Goal: Task Accomplishment & Management: Manage account settings

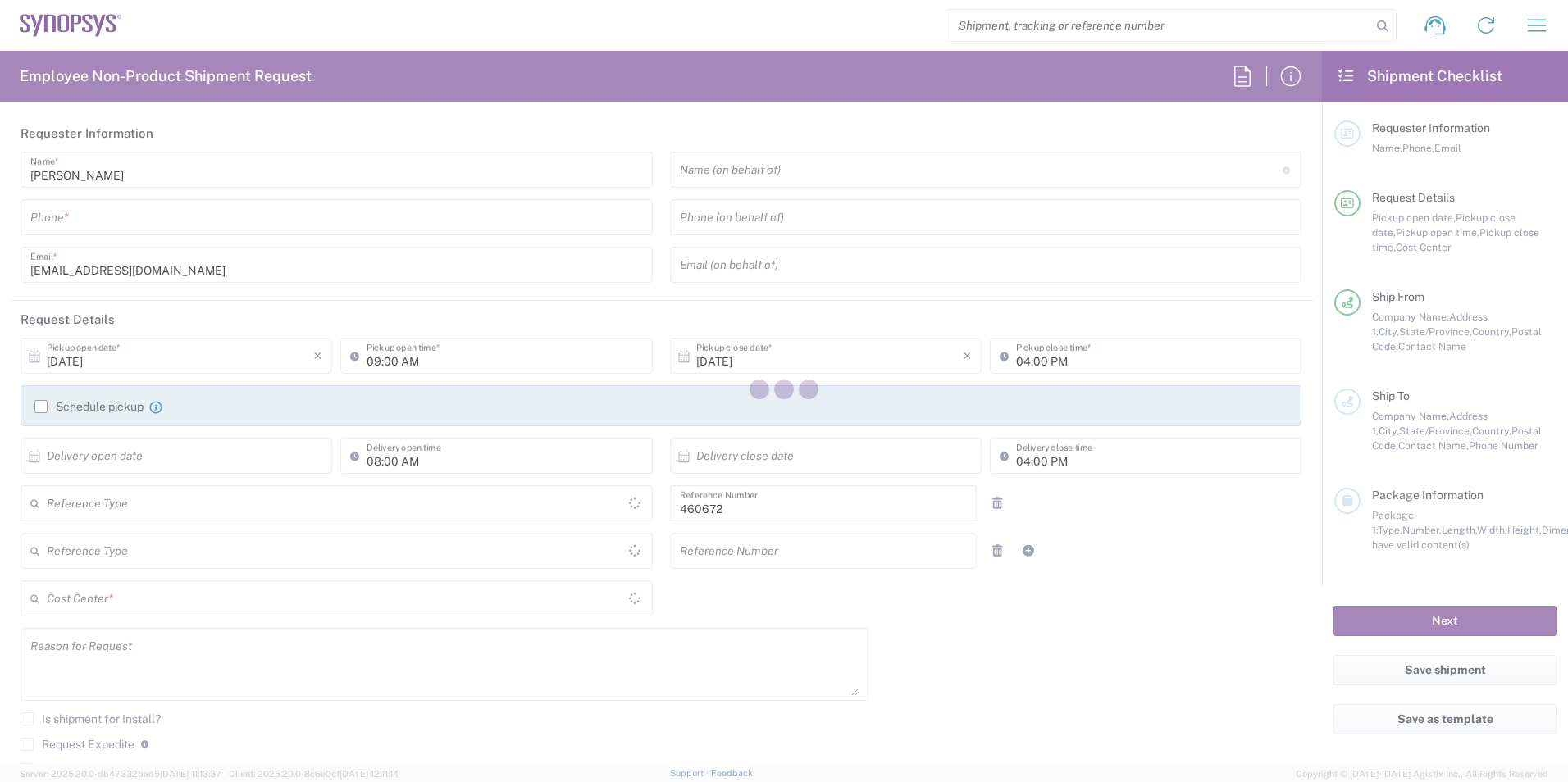
type input "Department"
type input "[GEOGRAPHIC_DATA]"
type input "US01, FIN, Distri 460672"
type input "Delivered at Place"
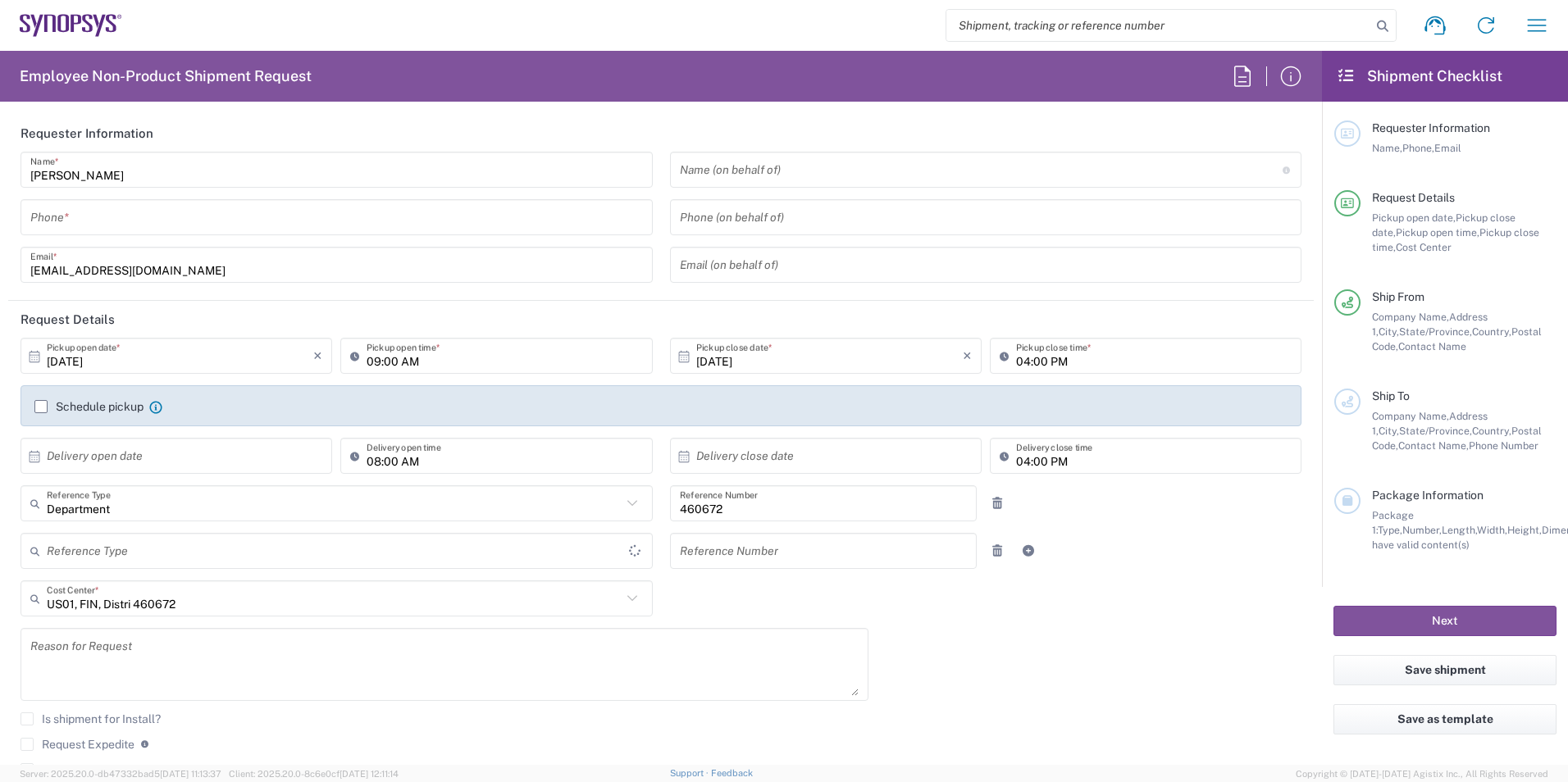
type input "[US_STATE]"
type input "[GEOGRAPHIC_DATA]"
type input "Headquarters USSV"
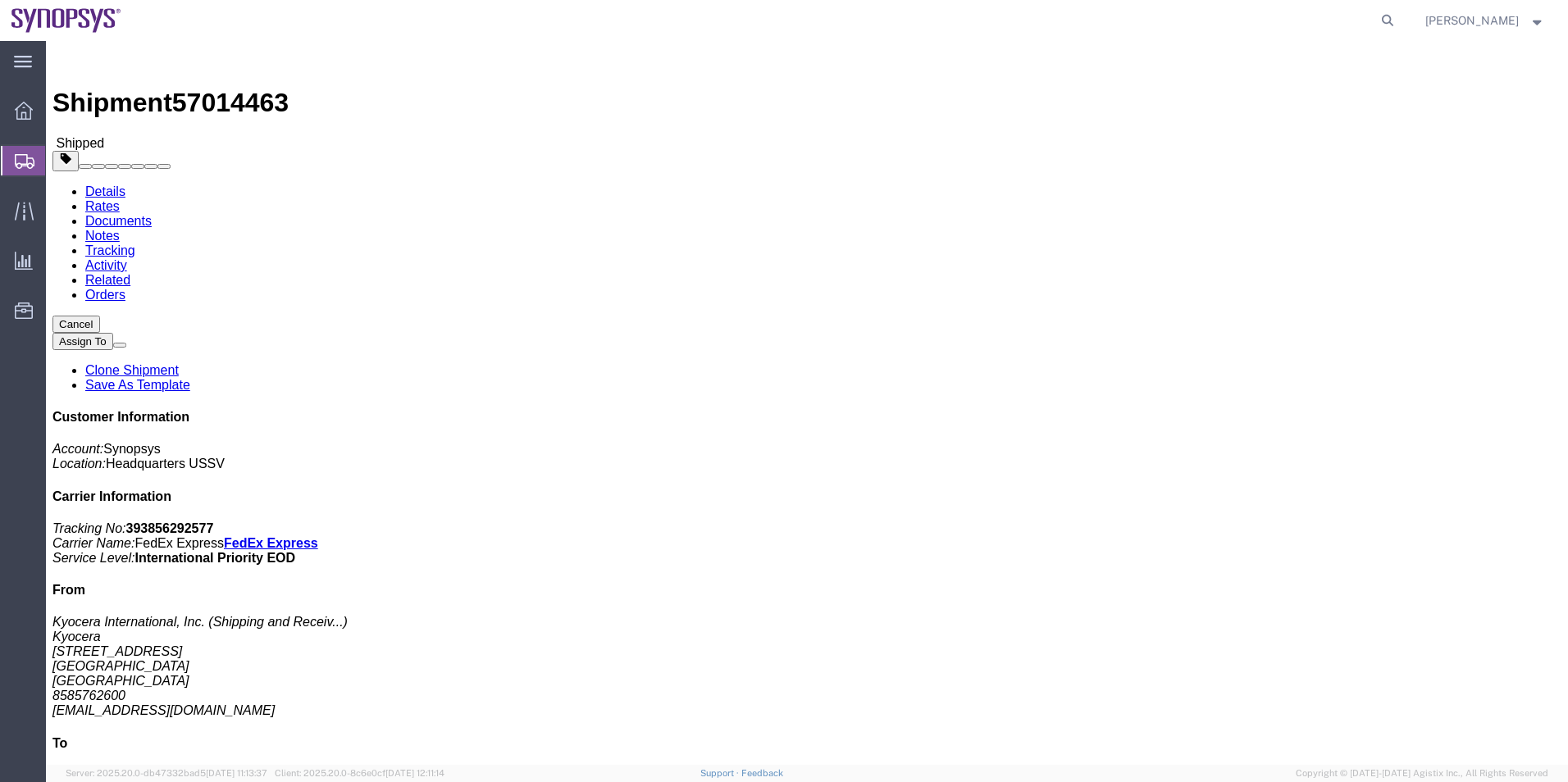
click at [0, 0] on span "Shipment Manager" at bounding box center [0, 0] width 0 height 0
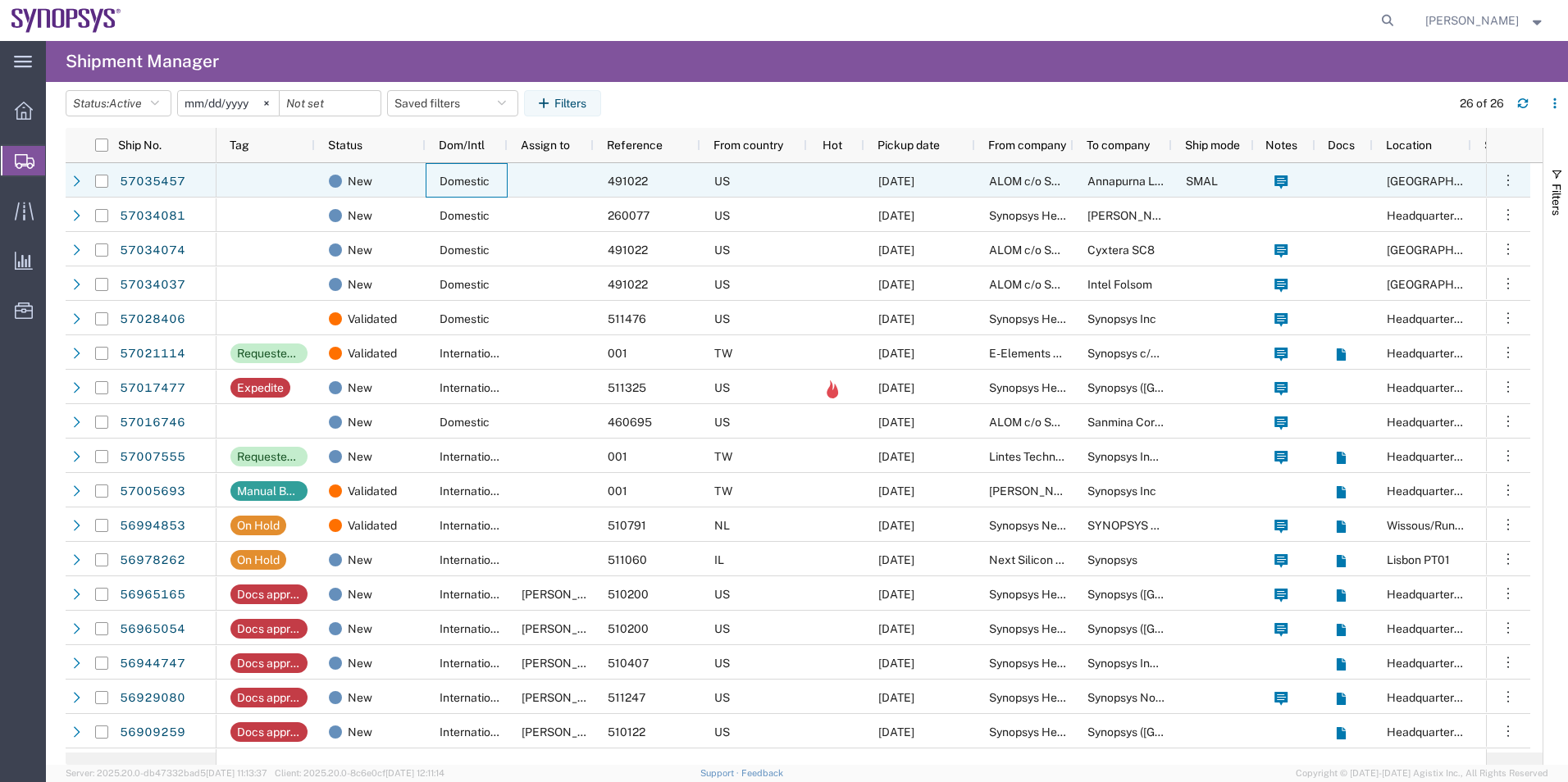
click at [505, 179] on div "Domestic" at bounding box center [466, 180] width 82 height 34
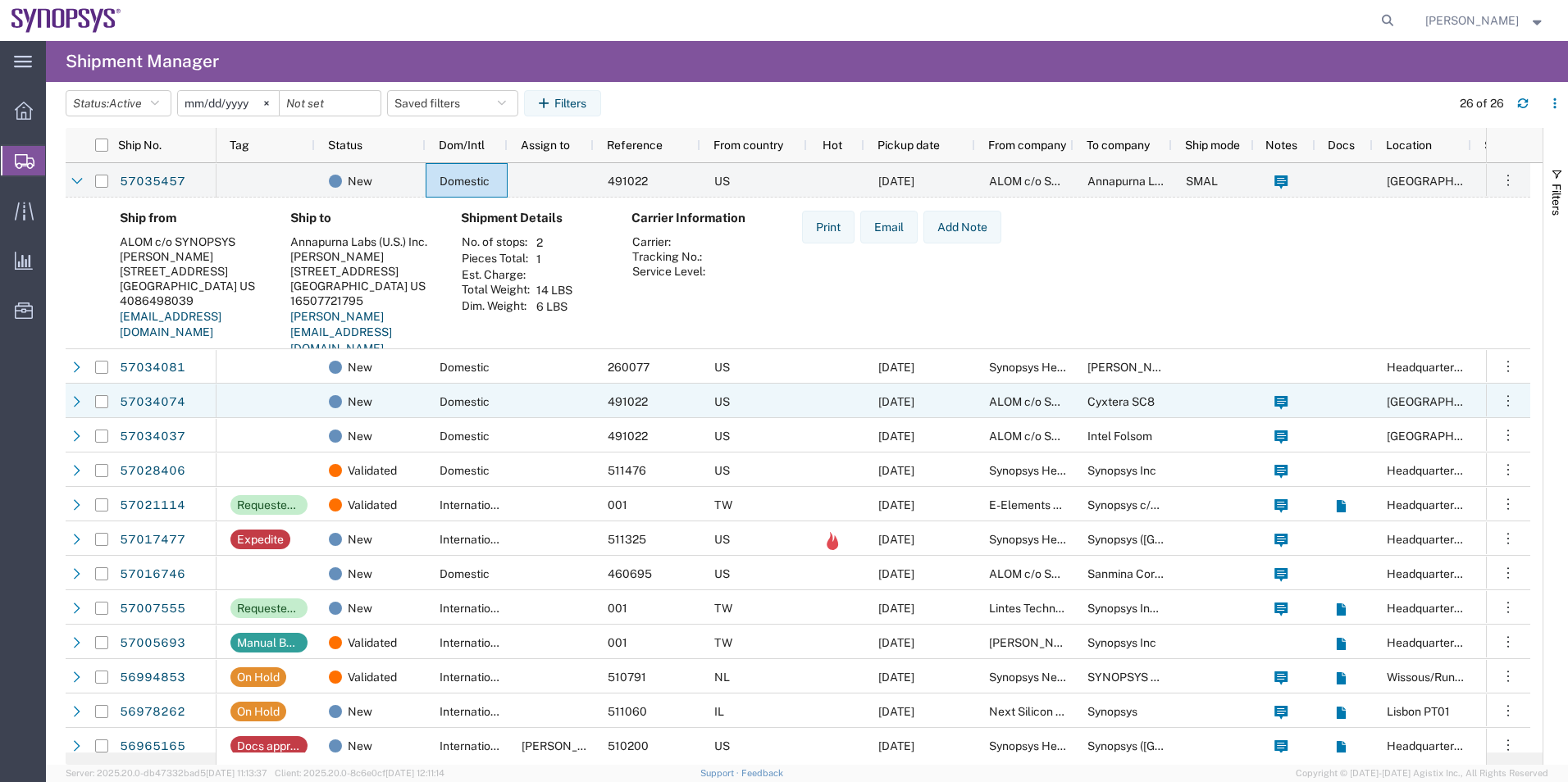
click at [528, 382] on div at bounding box center [551, 366] width 86 height 34
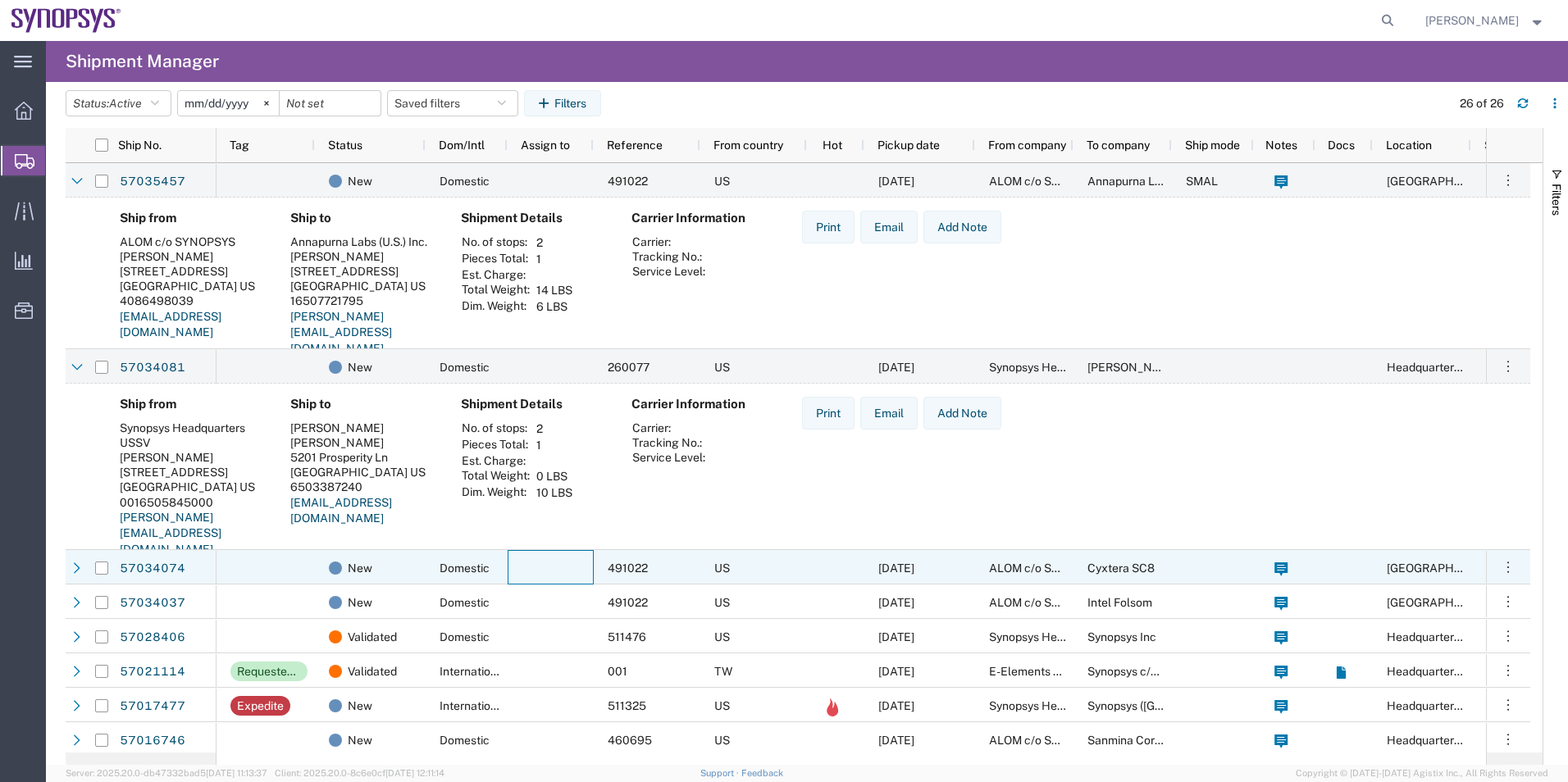
click at [527, 558] on div at bounding box center [551, 568] width 86 height 34
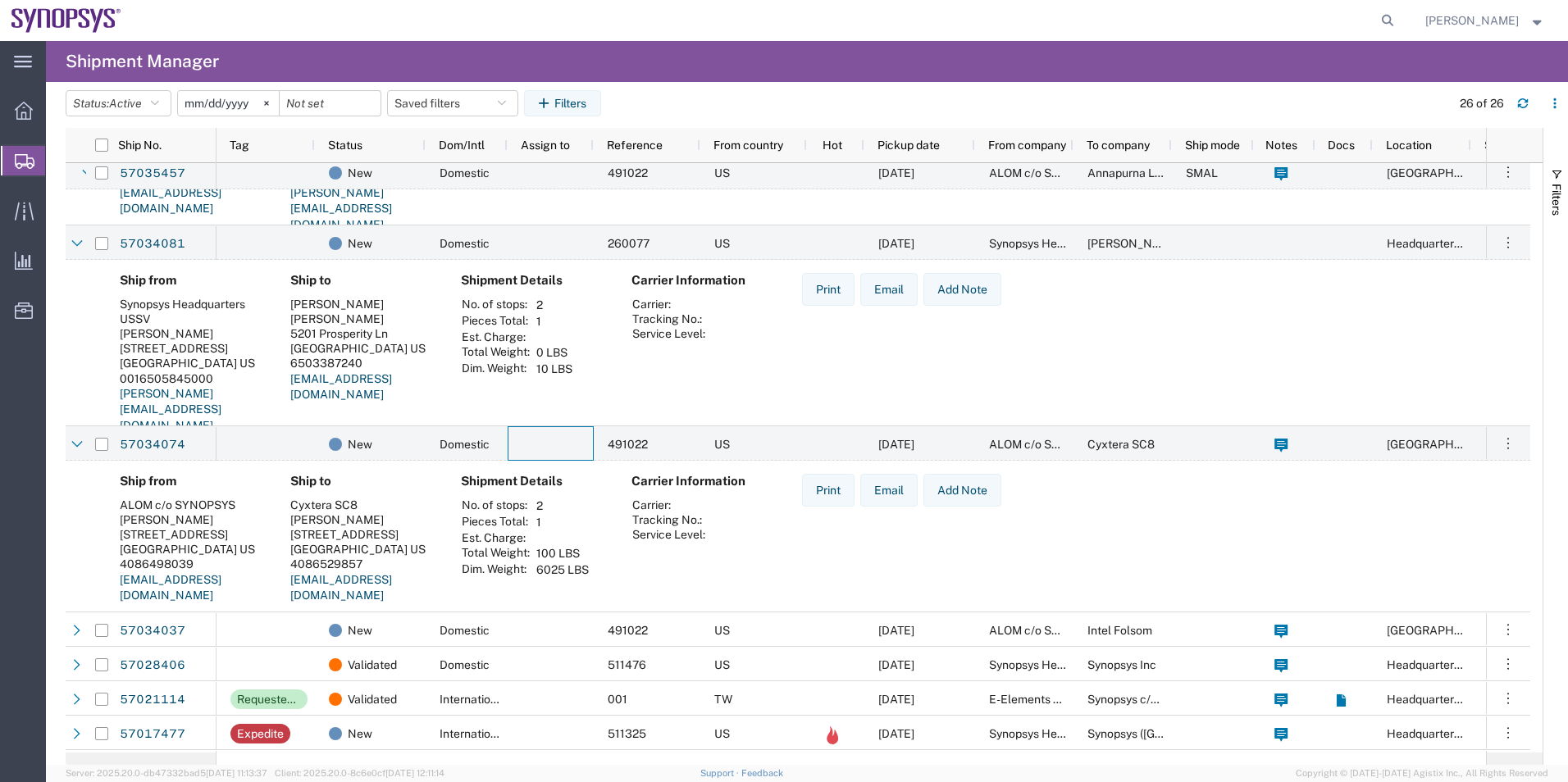
scroll to position [164, 0]
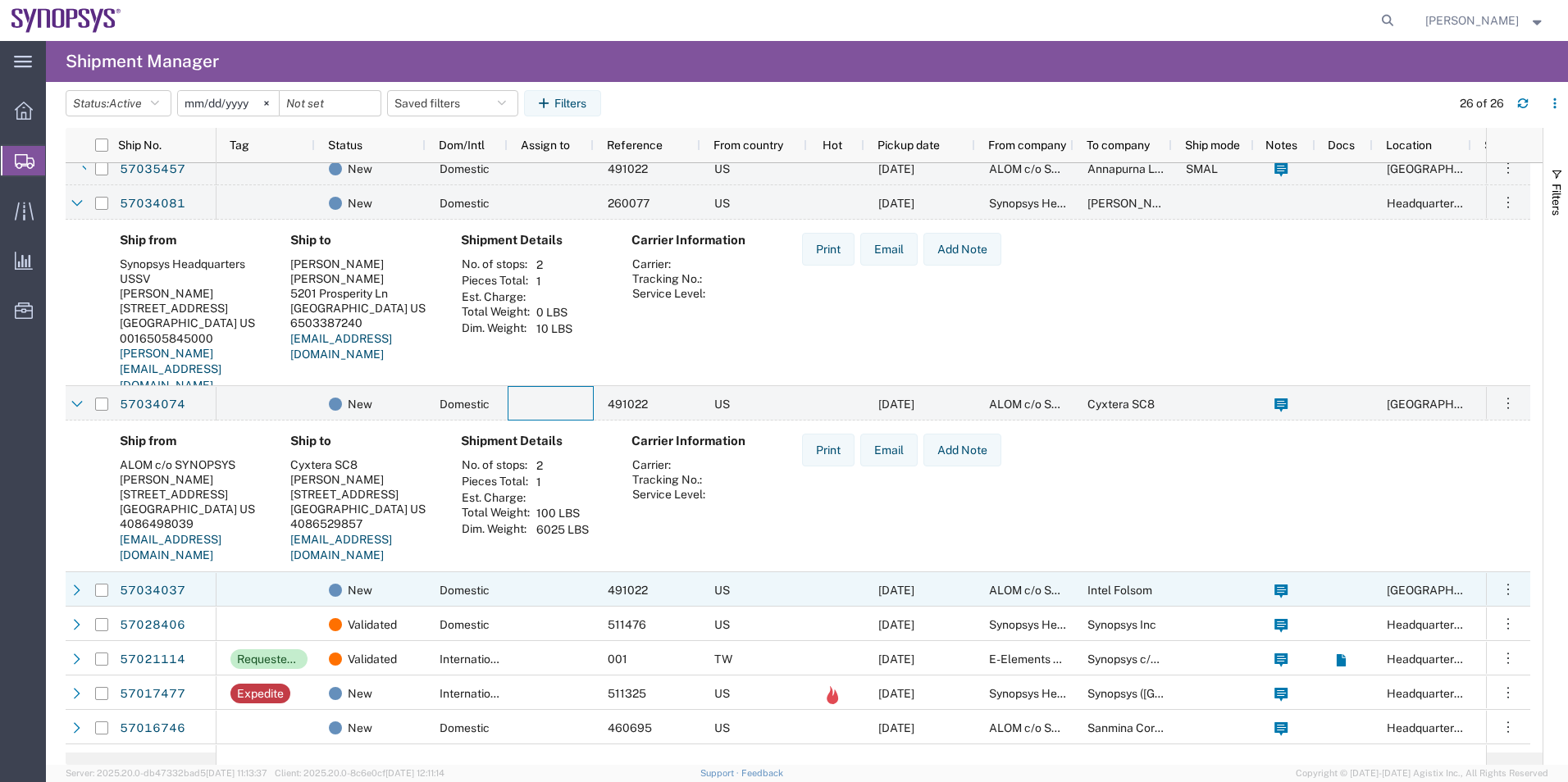
click at [505, 581] on div "Domestic" at bounding box center [466, 589] width 82 height 34
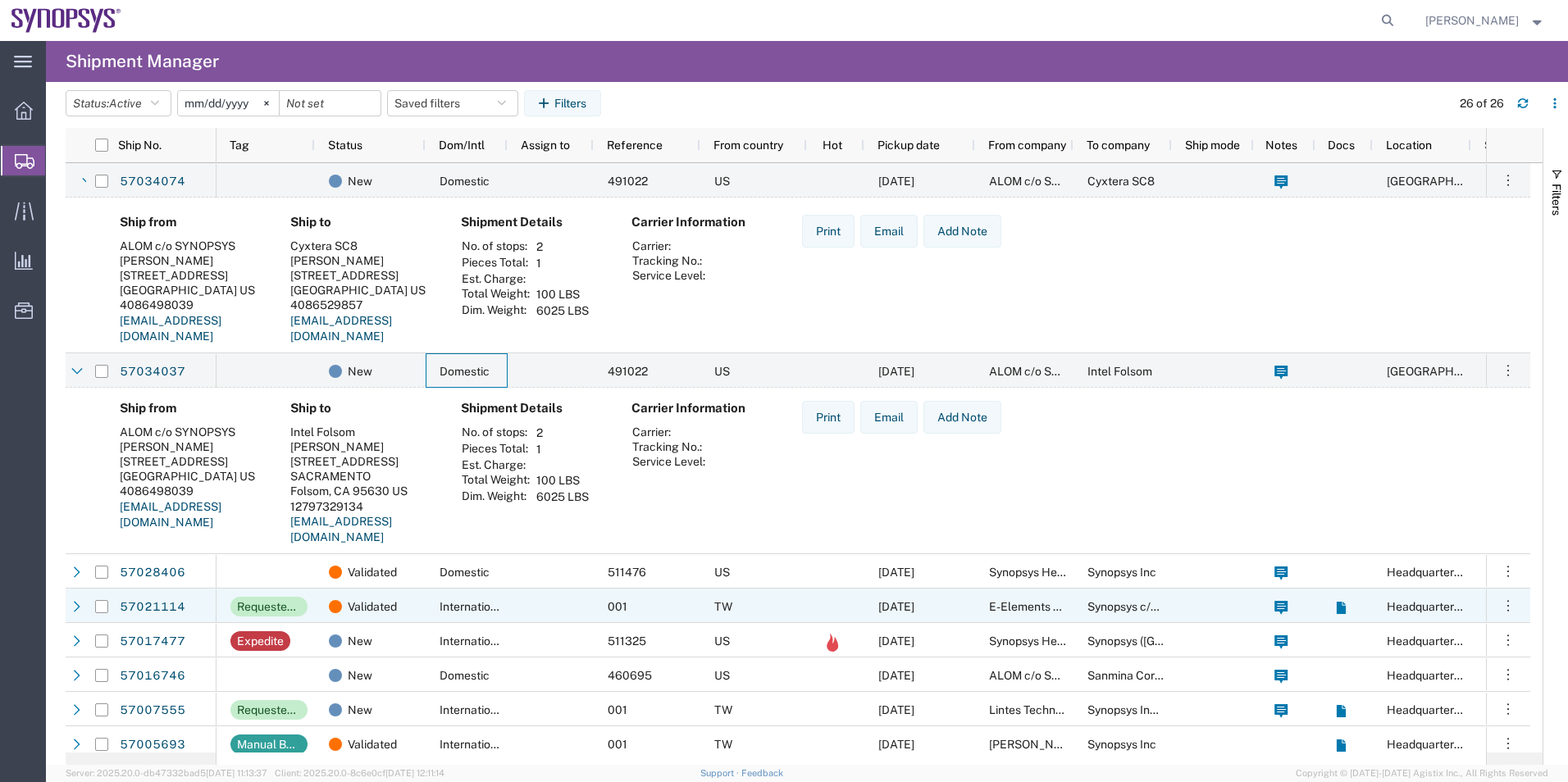
scroll to position [410, 0]
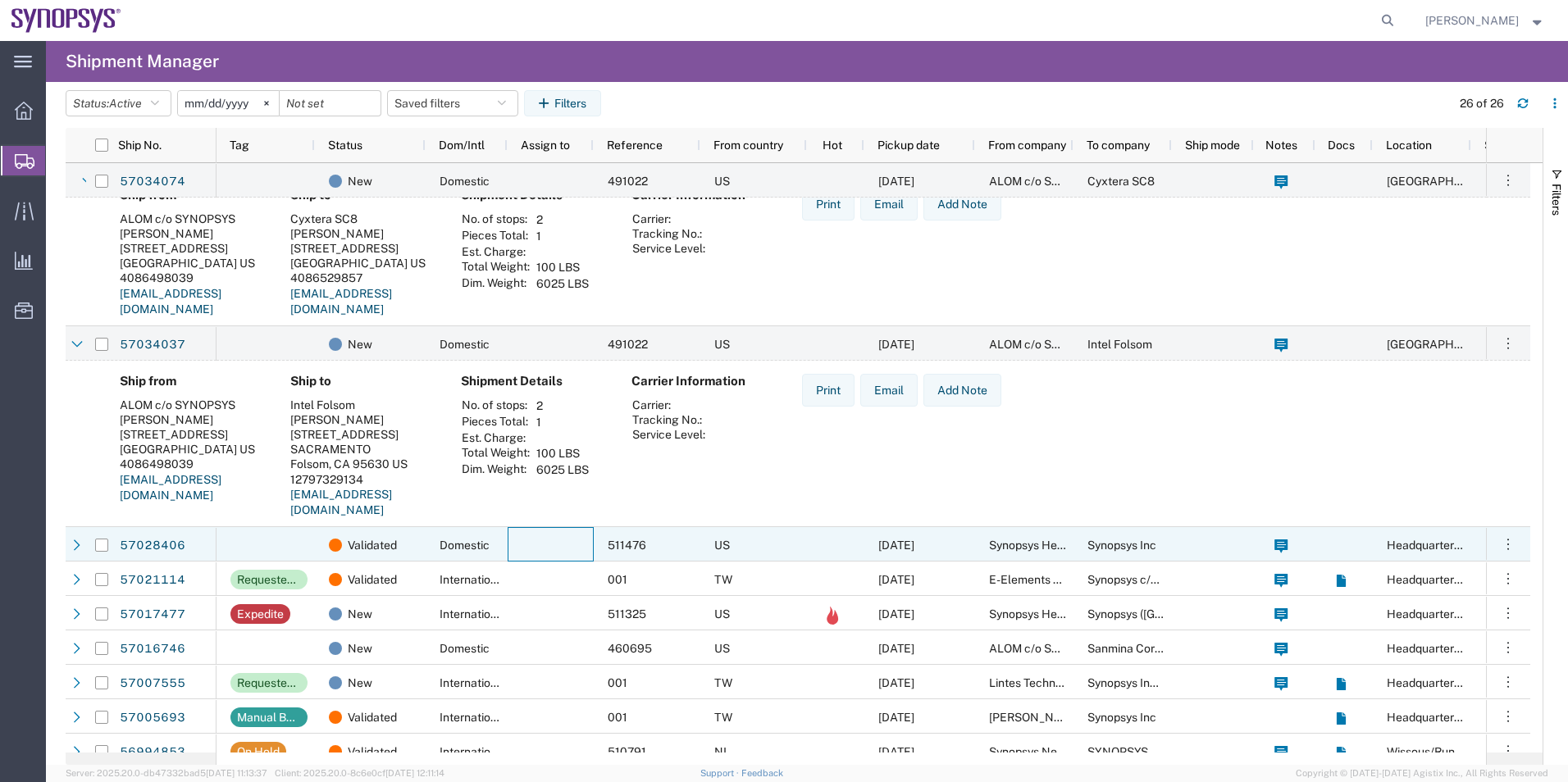
click at [533, 532] on div at bounding box center [551, 544] width 86 height 34
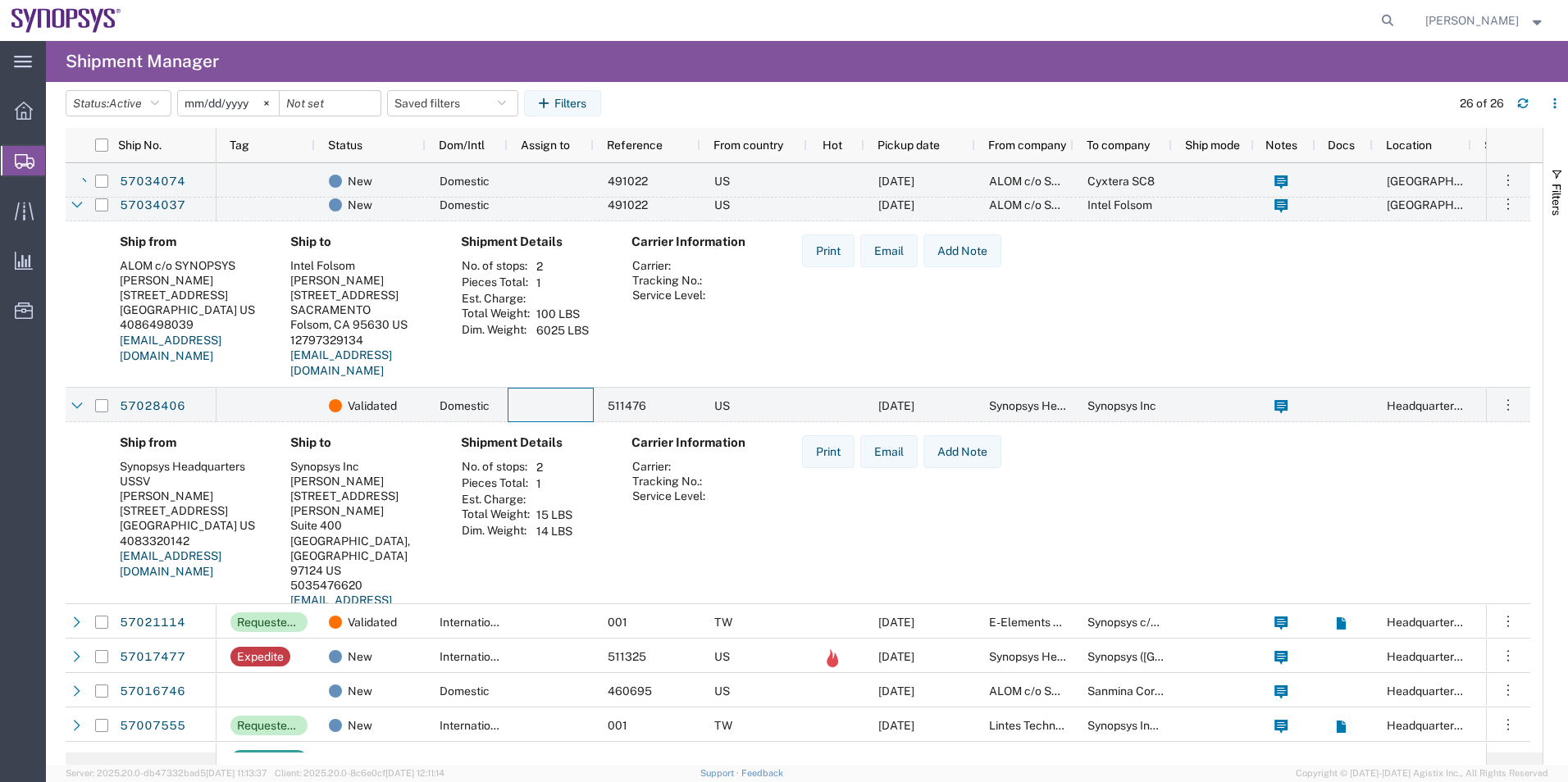
scroll to position [656, 0]
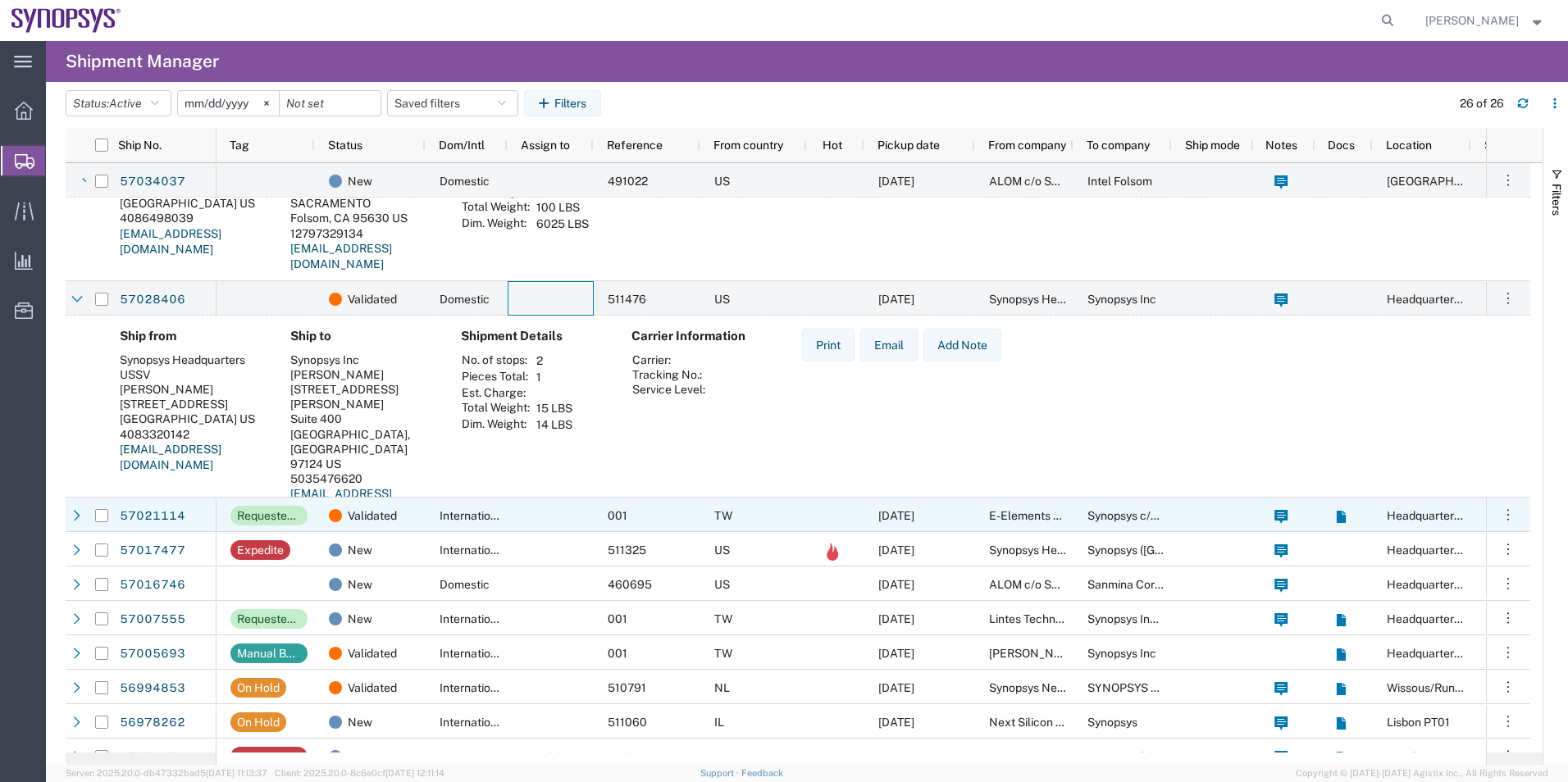
click at [548, 513] on div at bounding box center [551, 514] width 86 height 34
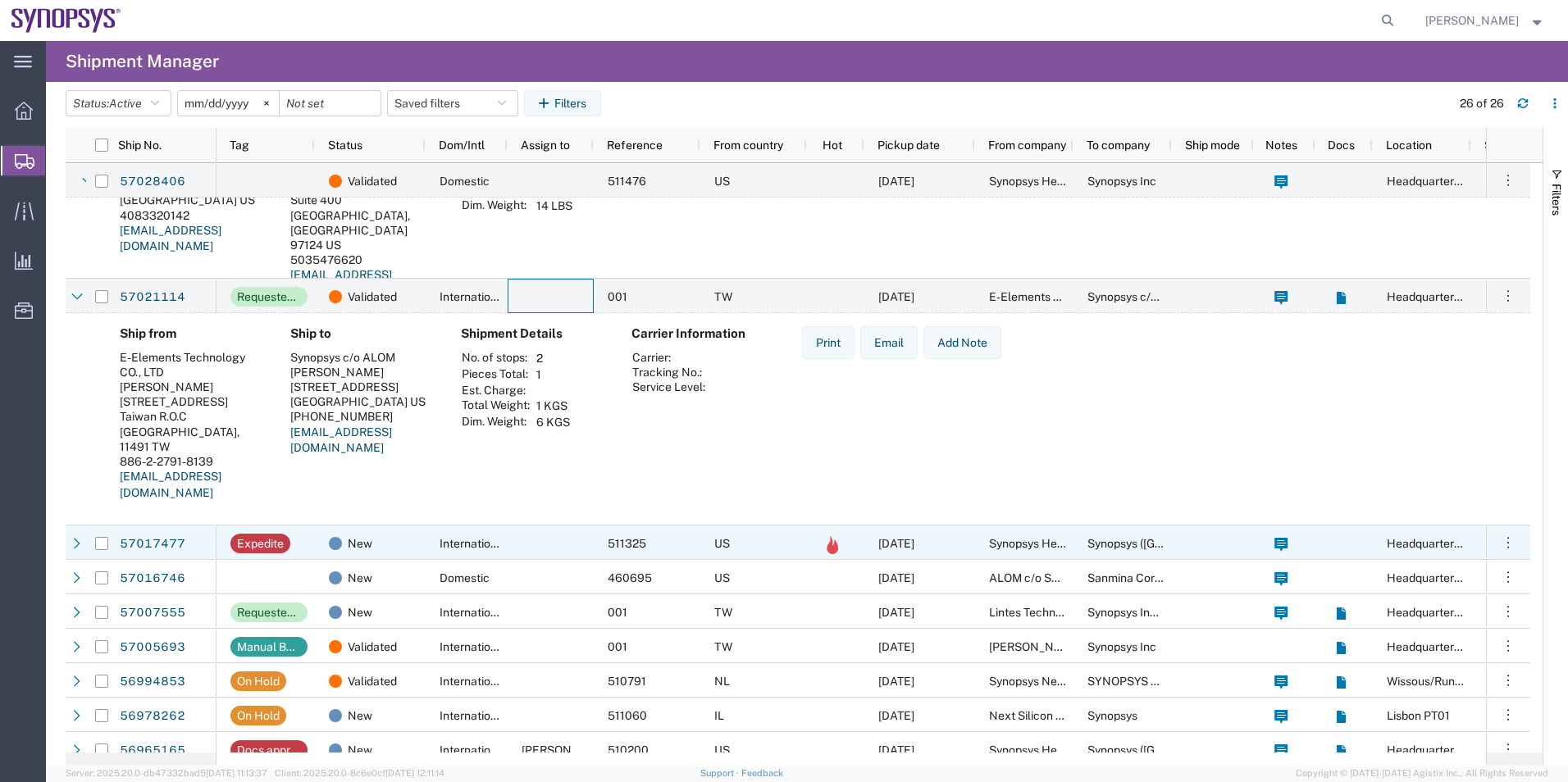
scroll to position [902, 0]
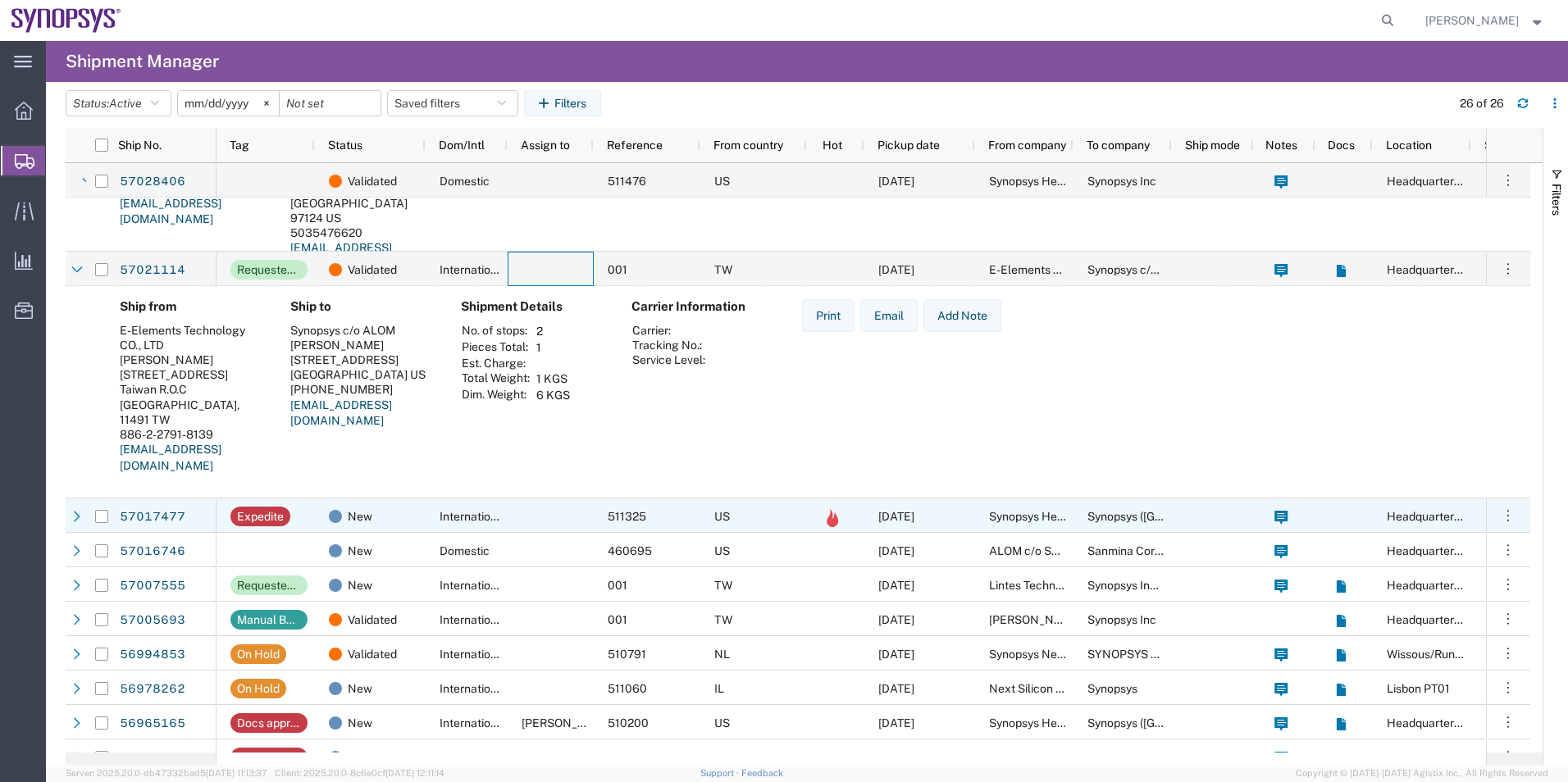
click at [548, 513] on div at bounding box center [551, 515] width 86 height 34
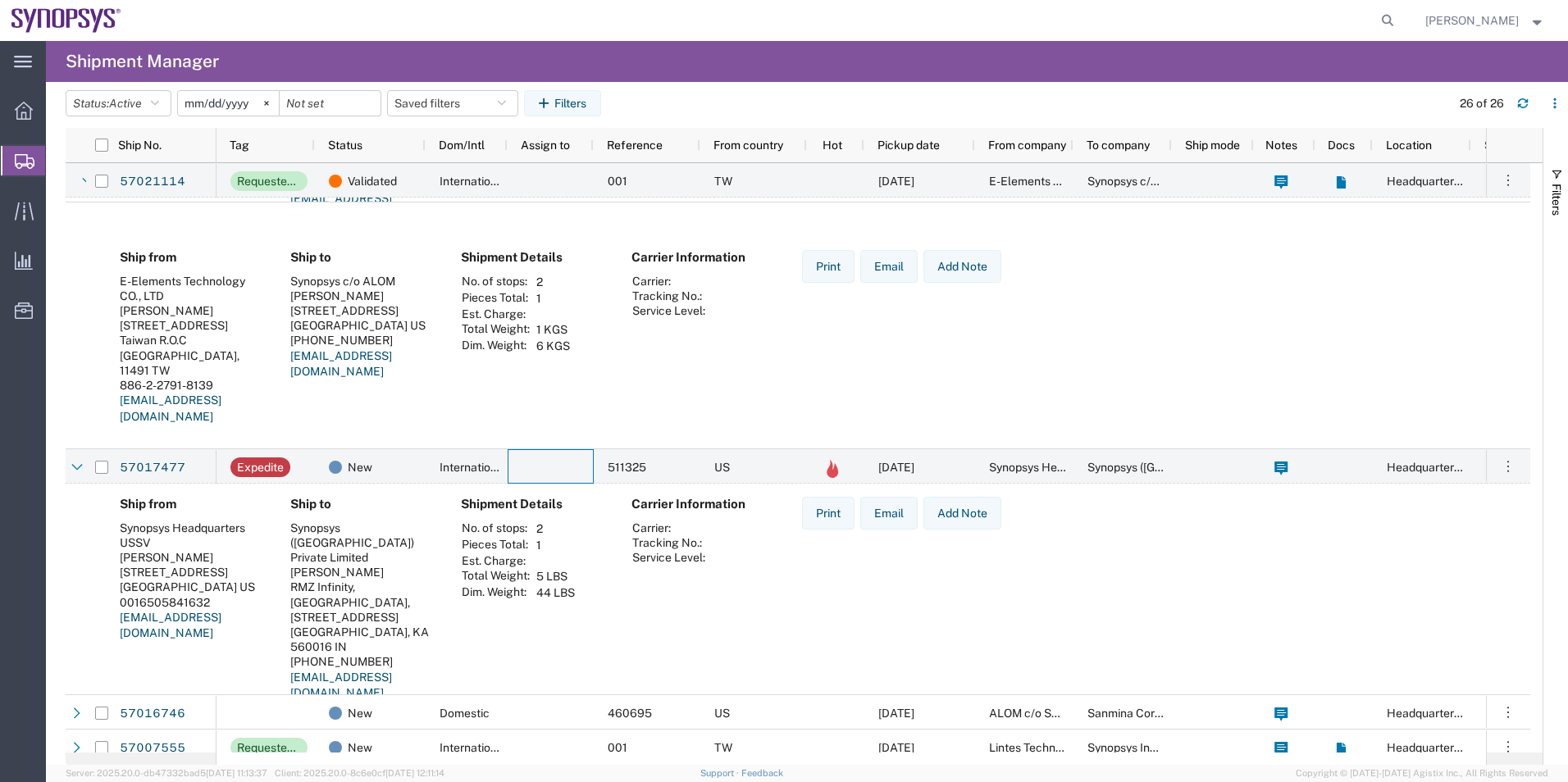
scroll to position [0, 0]
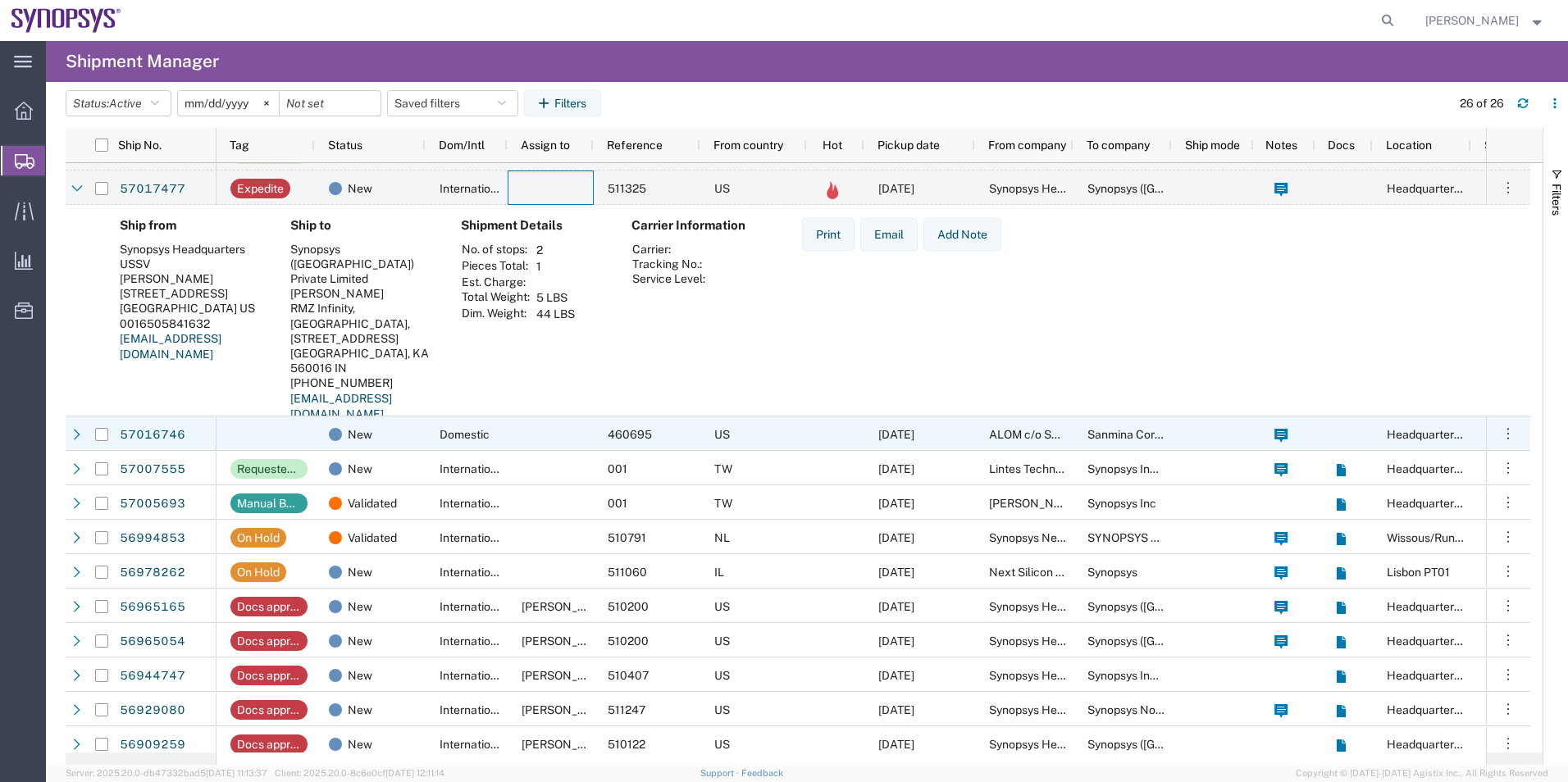
click at [552, 437] on div at bounding box center [551, 434] width 86 height 34
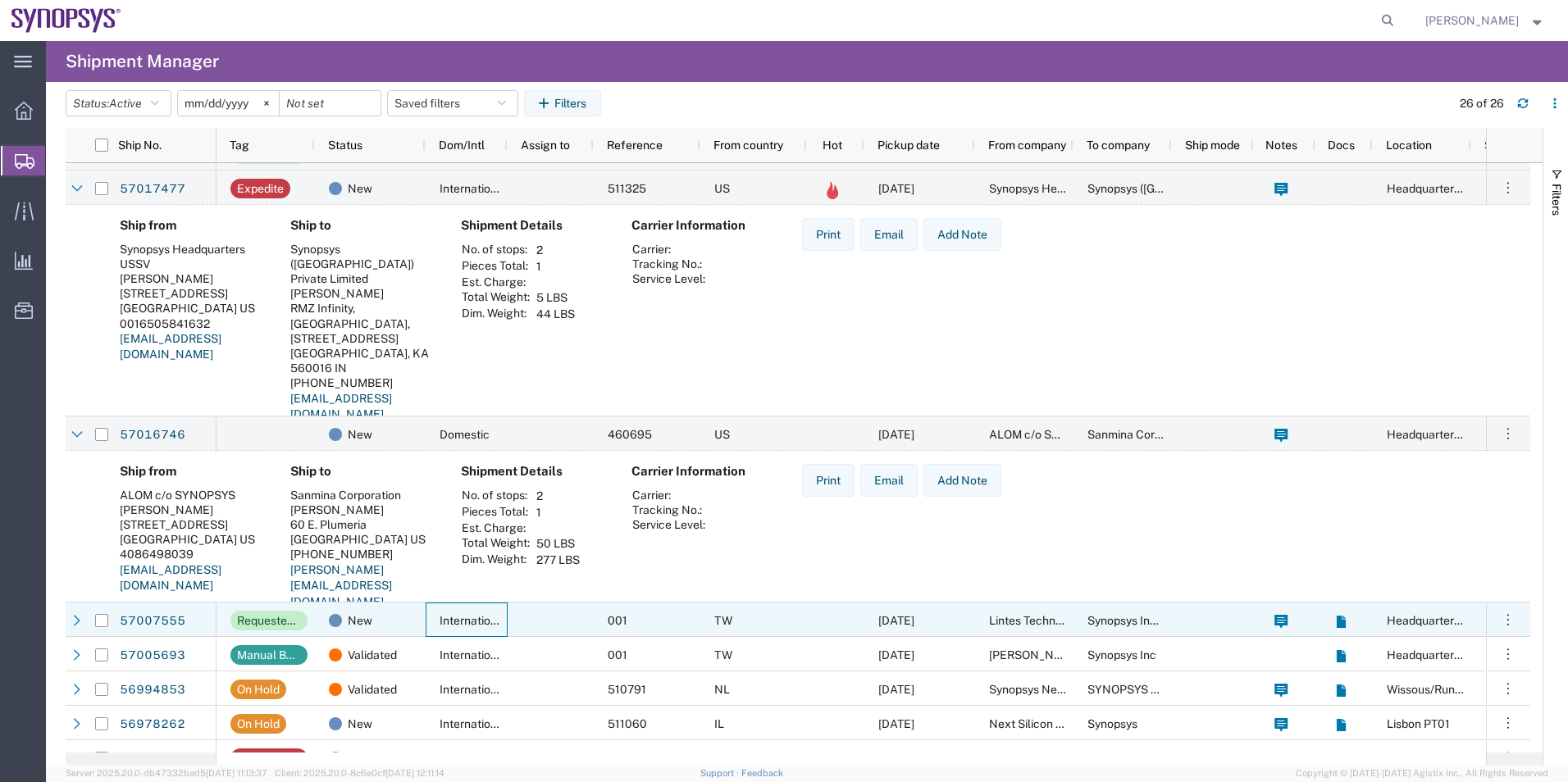
click at [494, 624] on span "International" at bounding box center [473, 621] width 67 height 13
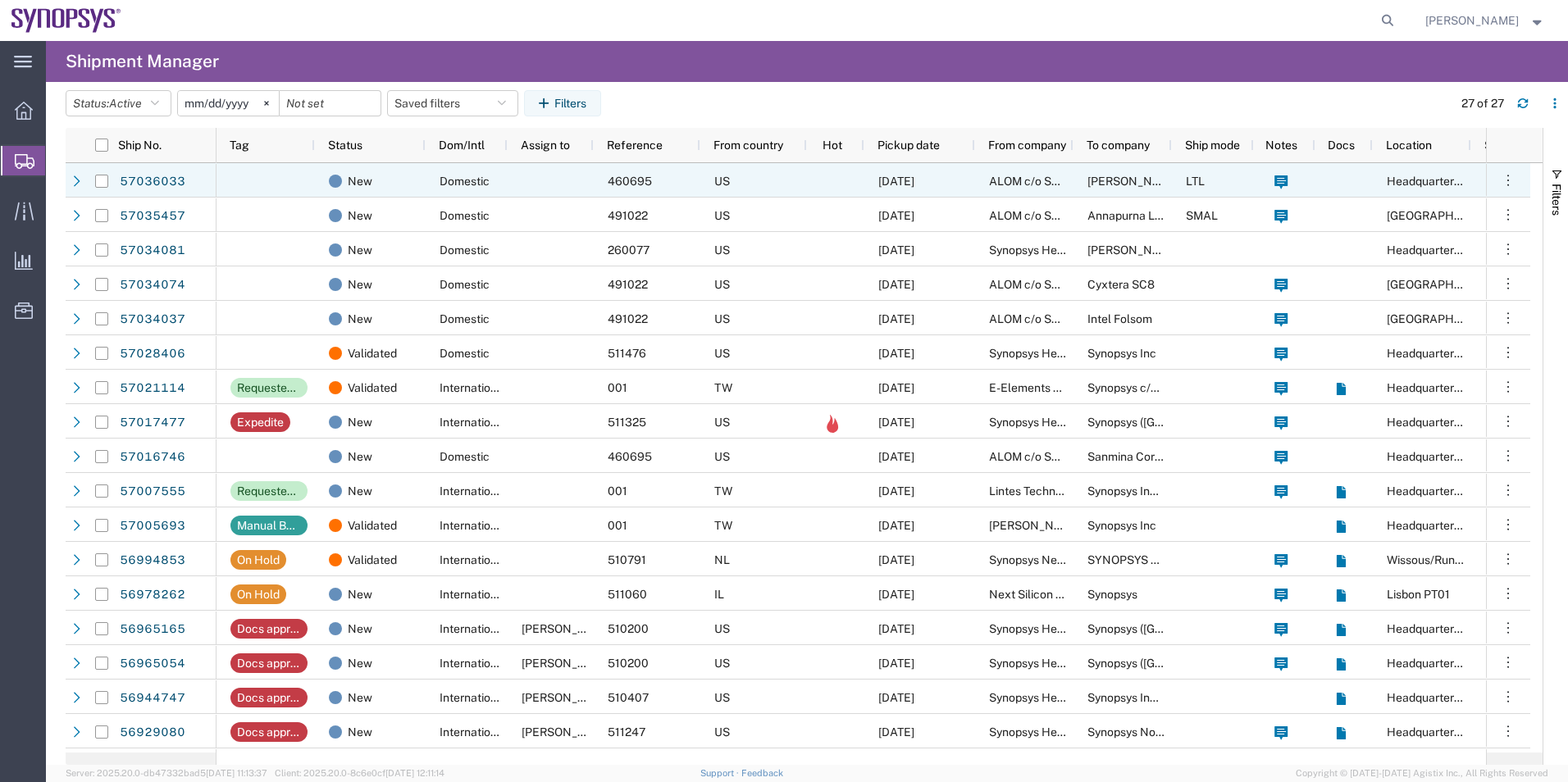
click at [457, 176] on span "Domestic" at bounding box center [464, 181] width 50 height 13
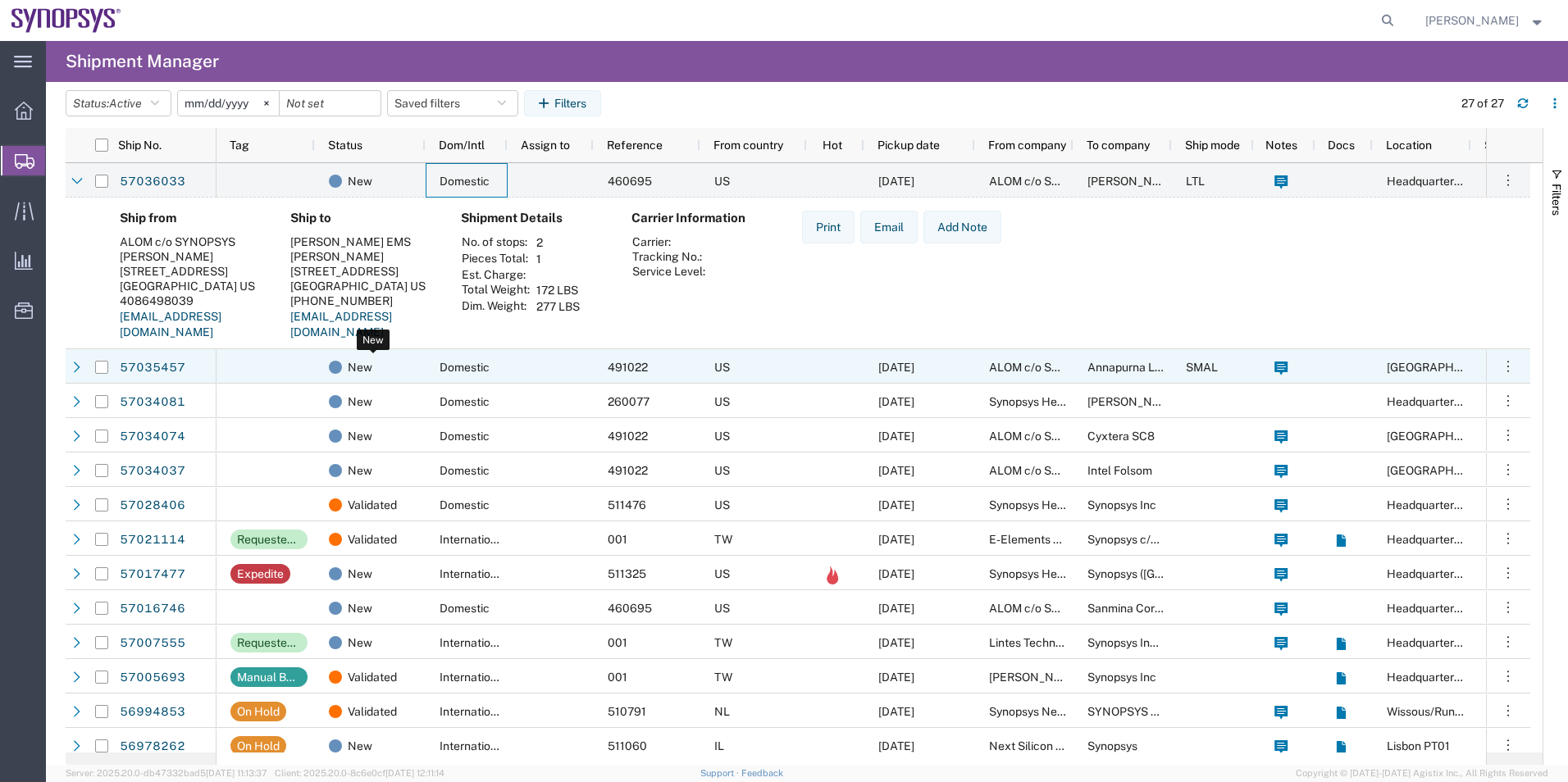
click at [394, 359] on div "New" at bounding box center [373, 367] width 89 height 34
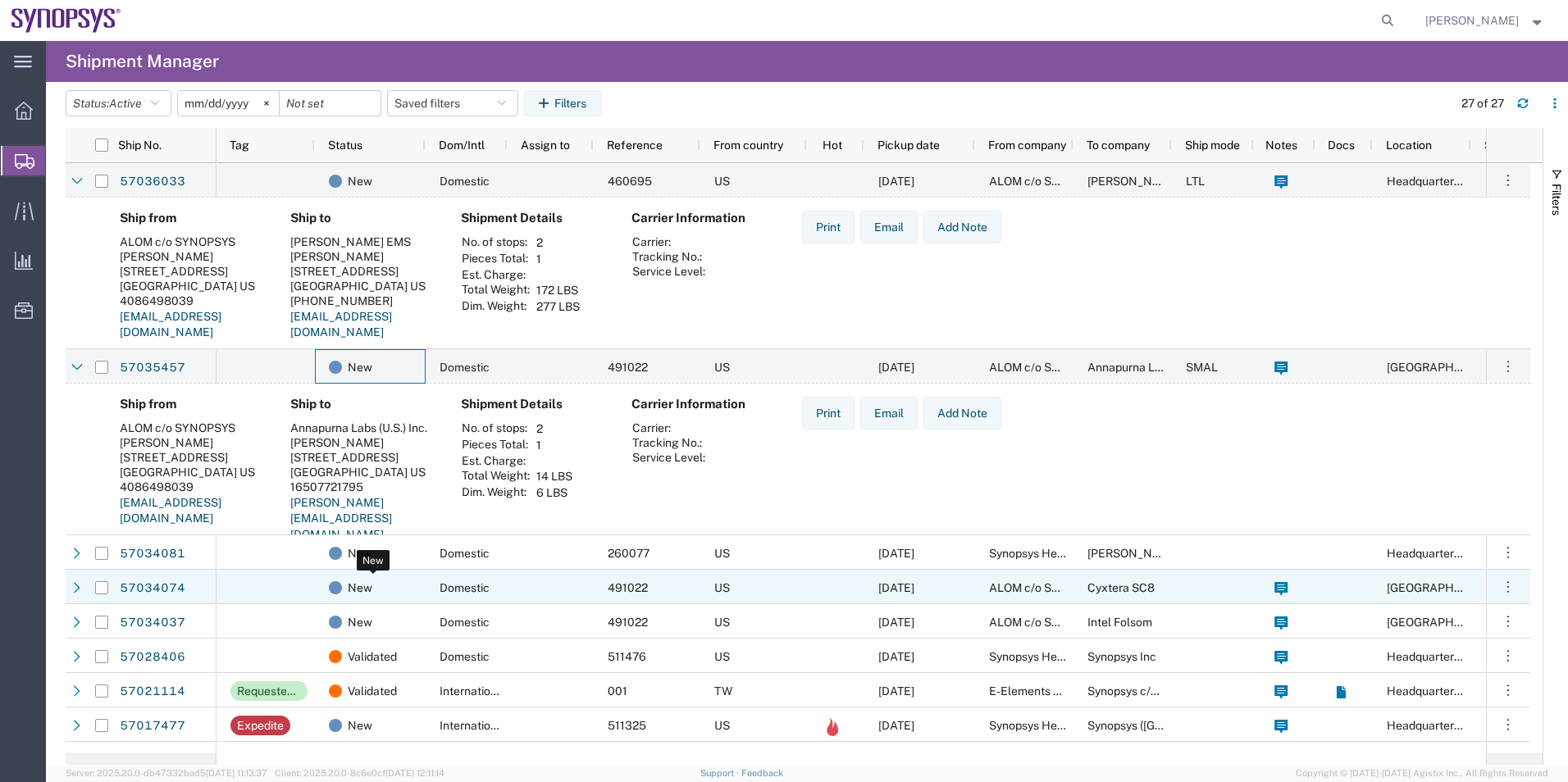
click at [360, 581] on span "New" at bounding box center [360, 587] width 25 height 34
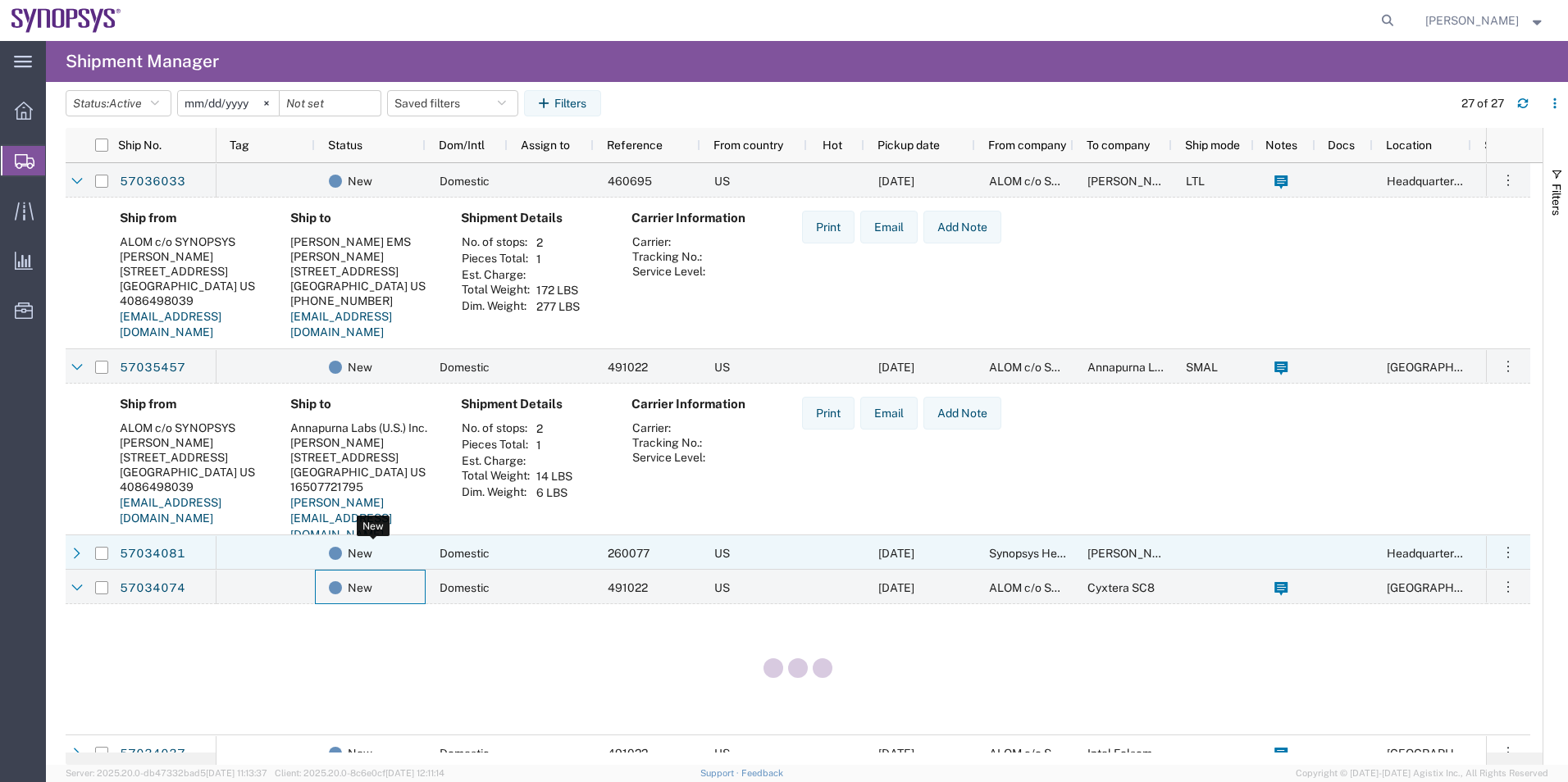
click at [386, 558] on div "New" at bounding box center [373, 553] width 89 height 34
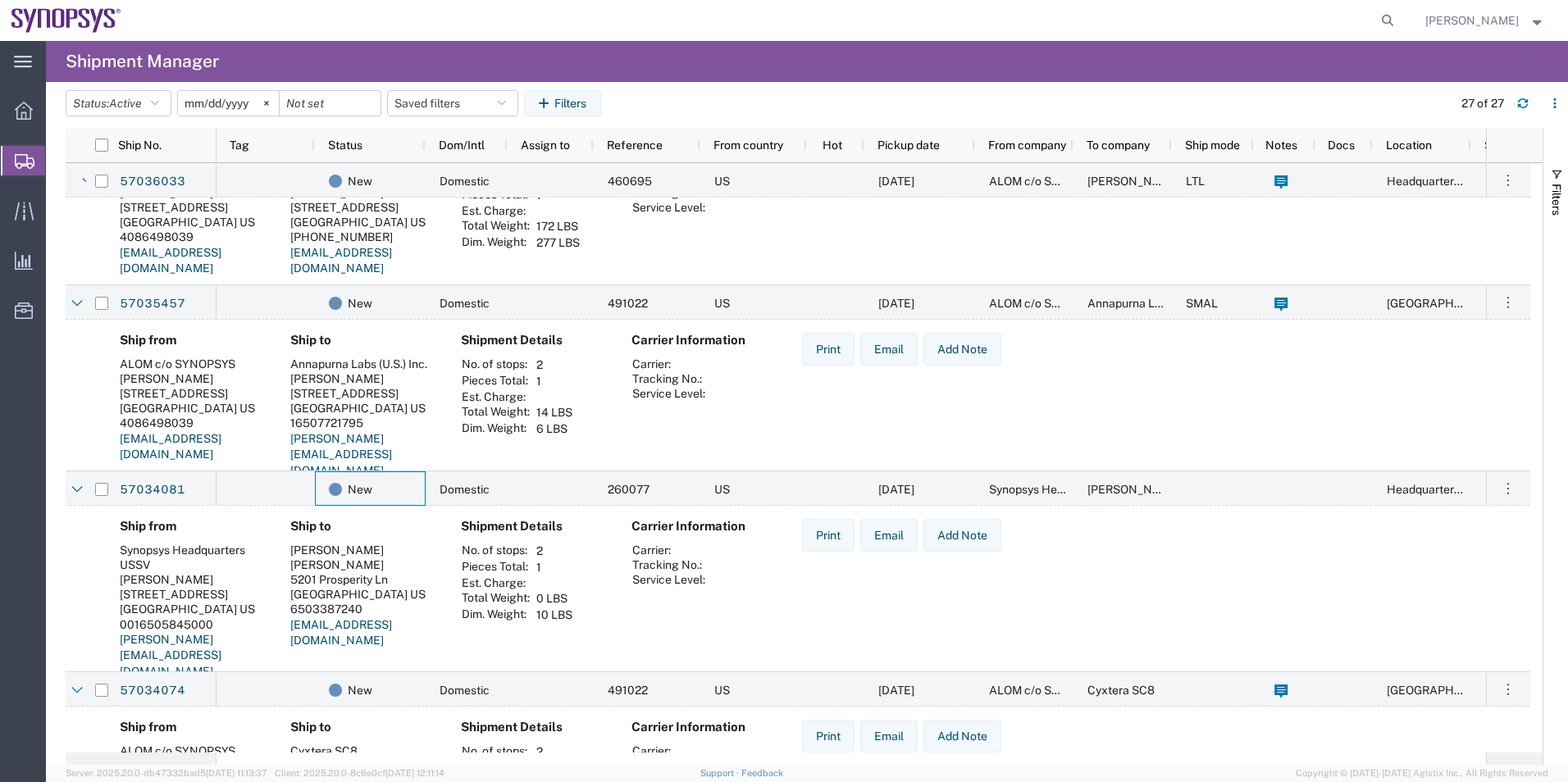
scroll to position [82, 0]
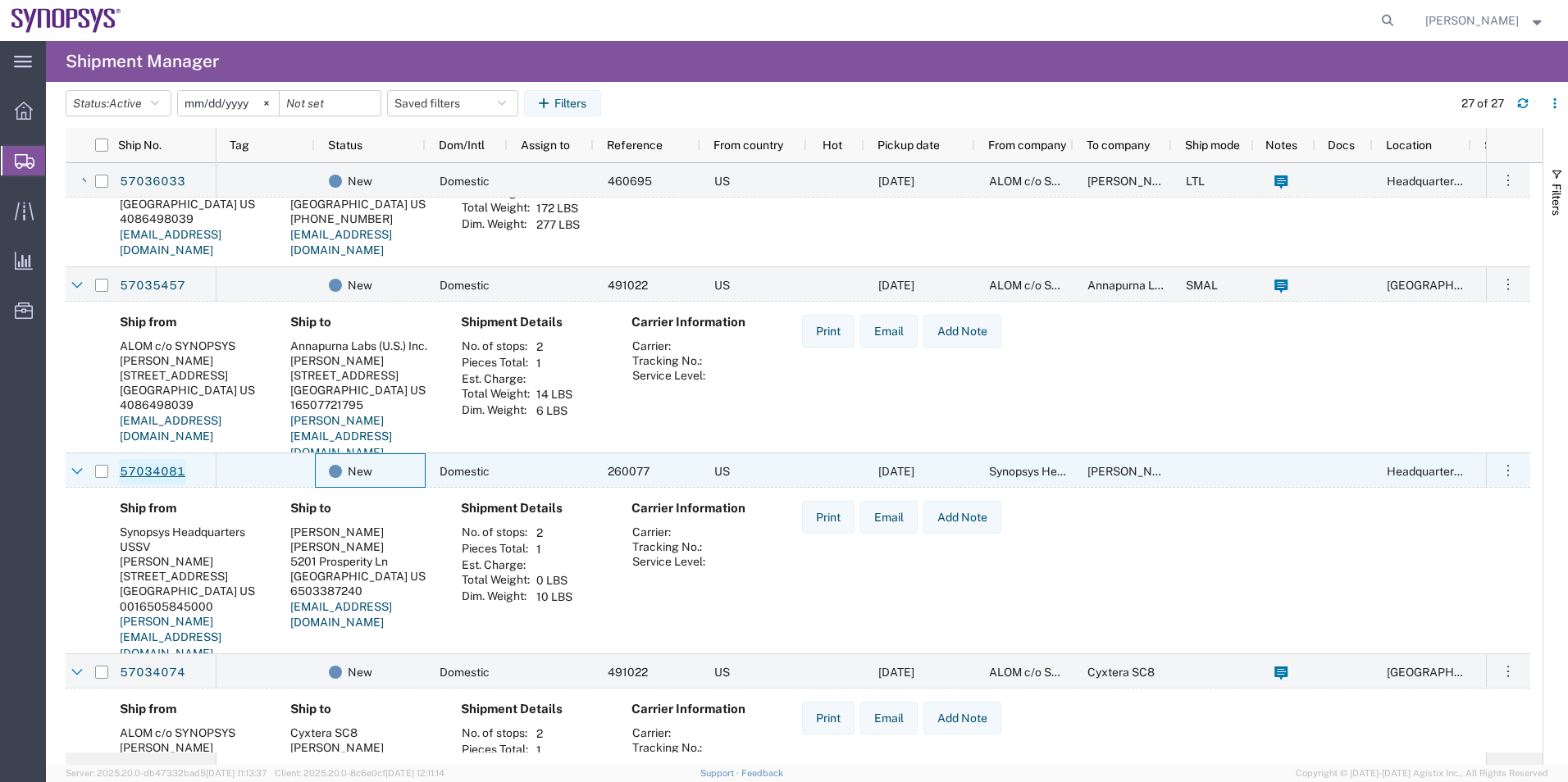
click at [146, 473] on link "57034081" at bounding box center [152, 473] width 67 height 27
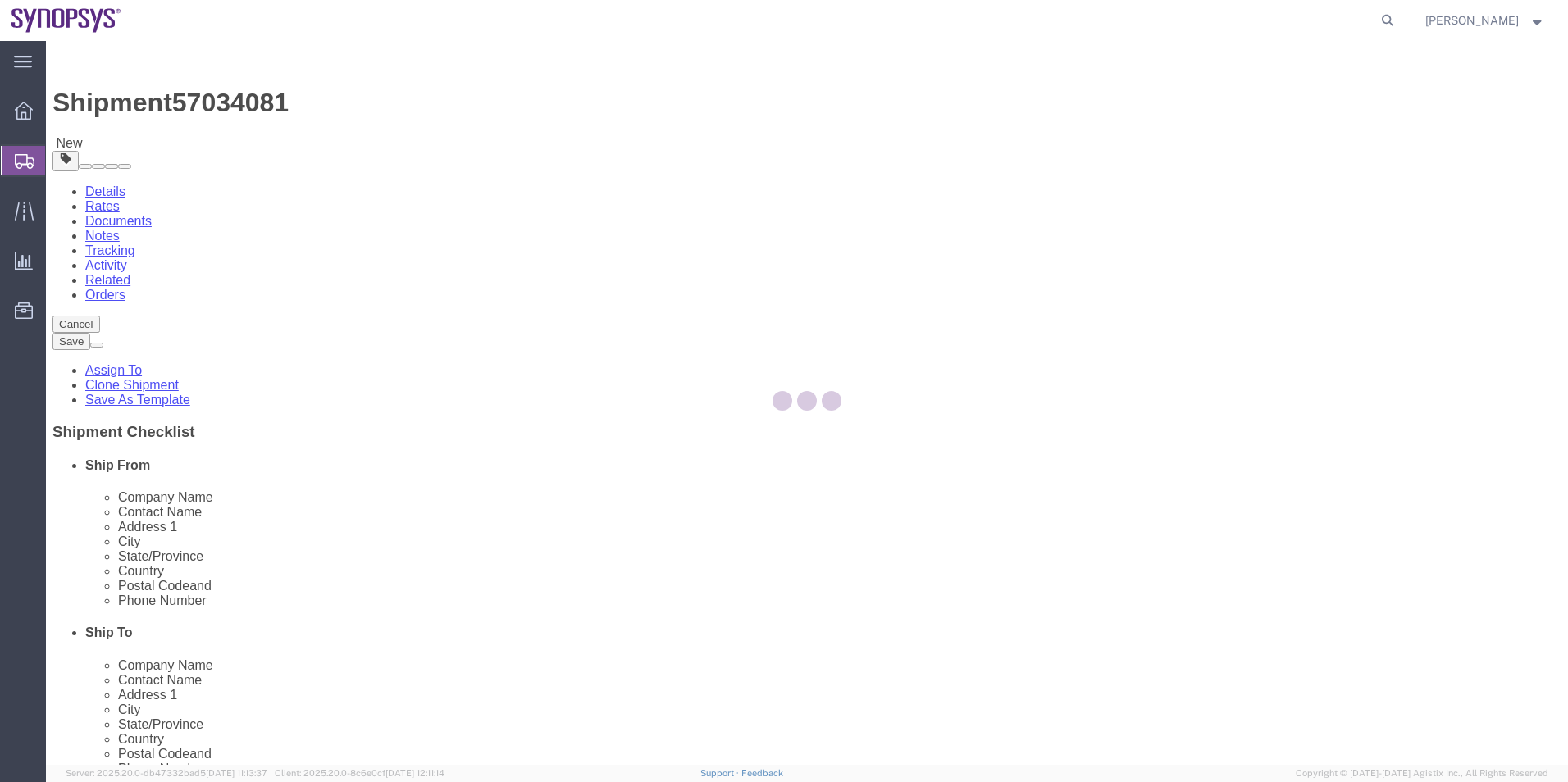
click at [267, 153] on div at bounding box center [806, 402] width 1521 height 724
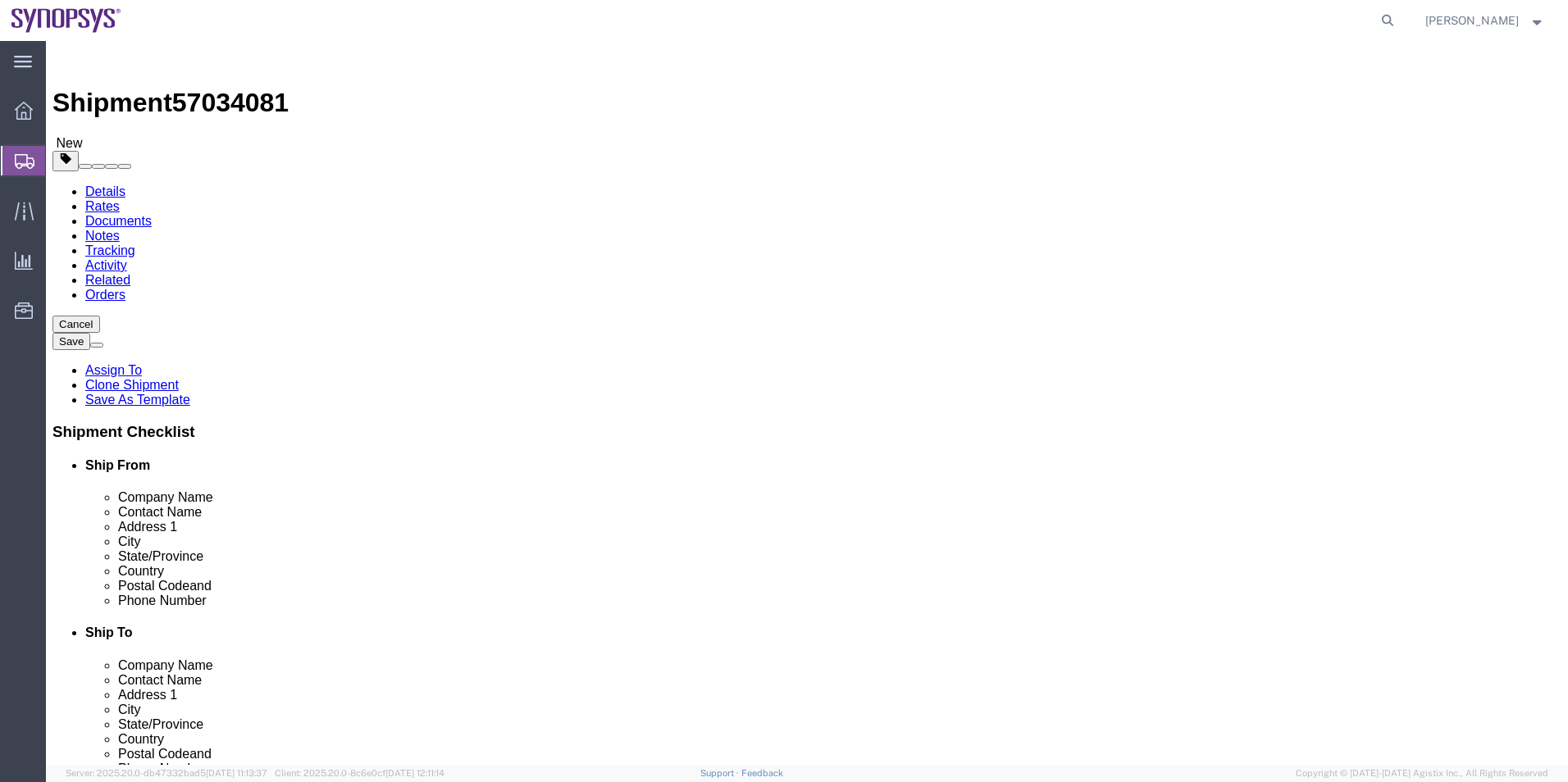
select select "63204"
select select
click icon
drag, startPoint x: 266, startPoint y: 381, endPoint x: 184, endPoint y: 383, distance: 82.0
click div "Weight 0.00 Select kgs lbs Ship. t°"
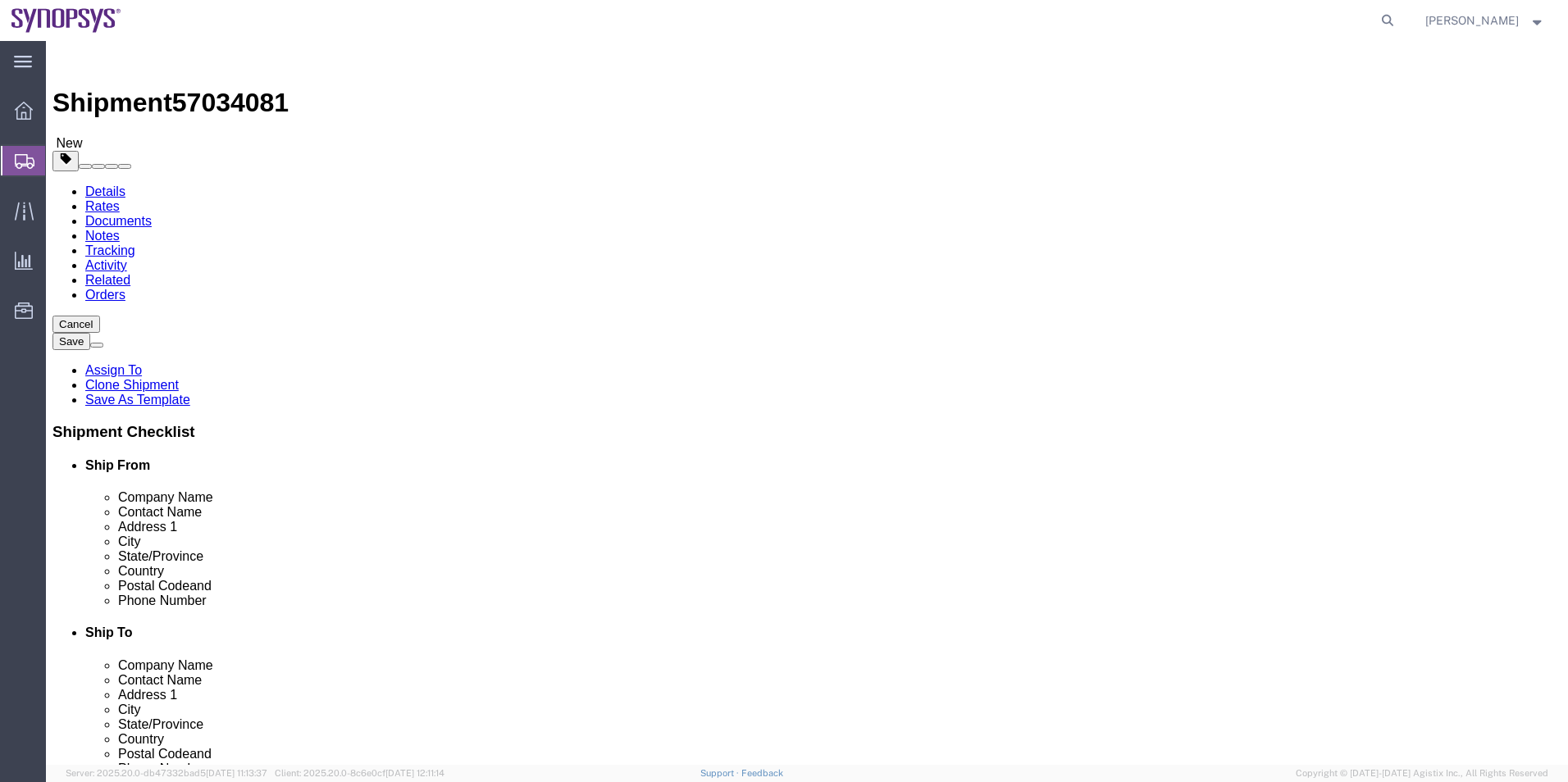
type input "1"
click div "Shipment 57034081 New Details Rates Documents Notes Tracking Activity Related O…"
click link "Add Content"
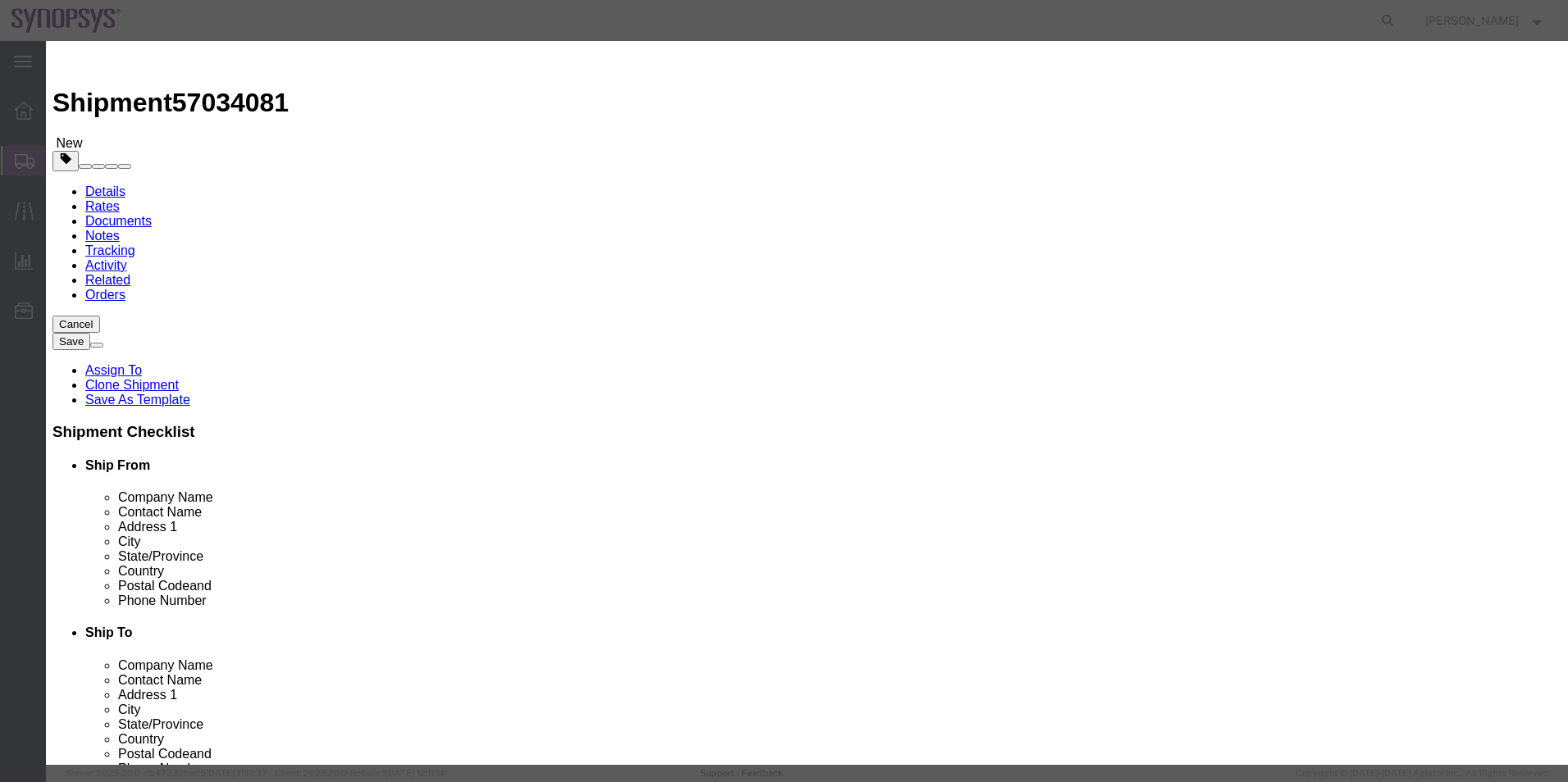
click button "Close"
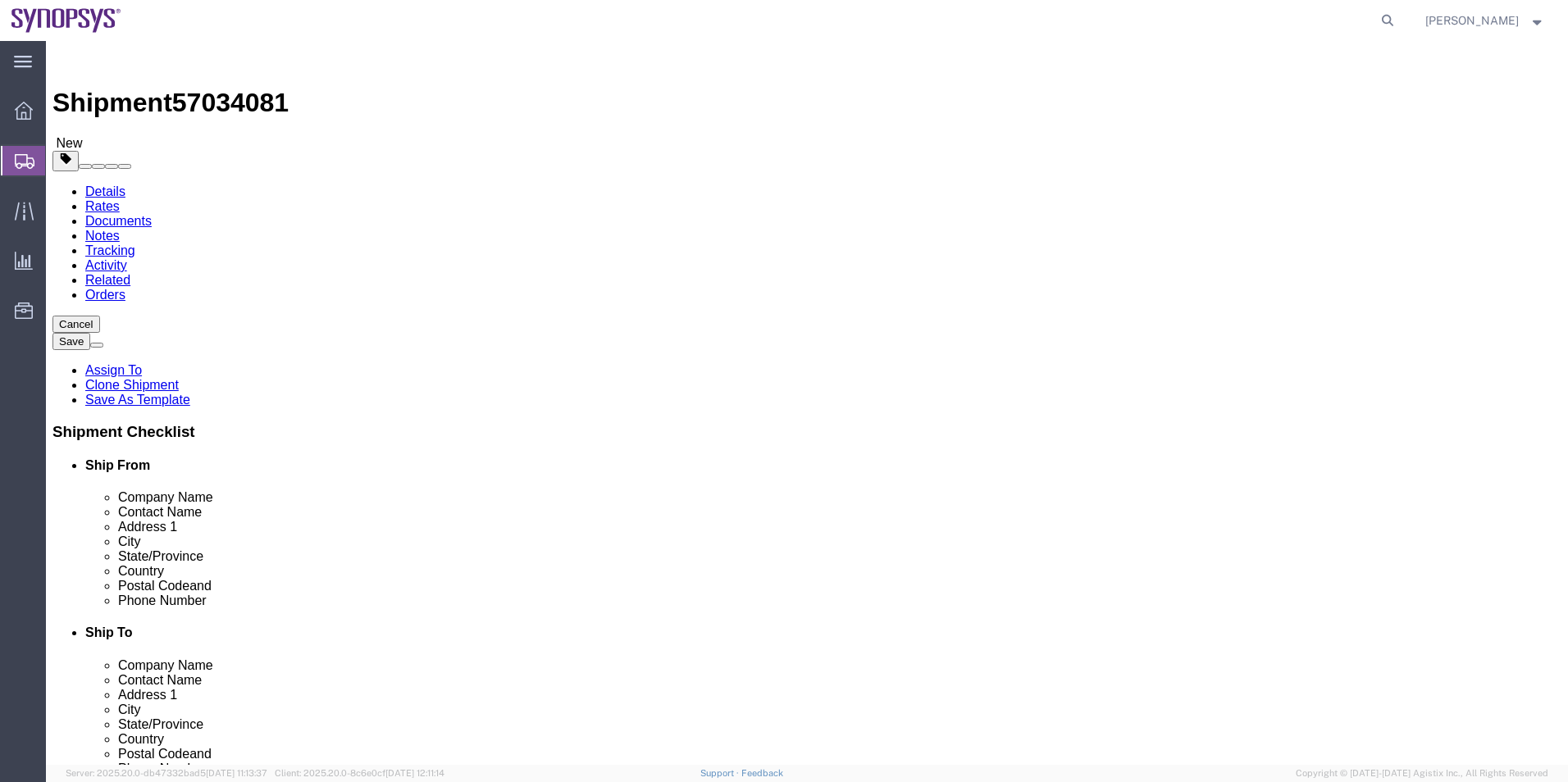
click button "button"
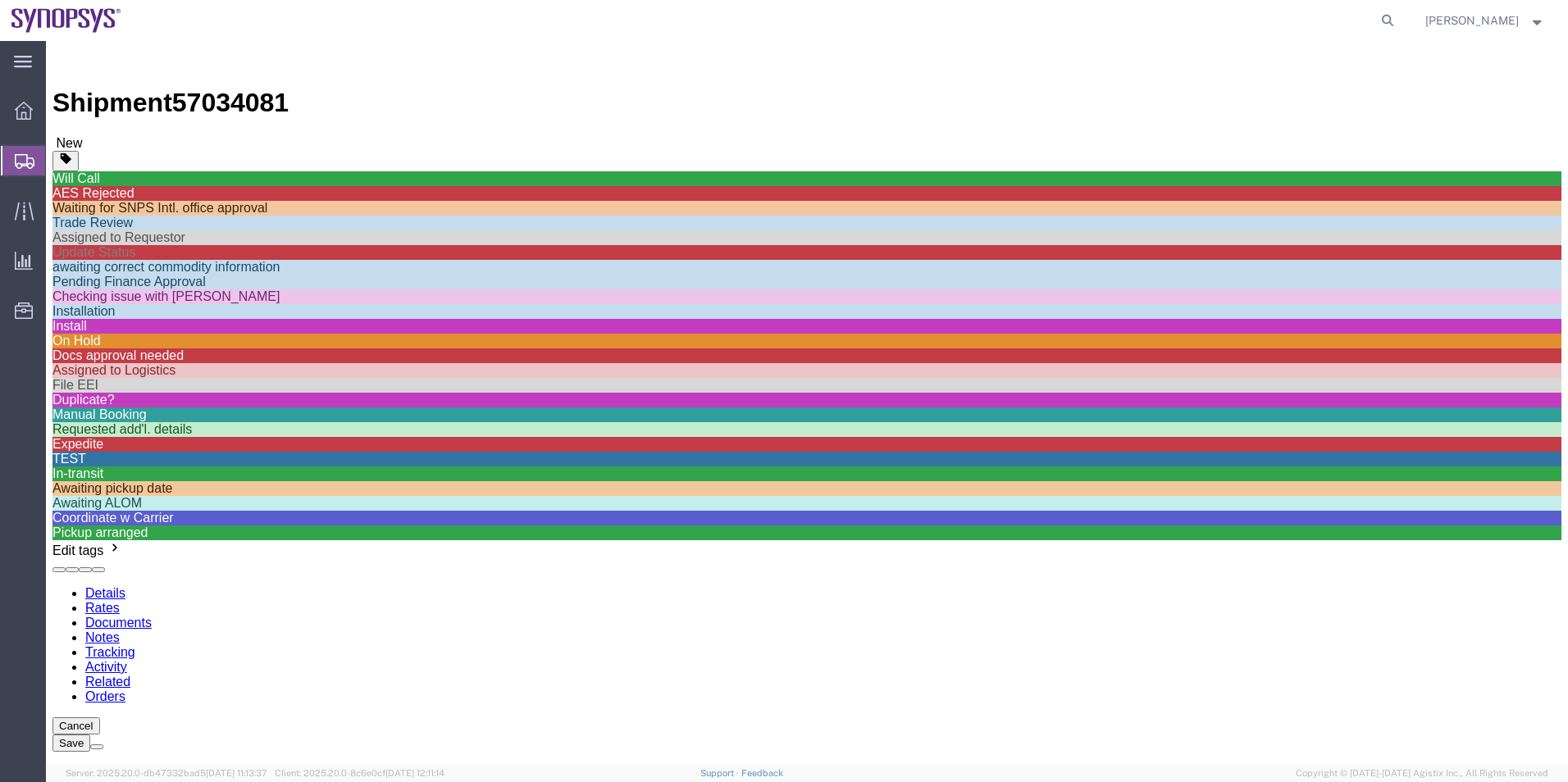
scroll to position [737, 0]
click div "Requested add'l. details"
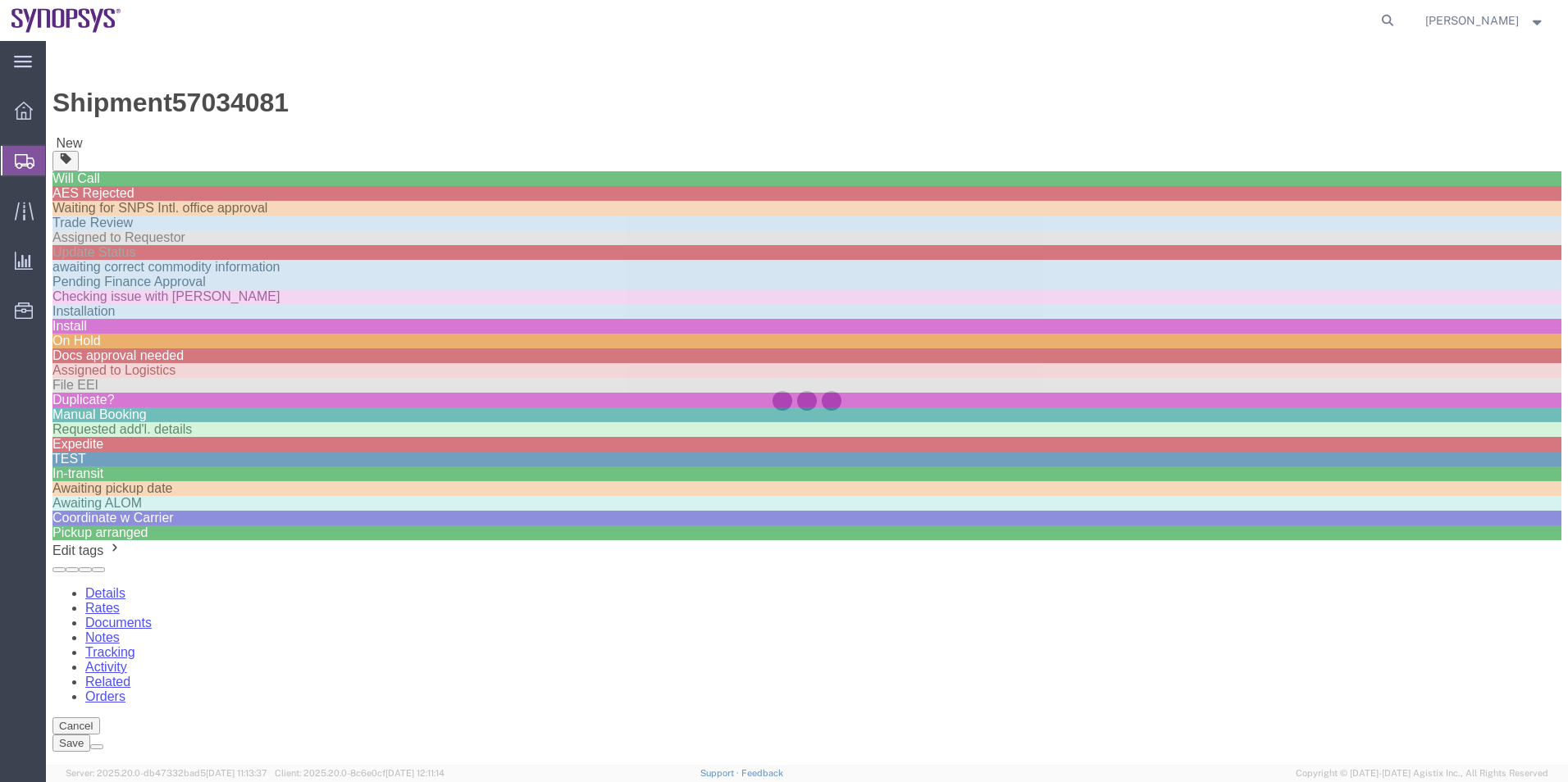
scroll to position [701, 0]
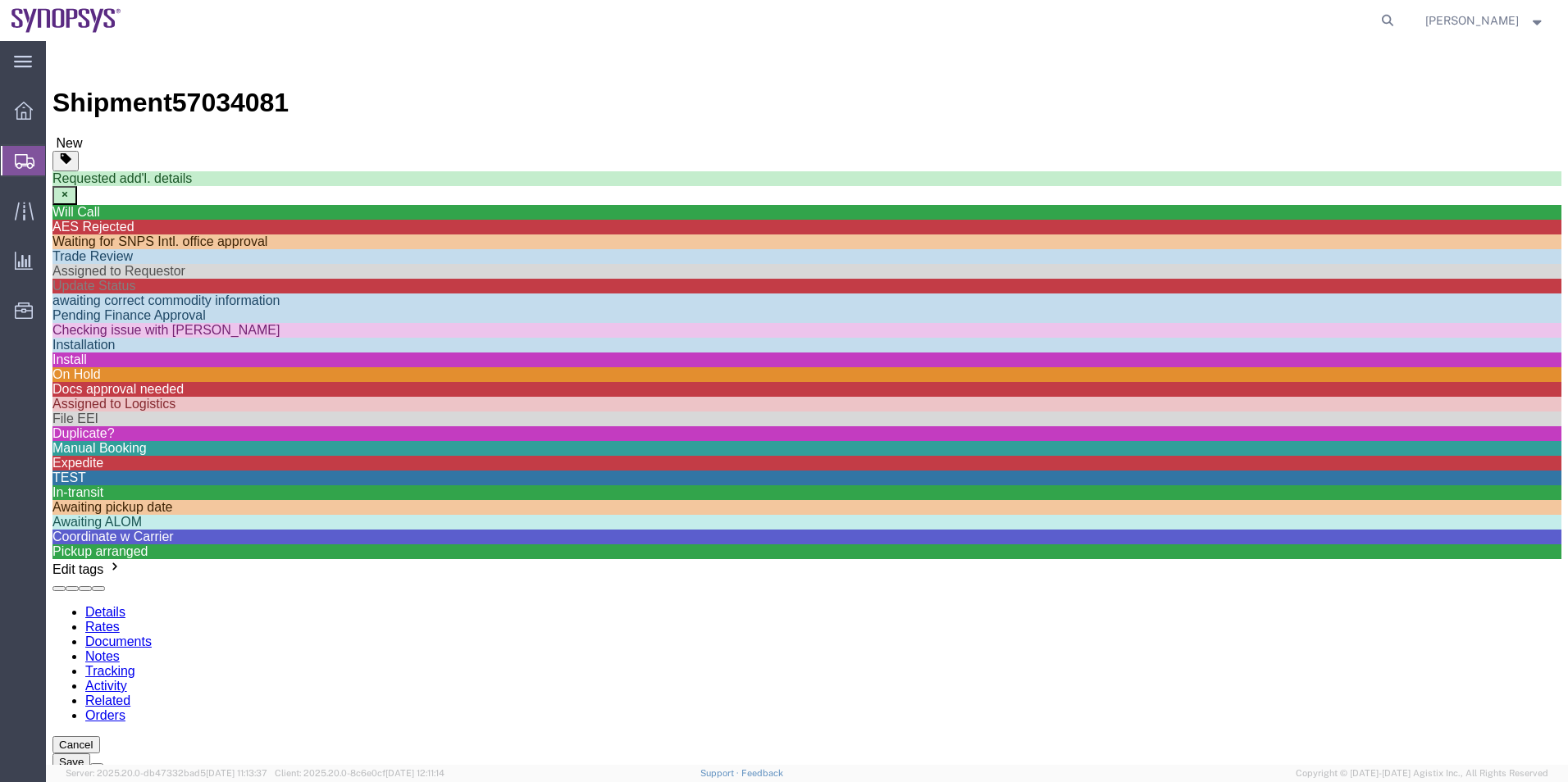
click icon
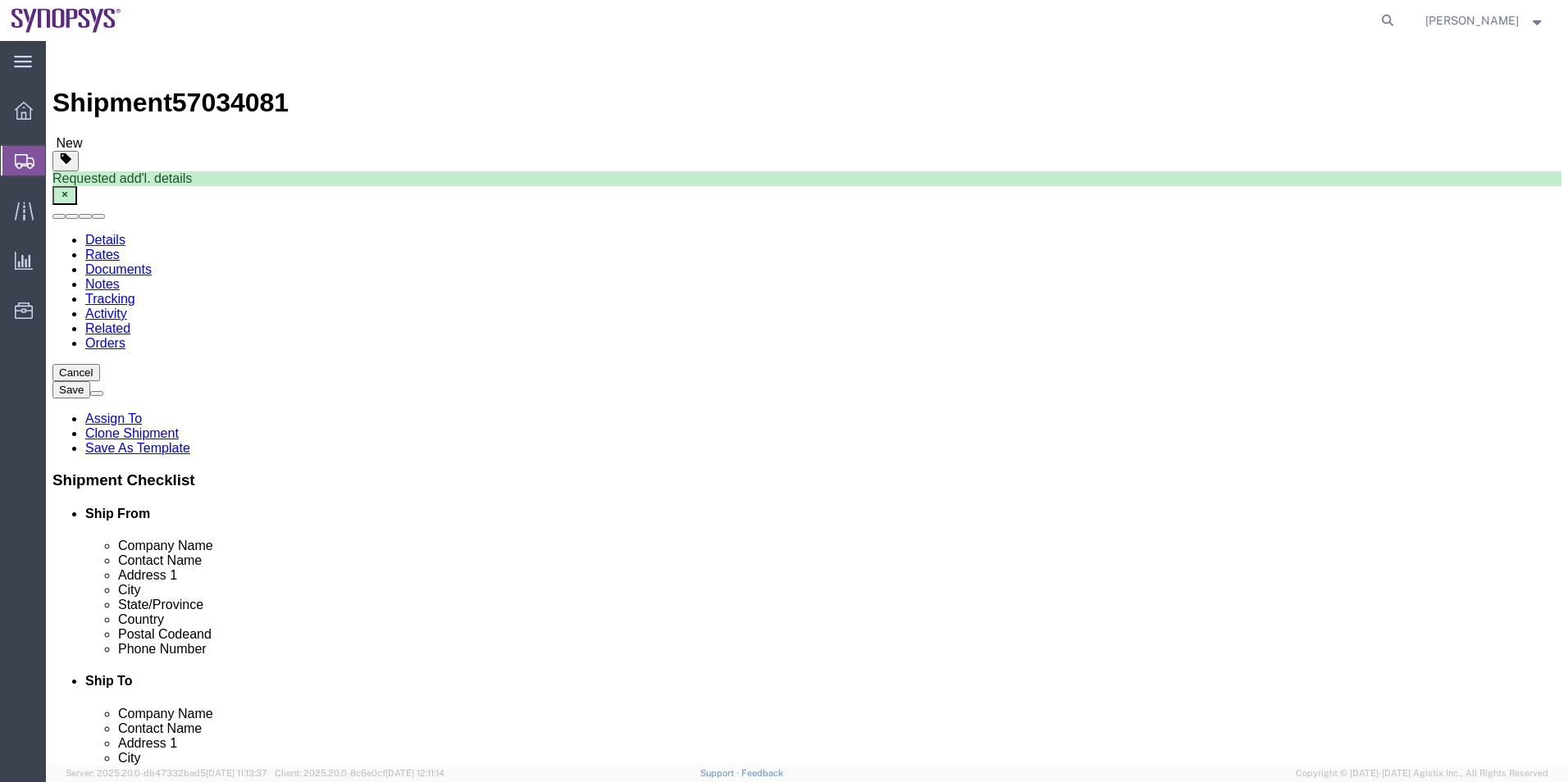
drag, startPoint x: 334, startPoint y: 341, endPoint x: 181, endPoint y: 336, distance: 153.1
click div "Contact Name Taeko Tanaka"
click at [0, 0] on span "Shipment Manager" at bounding box center [0, 0] width 0 height 0
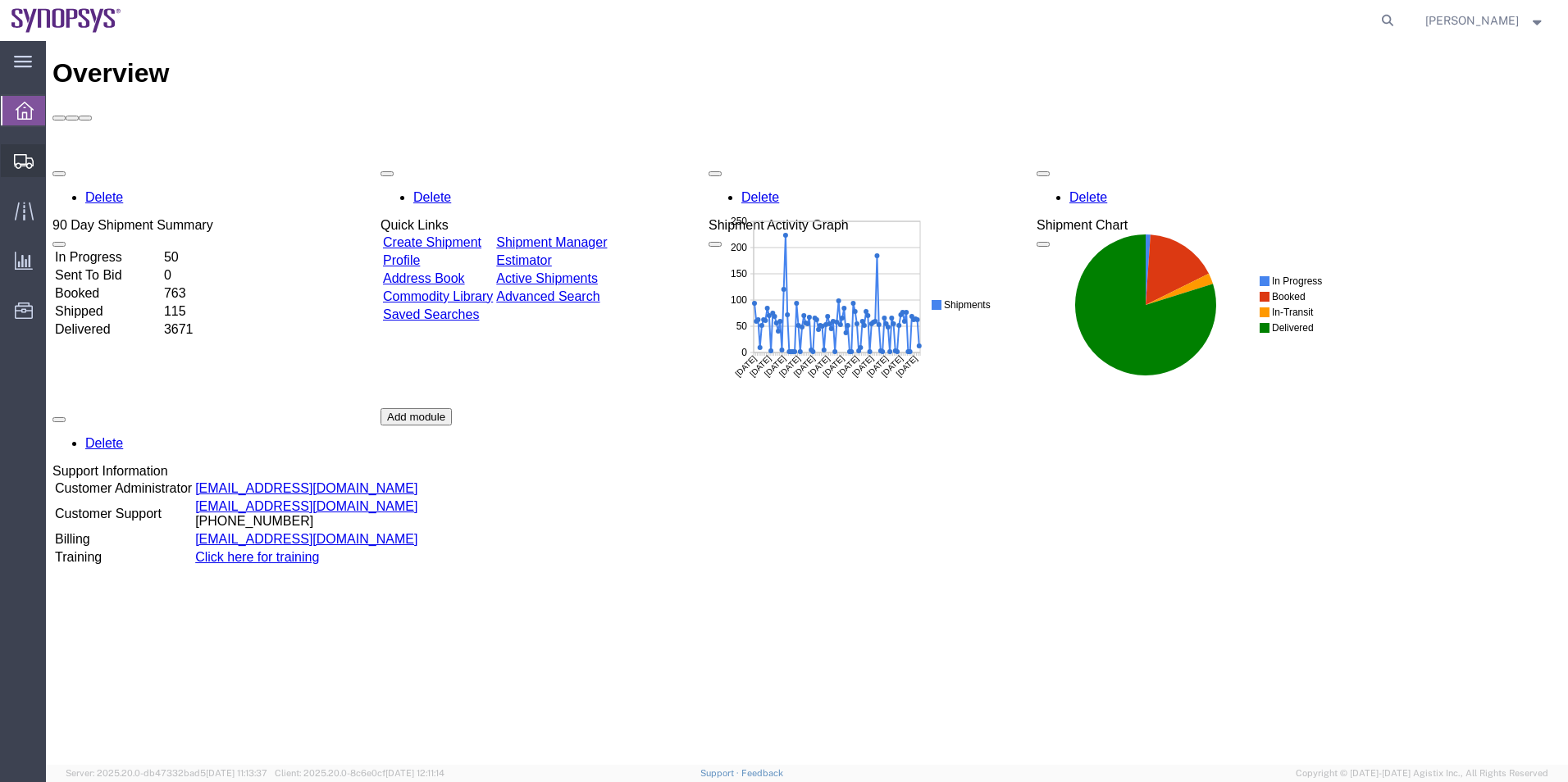
click at [0, 0] on span "Shipment Manager" at bounding box center [0, 0] width 0 height 0
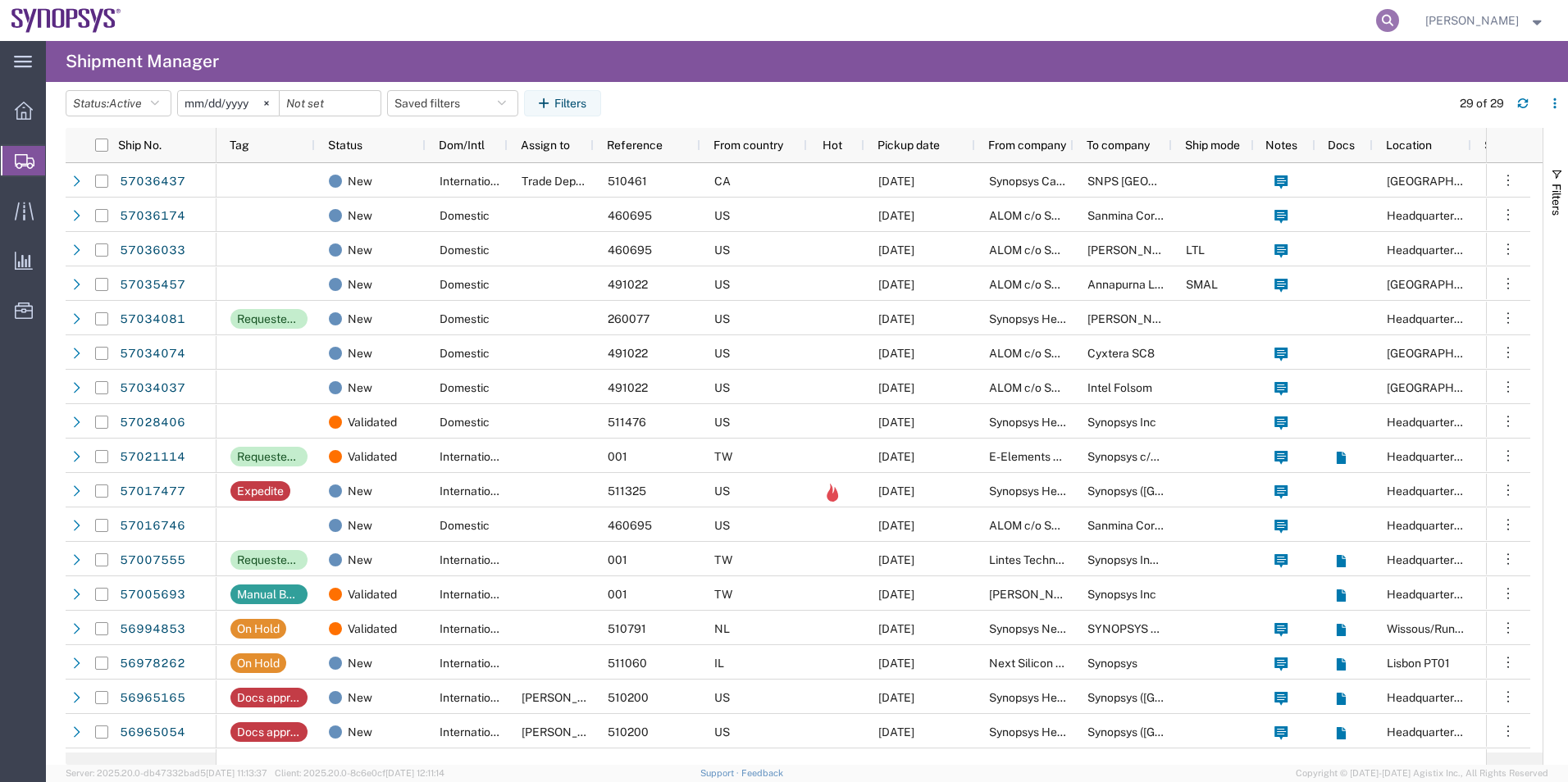
click at [1381, 20] on icon at bounding box center [1387, 21] width 23 height 23
click at [1170, 28] on input "search" at bounding box center [1126, 20] width 498 height 39
paste input "56229371"
type input "56229371"
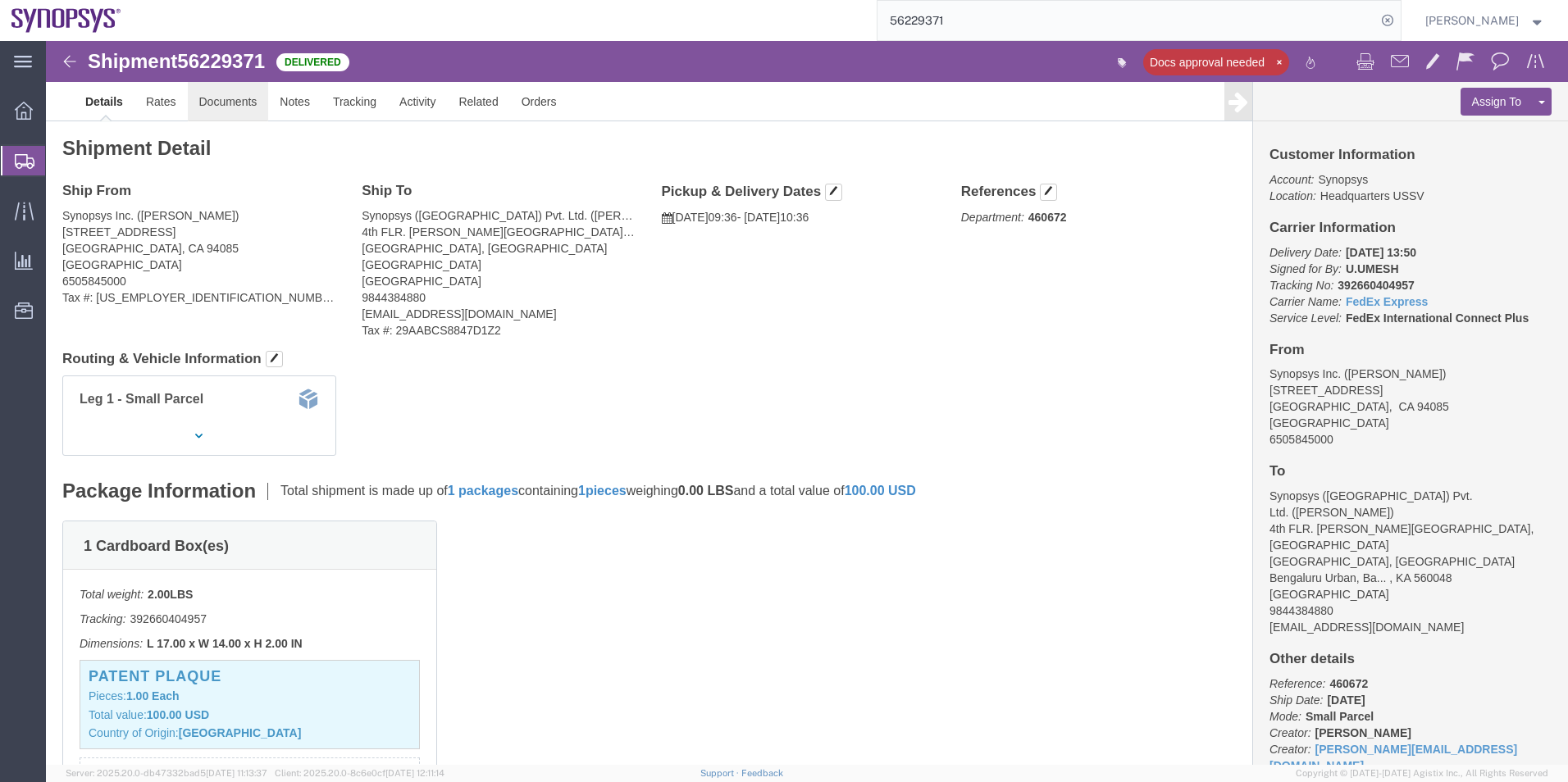
click link "Documents"
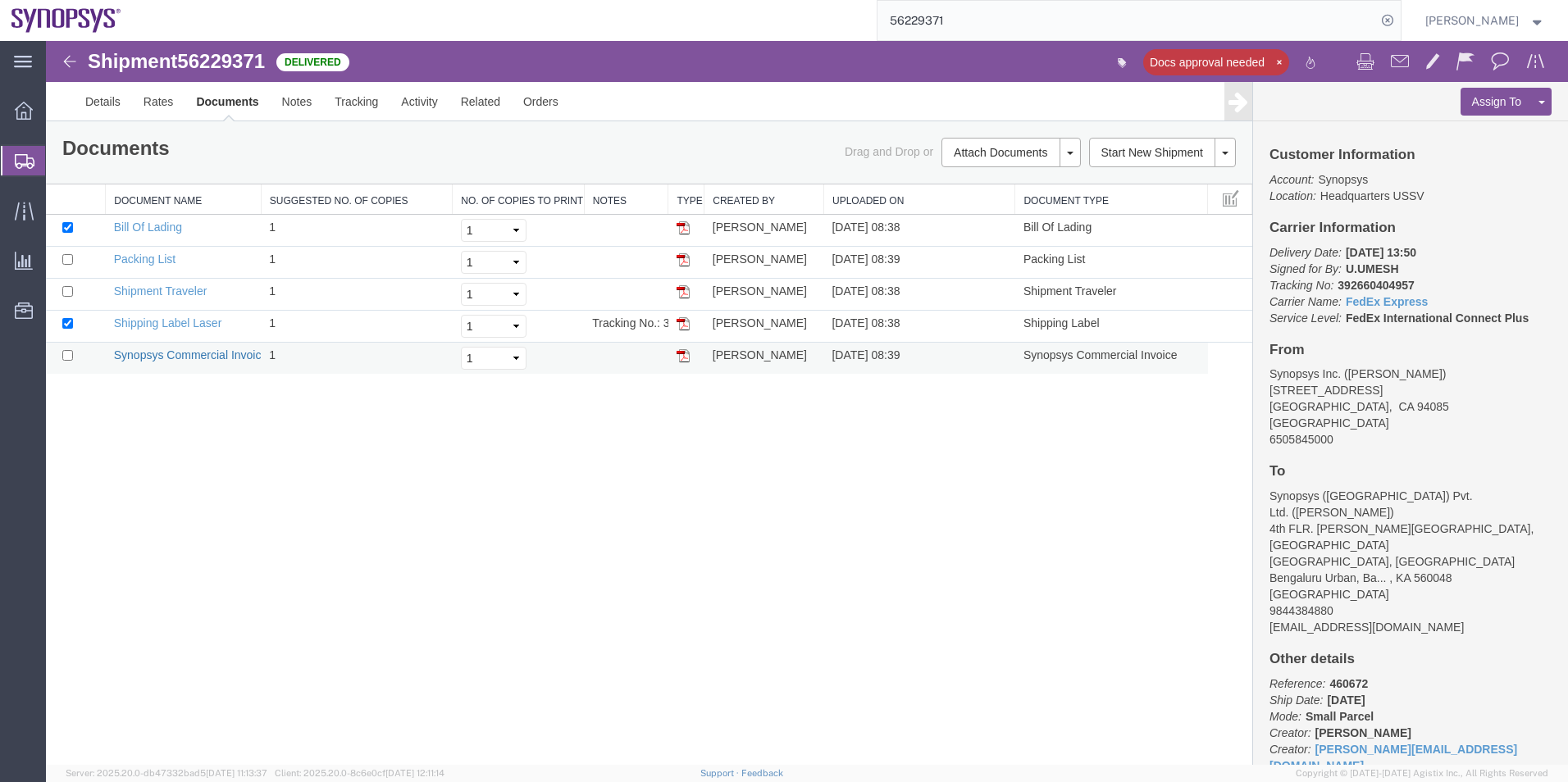
click at [199, 356] on link "Synopsys Commercial Invoice" at bounding box center [191, 355] width 154 height 13
click at [0, 0] on span "Shipment Manager" at bounding box center [0, 0] width 0 height 0
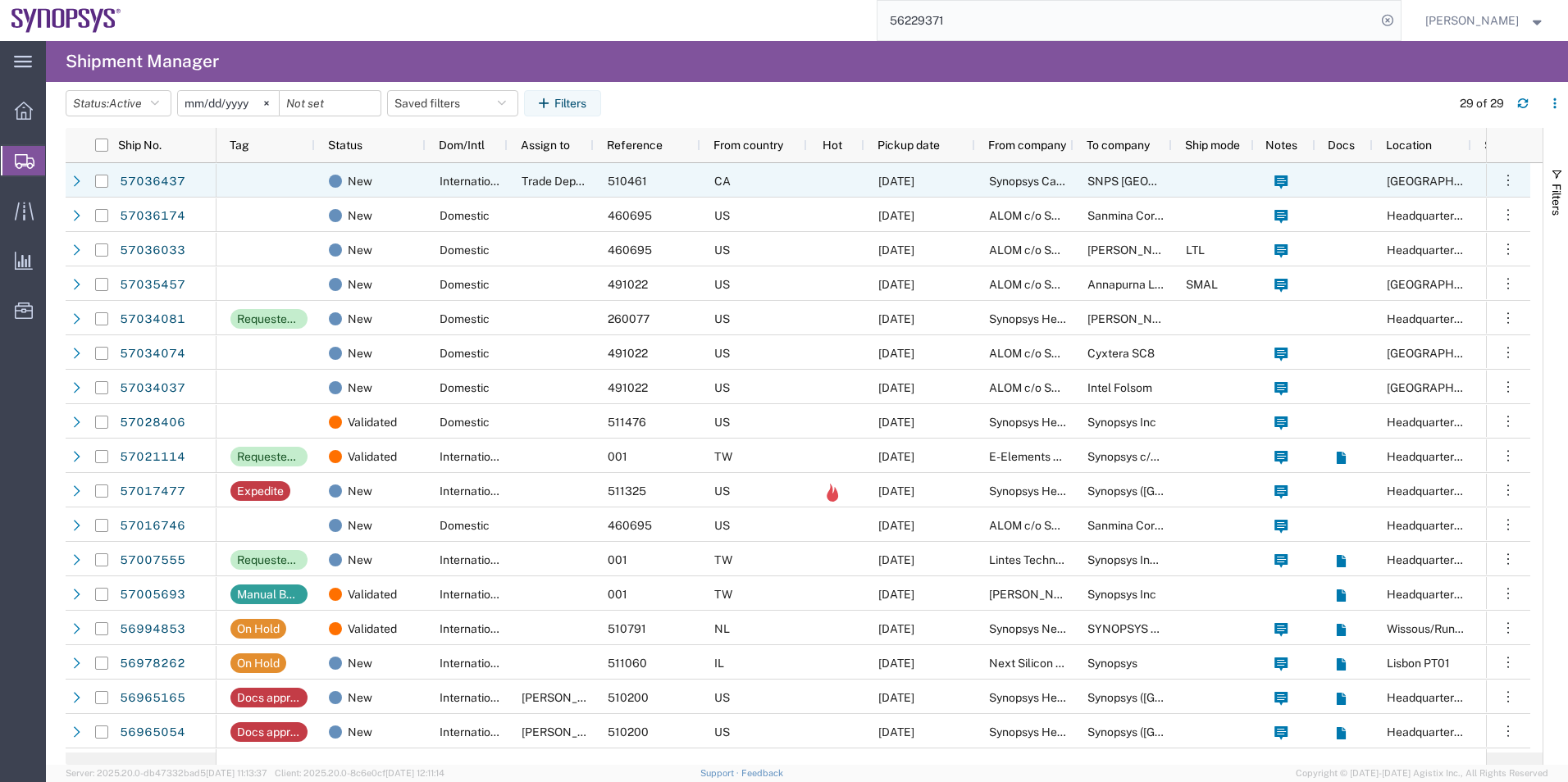
click at [479, 188] on div "International" at bounding box center [466, 180] width 82 height 34
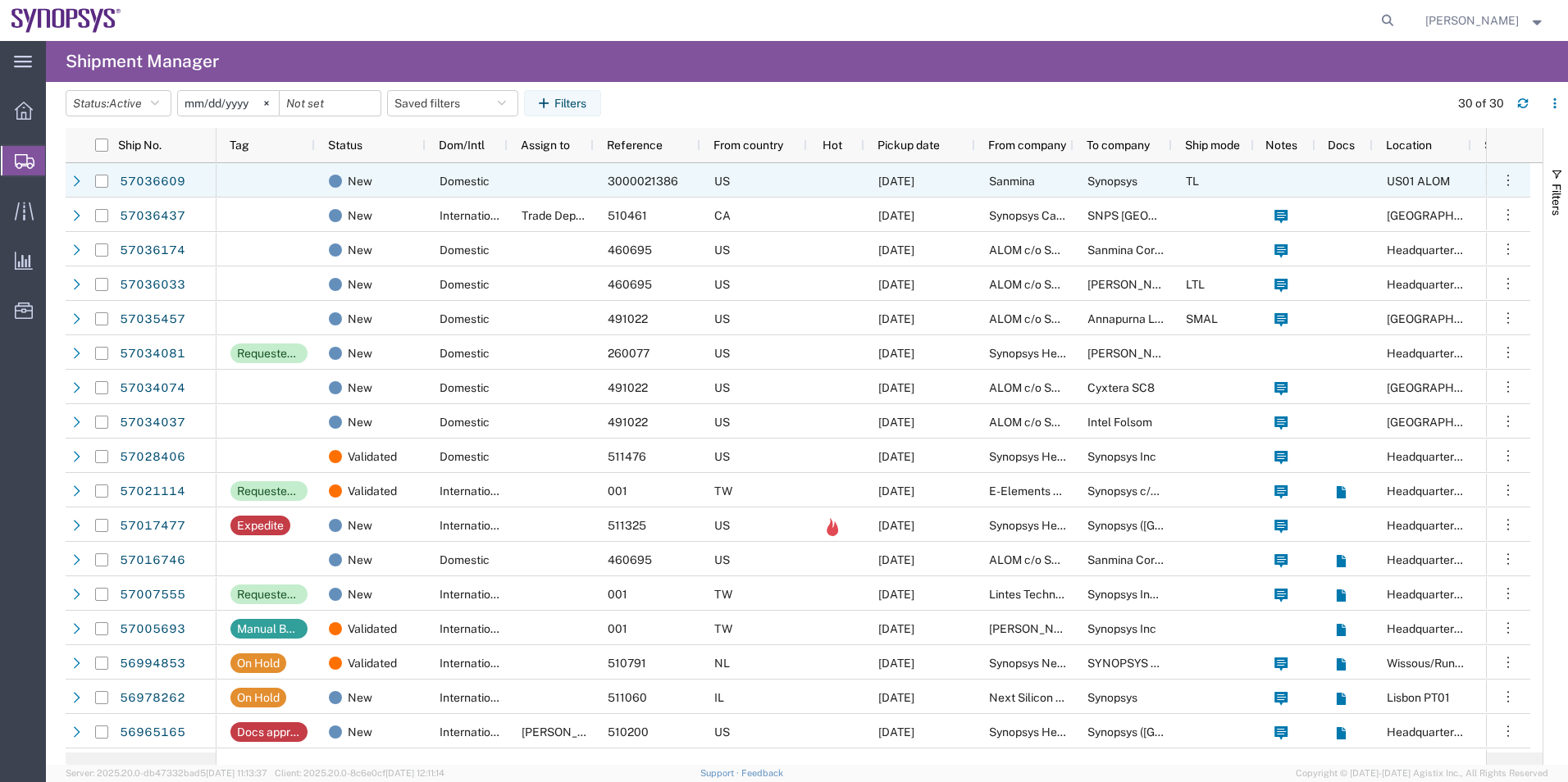
click at [663, 173] on div "3000021386" at bounding box center [646, 180] width 106 height 34
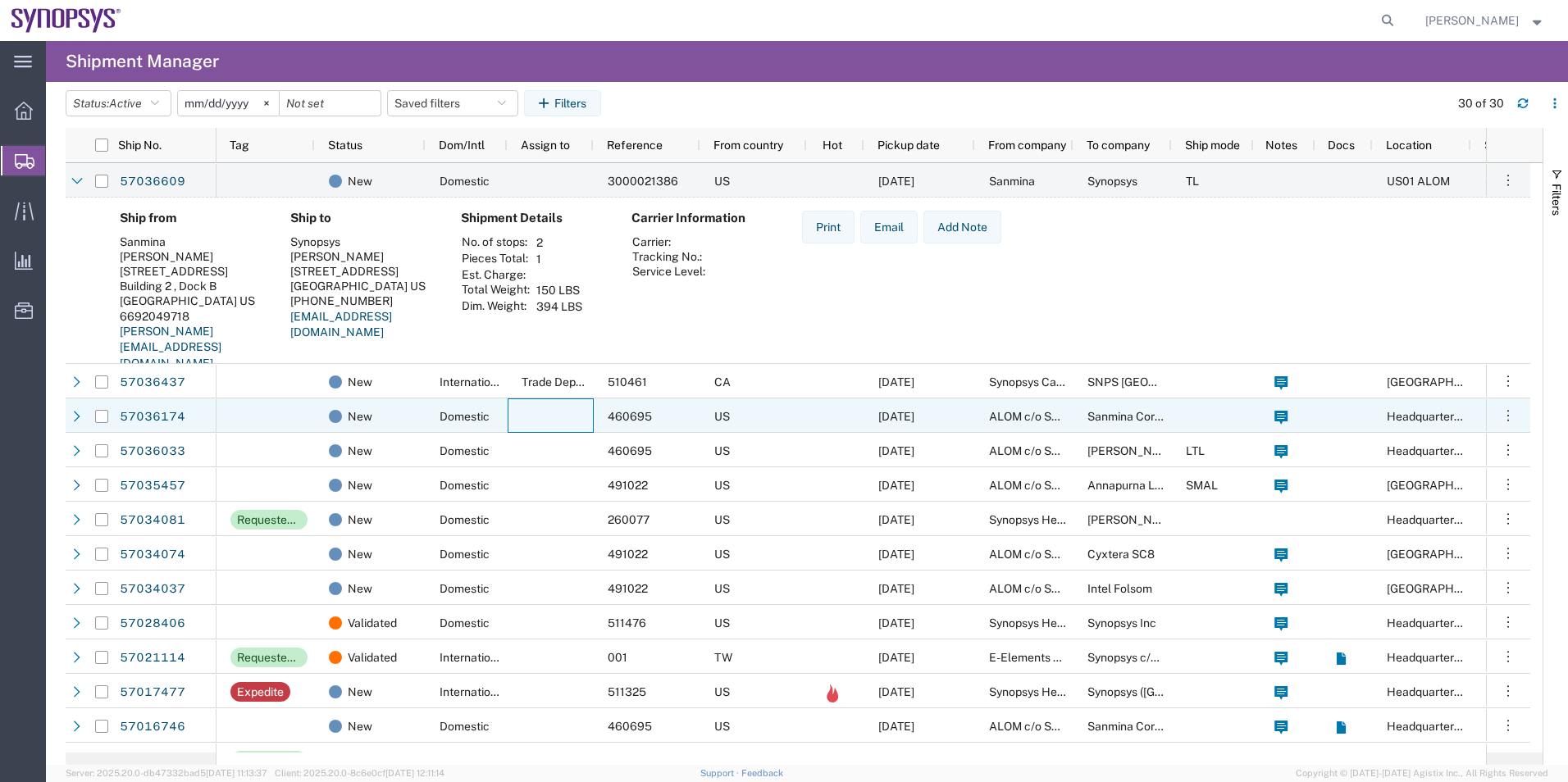
click at [586, 403] on div at bounding box center [551, 416] width 86 height 34
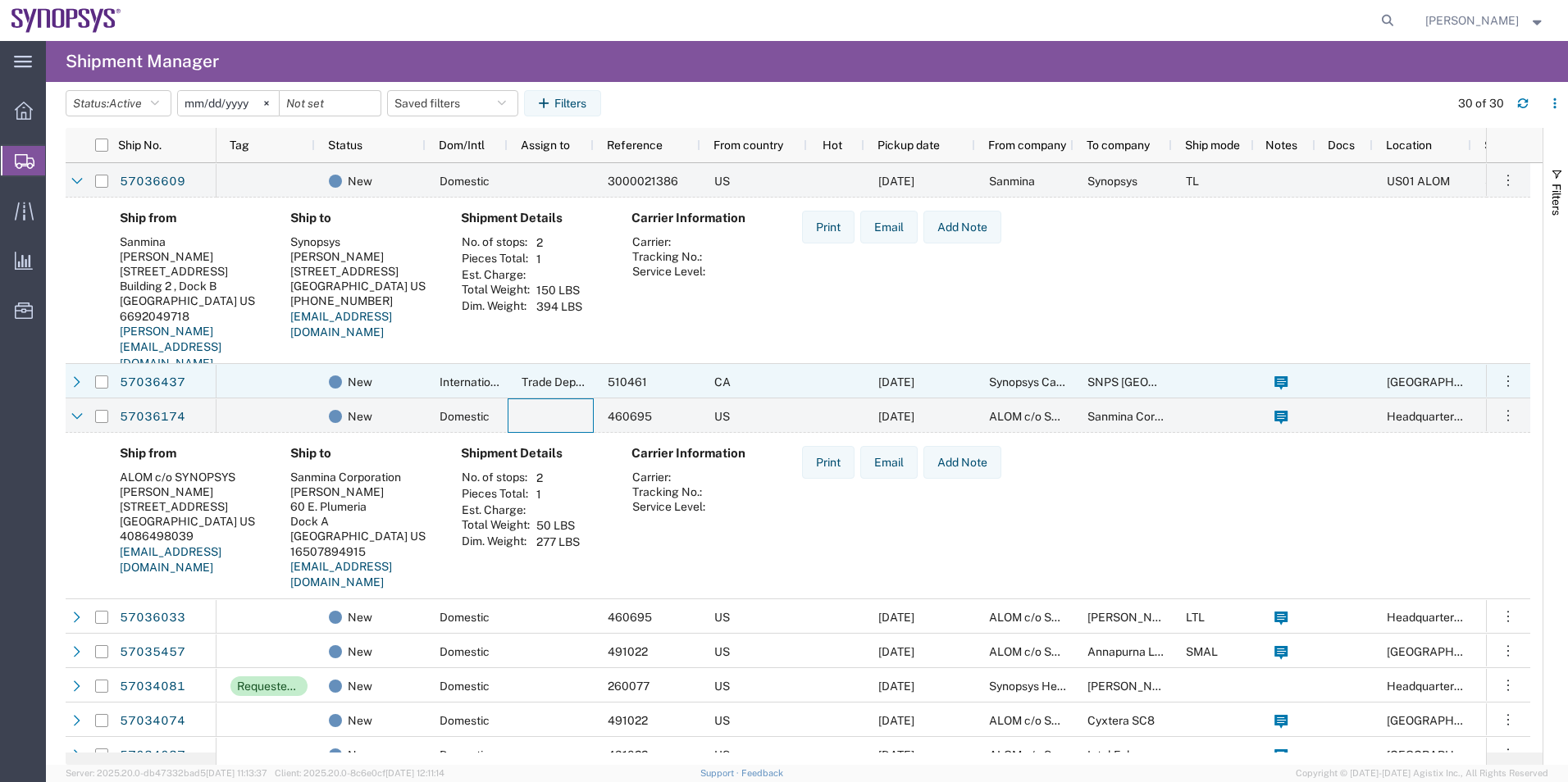
click at [593, 384] on div "510461" at bounding box center [646, 382] width 106 height 34
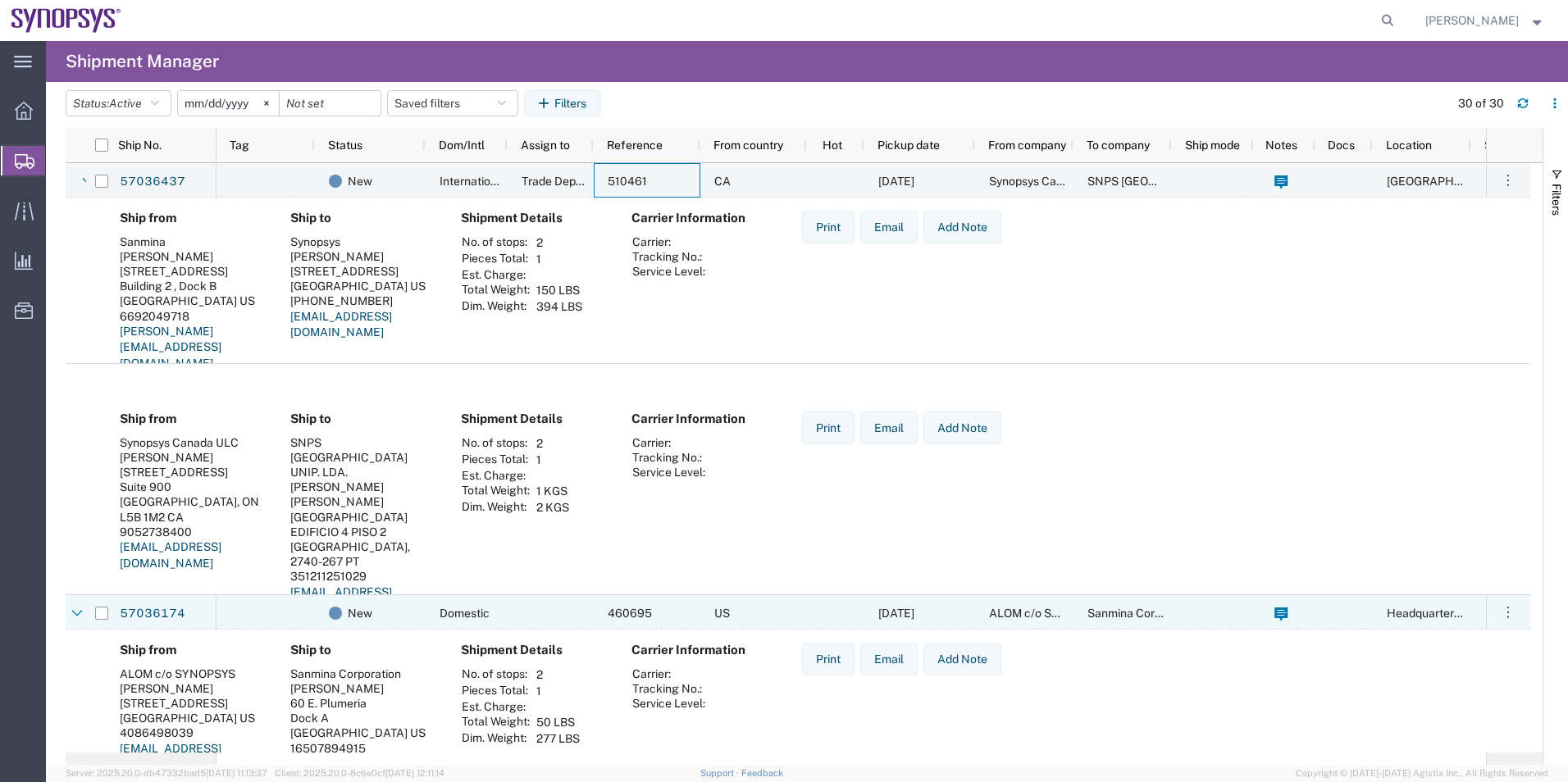
scroll to position [328, 0]
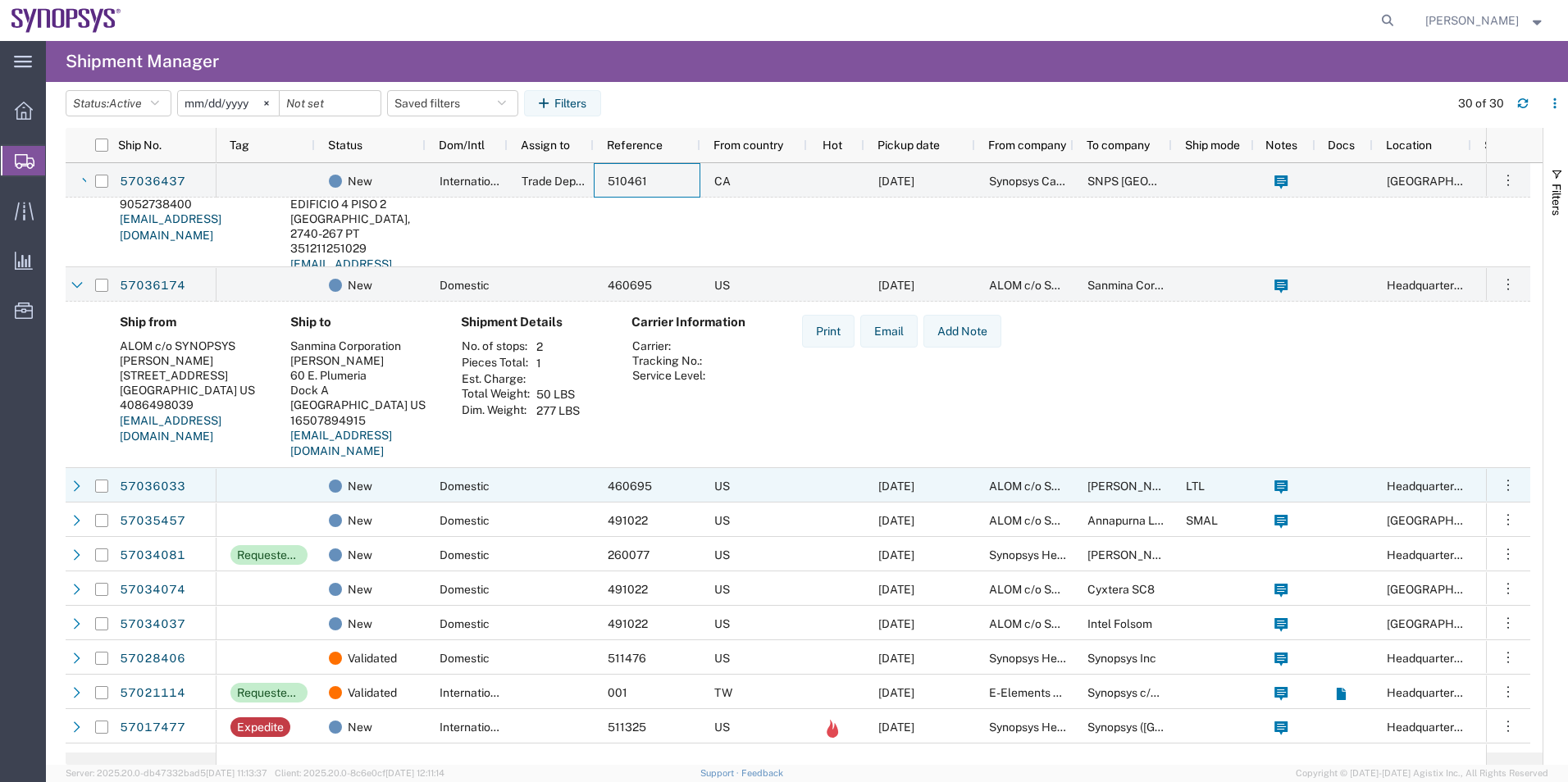
click at [432, 485] on div "Domestic" at bounding box center [466, 485] width 82 height 34
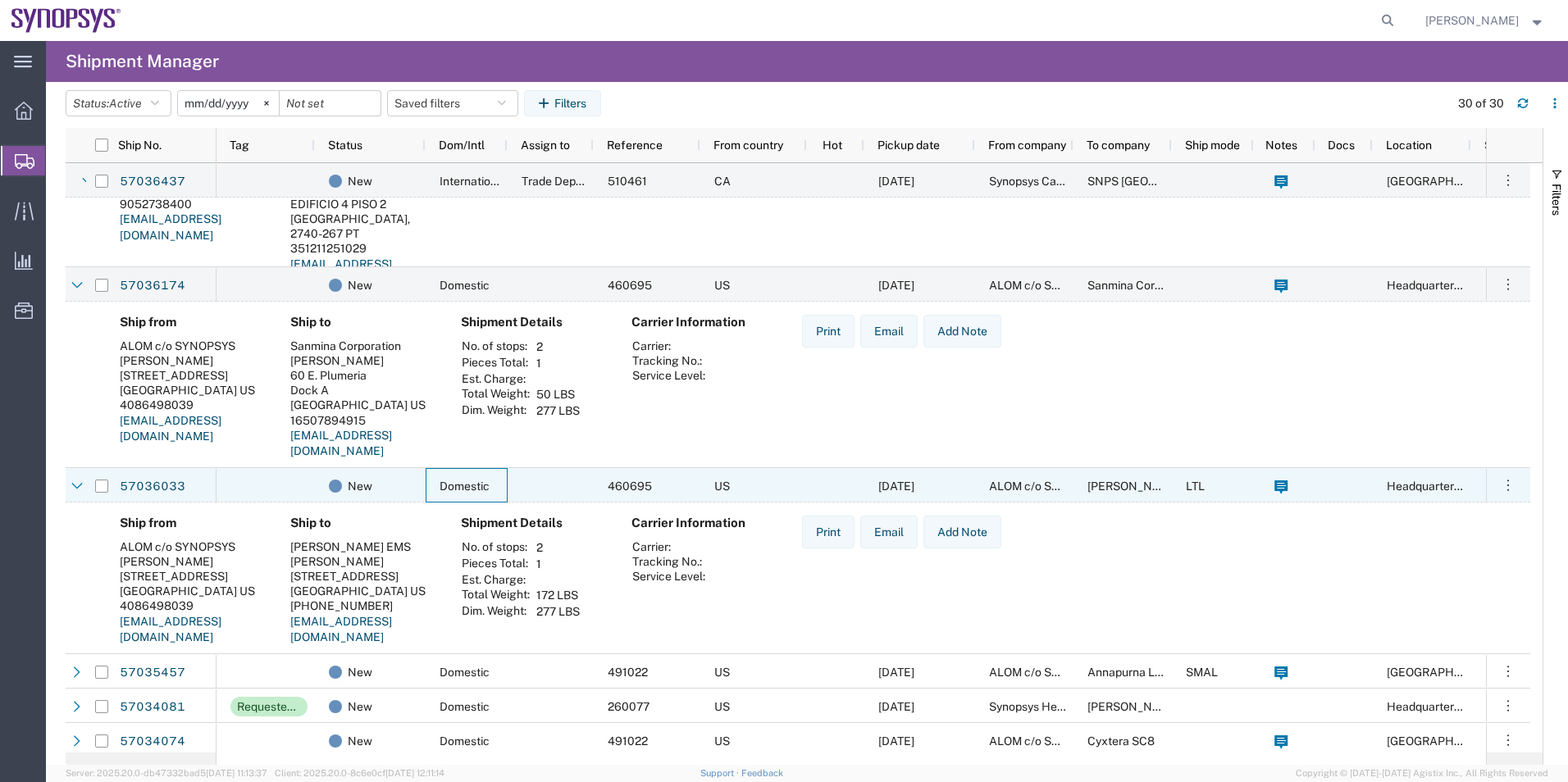
scroll to position [737, 0]
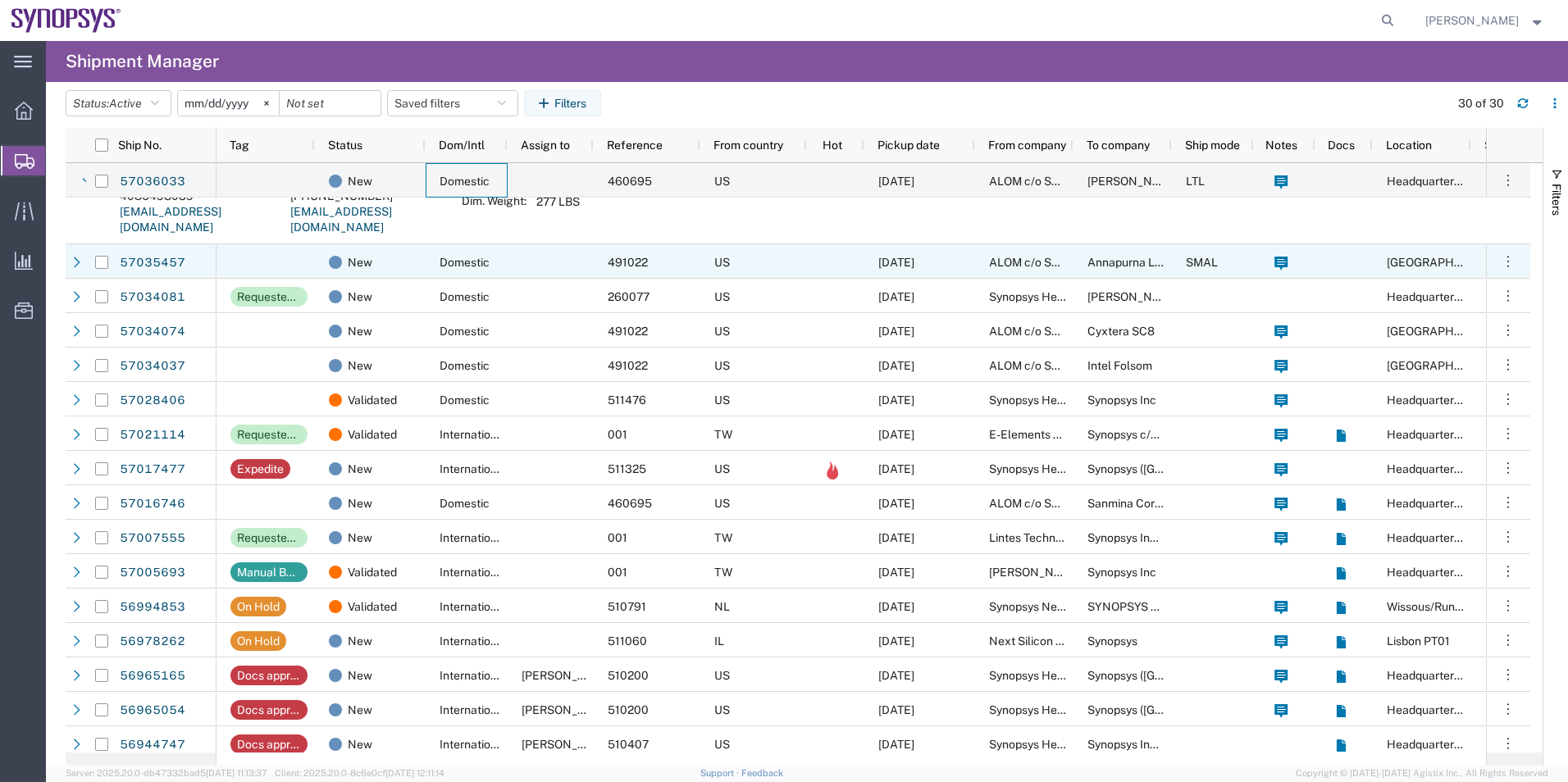
click at [412, 258] on div "New" at bounding box center [373, 262] width 89 height 34
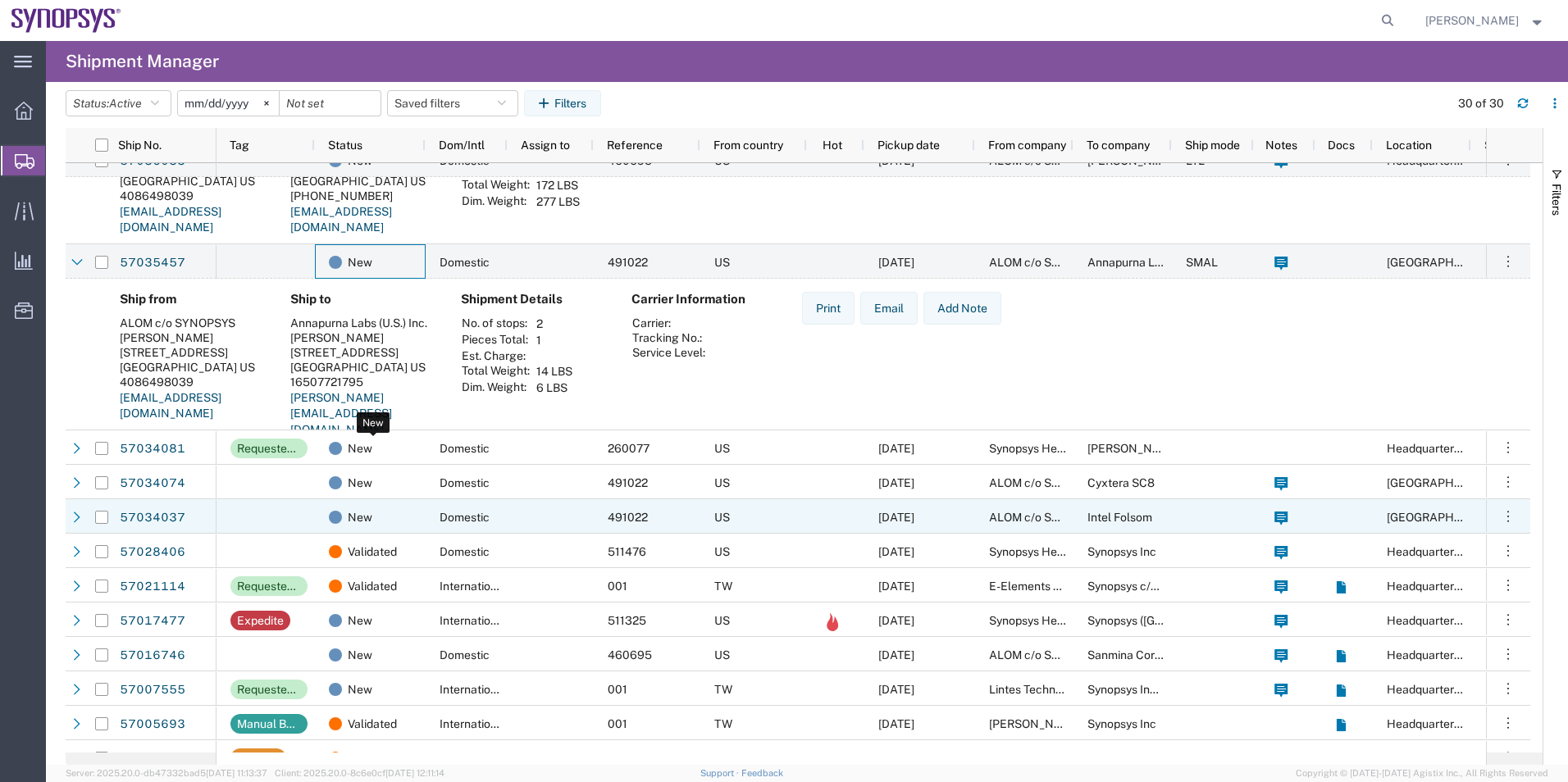
scroll to position [902, 0]
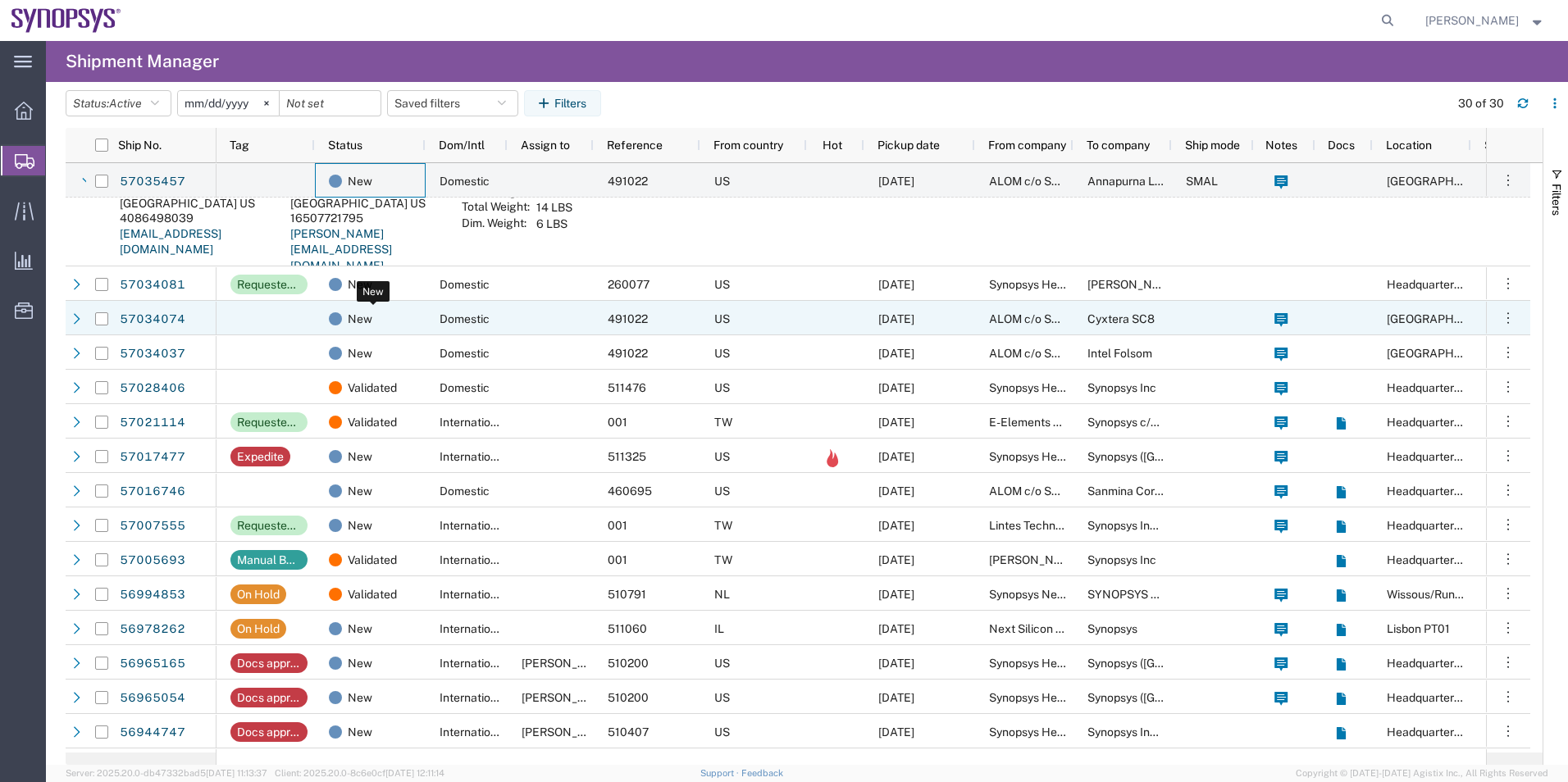
click at [393, 300] on div "New" at bounding box center [373, 285] width 89 height 34
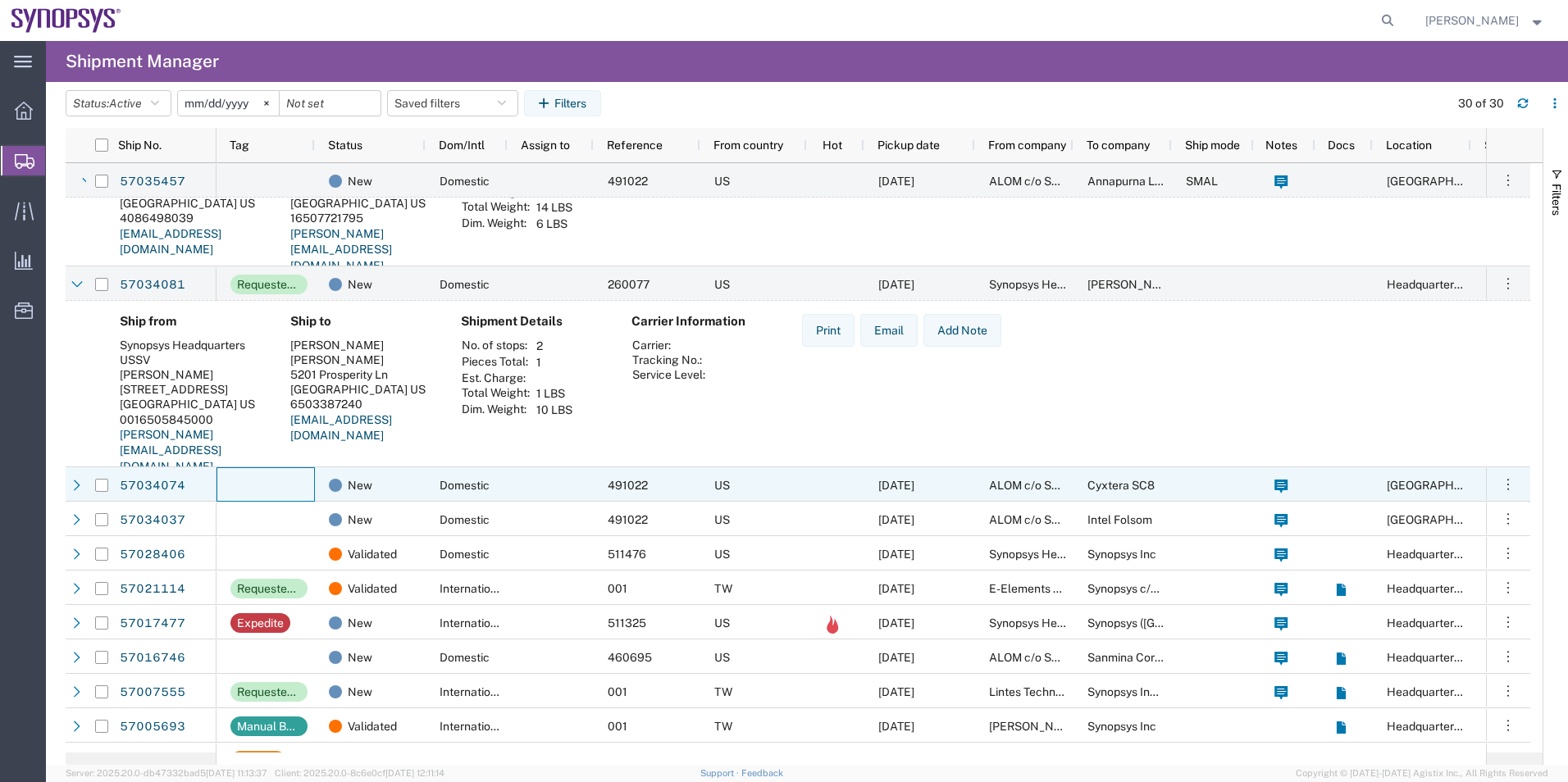
click at [307, 490] on div at bounding box center [266, 484] width 99 height 34
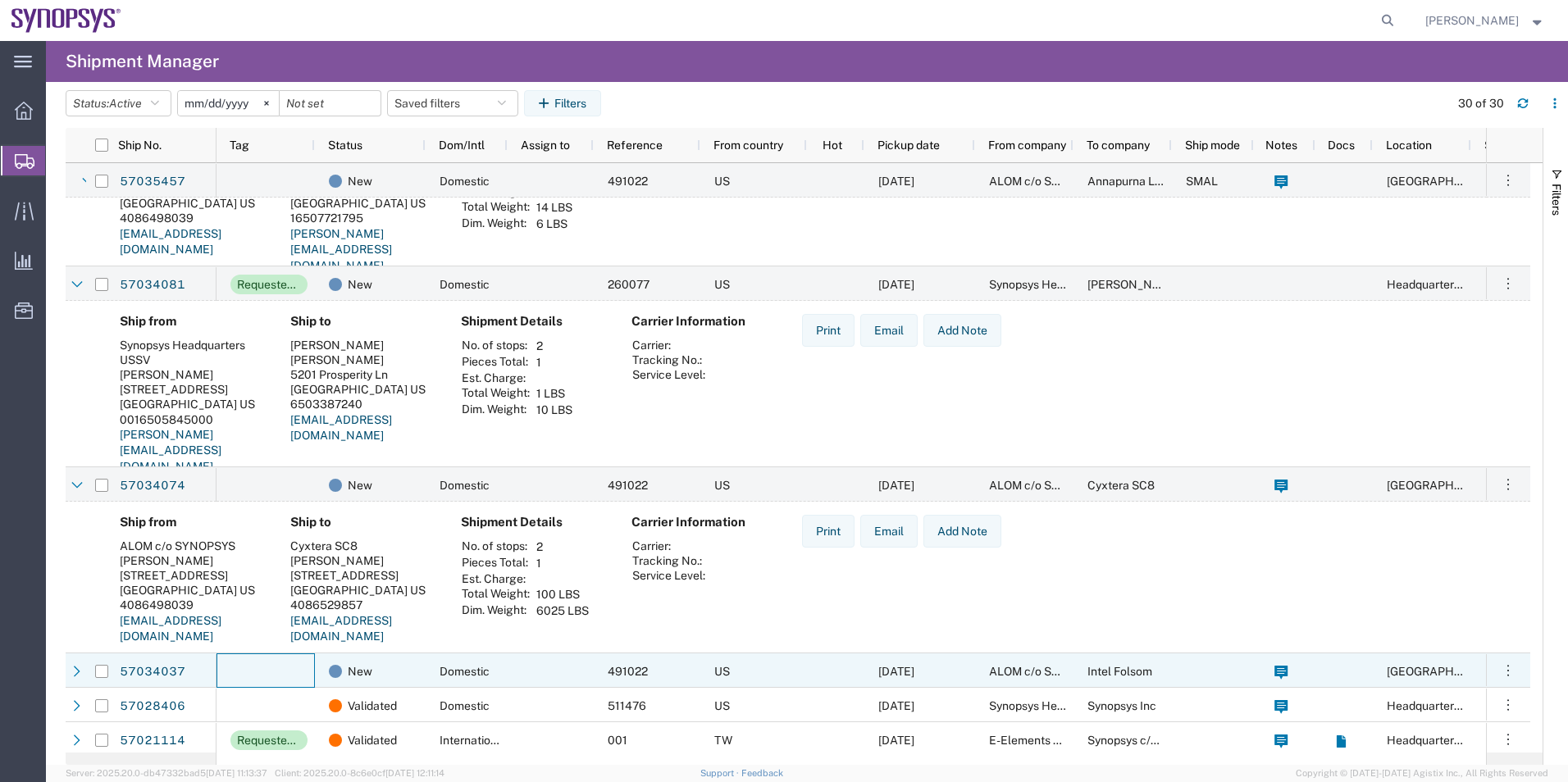
click at [288, 662] on div at bounding box center [266, 670] width 99 height 34
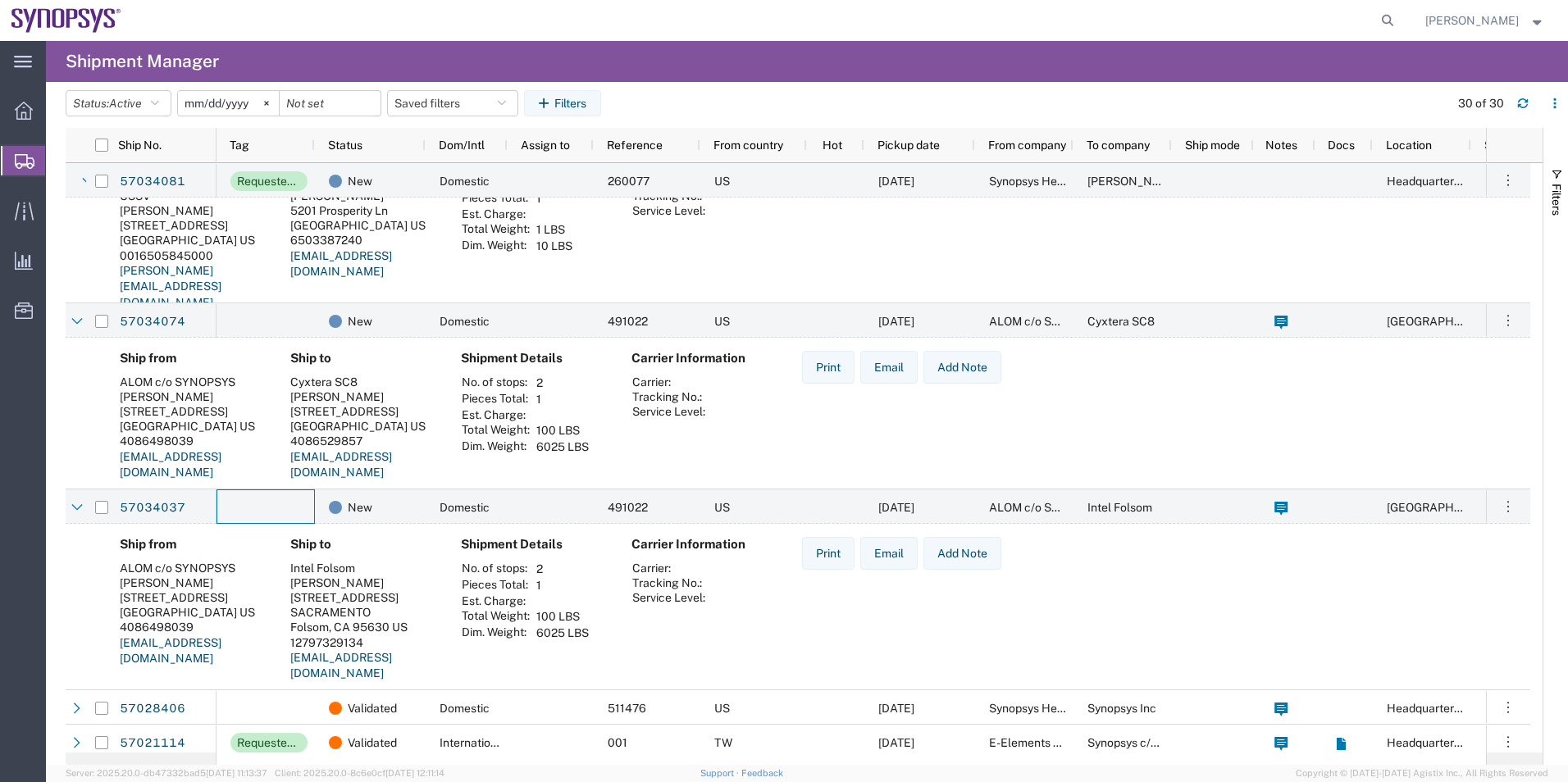
scroll to position [1312, 0]
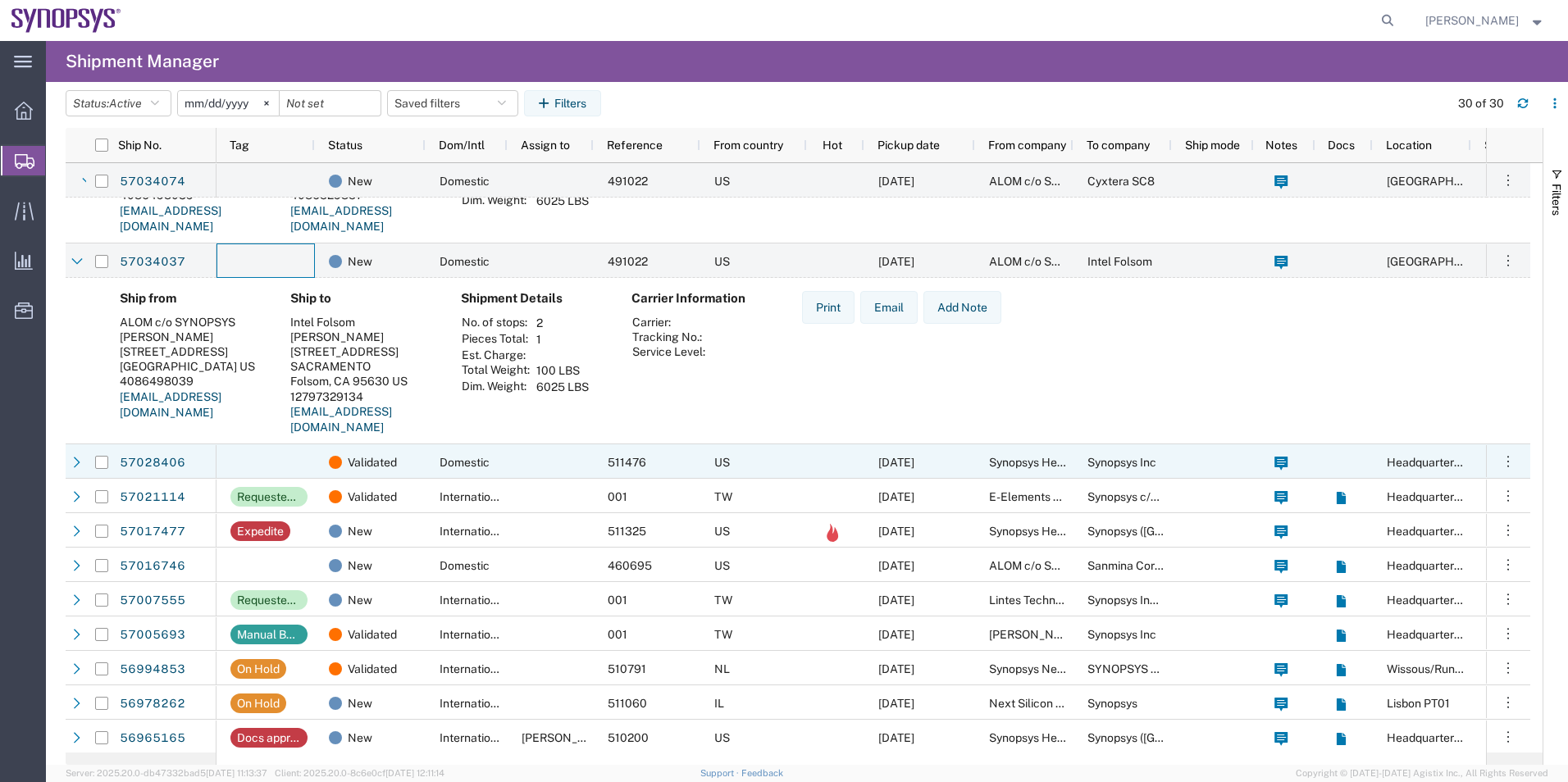
click at [289, 454] on div at bounding box center [266, 461] width 99 height 34
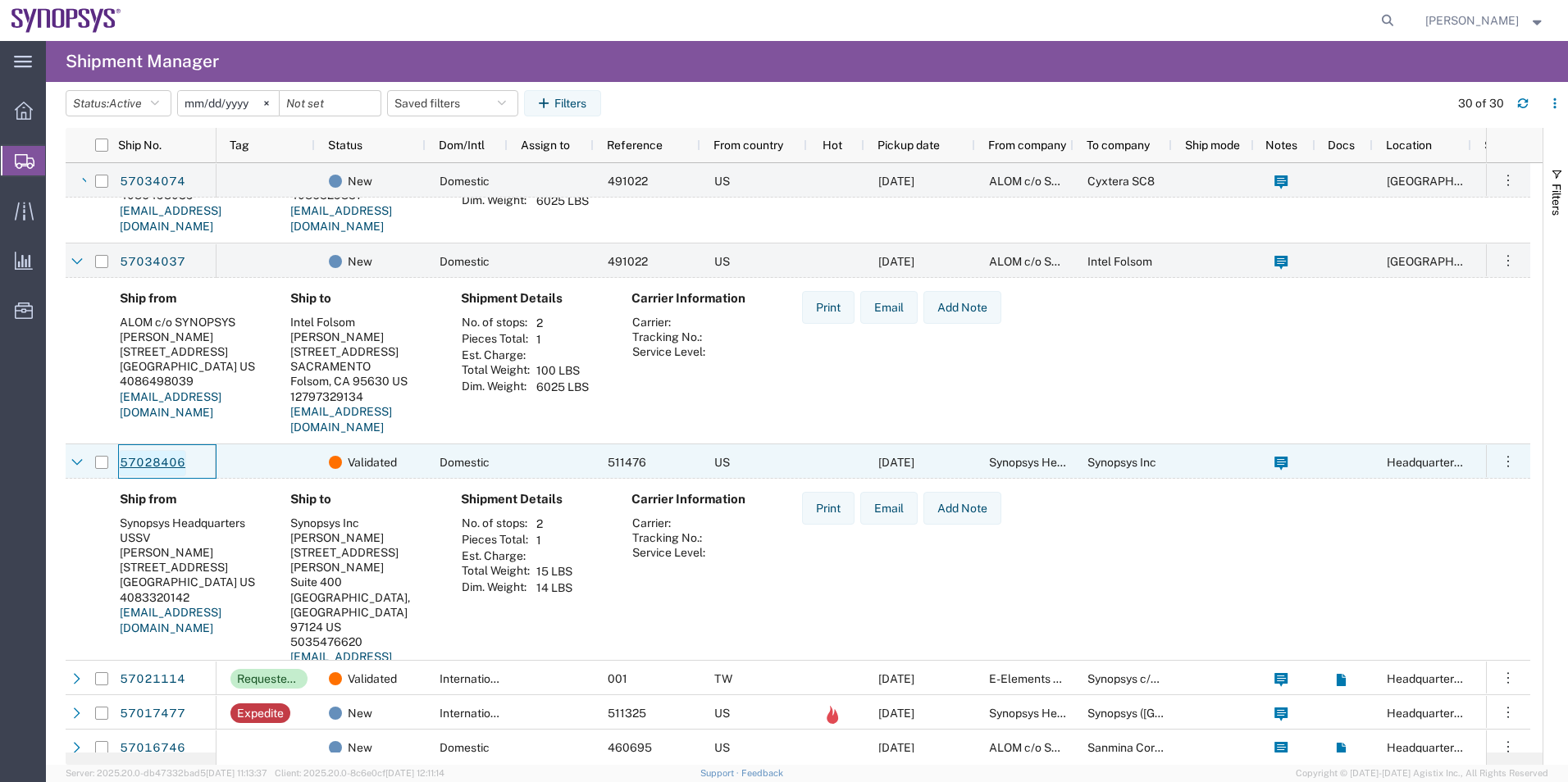
click at [154, 455] on link "57028406" at bounding box center [152, 463] width 67 height 27
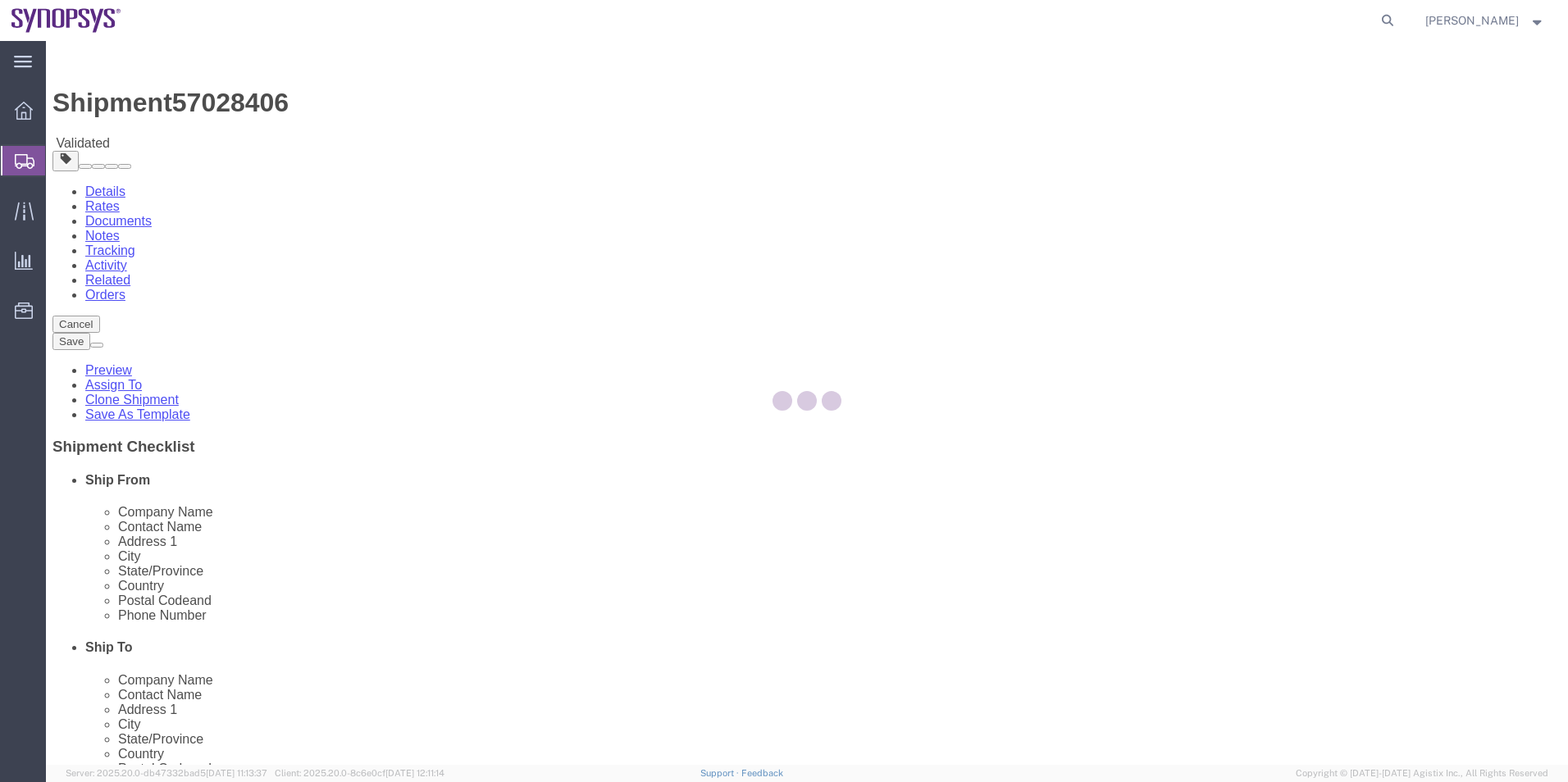
click at [255, 150] on div at bounding box center [806, 402] width 1521 height 724
select select "63204"
select select "63190"
drag, startPoint x: 255, startPoint y: 150, endPoint x: 209, endPoint y: 109, distance: 61.6
click icon
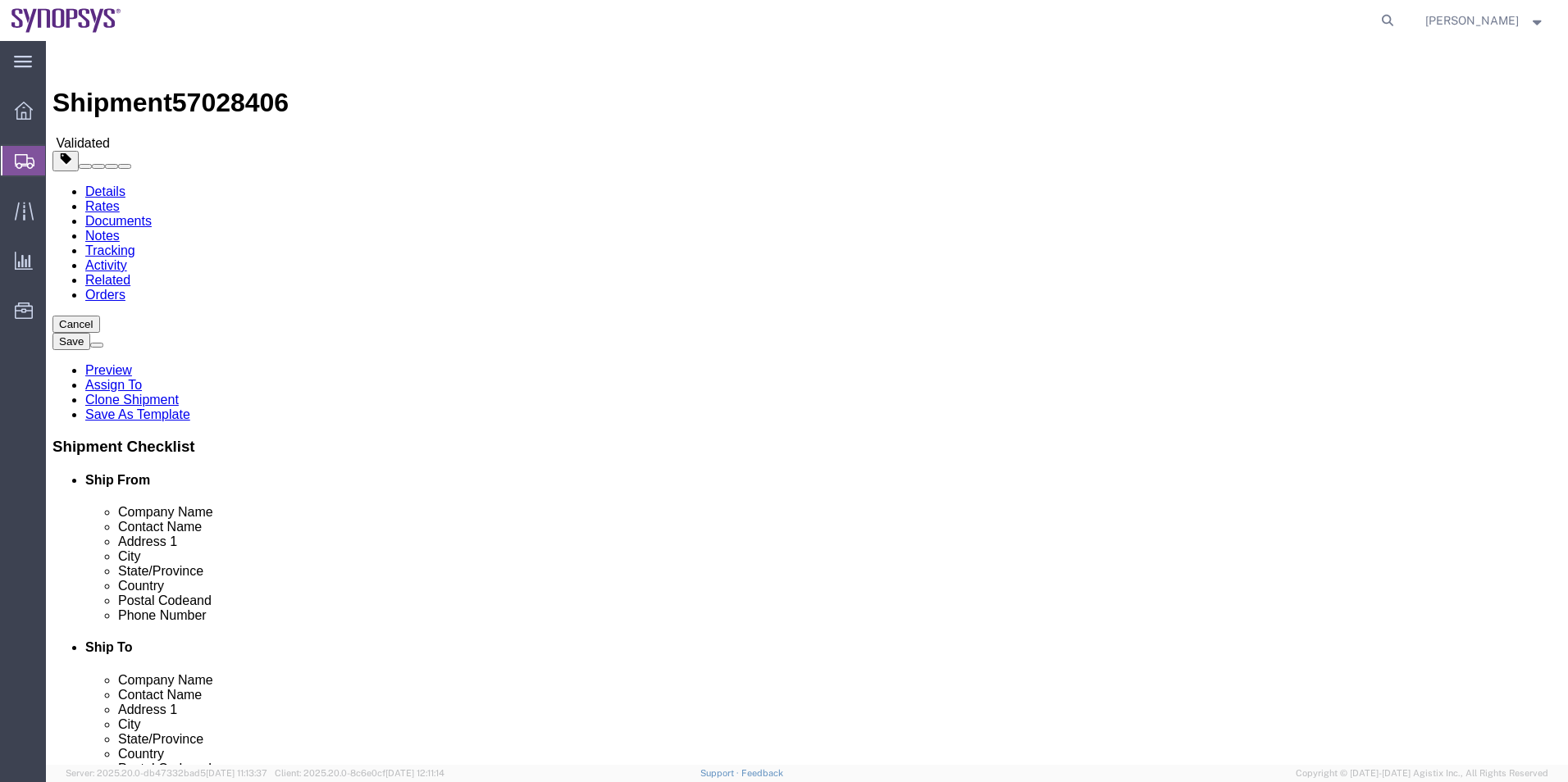
click icon
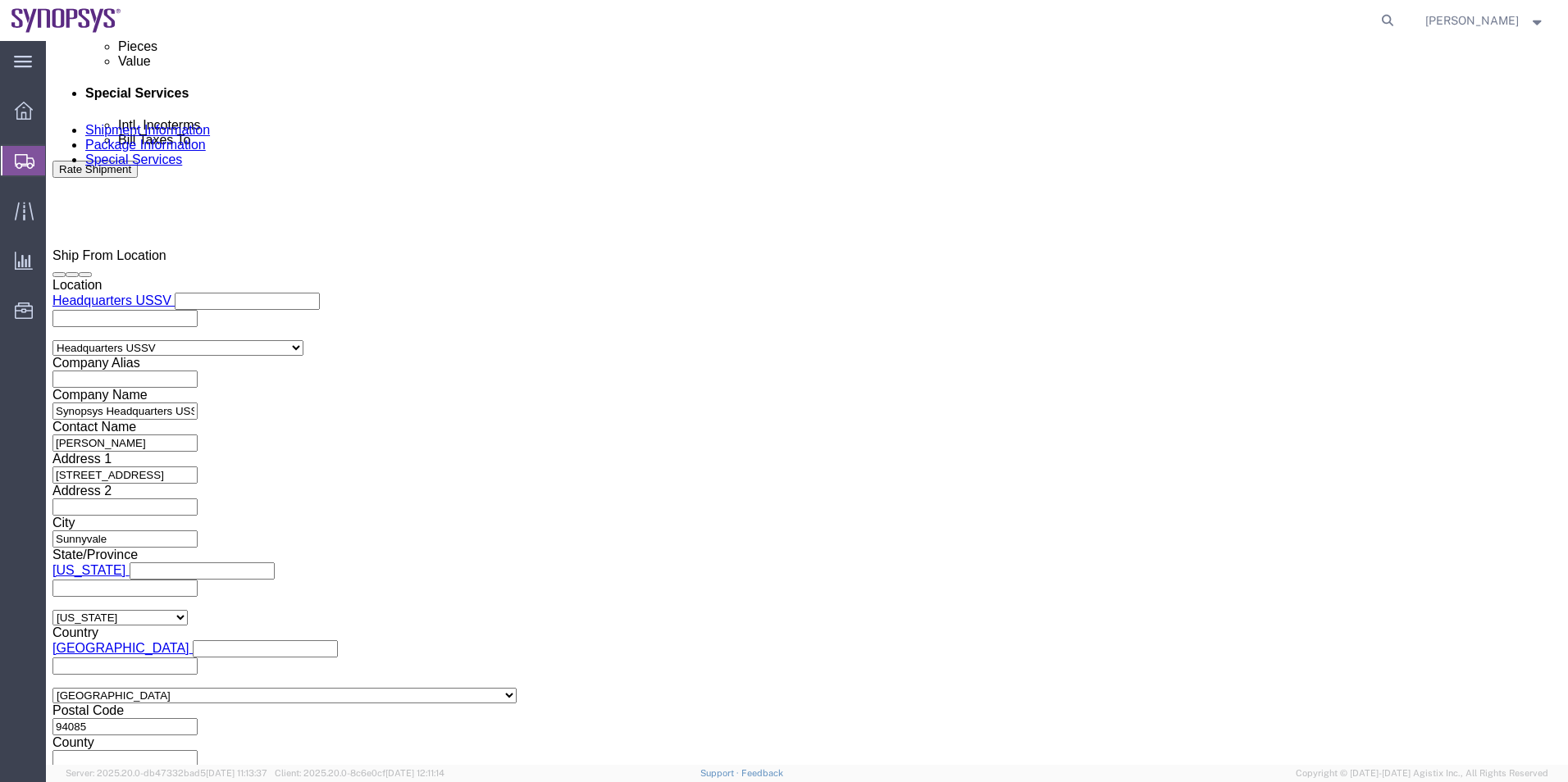
scroll to position [984, 0]
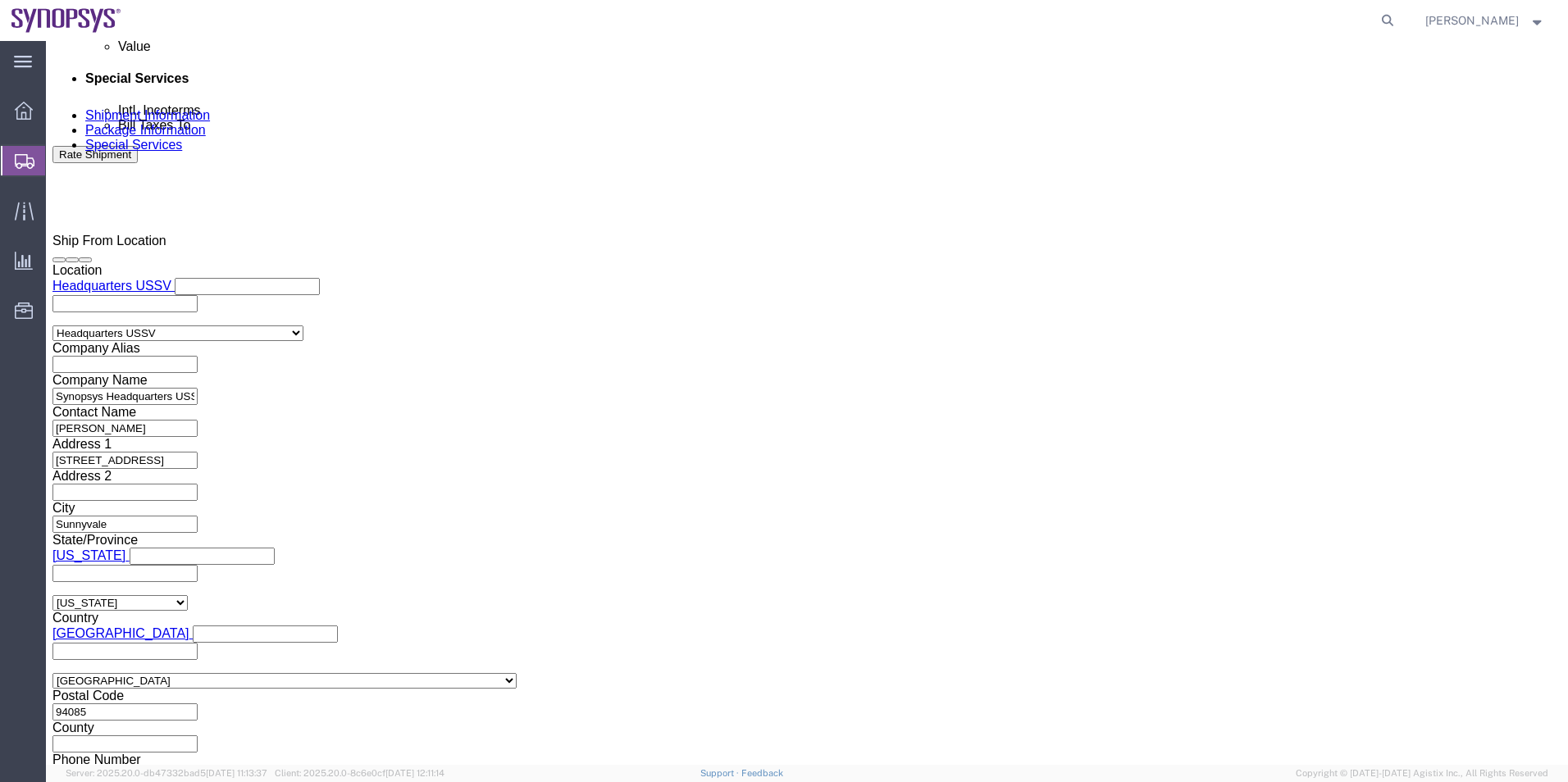
click textarea
type textarea "Please see attached. -Kaelen"
click button "Rate Shipment"
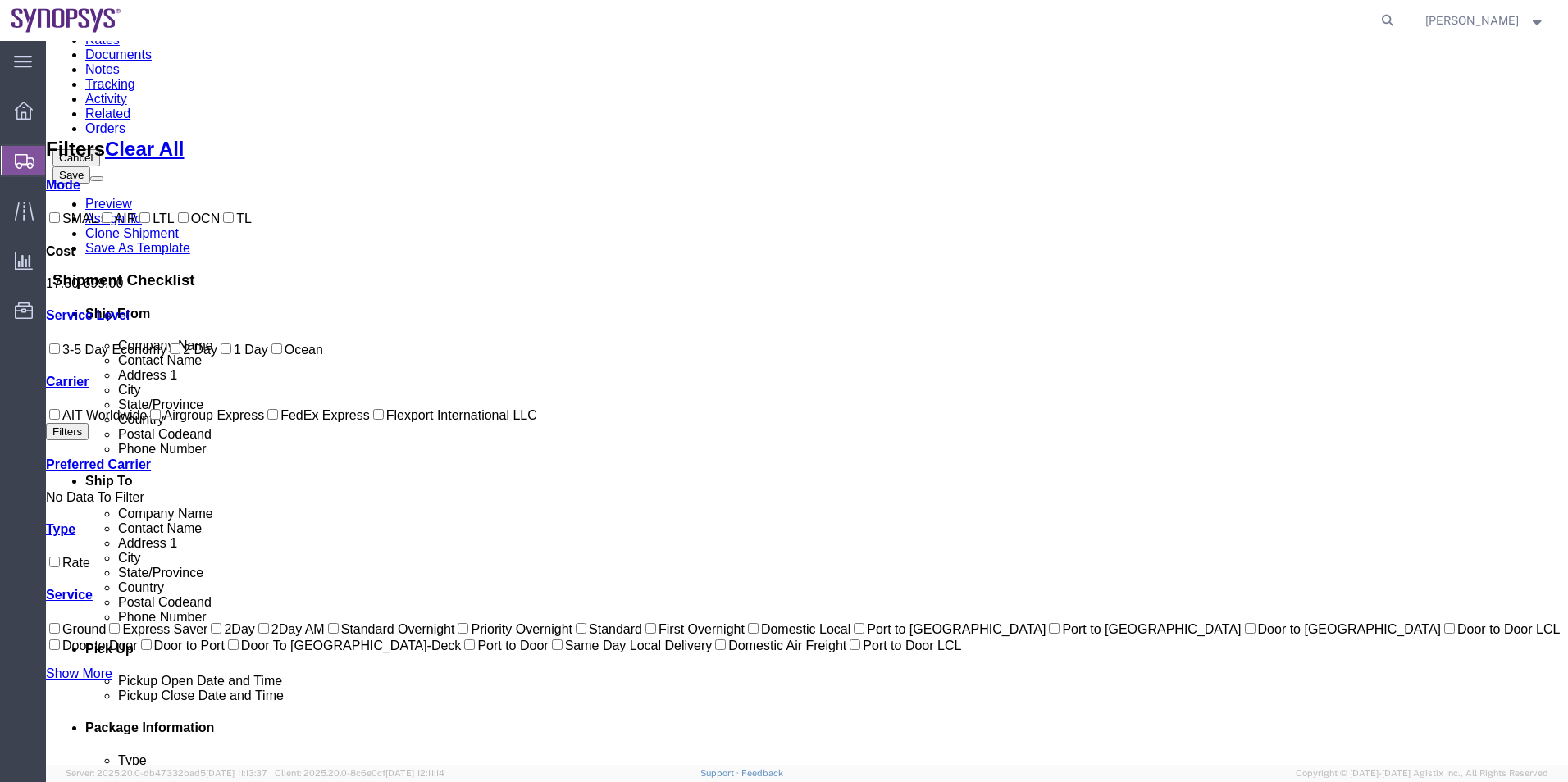
scroll to position [100, 0]
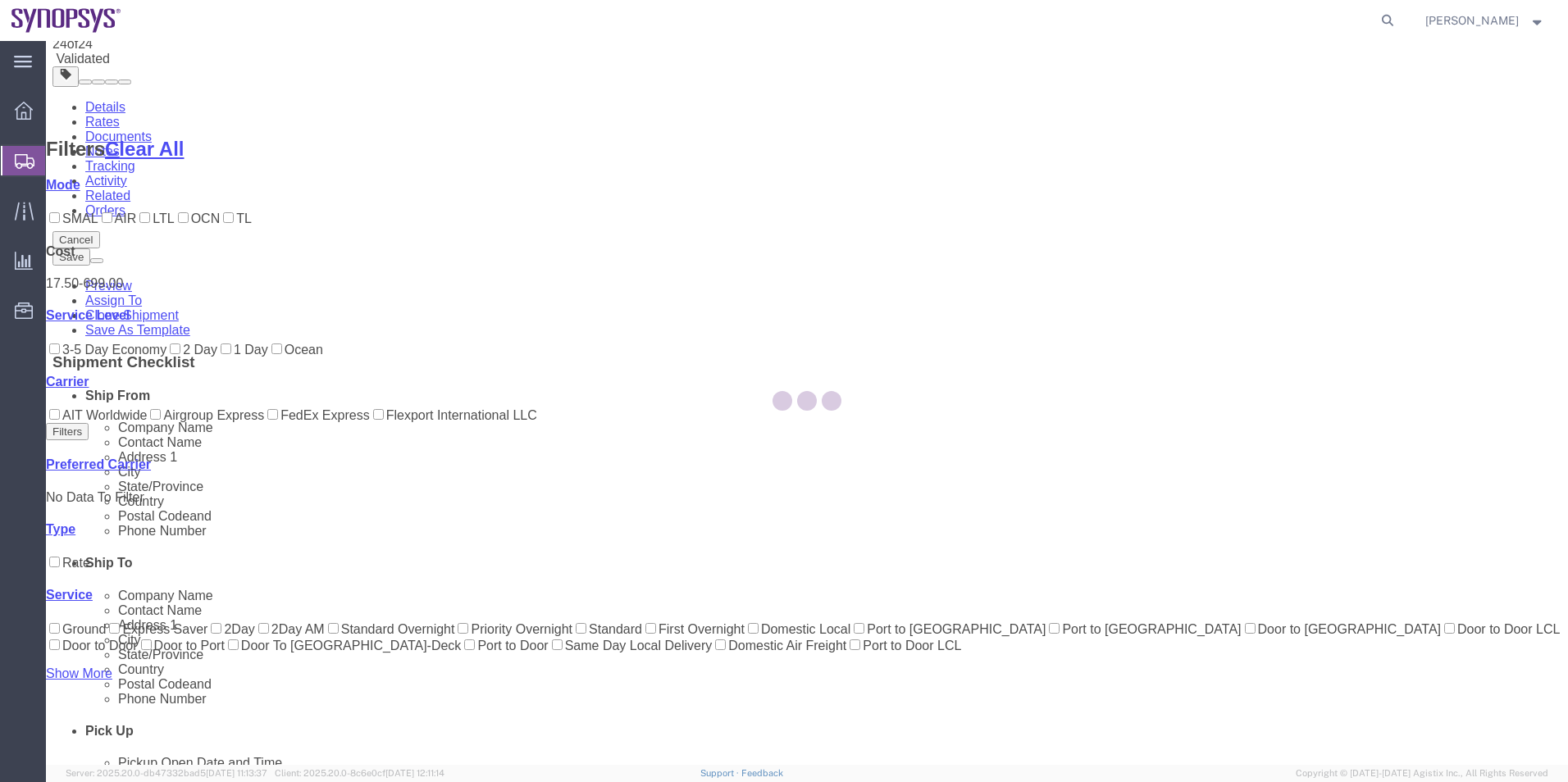
scroll to position [0, 0]
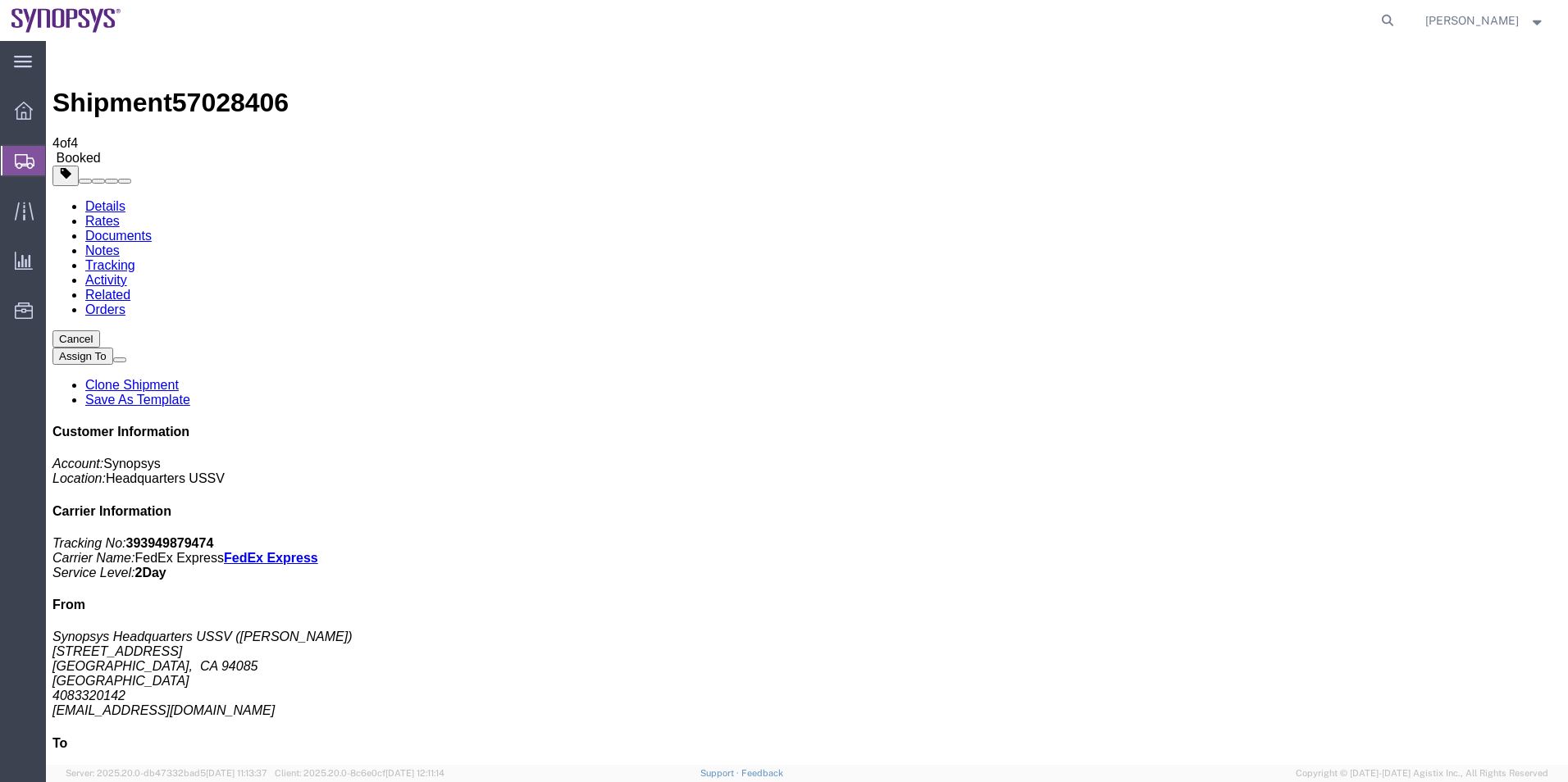
click at [0, 0] on span "Shipment Manager" at bounding box center [0, 0] width 0 height 0
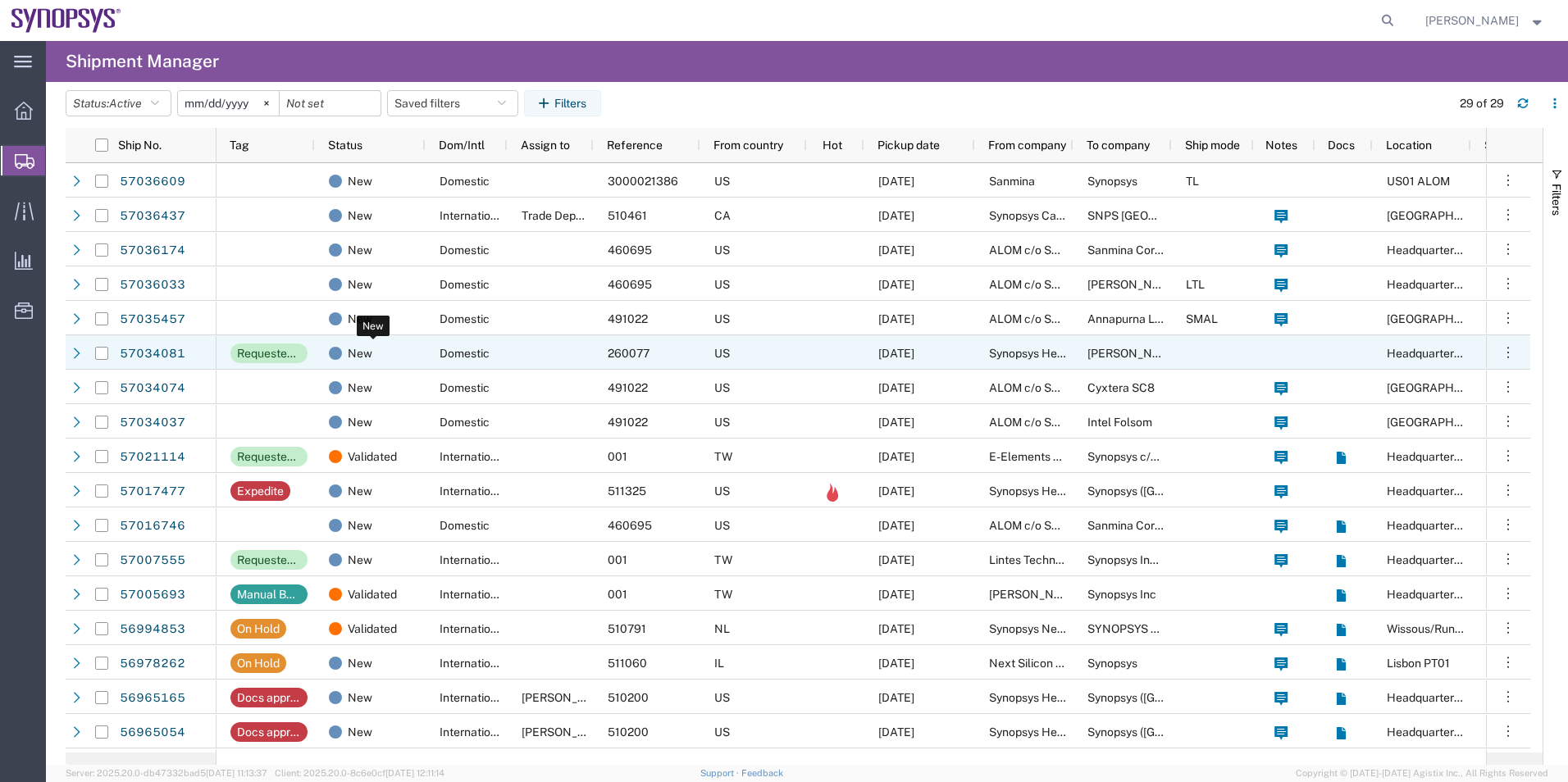
click at [393, 349] on div "New" at bounding box center [373, 353] width 89 height 34
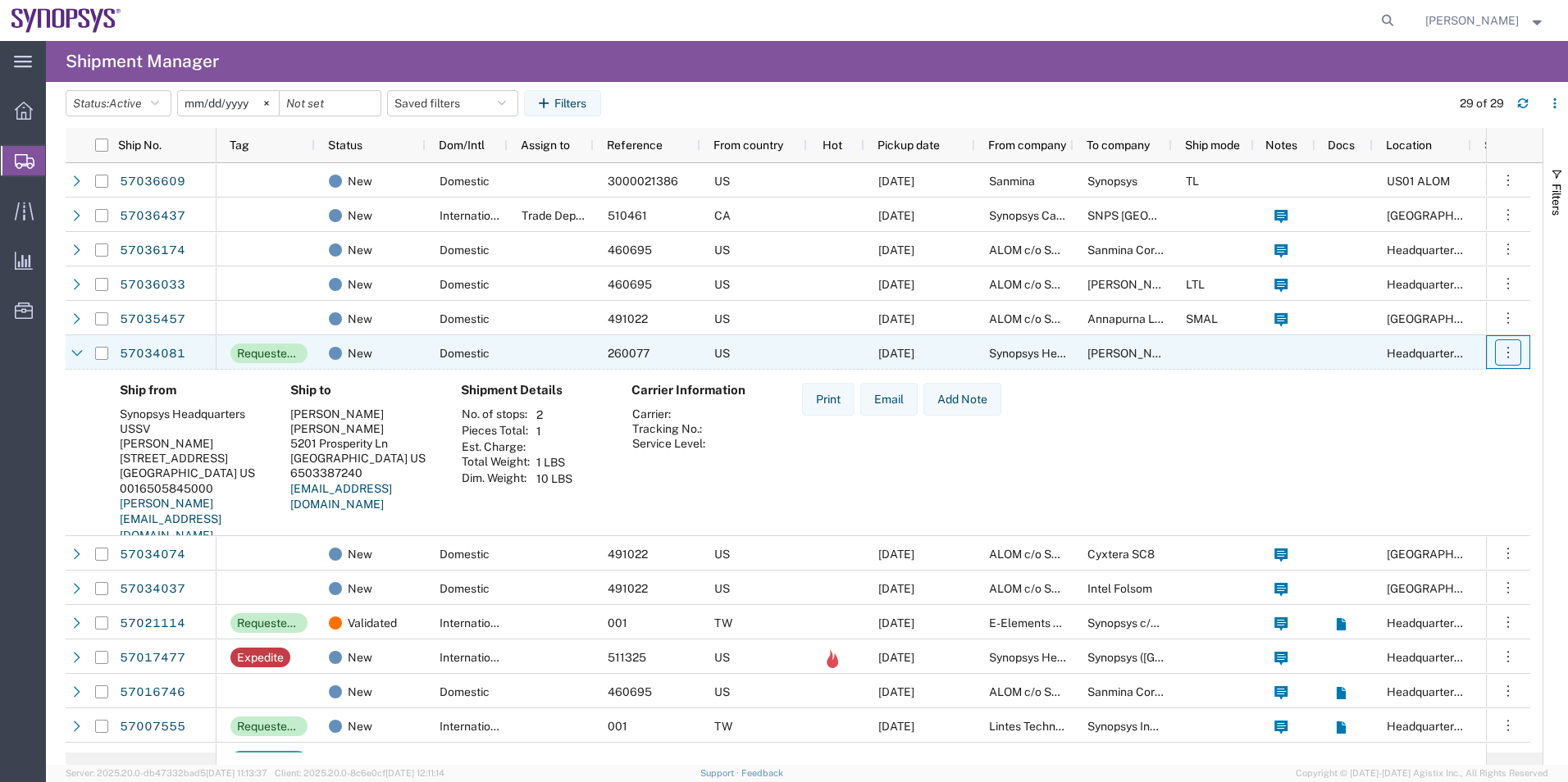
click at [1496, 353] on button "button" at bounding box center [1508, 353] width 27 height 27
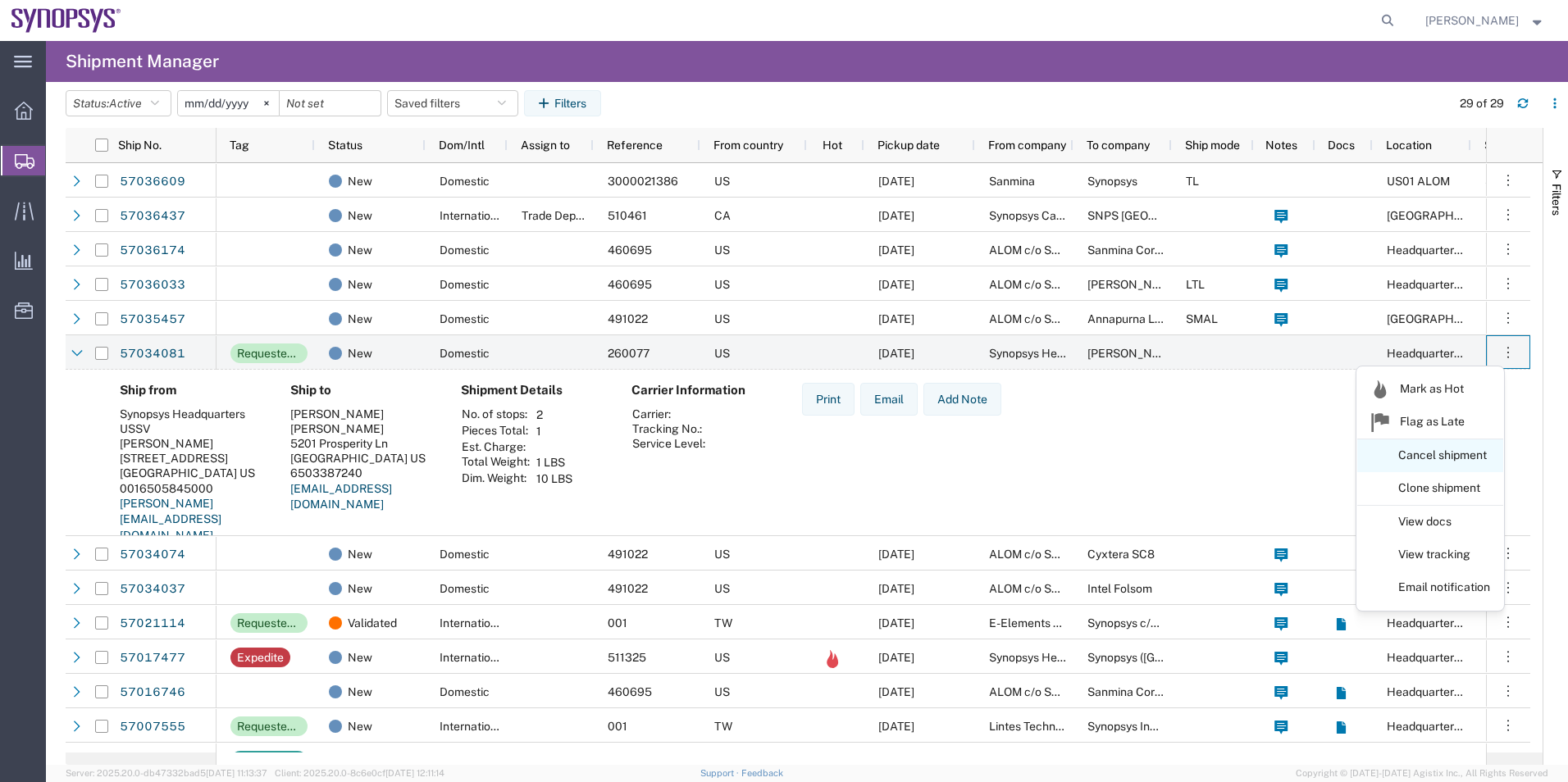
click at [1465, 452] on link "Cancel shipment" at bounding box center [1430, 456] width 146 height 29
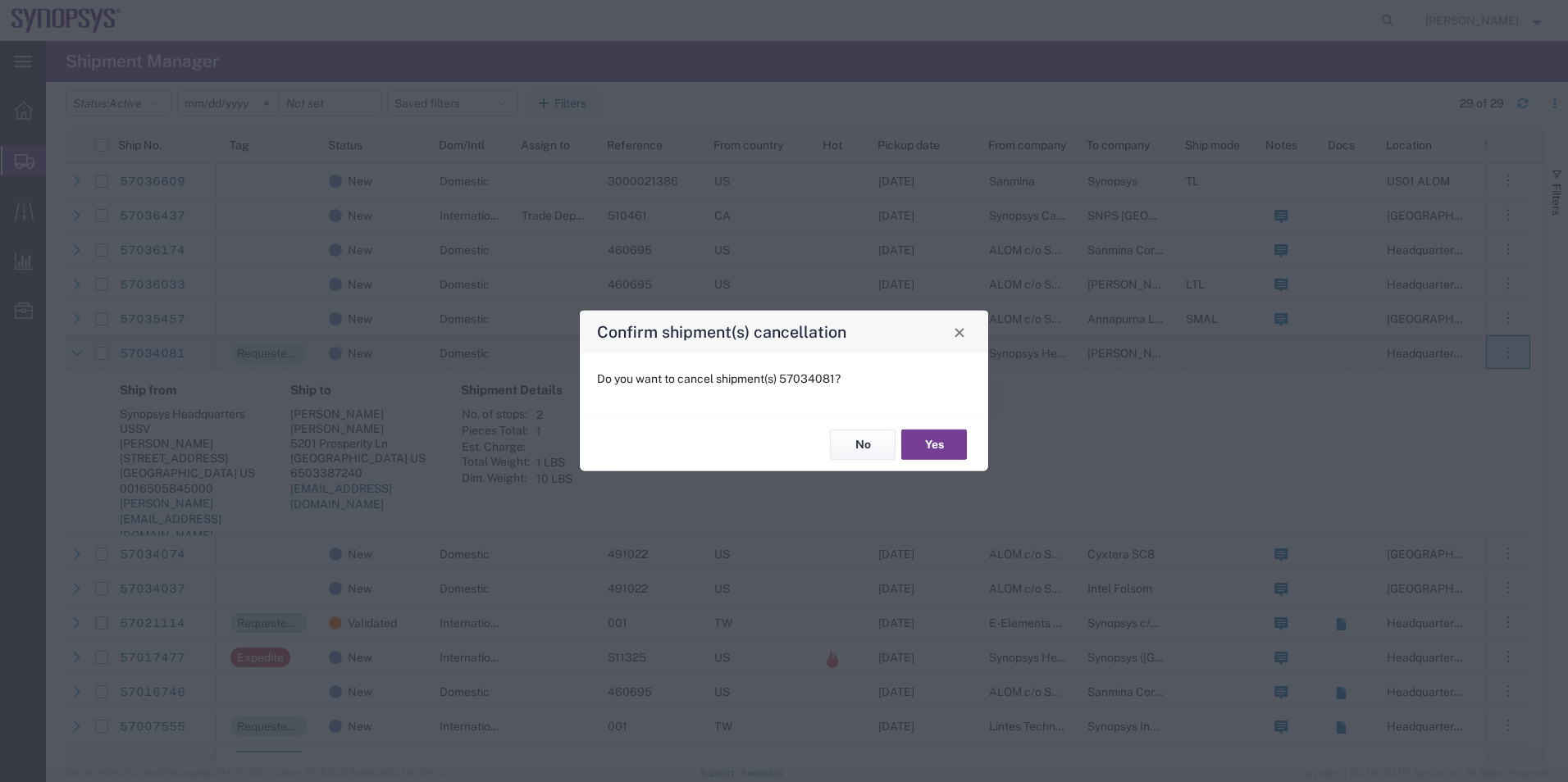
click at [938, 445] on button "Yes" at bounding box center [933, 445] width 65 height 30
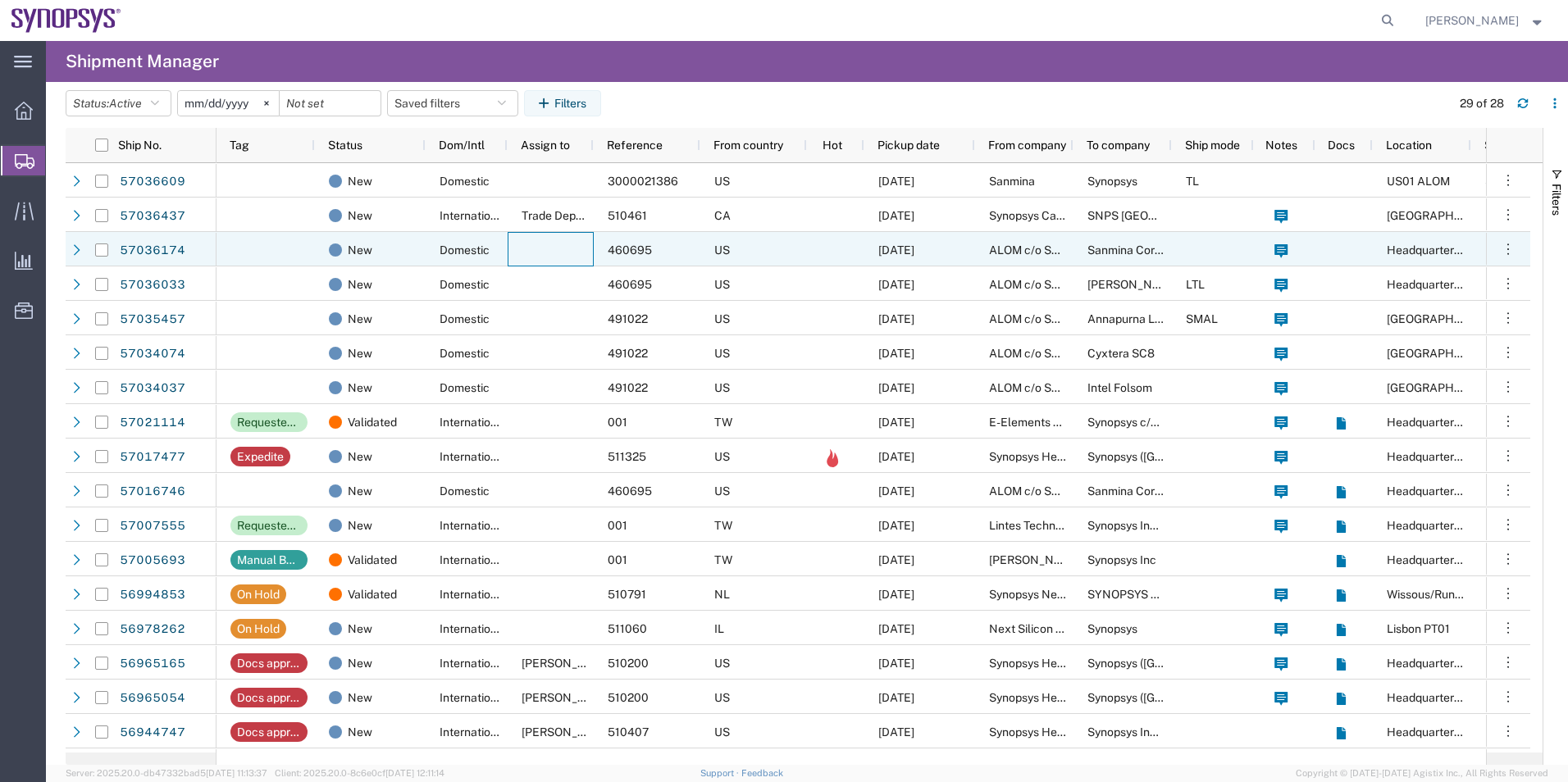
click at [565, 244] on div at bounding box center [551, 249] width 86 height 34
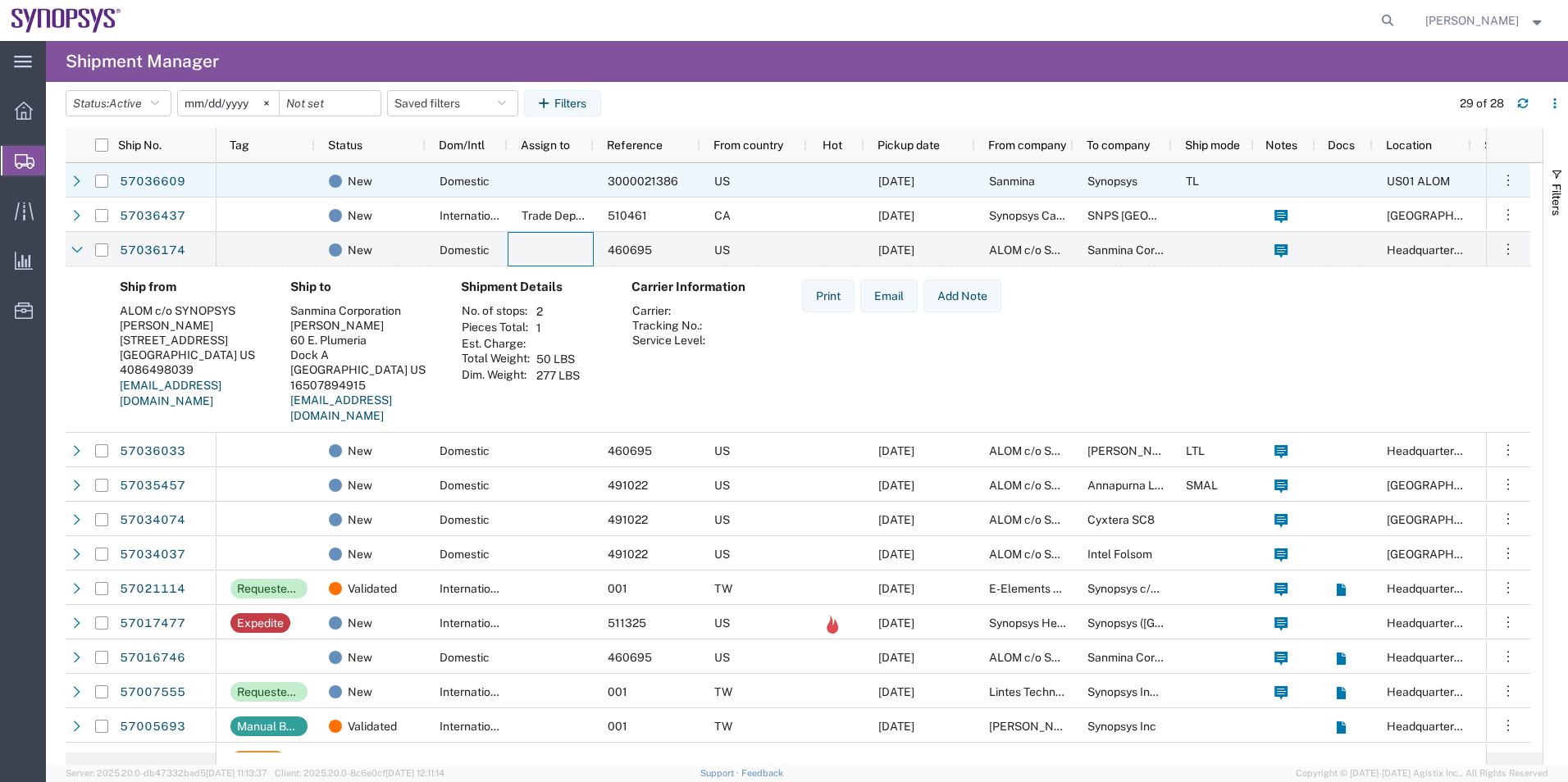
click at [563, 172] on div at bounding box center [551, 180] width 86 height 34
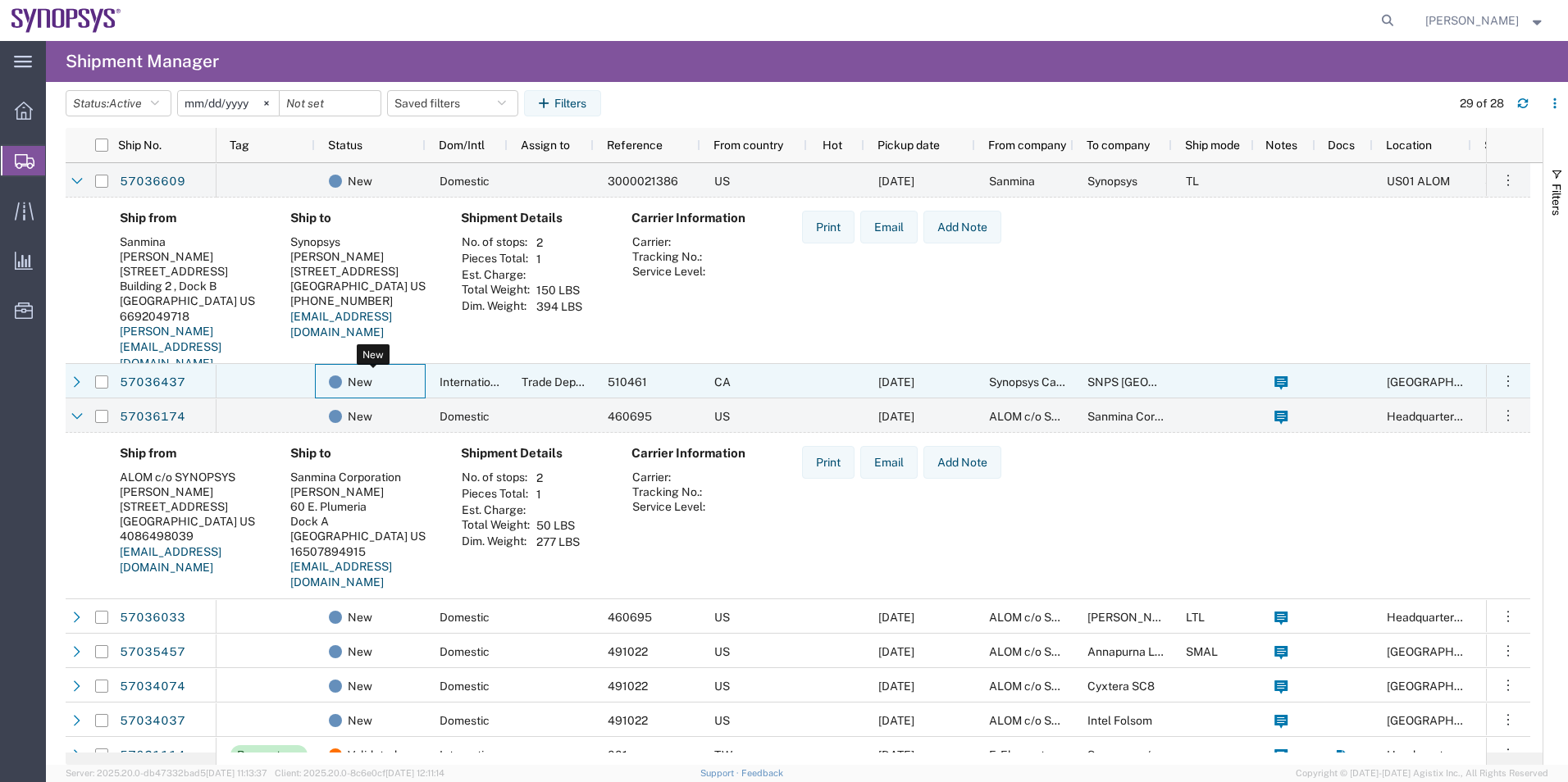
click at [415, 372] on div "New" at bounding box center [373, 382] width 89 height 34
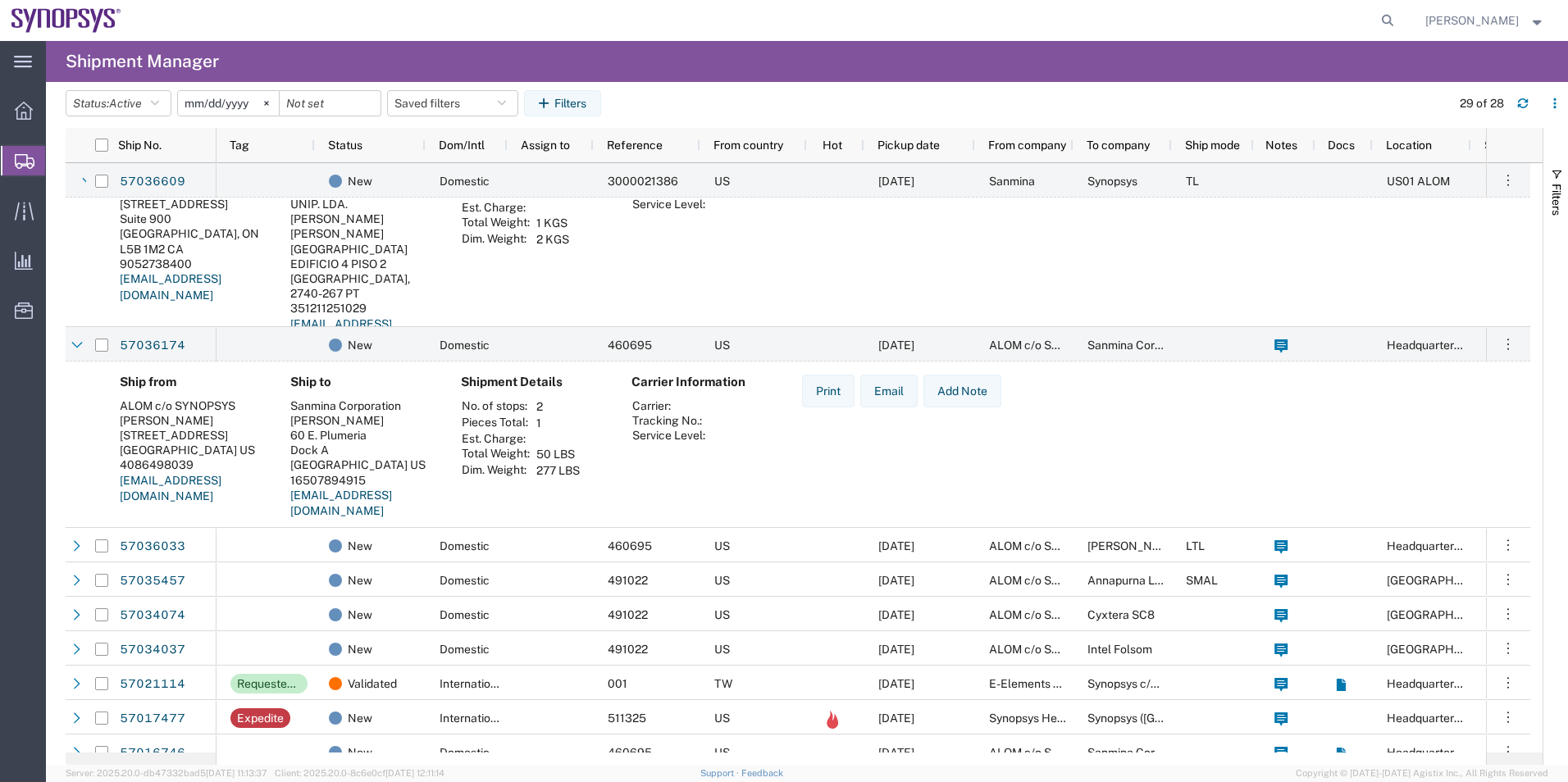
scroll to position [410, 0]
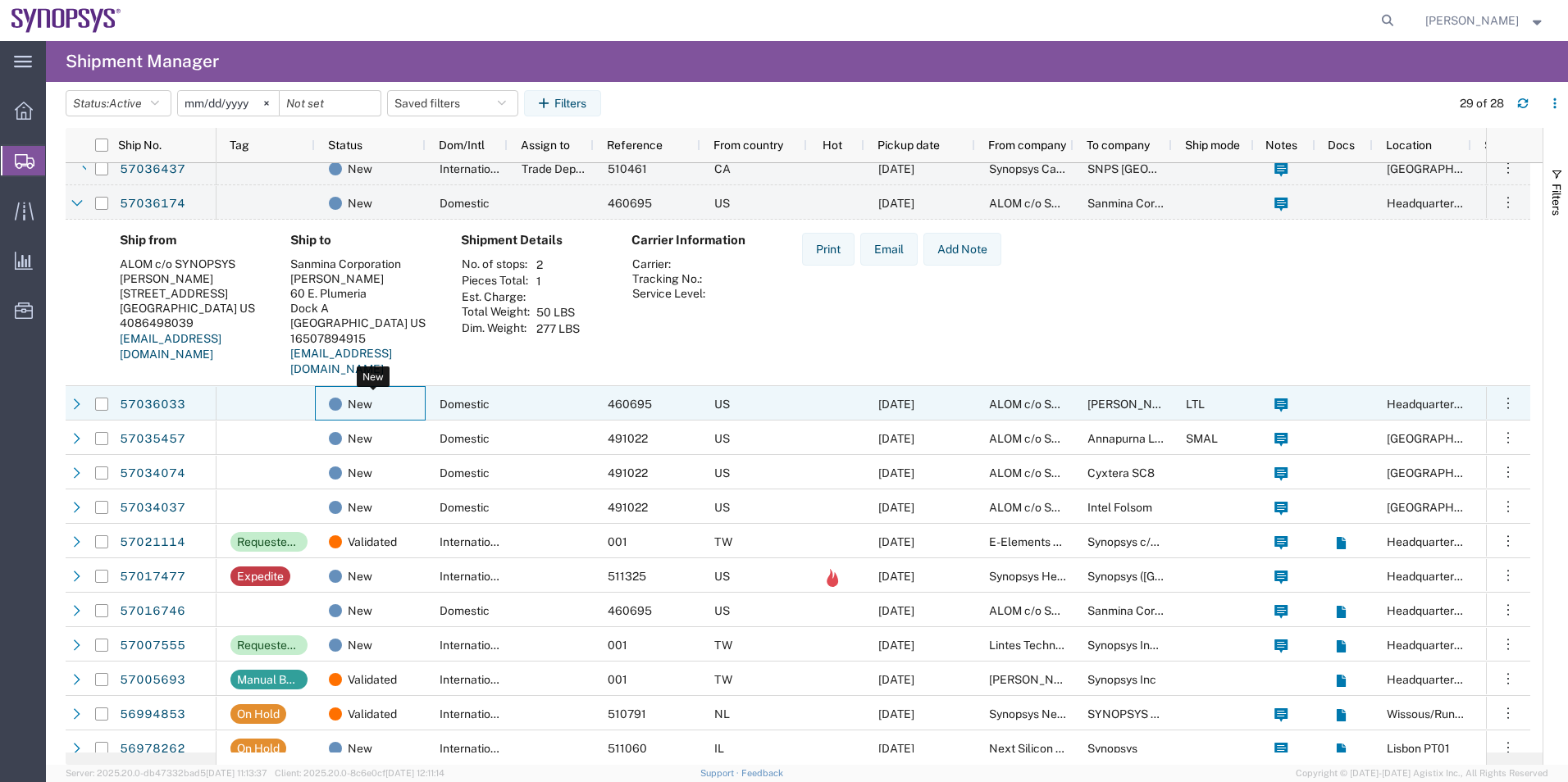
click at [417, 404] on div "New" at bounding box center [373, 404] width 89 height 34
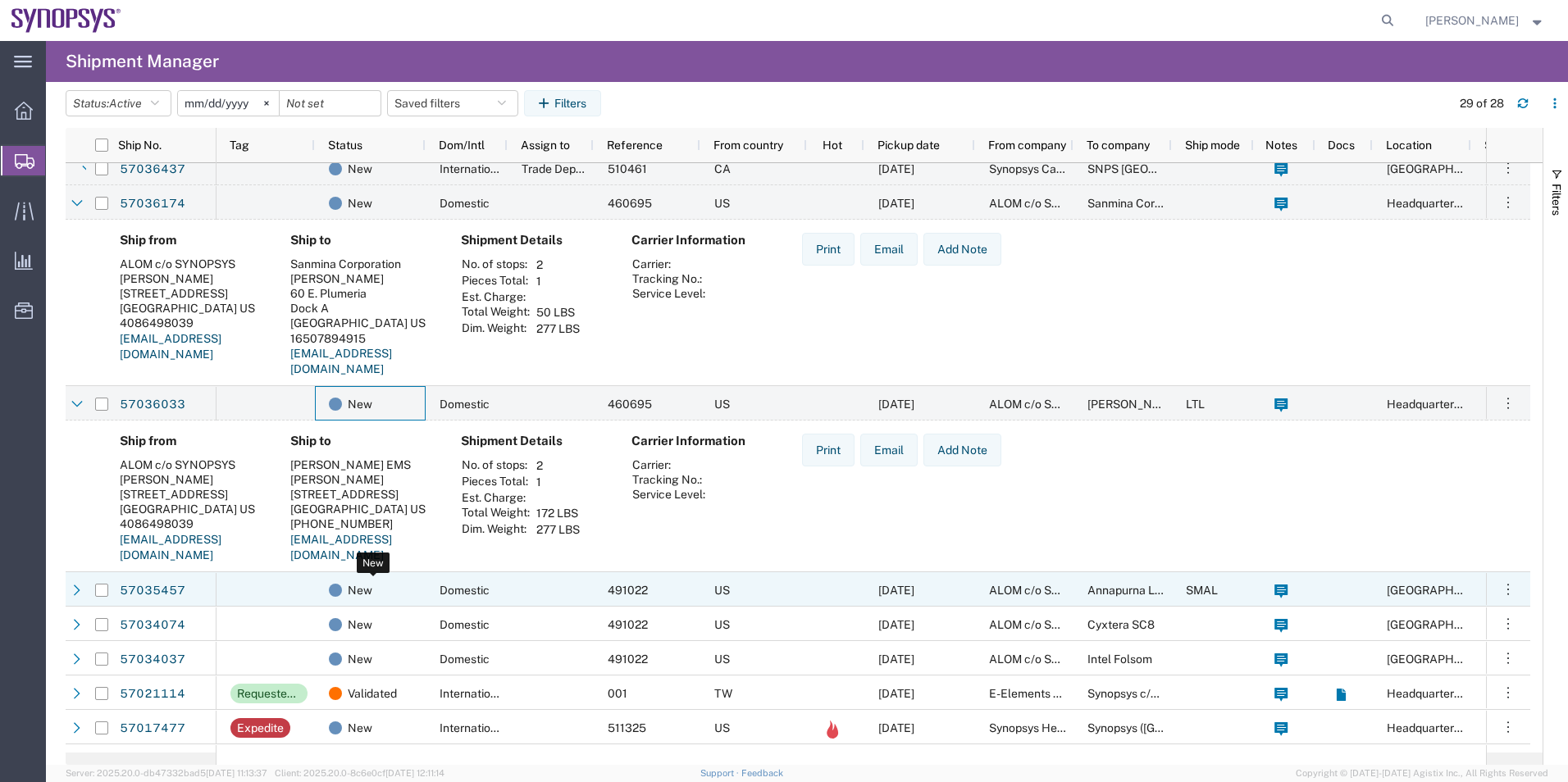
click at [402, 587] on div "New" at bounding box center [373, 590] width 89 height 34
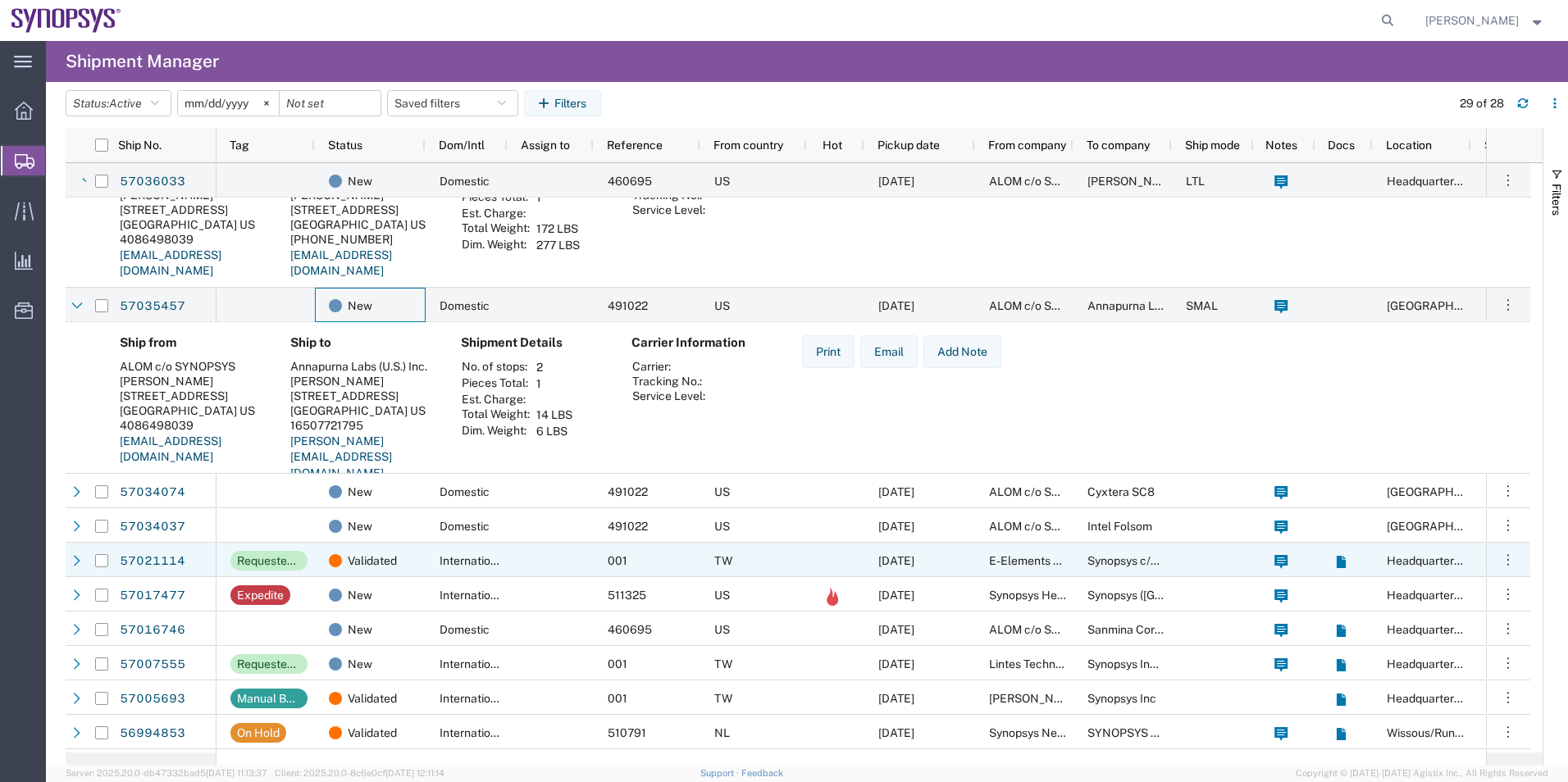
scroll to position [737, 0]
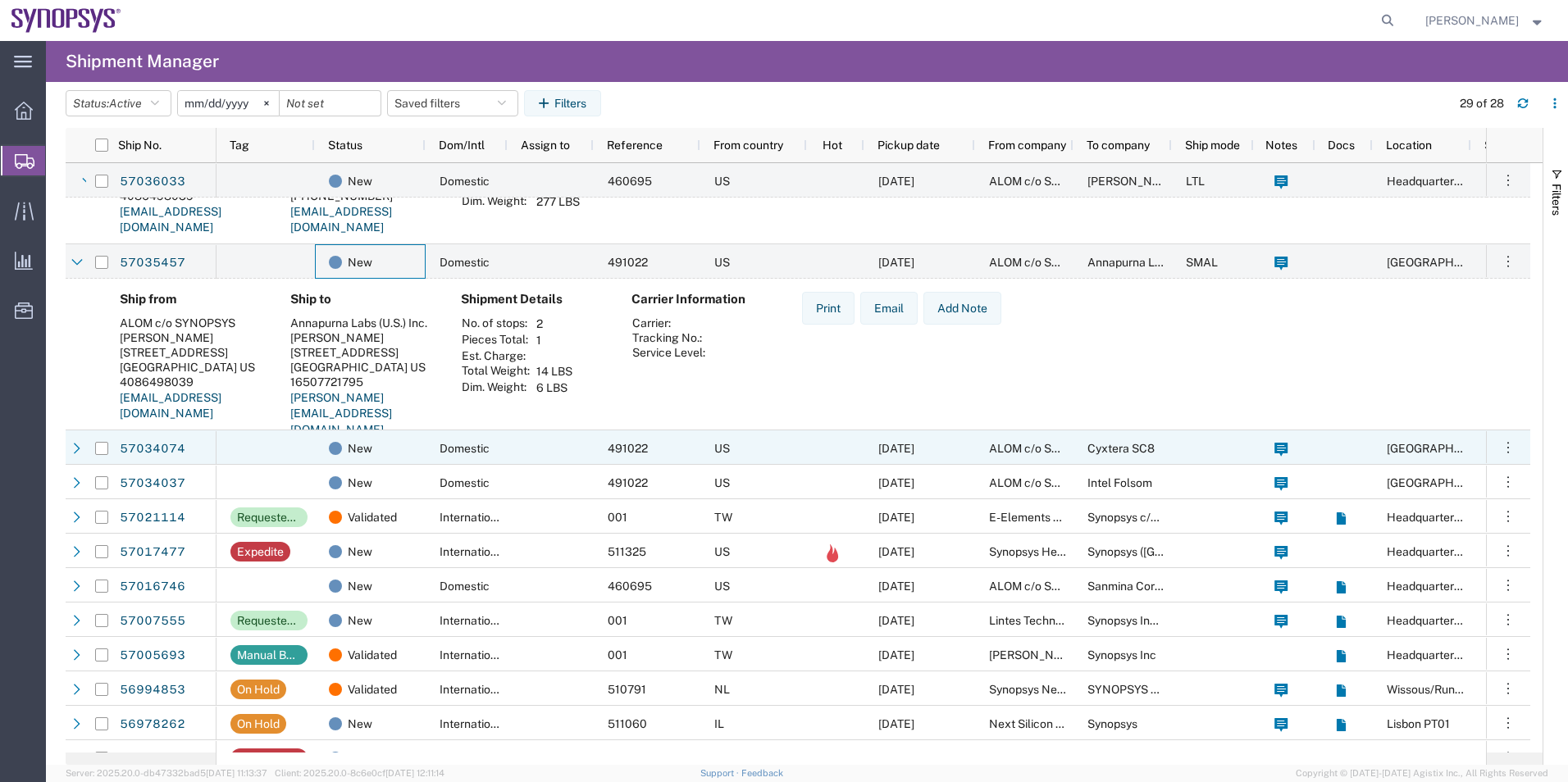
click at [419, 453] on div "New" at bounding box center [370, 447] width 111 height 34
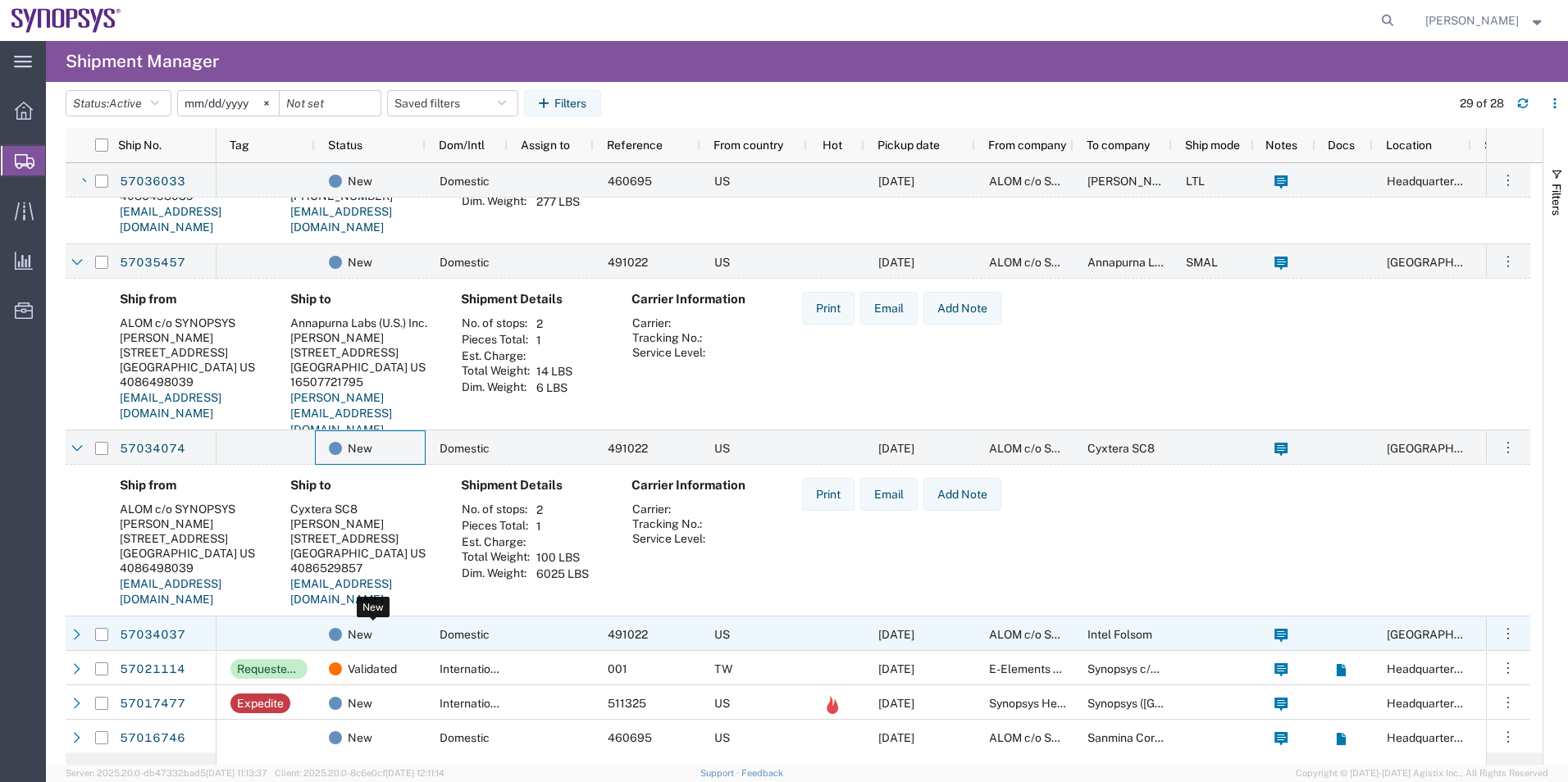
click at [402, 623] on div "New" at bounding box center [373, 634] width 89 height 34
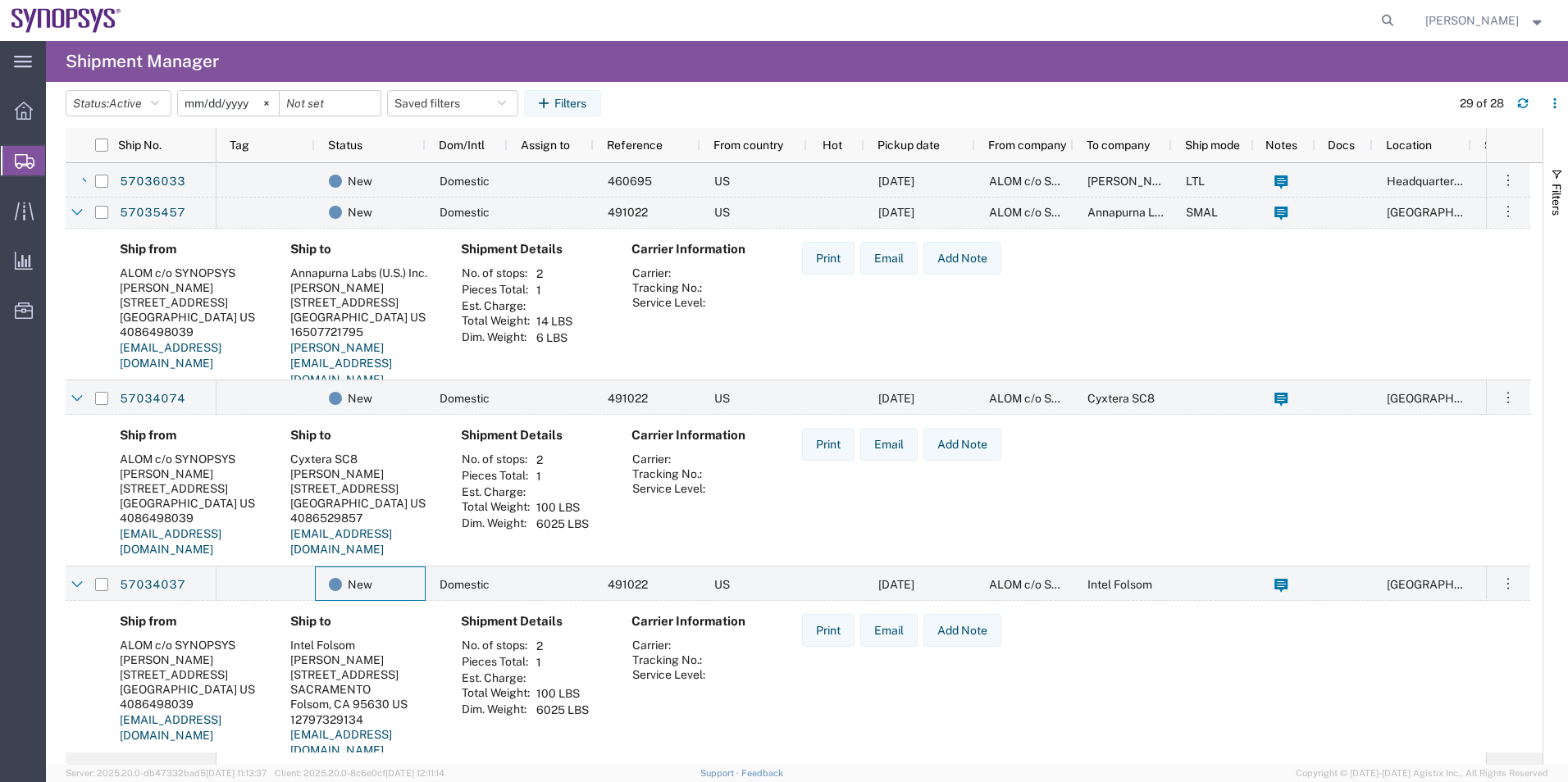
scroll to position [984, 0]
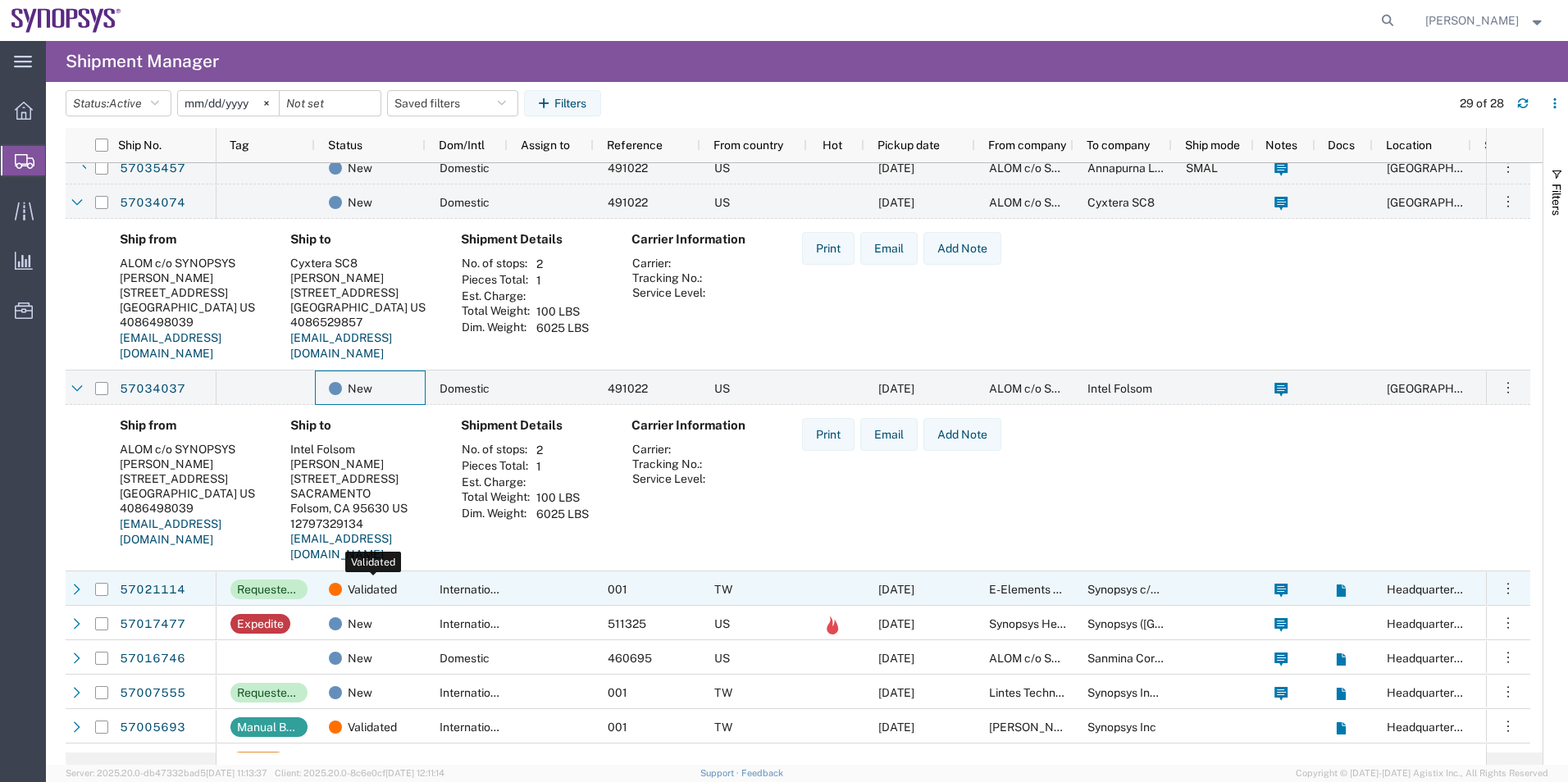
click at [402, 592] on div "Validated" at bounding box center [373, 589] width 89 height 34
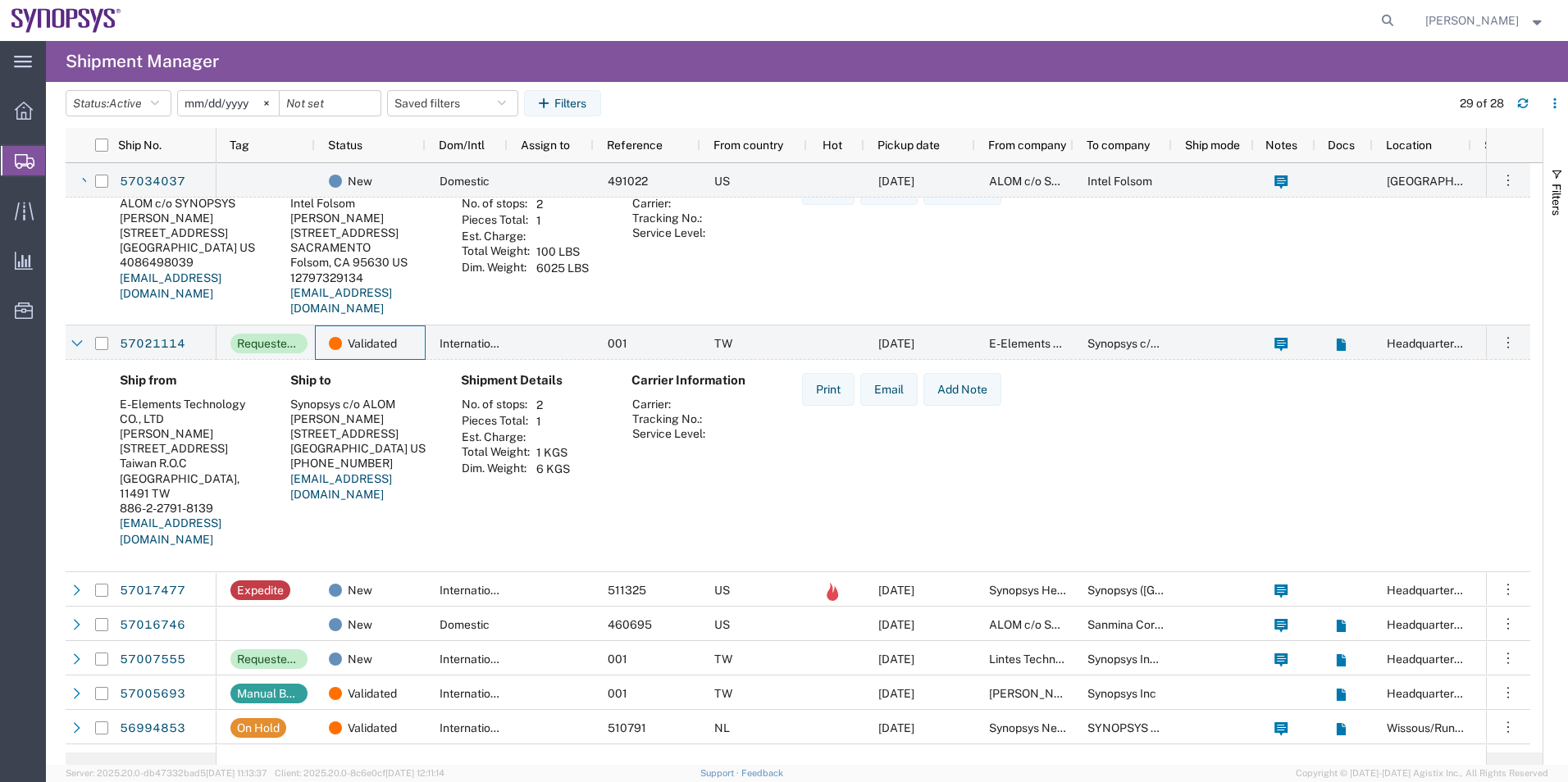
scroll to position [1230, 0]
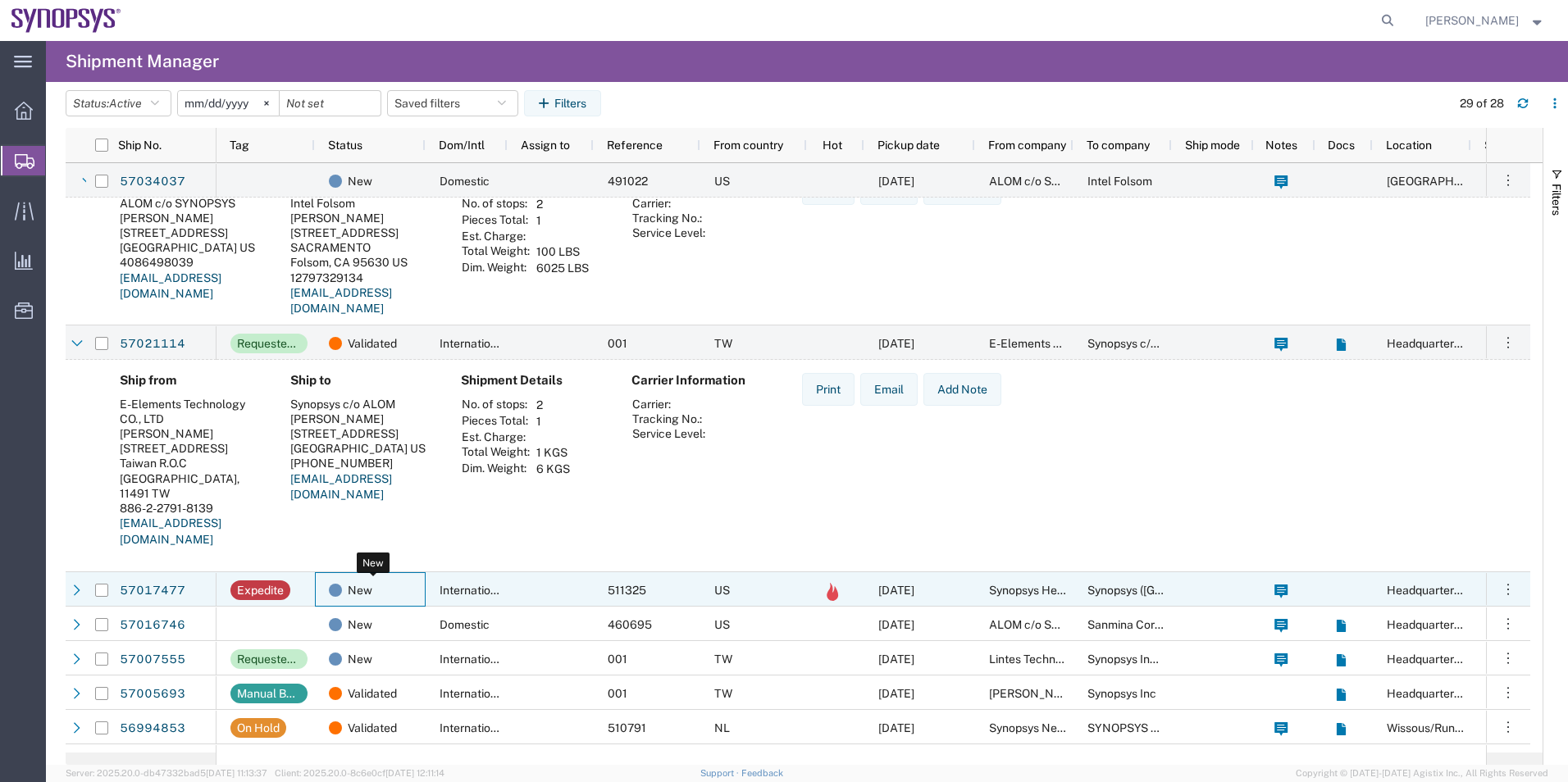
click at [405, 596] on div "New" at bounding box center [373, 590] width 89 height 34
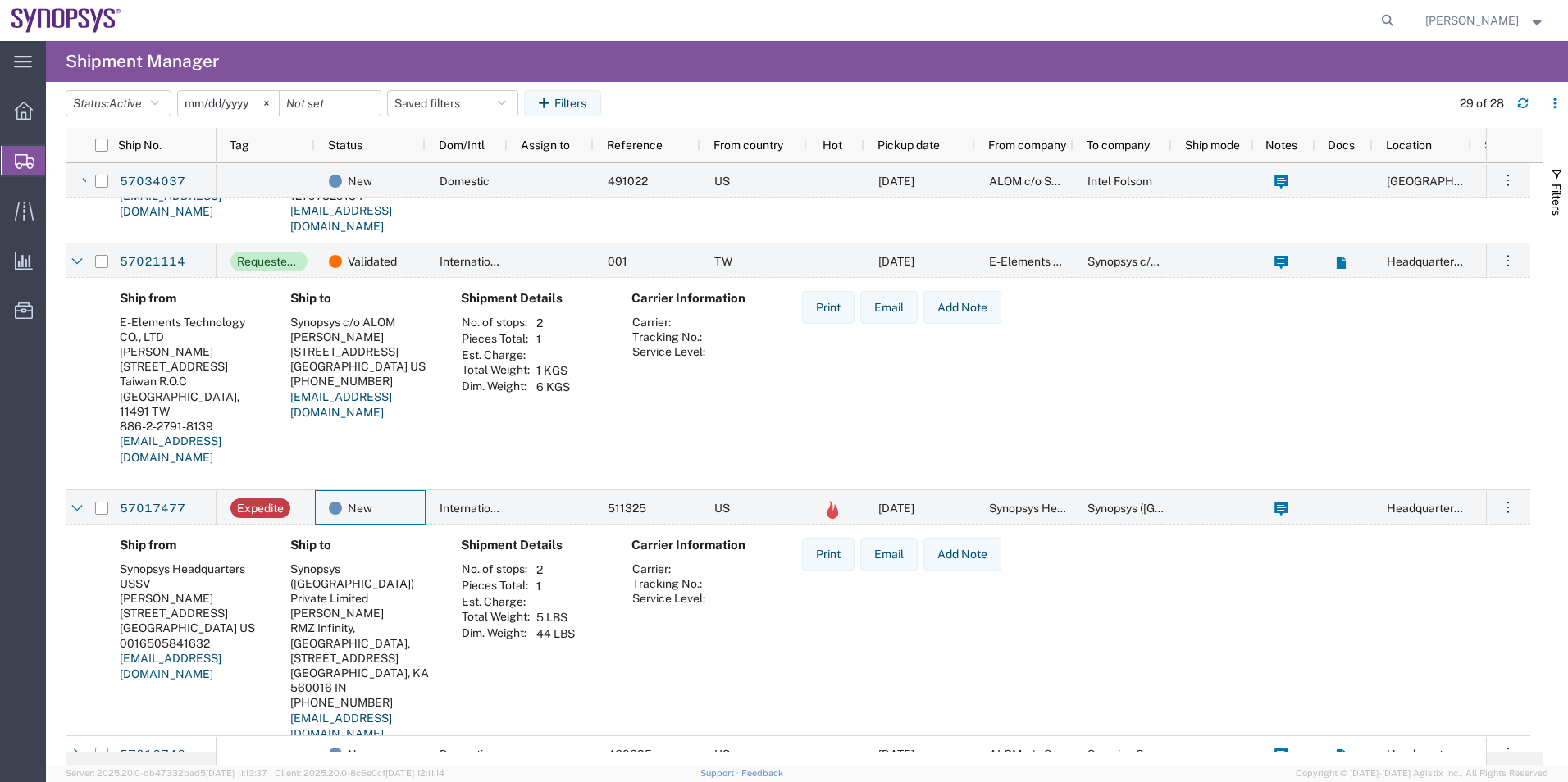
scroll to position [1557, 0]
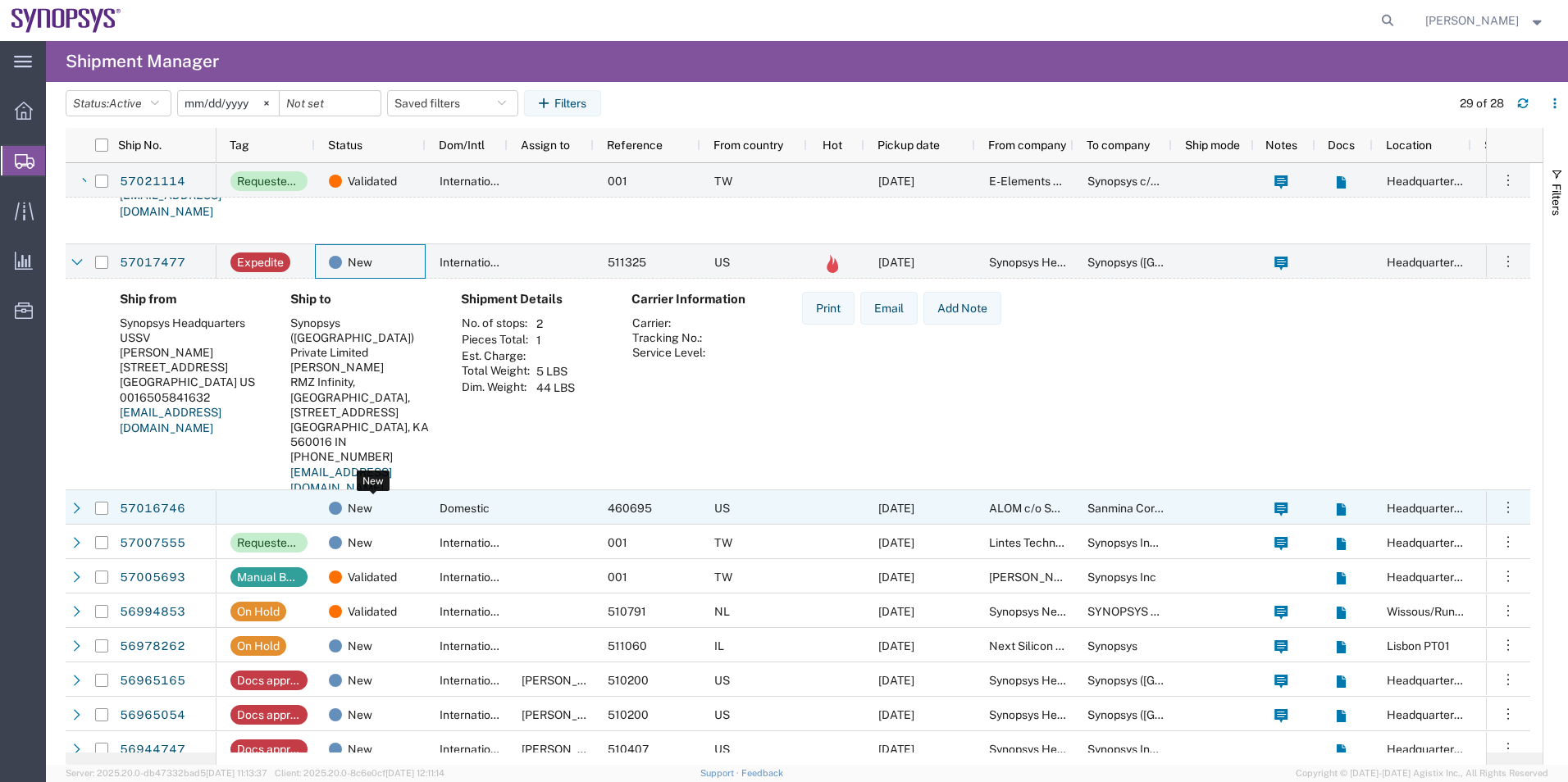
click at [408, 508] on div "New" at bounding box center [373, 508] width 89 height 34
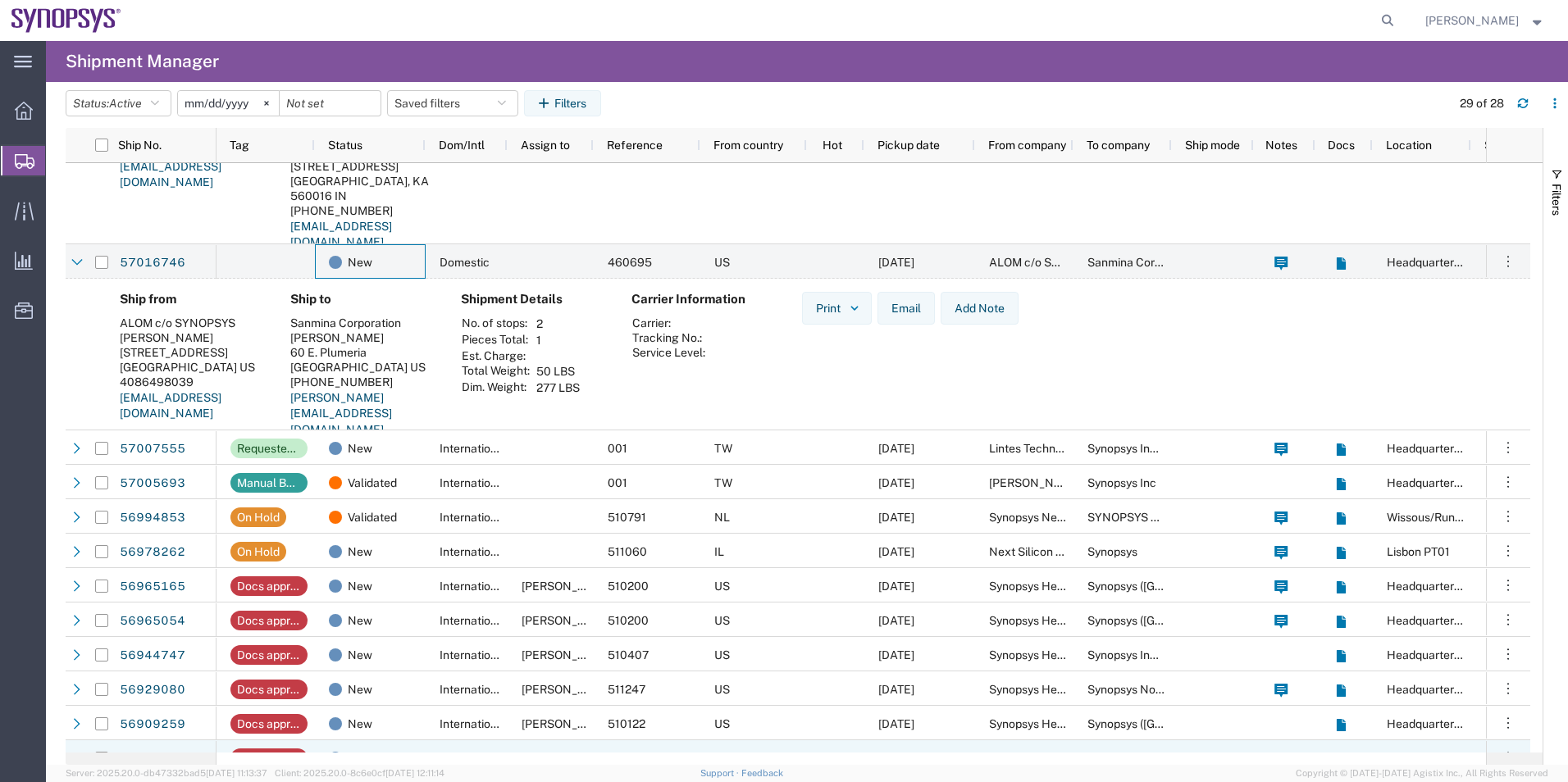
scroll to position [2101, 0]
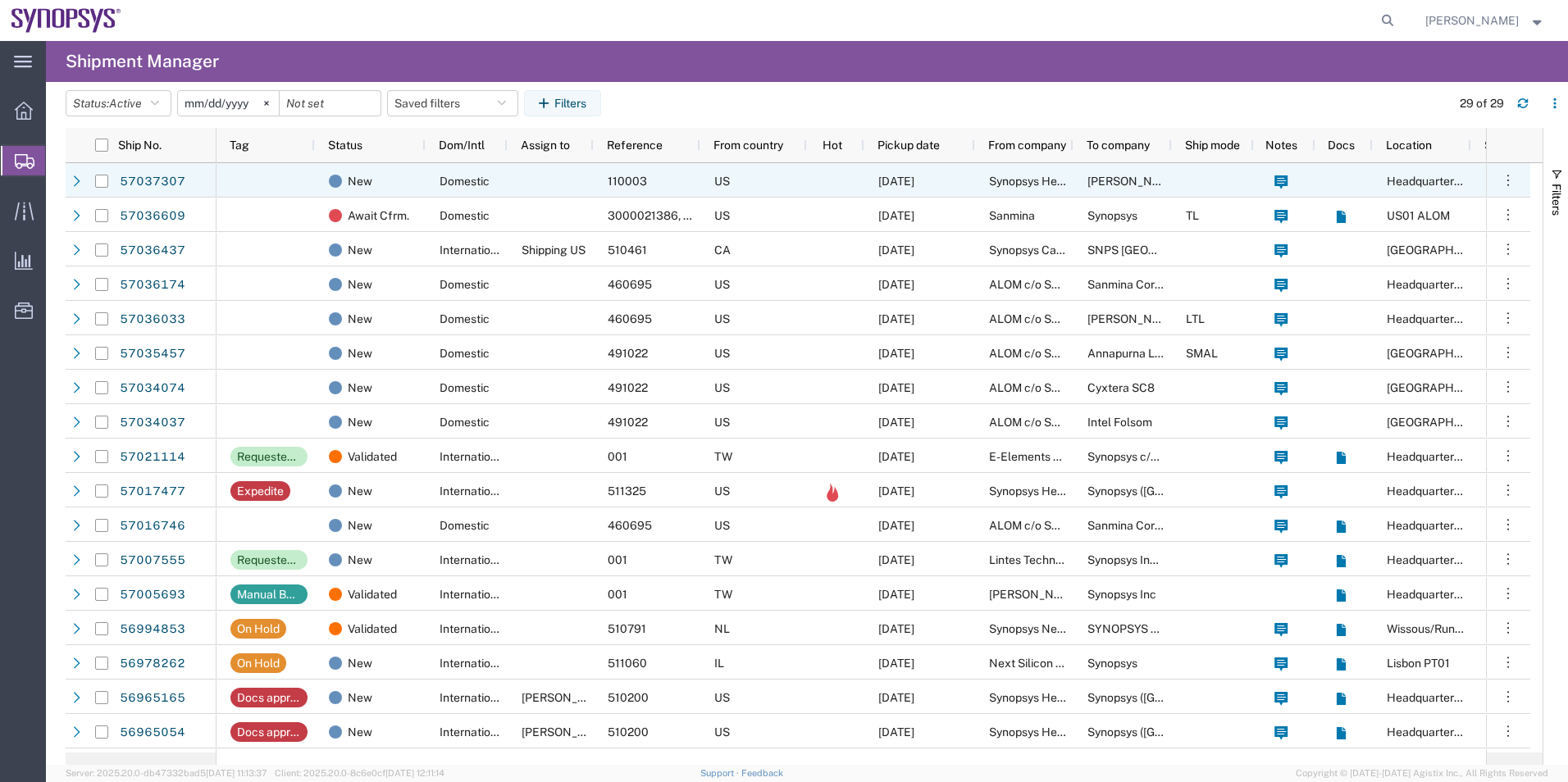
click at [568, 181] on div at bounding box center [551, 180] width 86 height 34
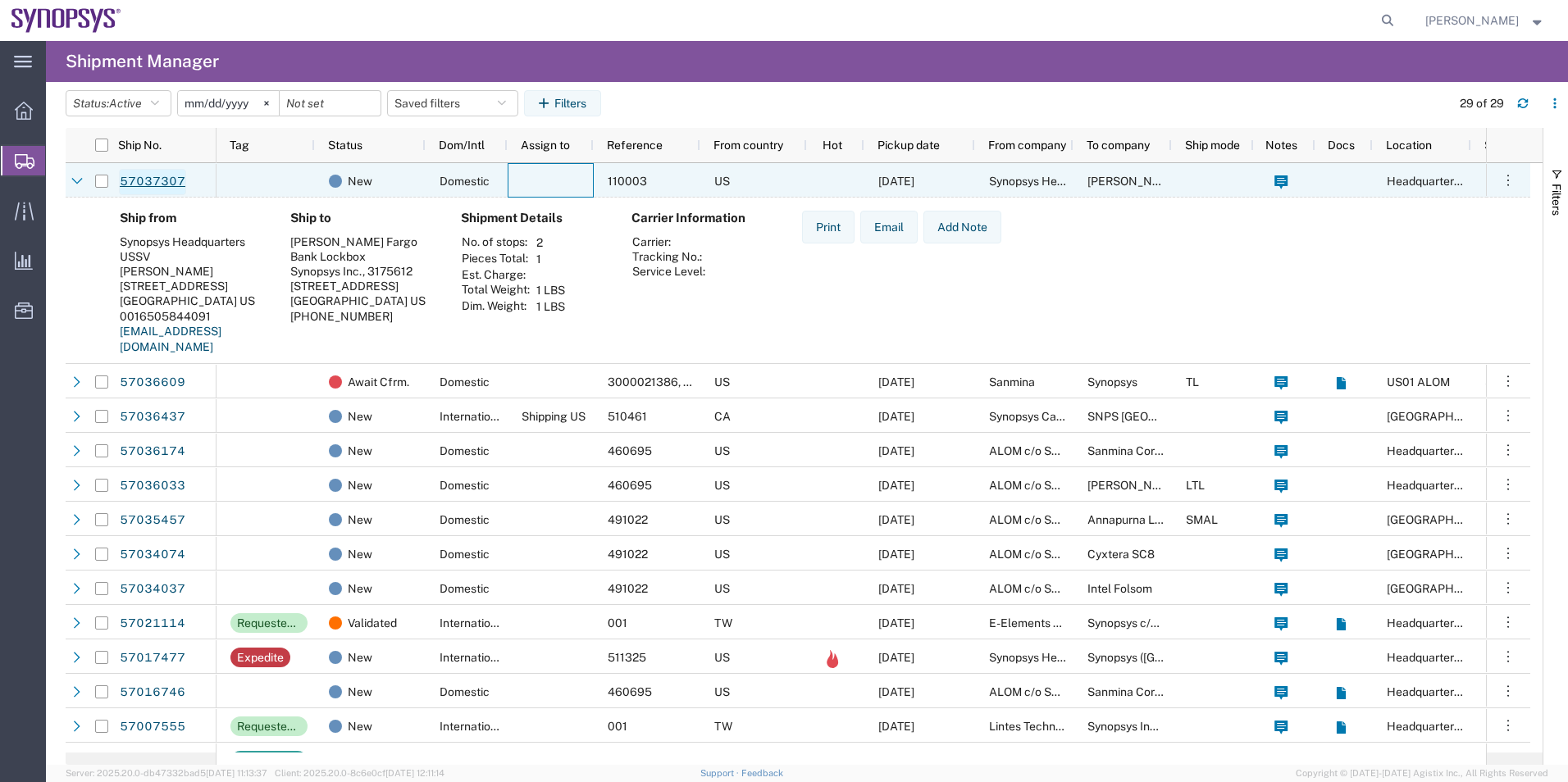
click at [140, 178] on link "57037307" at bounding box center [152, 182] width 67 height 27
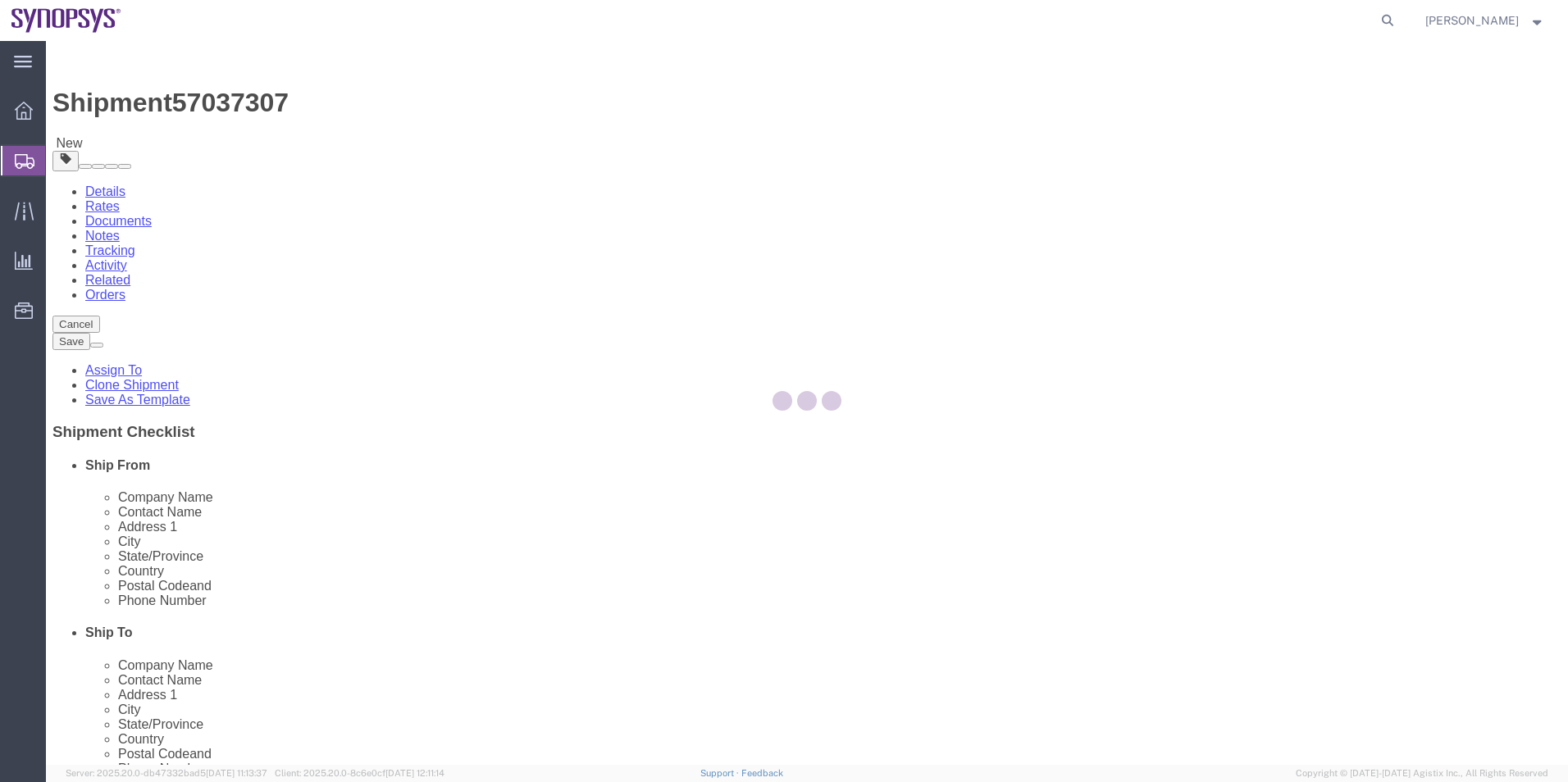
click at [267, 147] on div at bounding box center [806, 402] width 1521 height 724
select select "63204"
select select
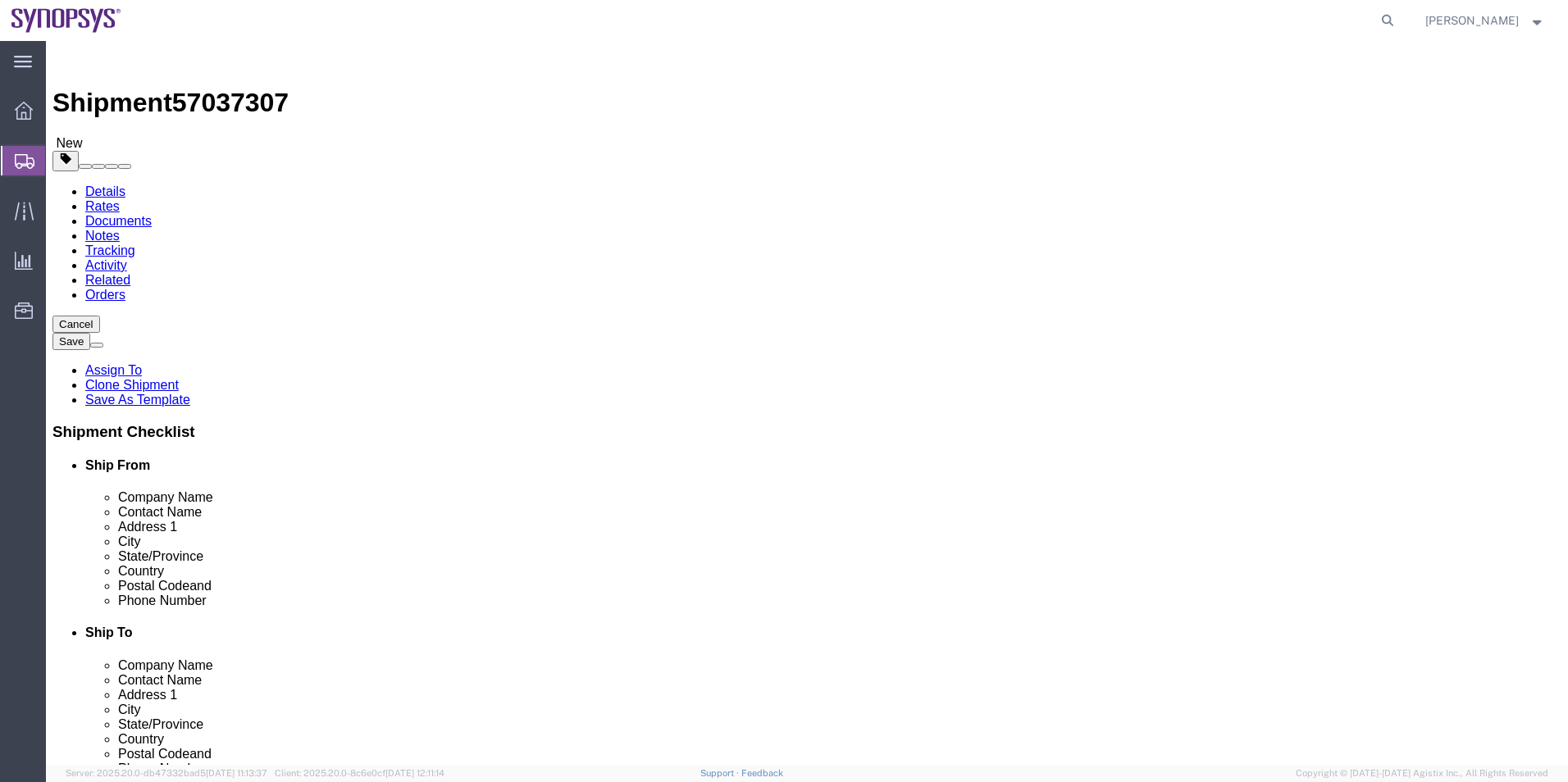
click icon
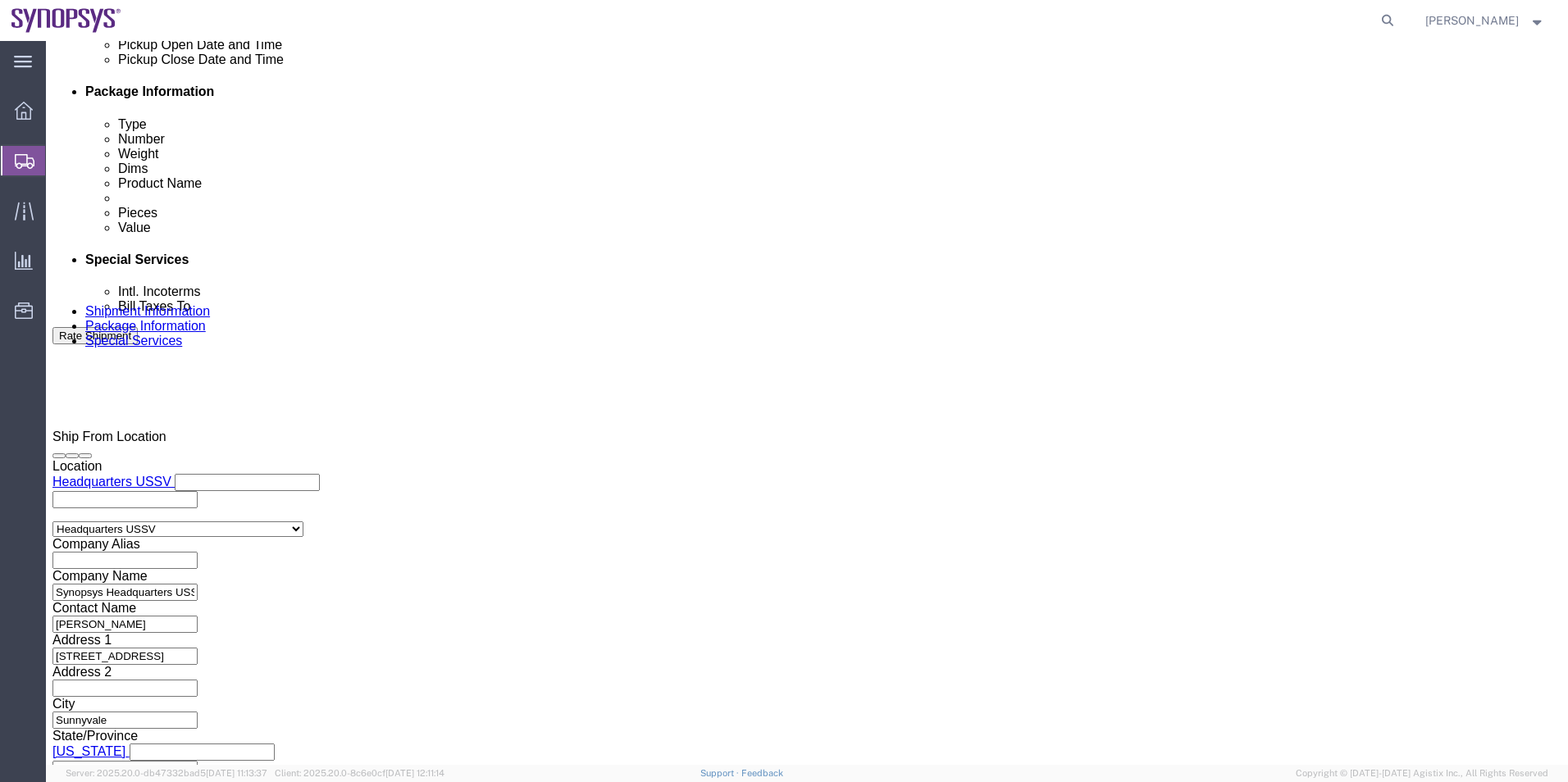
scroll to position [984, 0]
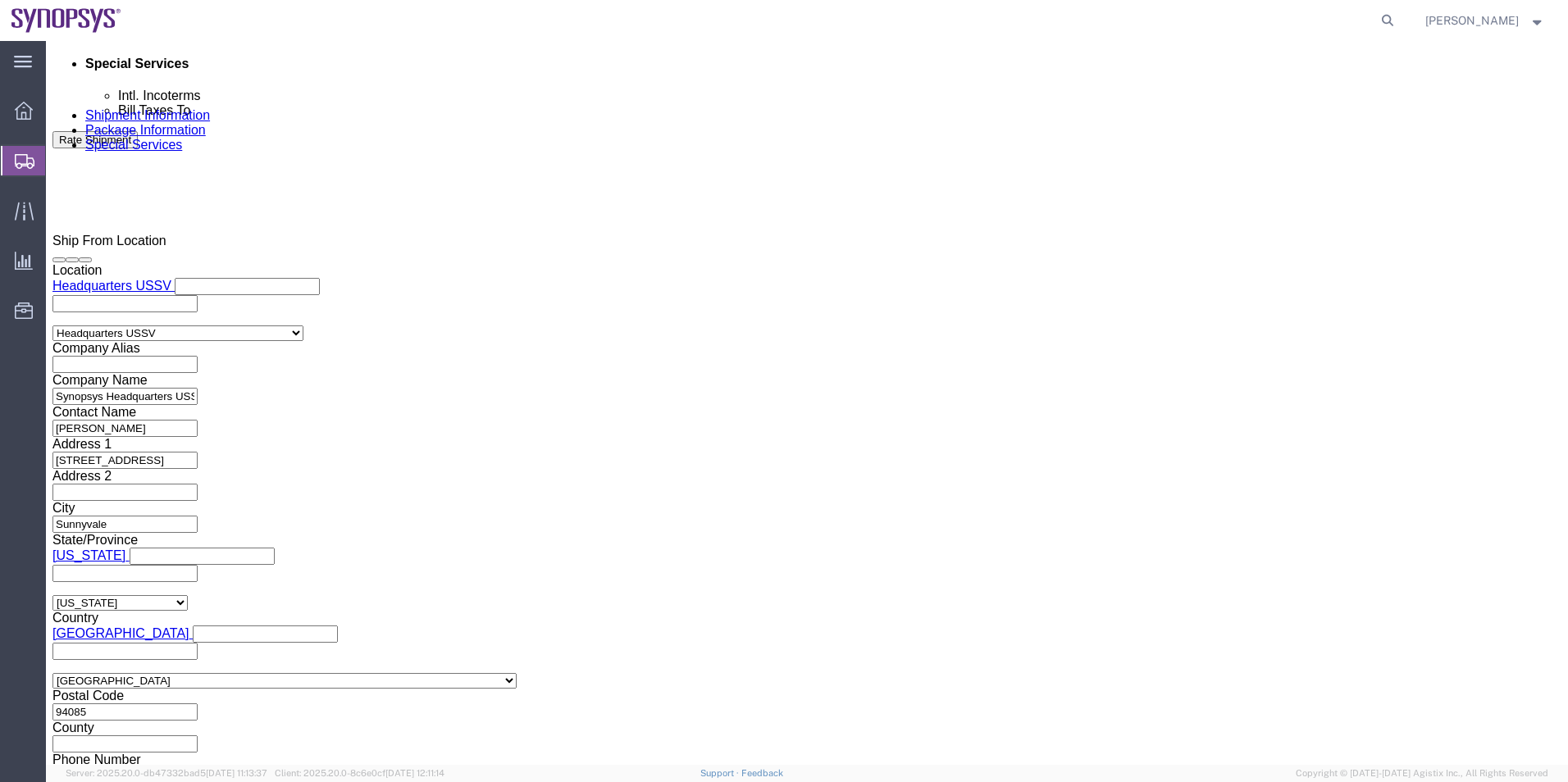
click textarea
type textarea "Please see attached. -Kaelen"
click button "Rate Shipment"
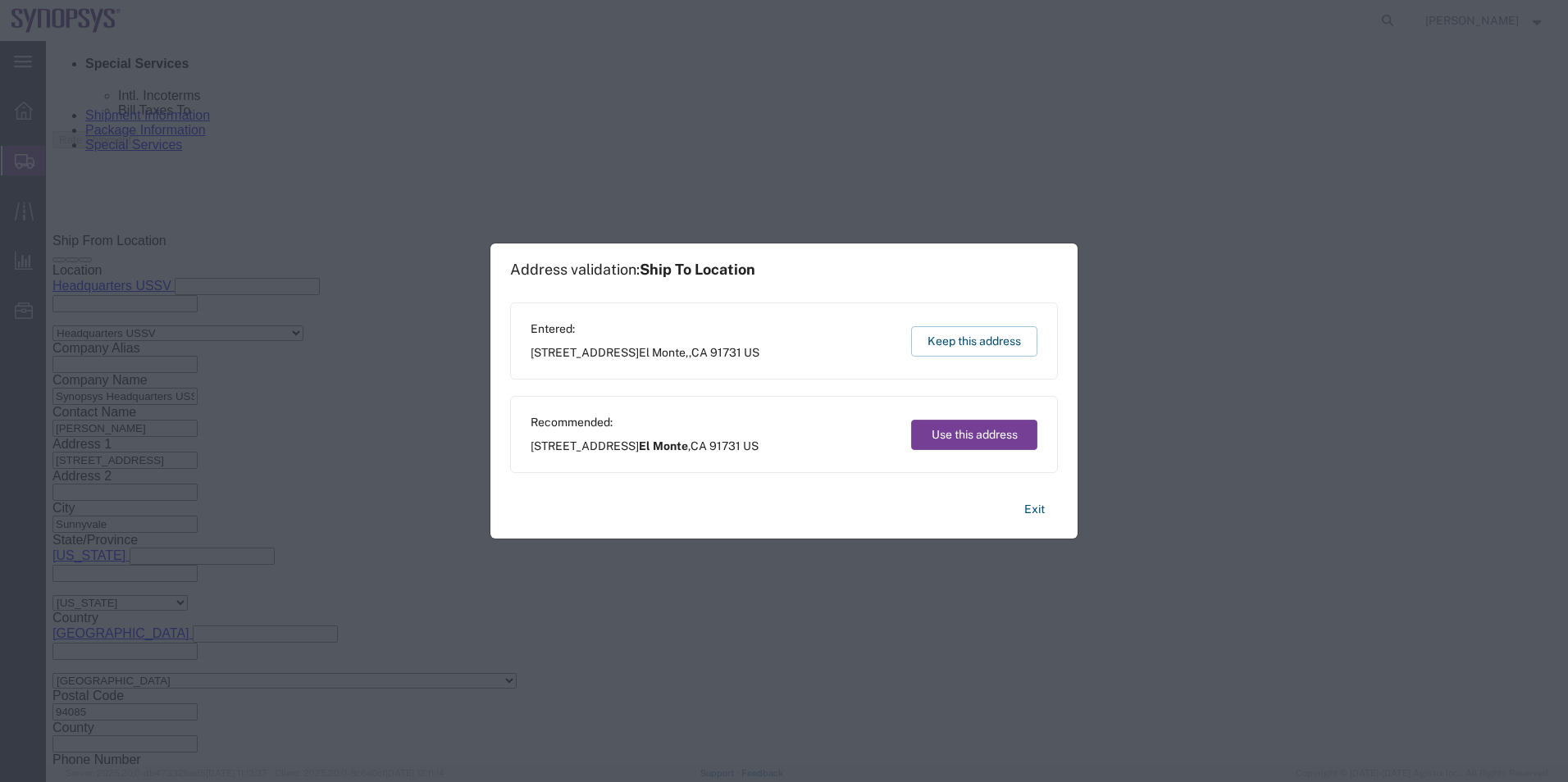
click at [961, 442] on button "Use this address" at bounding box center [974, 435] width 126 height 30
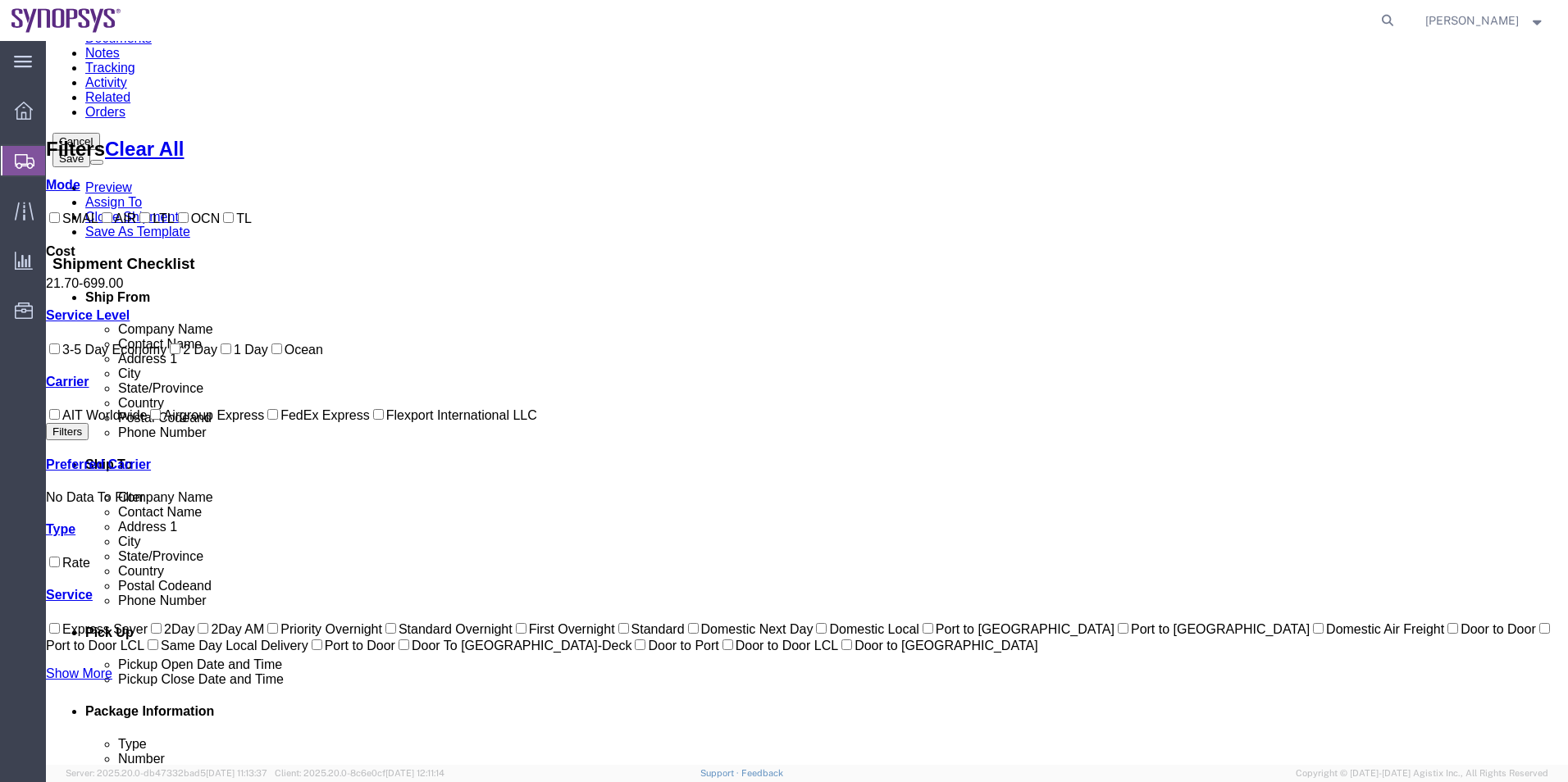
scroll to position [100, 0]
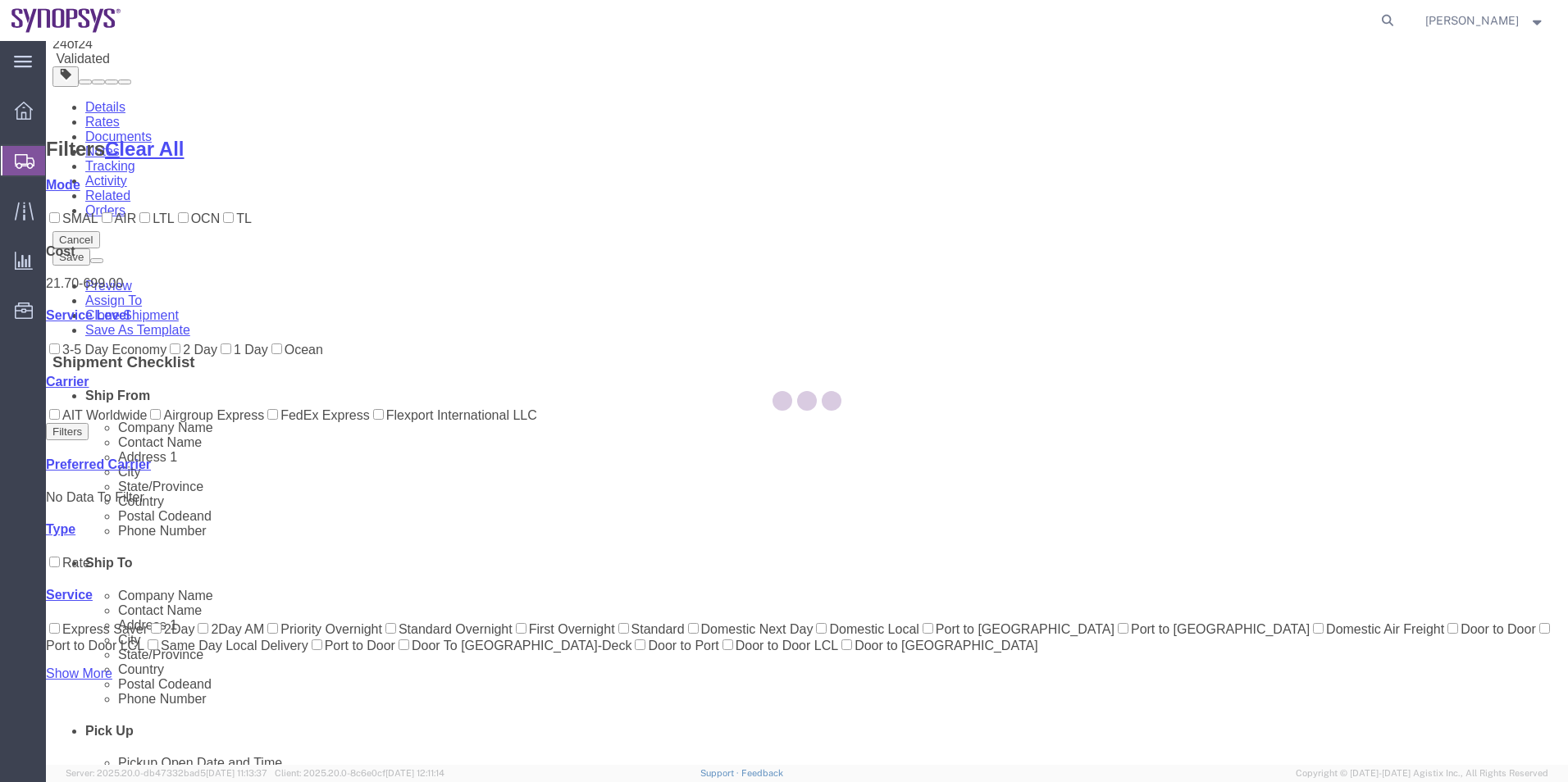
scroll to position [0, 0]
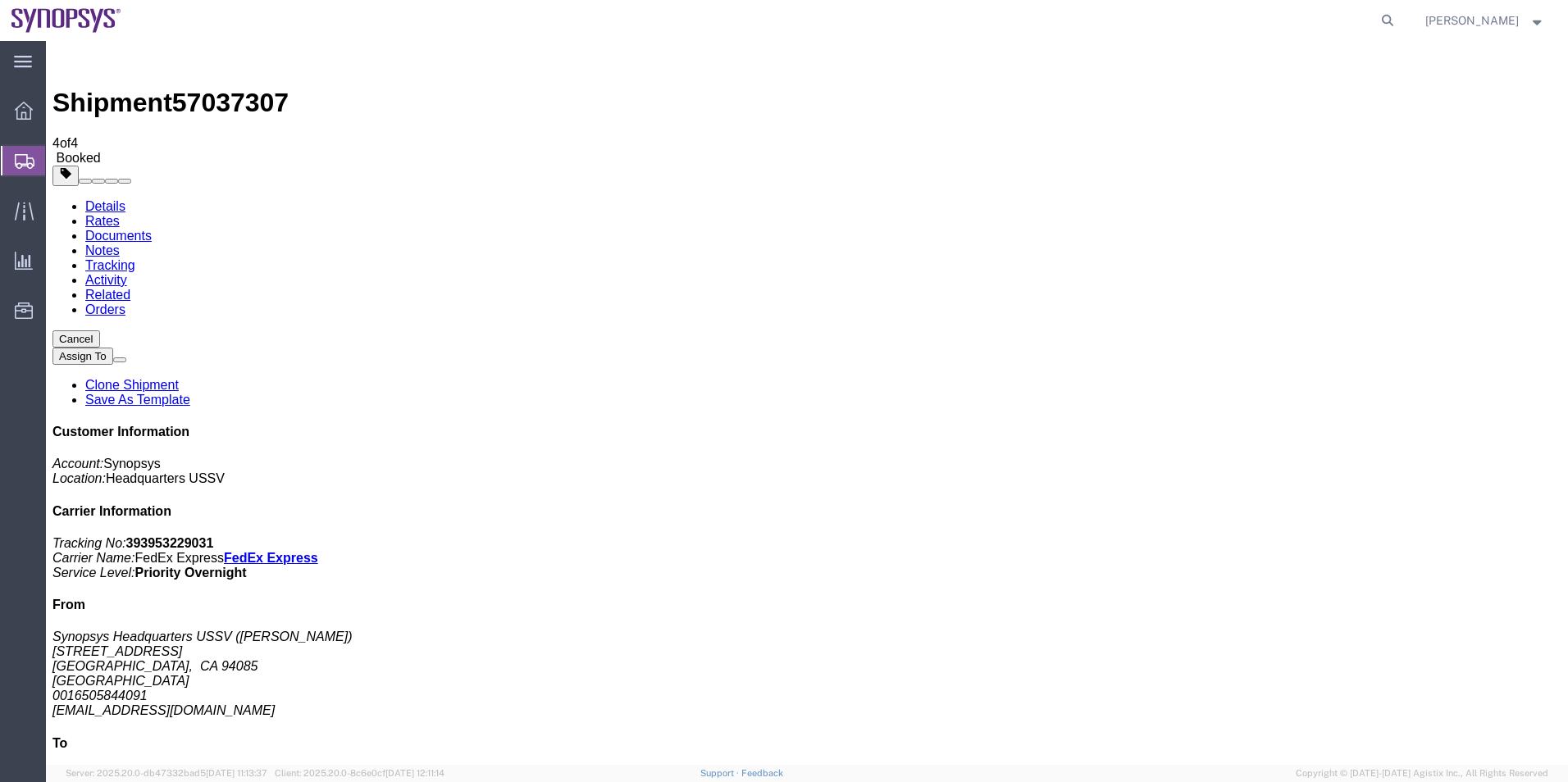
click at [0, 0] on span "Shipment Manager" at bounding box center [0, 0] width 0 height 0
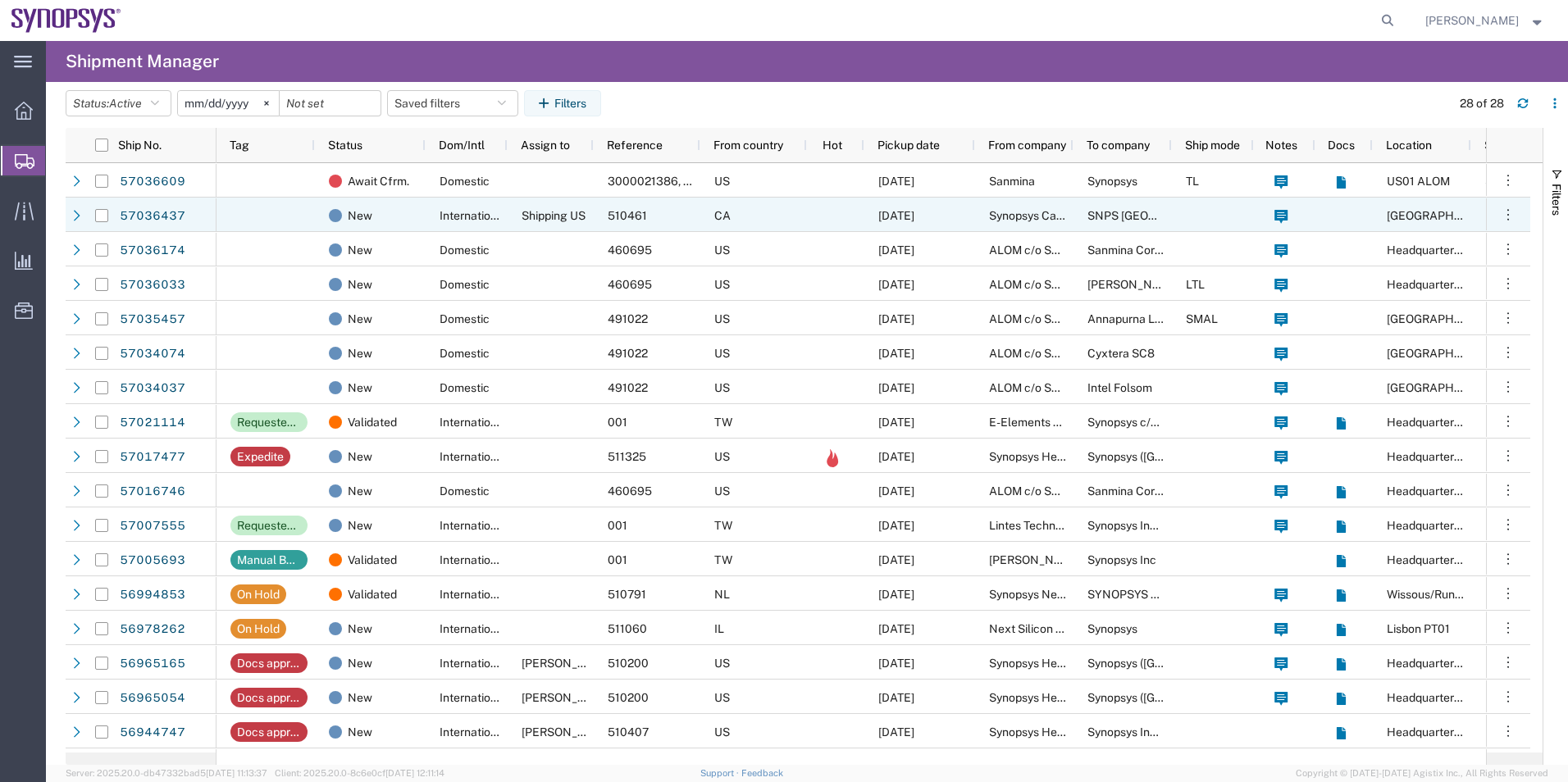
click at [292, 214] on div at bounding box center [266, 214] width 99 height 34
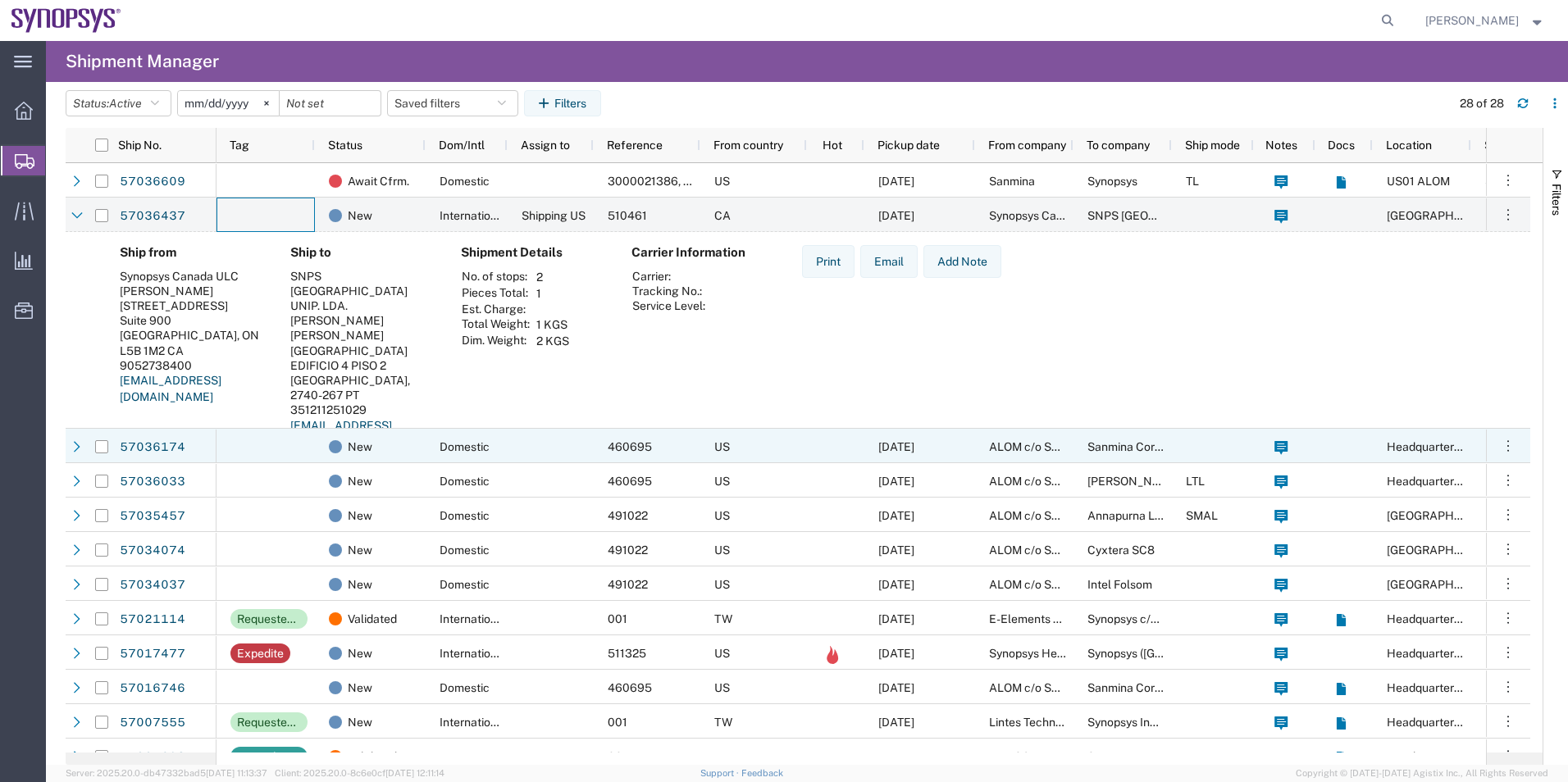
click at [291, 434] on div at bounding box center [266, 446] width 99 height 34
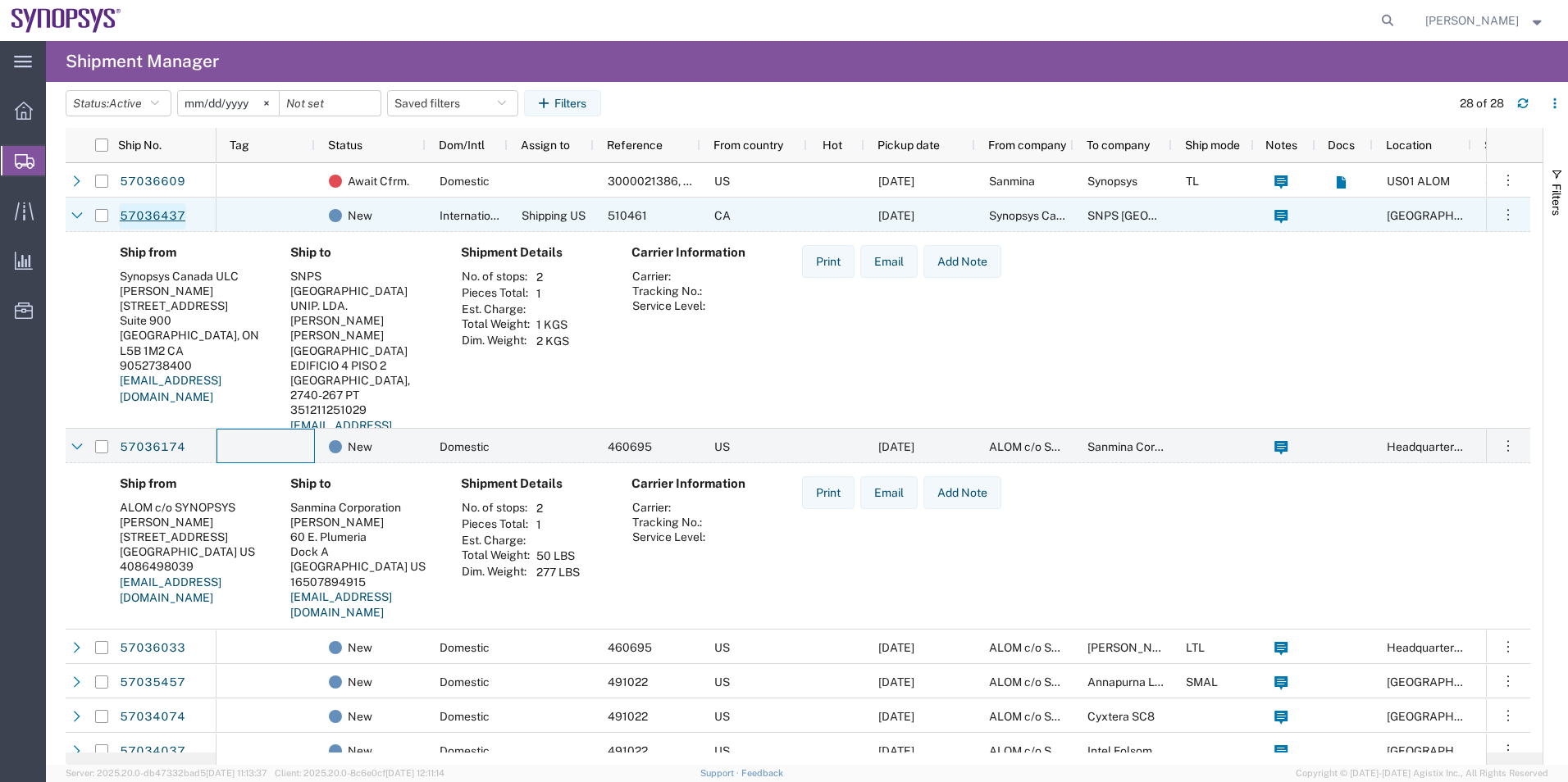
click at [159, 211] on link "57036437" at bounding box center [152, 216] width 67 height 27
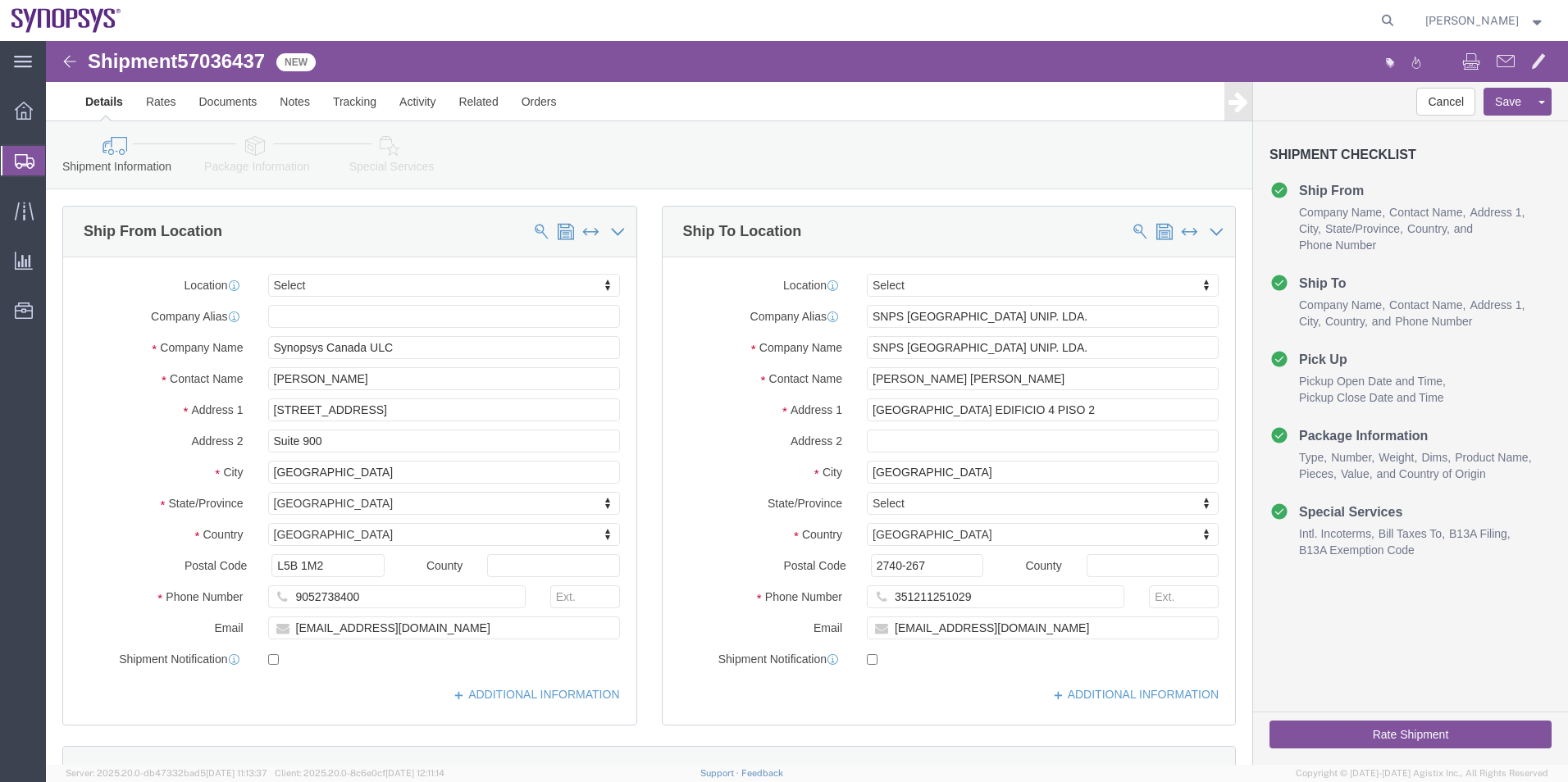
select select
click icon
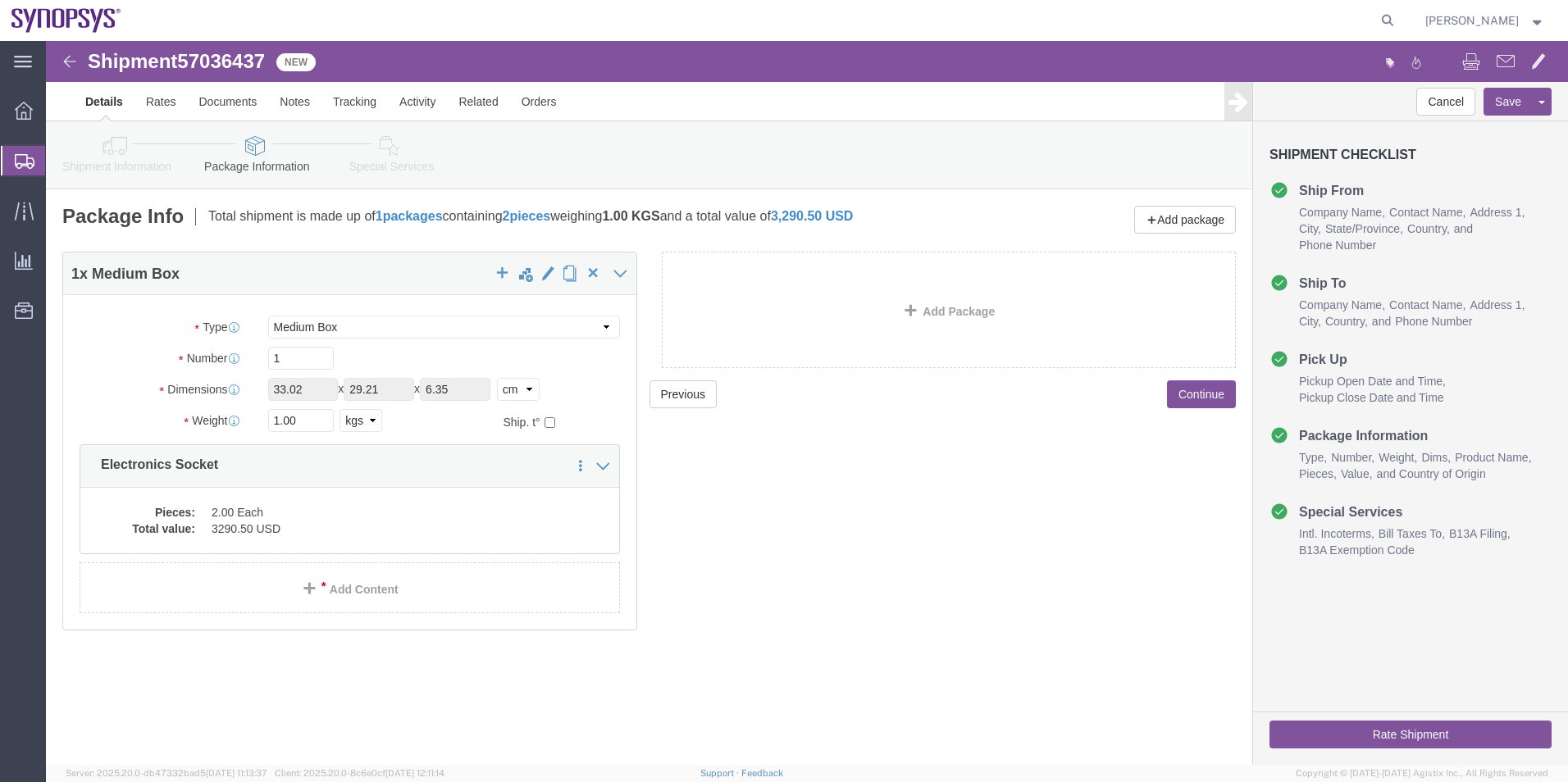
click dd "3290.50 USD"
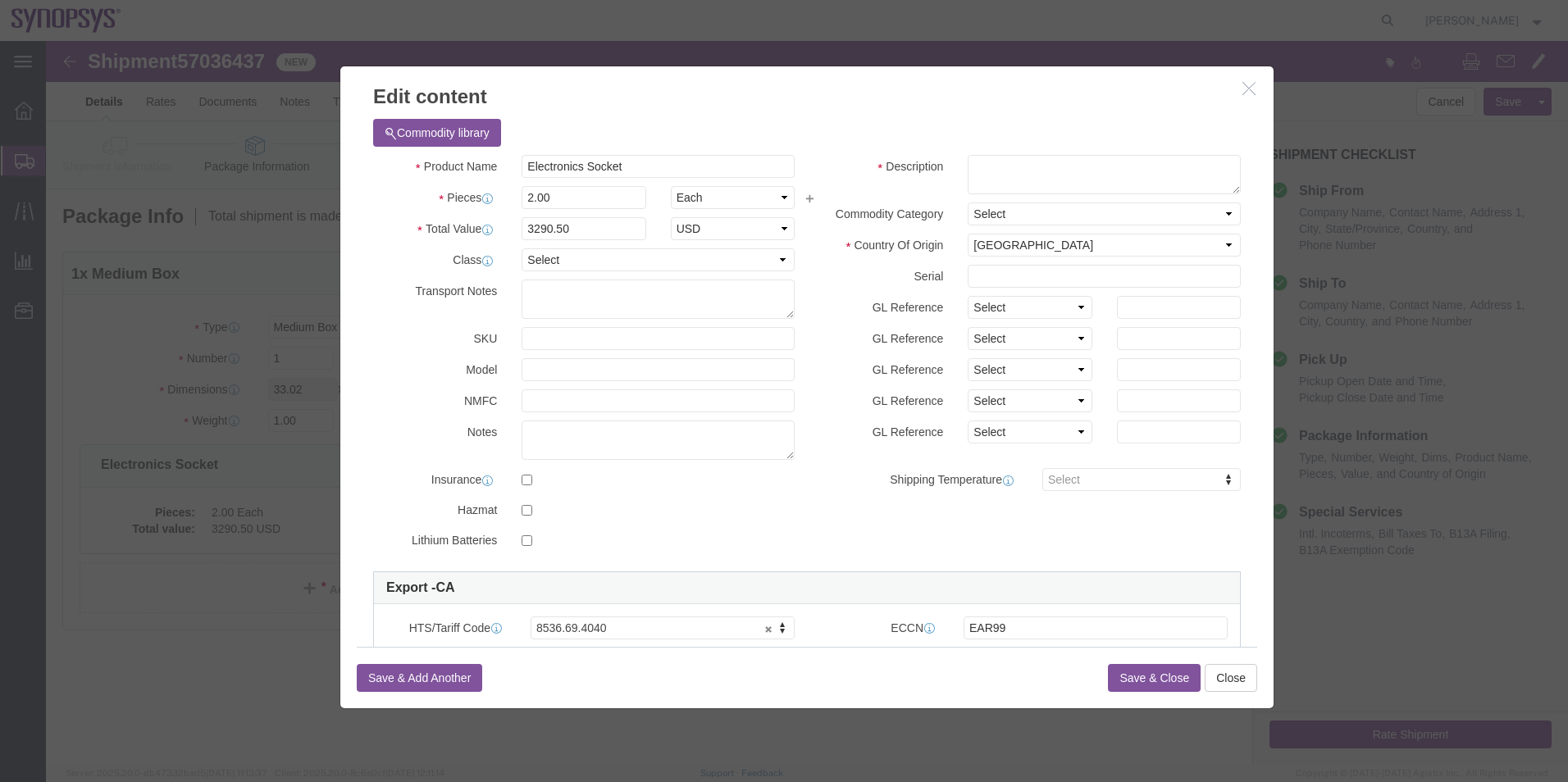
scroll to position [164, 0]
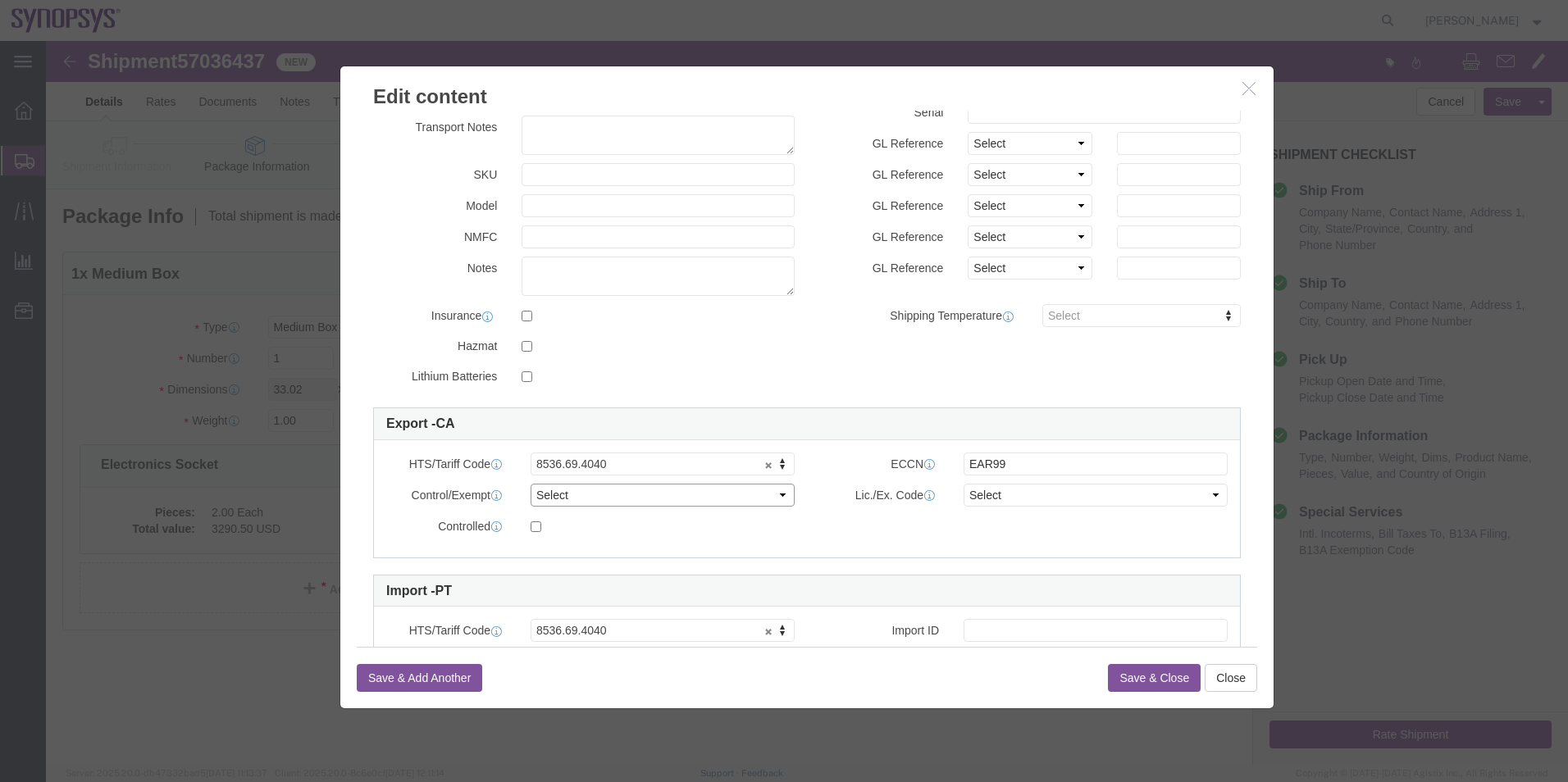
click select "Select ATF BIS DEA EPA FDA FTR ITAR OFAC Other (OPA)"
select select "BIS"
click select "Select ATF BIS DEA EPA FDA FTR ITAR OFAC Other (OPA)"
click select "Select AGR-Agricultural APP-Computers APR-Additional Permissive Exports AVS-Air…"
select select "NLR"
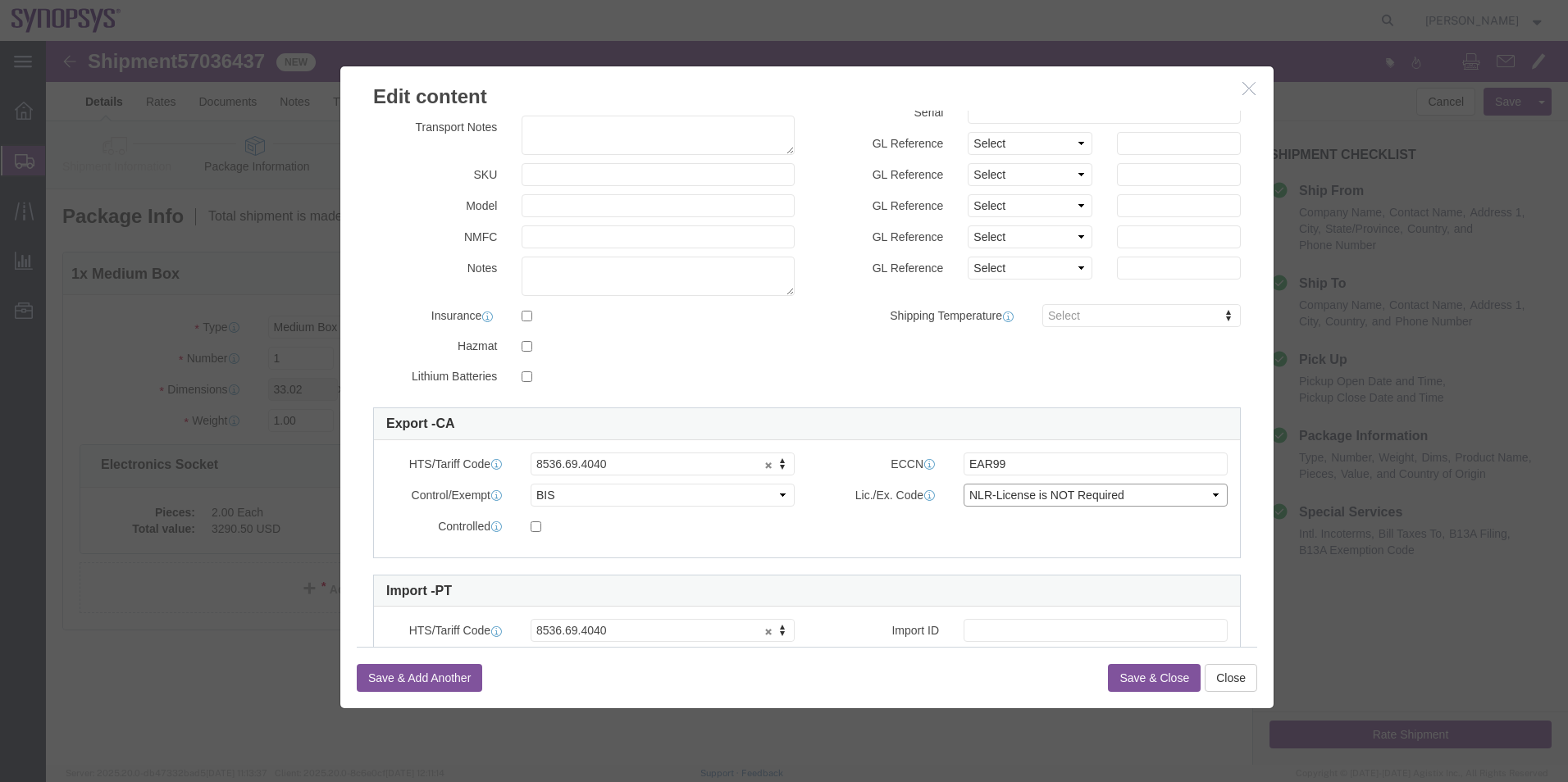
click select "Select AGR-Agricultural APP-Computers APR-Additional Permissive Exports AVS-Air…"
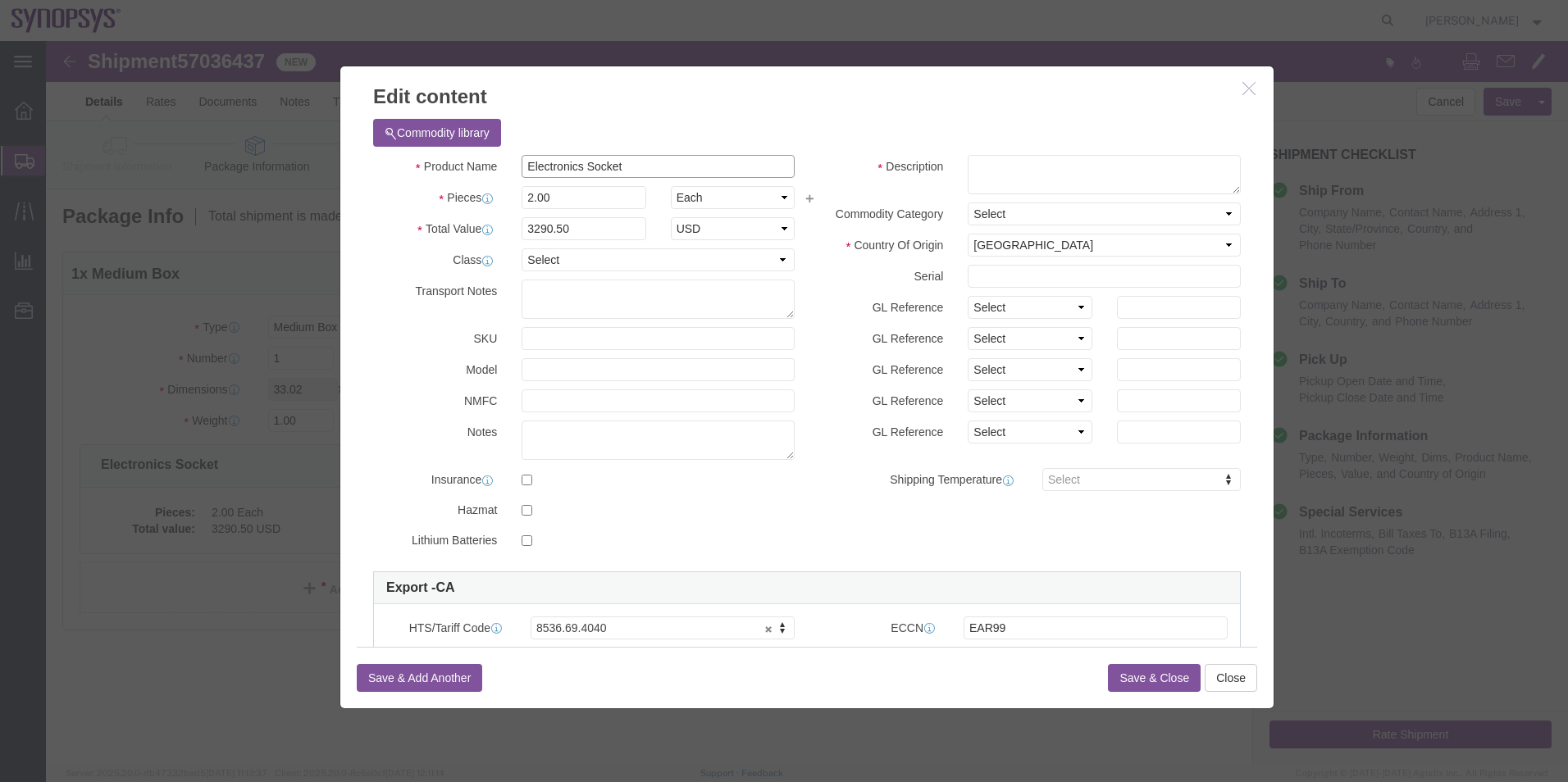
drag, startPoint x: 457, startPoint y: 128, endPoint x: 312, endPoint y: 128, distance: 145.0
click div "Commodity library Product Name Electronics Socket Pieces 2.00 Select Bag Barrel…"
click textarea
paste textarea "Electronics Socket"
type textarea "Electronics Socket"
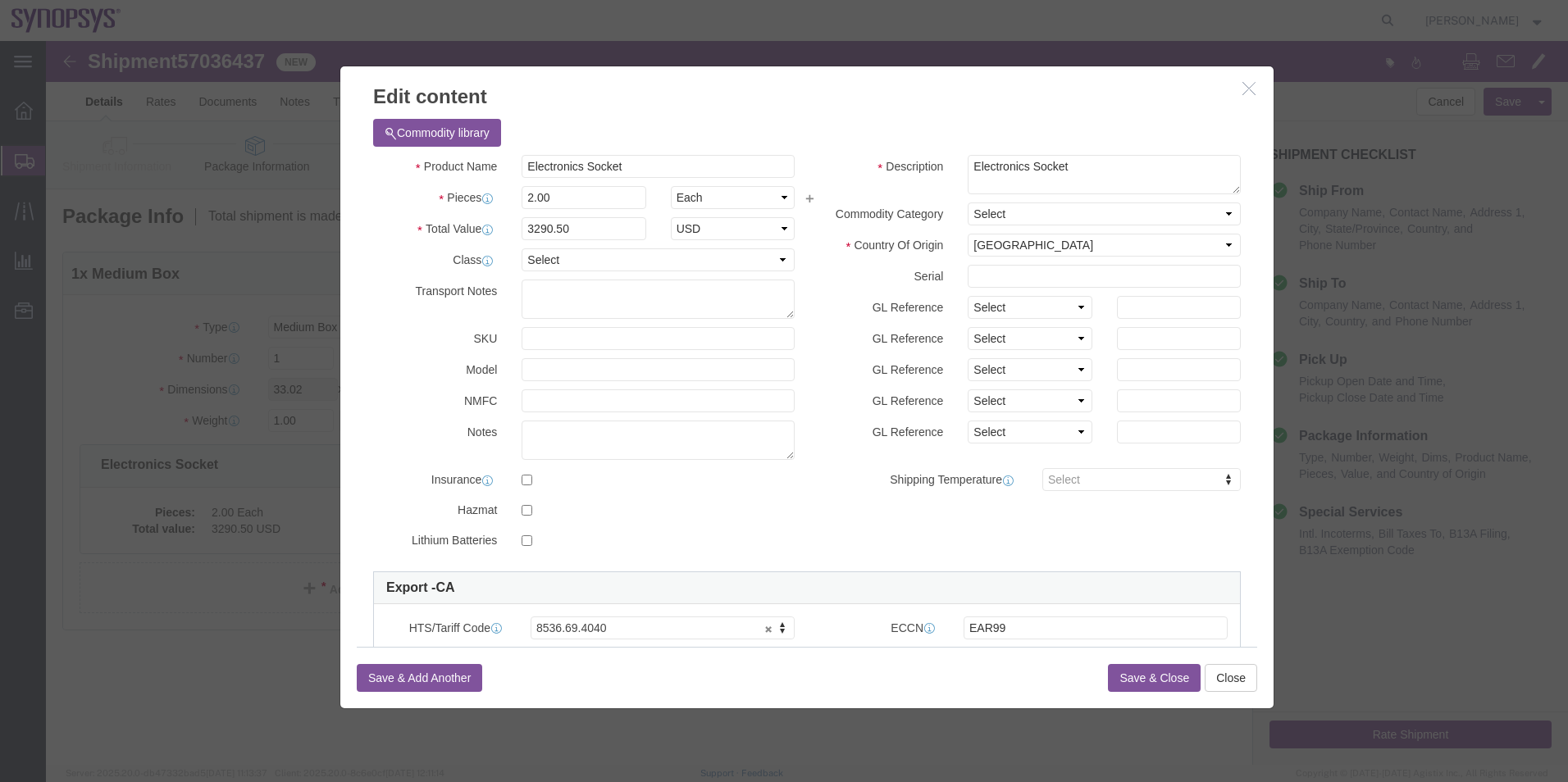
click button "Save & Close"
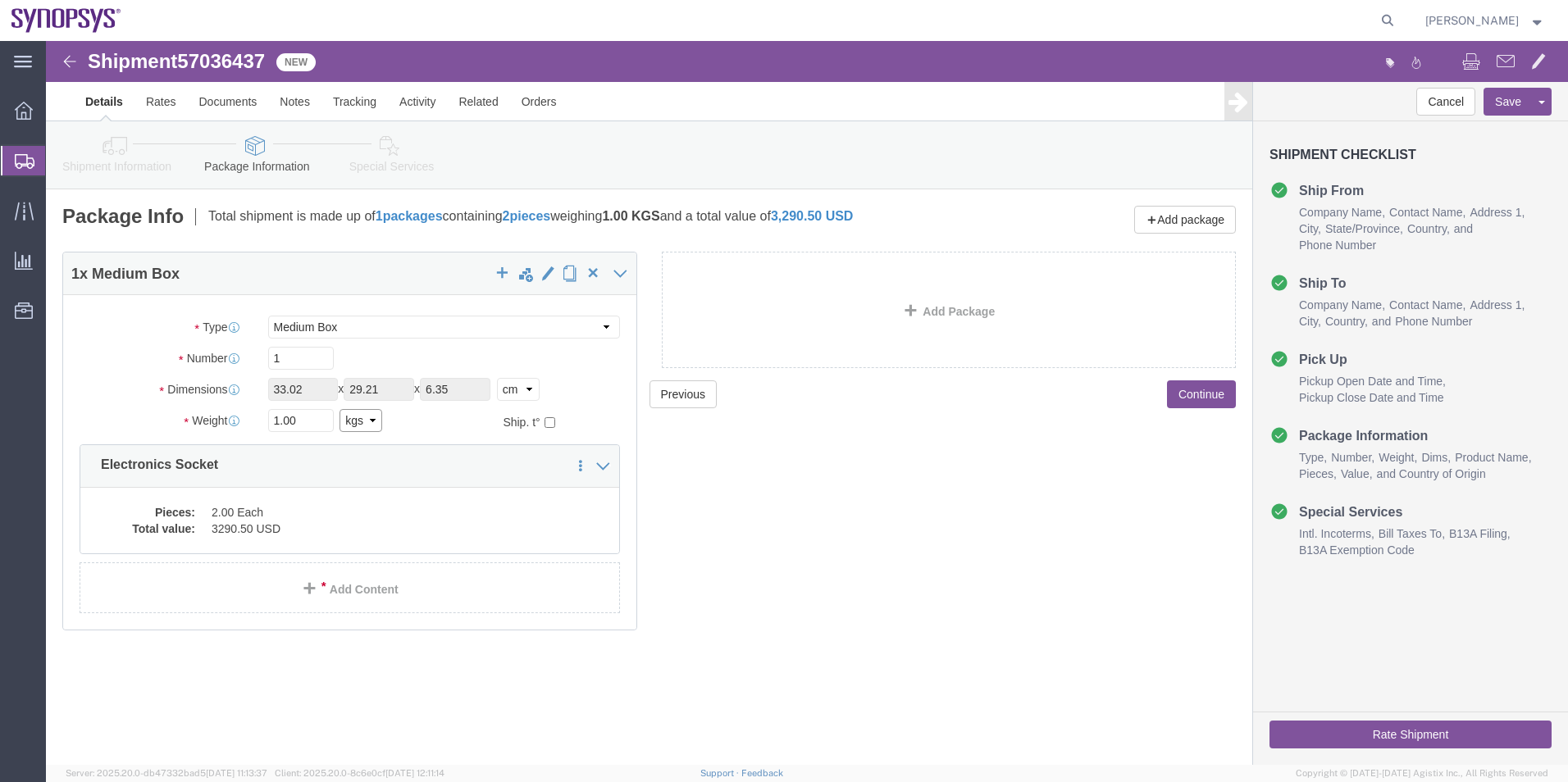
click select "Select kgs lbs"
select select "LBS"
click select "Select kgs lbs"
click select "Select cm ft in"
select select "IN"
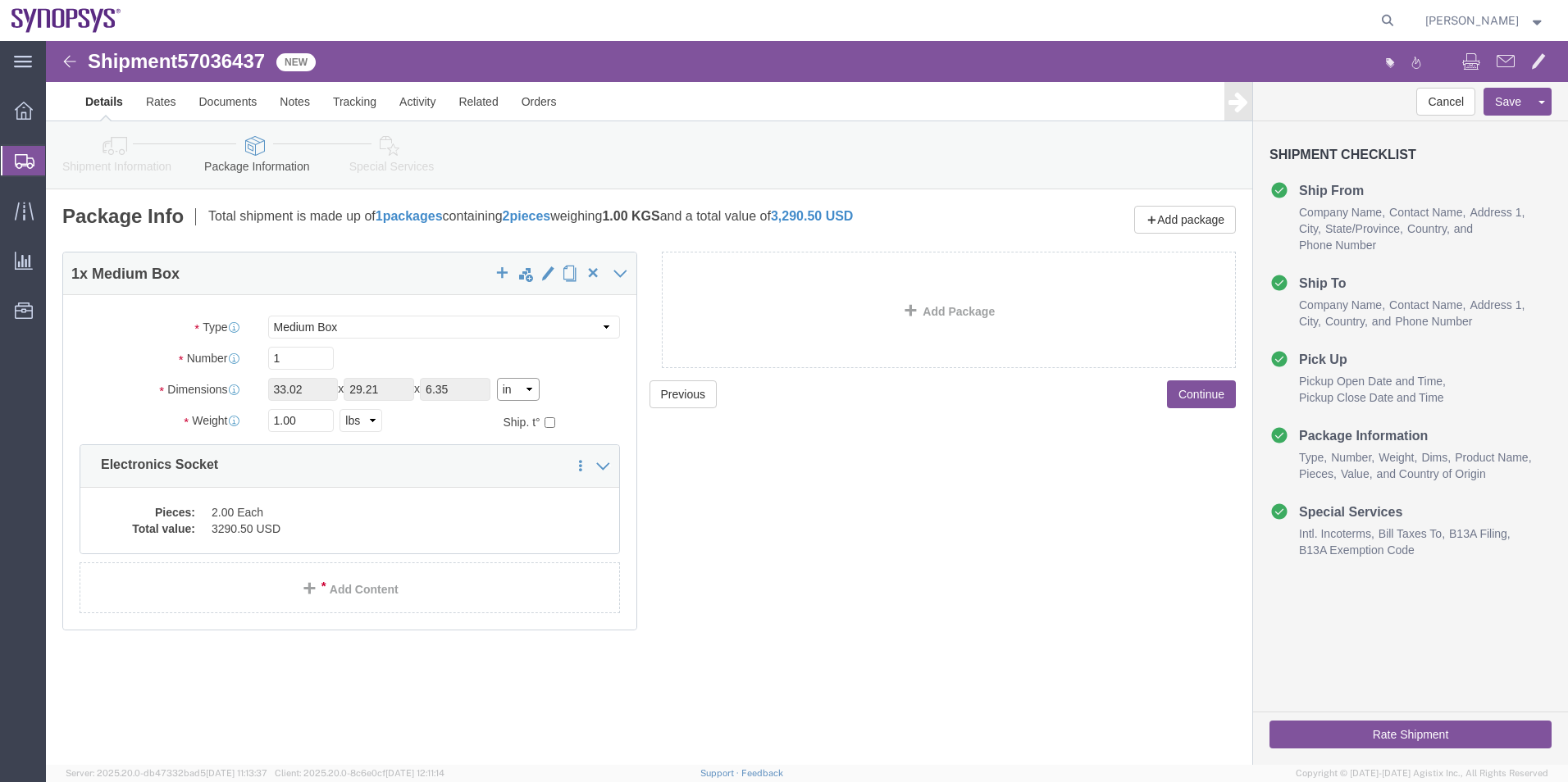
click select "Select cm ft in"
click icon
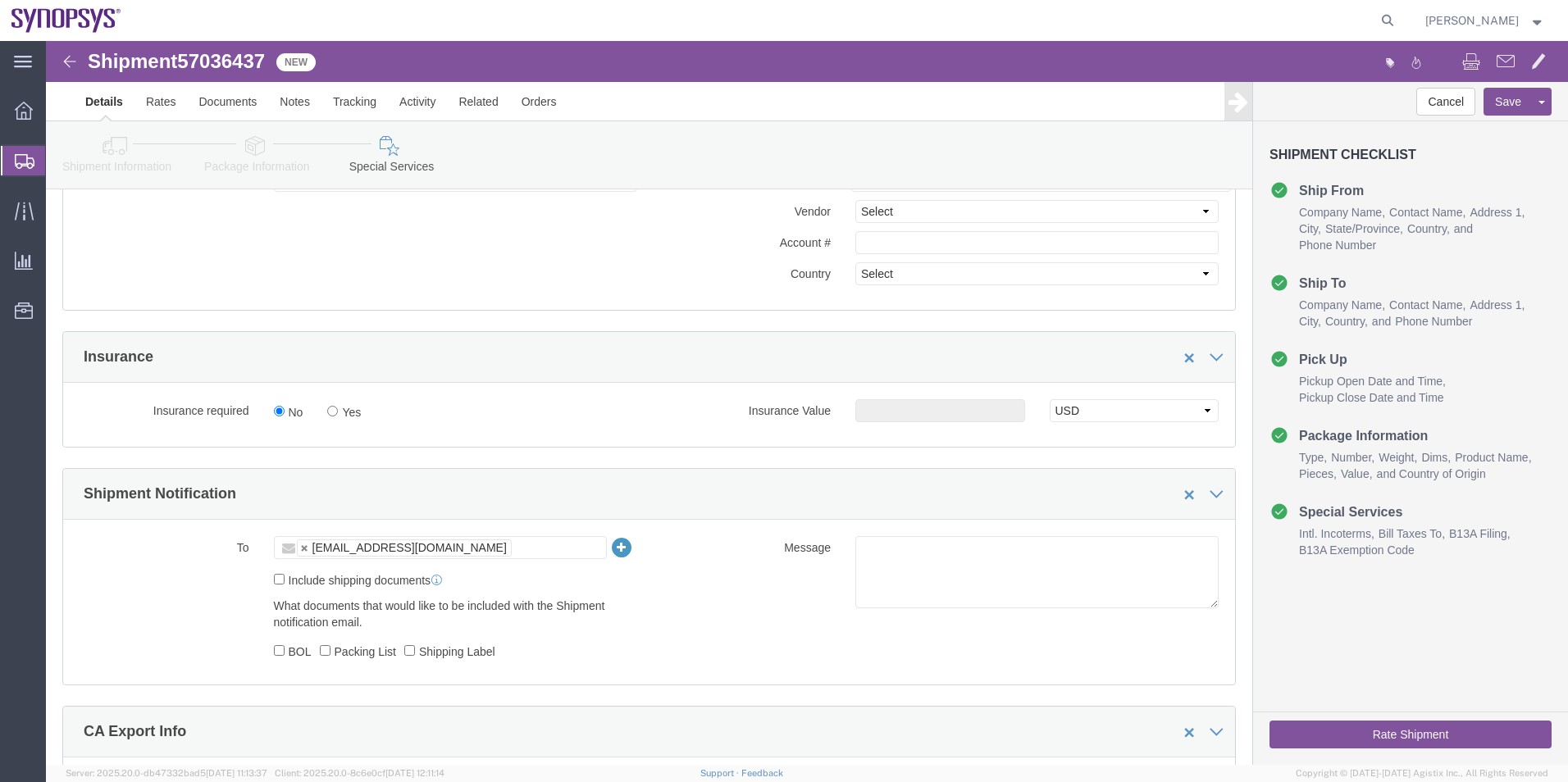
scroll to position [1066, 0]
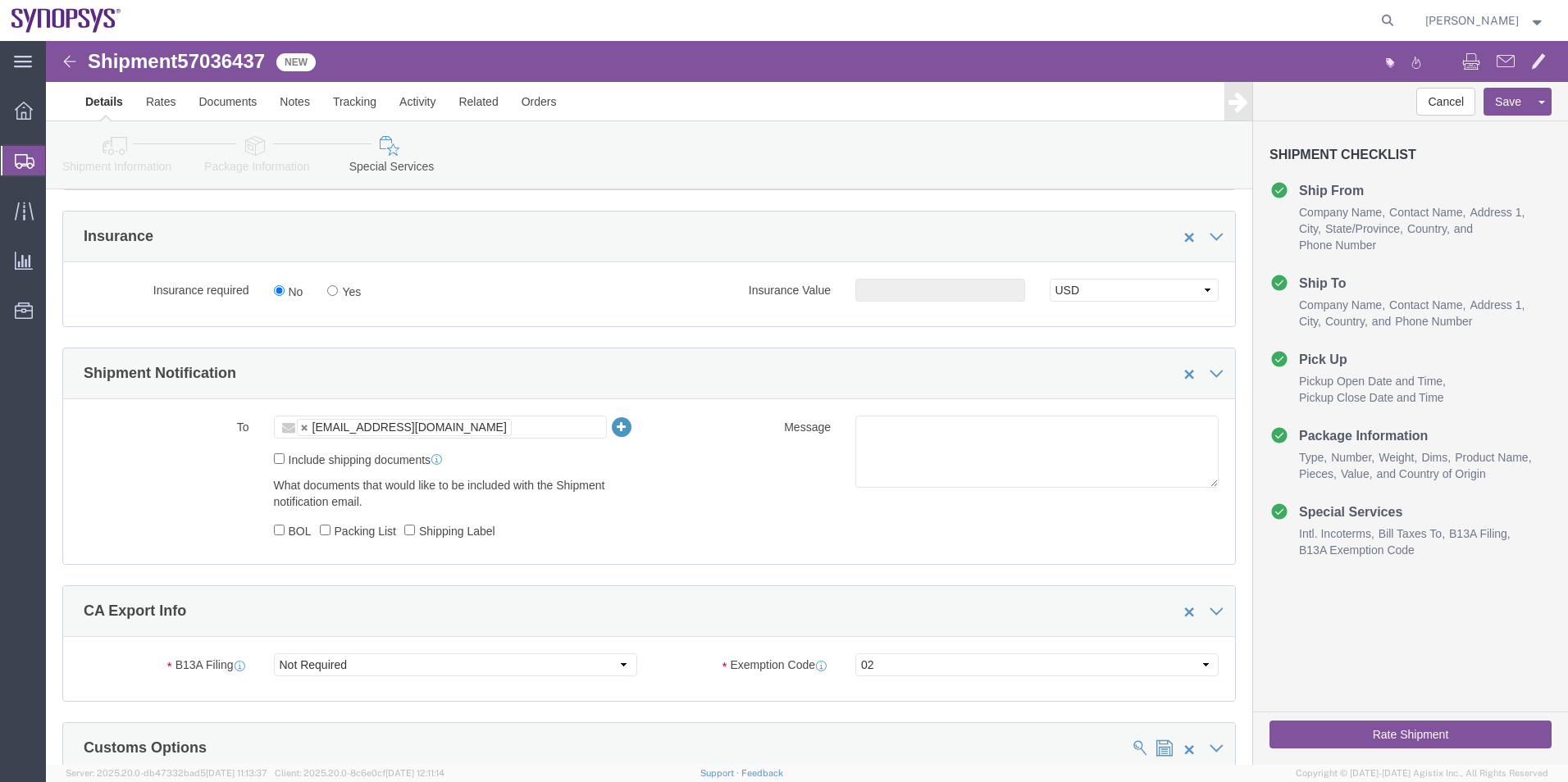
click ul "[EMAIL_ADDRESS][DOMAIN_NAME]"
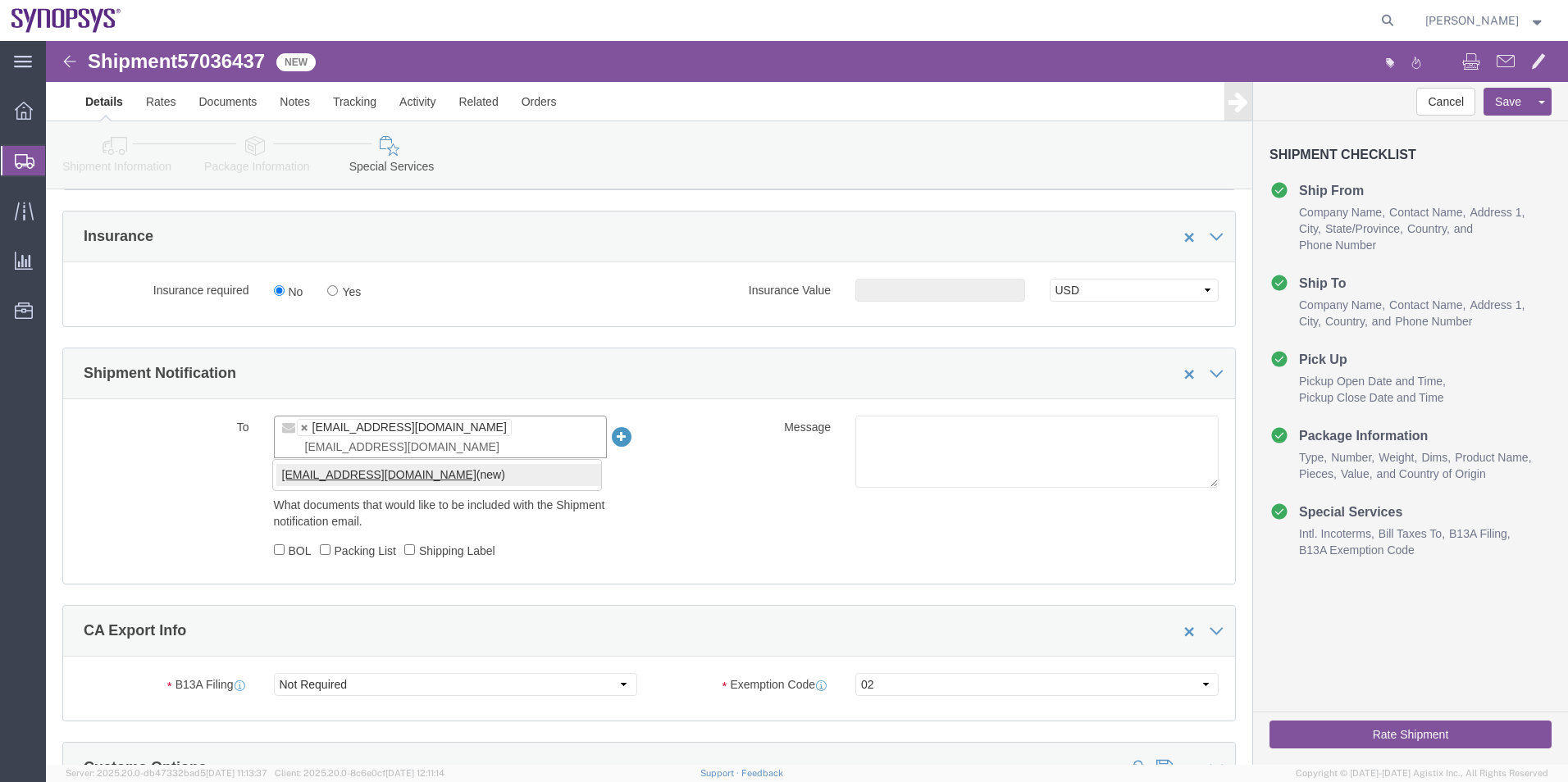
type input "[EMAIL_ADDRESS][DOMAIN_NAME]"
click textarea
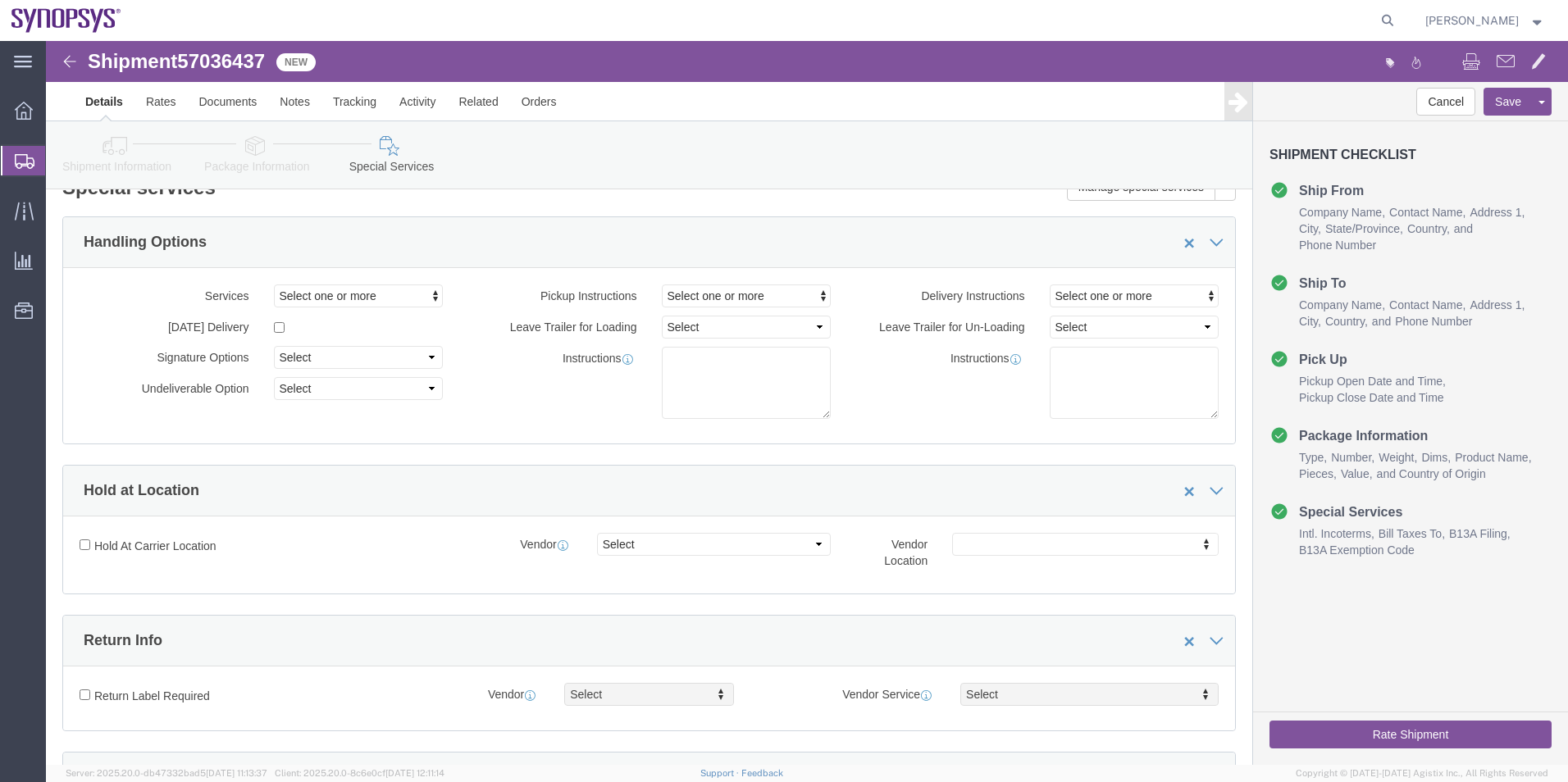
scroll to position [0, 0]
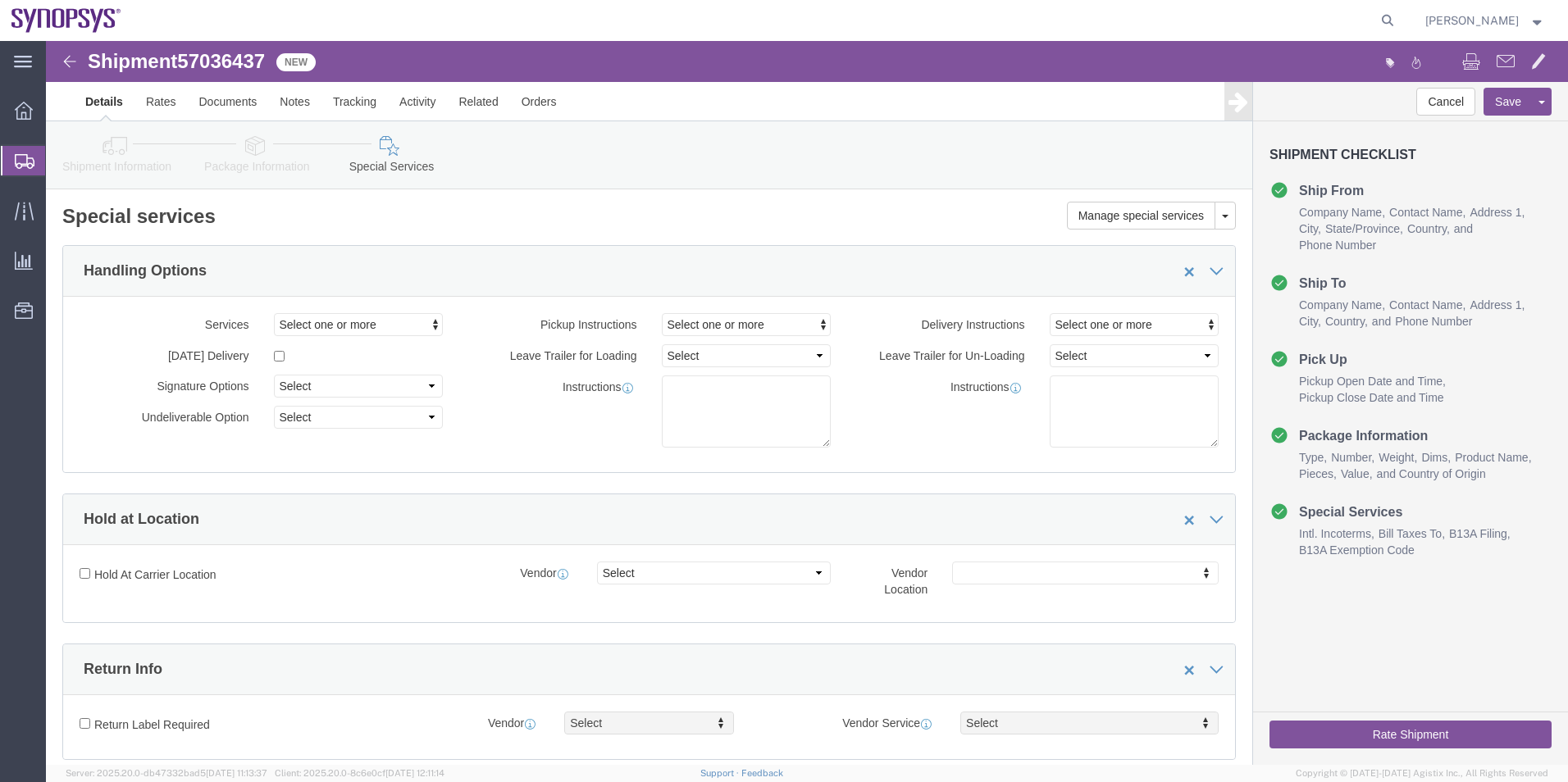
type textarea "Please see attached. -[GEOGRAPHIC_DATA]"
click button "Rate Shipment"
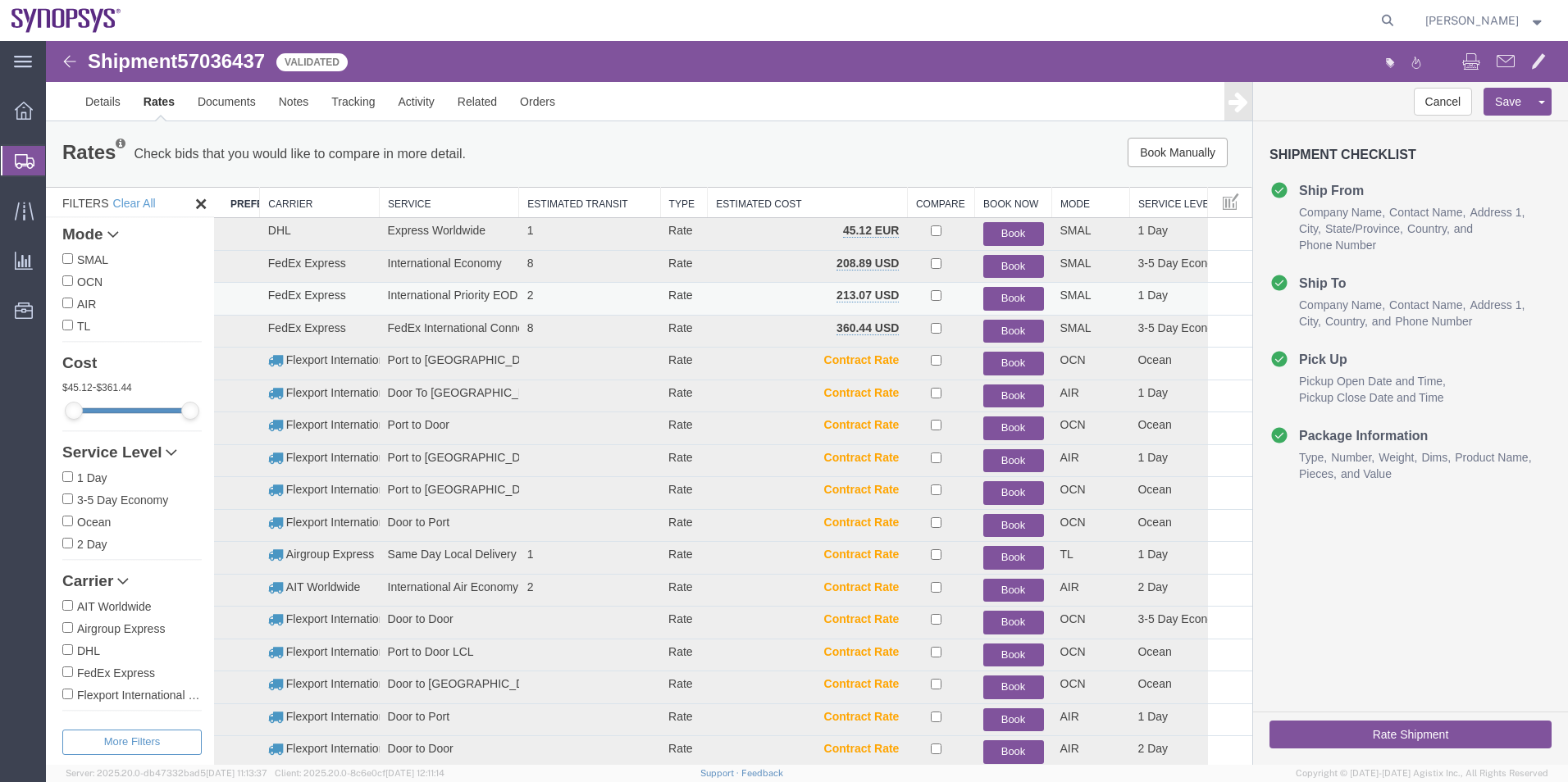
click at [997, 295] on button "Book" at bounding box center [1014, 298] width 61 height 24
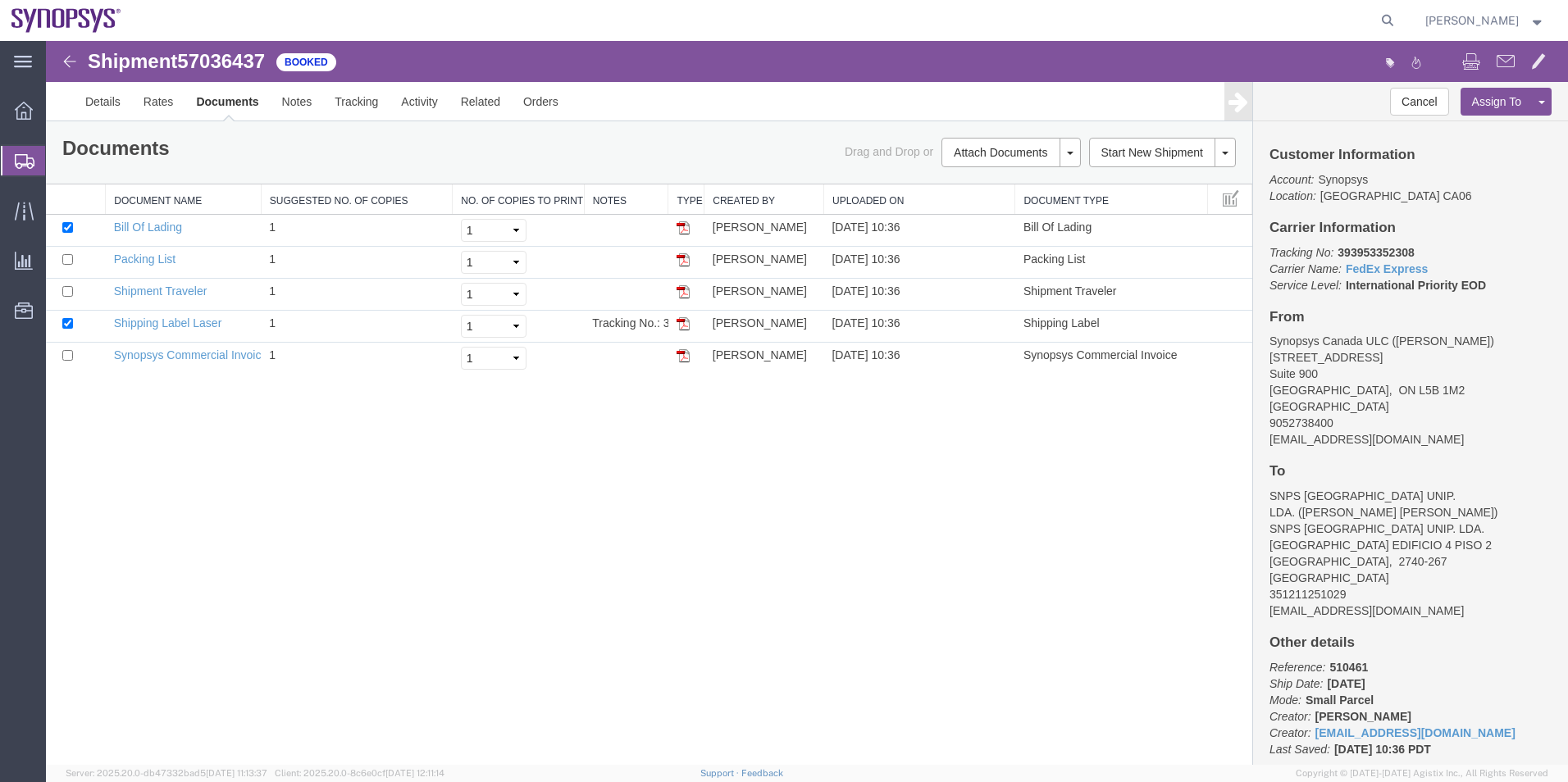
click at [0, 0] on span "Shipment Manager" at bounding box center [0, 0] width 0 height 0
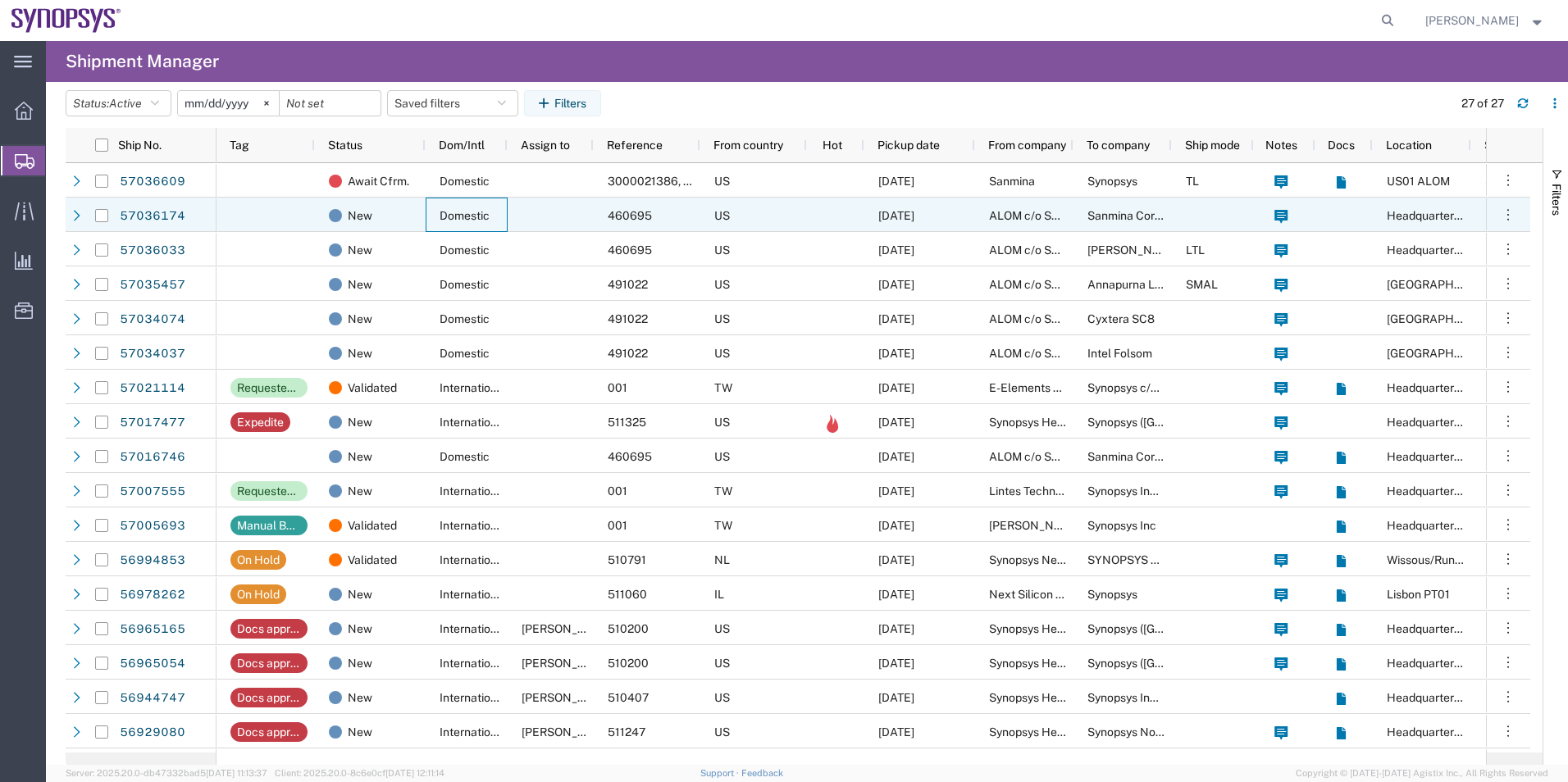
click at [458, 205] on div "Domestic" at bounding box center [466, 214] width 82 height 34
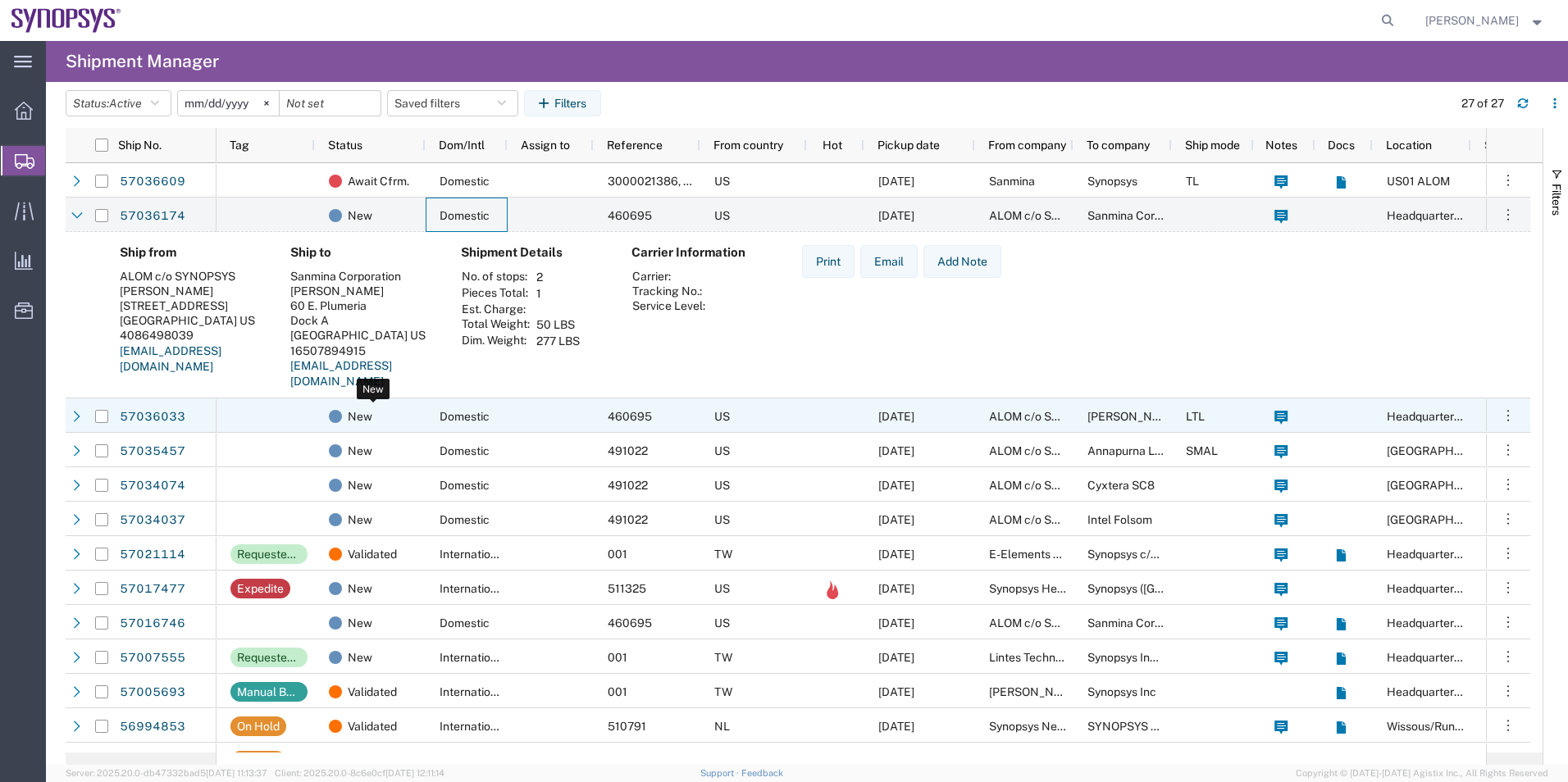
click at [393, 418] on div "New" at bounding box center [373, 417] width 89 height 34
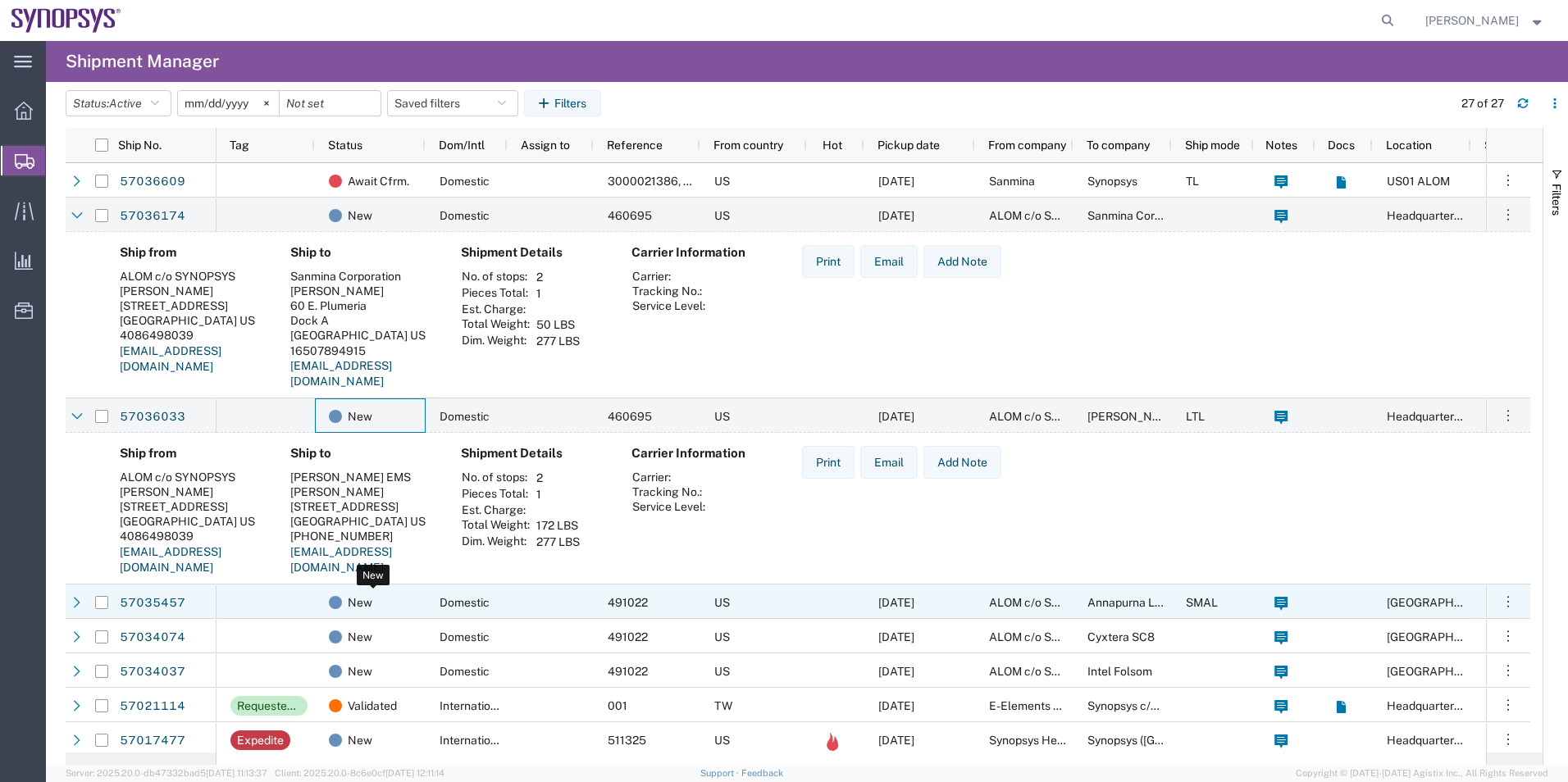
click at [407, 590] on div "New" at bounding box center [373, 603] width 89 height 34
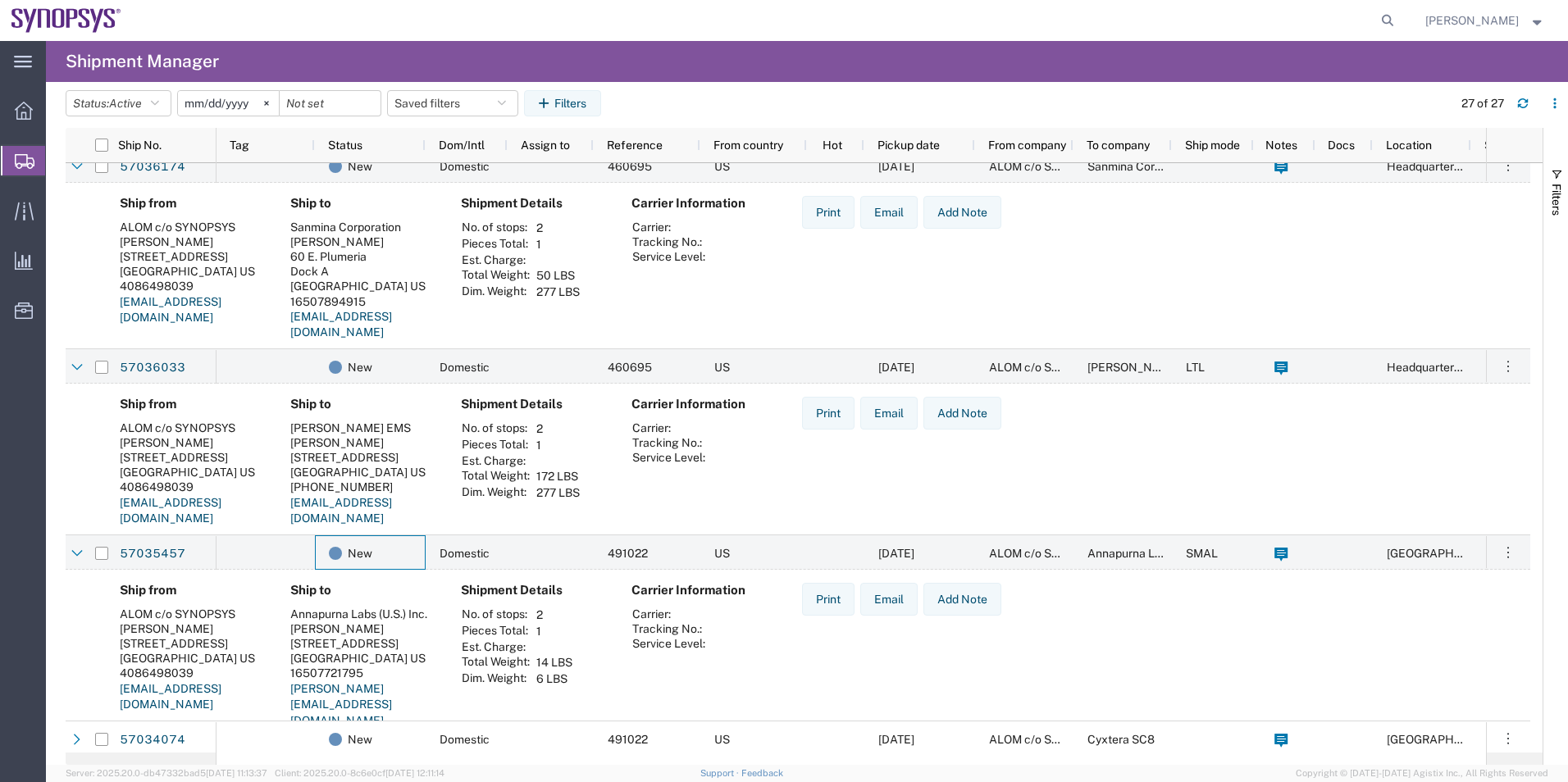
scroll to position [164, 0]
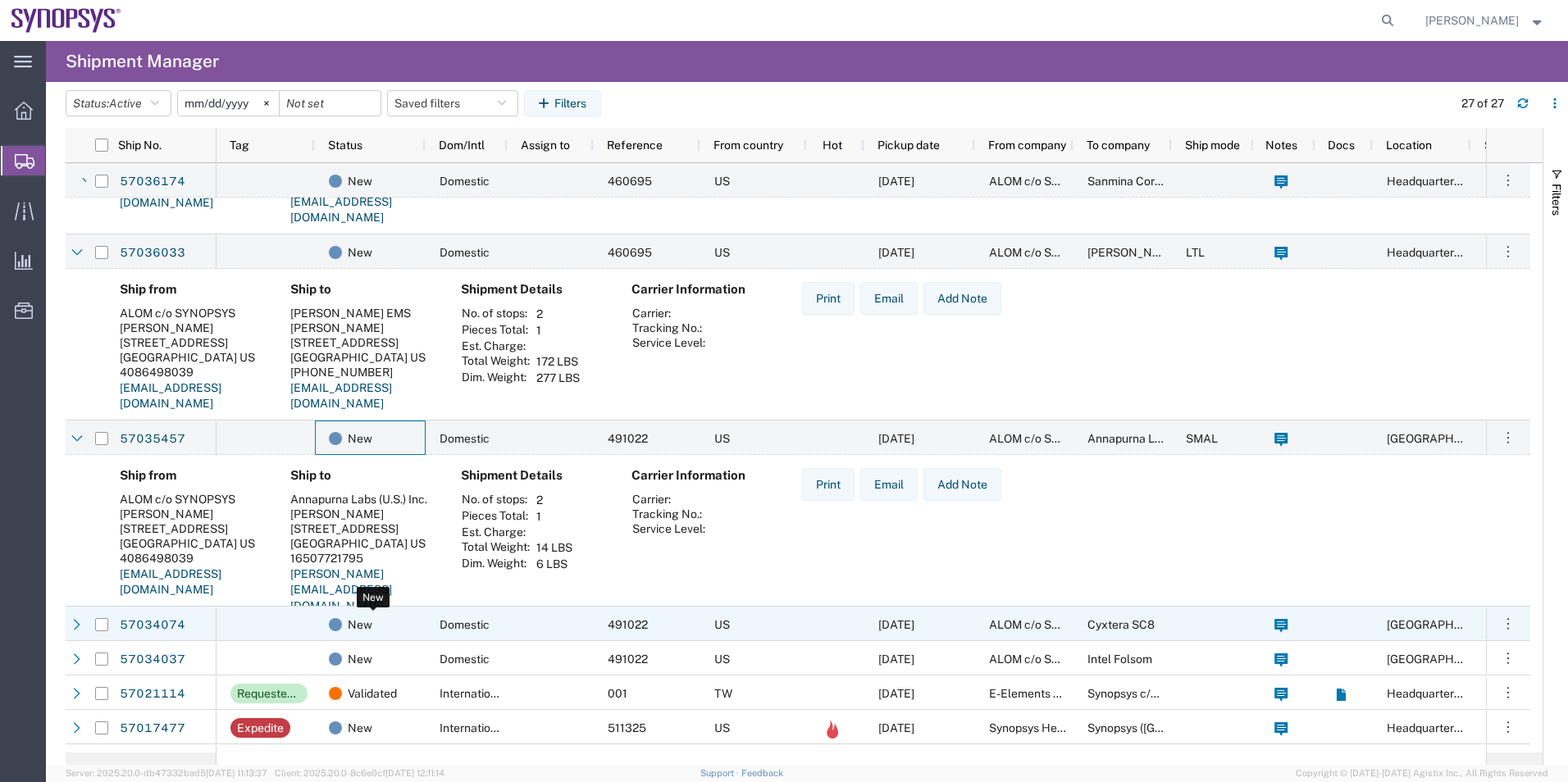
click at [381, 620] on div "New" at bounding box center [373, 624] width 89 height 34
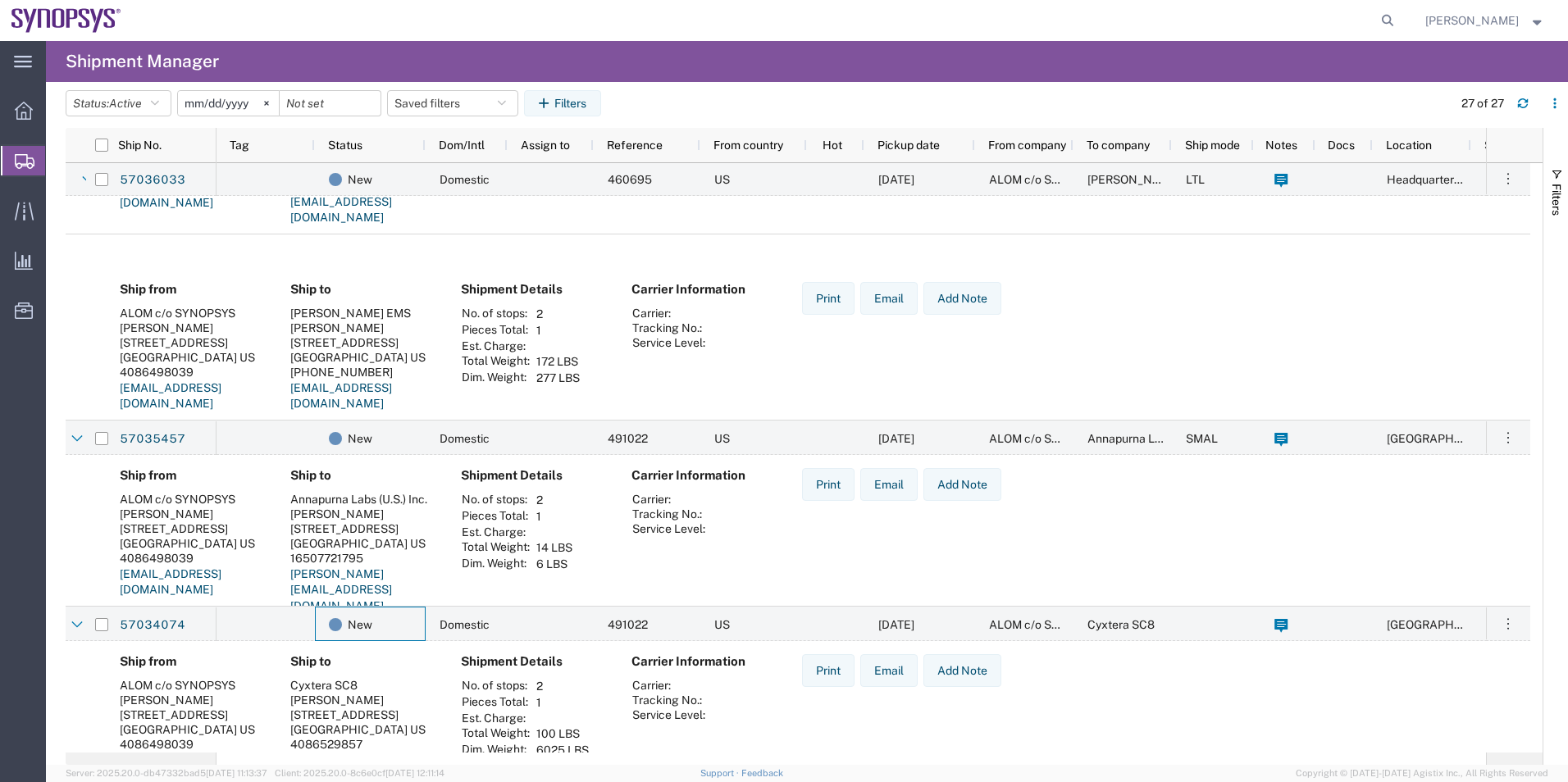
scroll to position [492, 0]
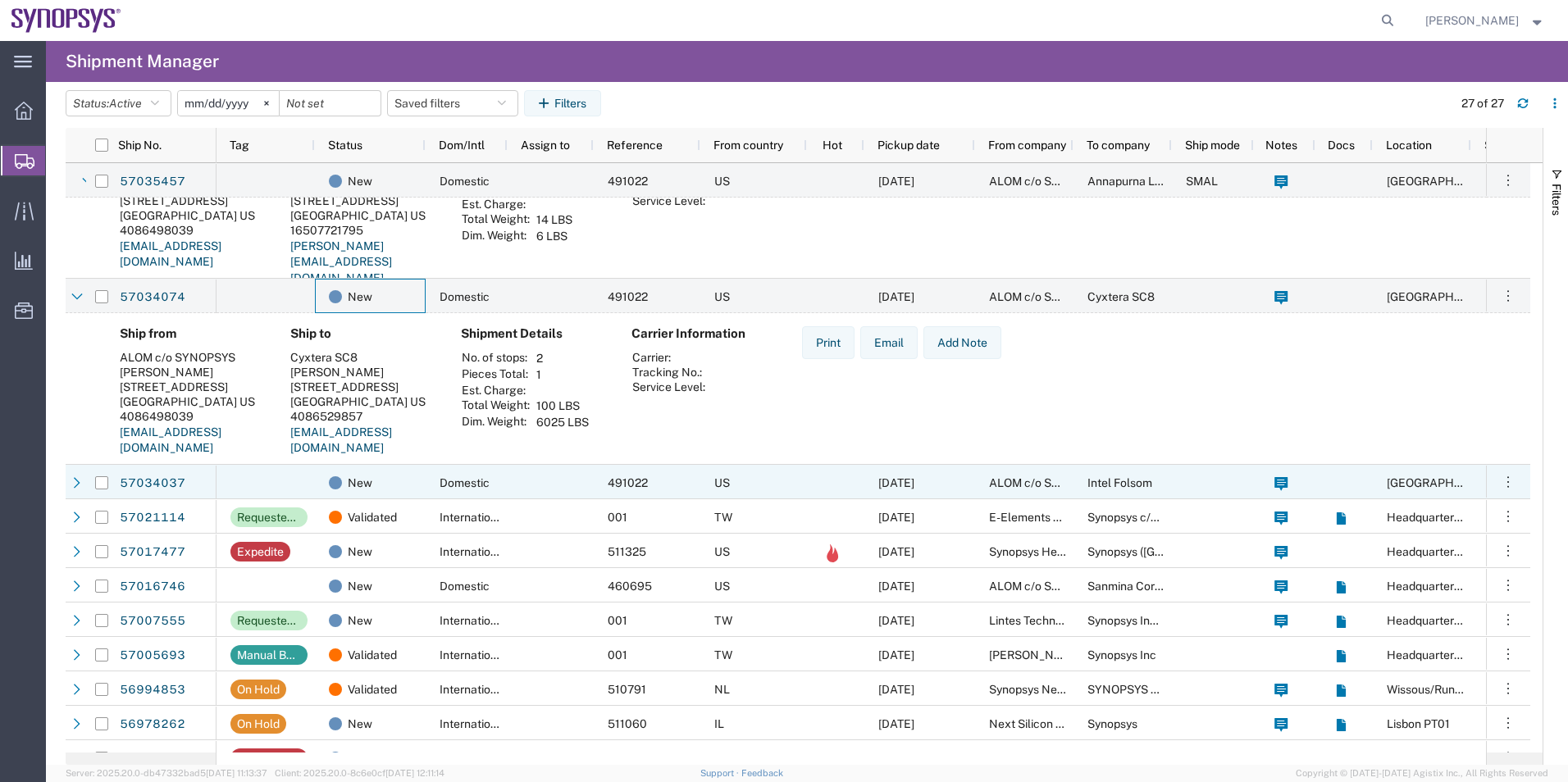
click at [429, 478] on div "Domestic" at bounding box center [466, 482] width 82 height 34
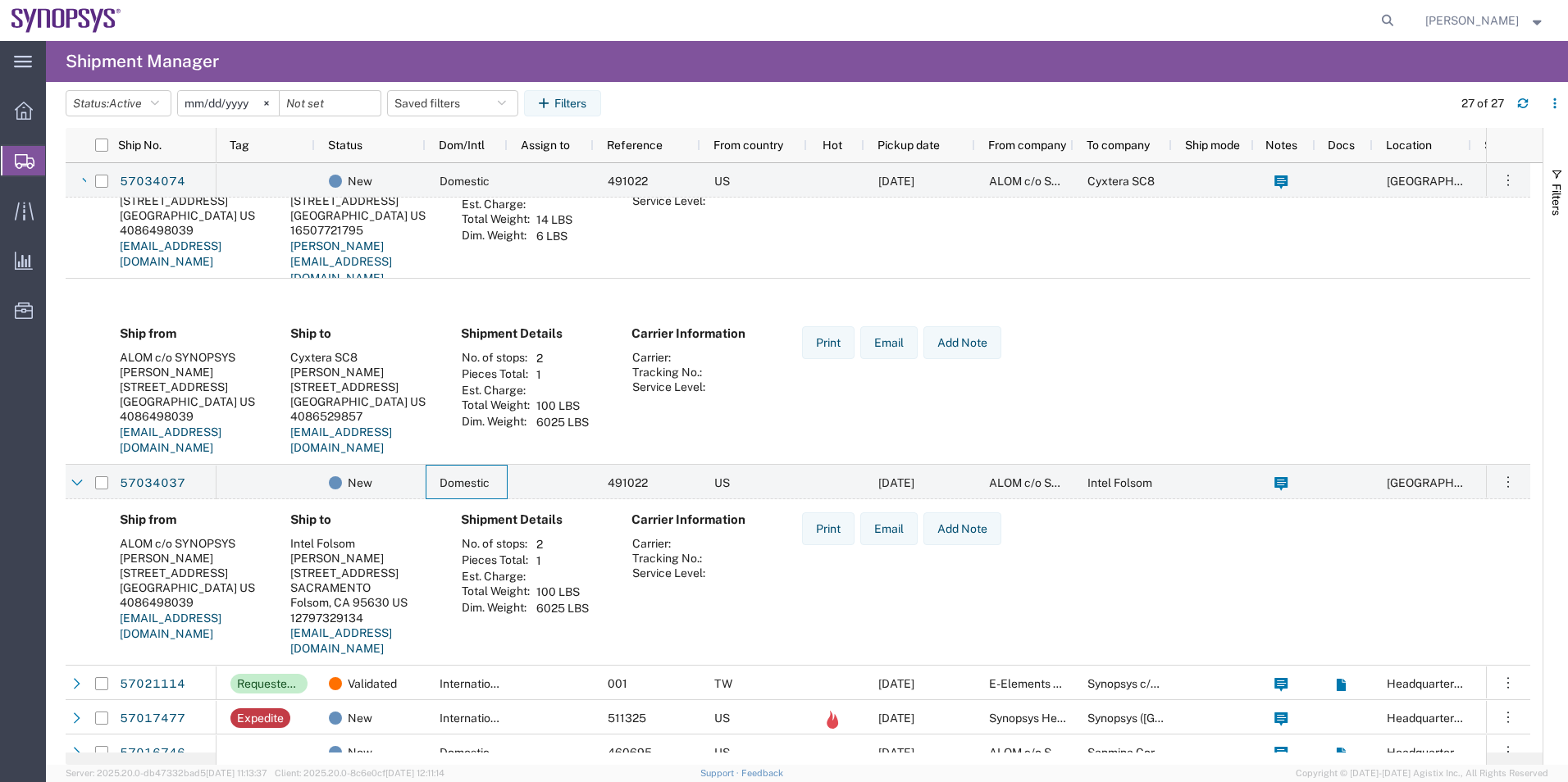
scroll to position [737, 0]
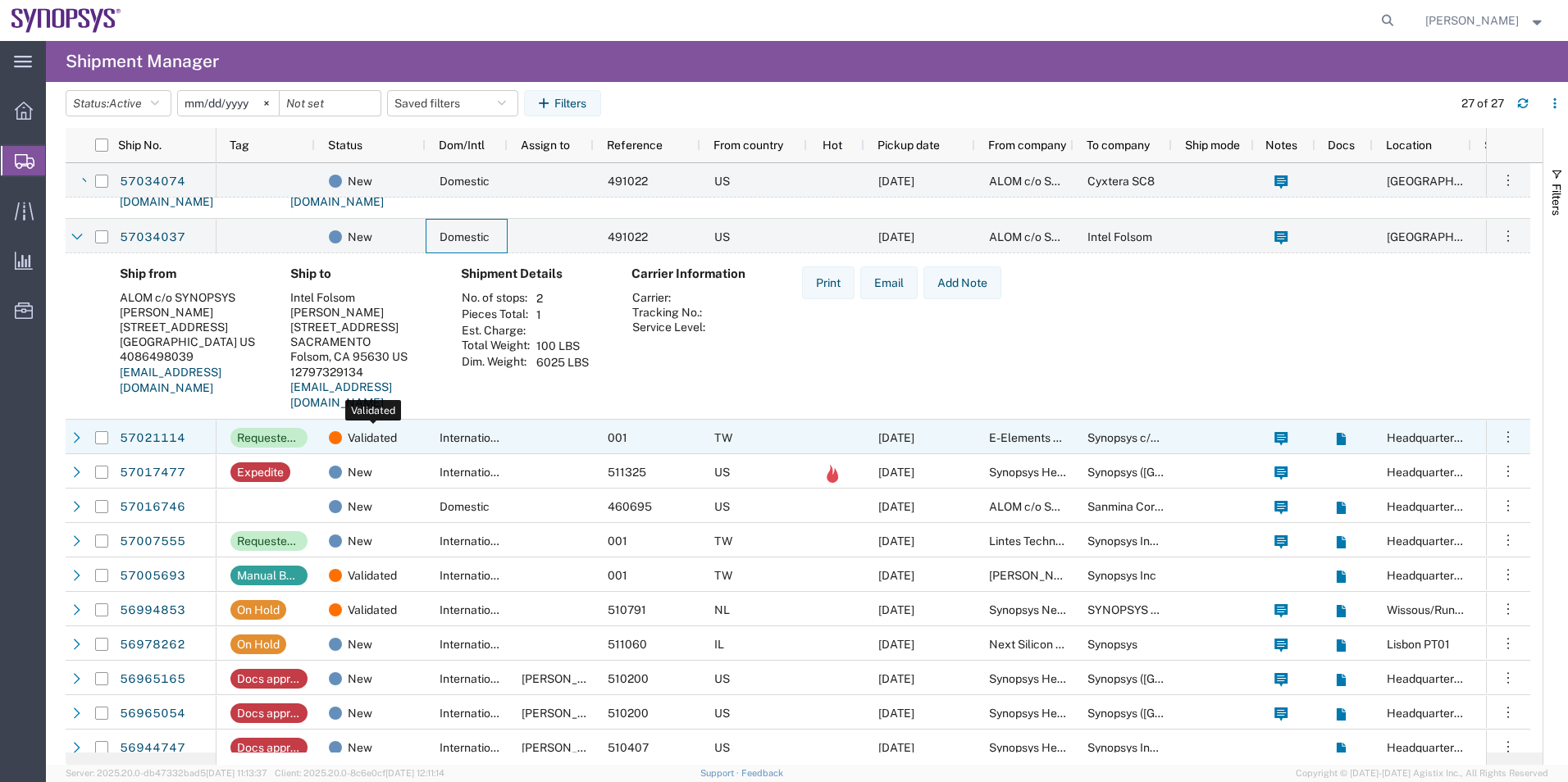
click at [393, 444] on span "Validated" at bounding box center [372, 438] width 49 height 34
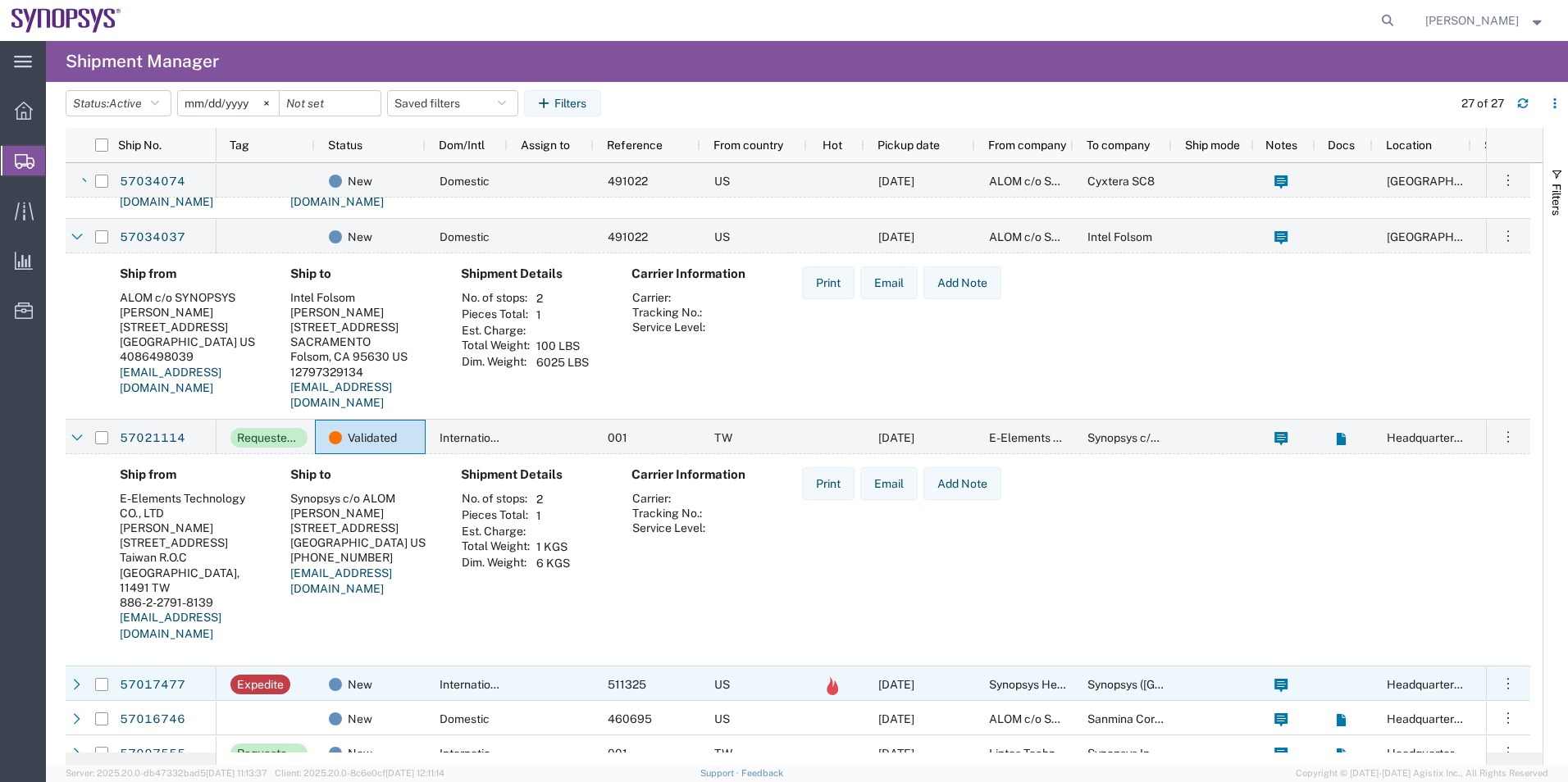
click at [480, 681] on span "International" at bounding box center [473, 684] width 67 height 13
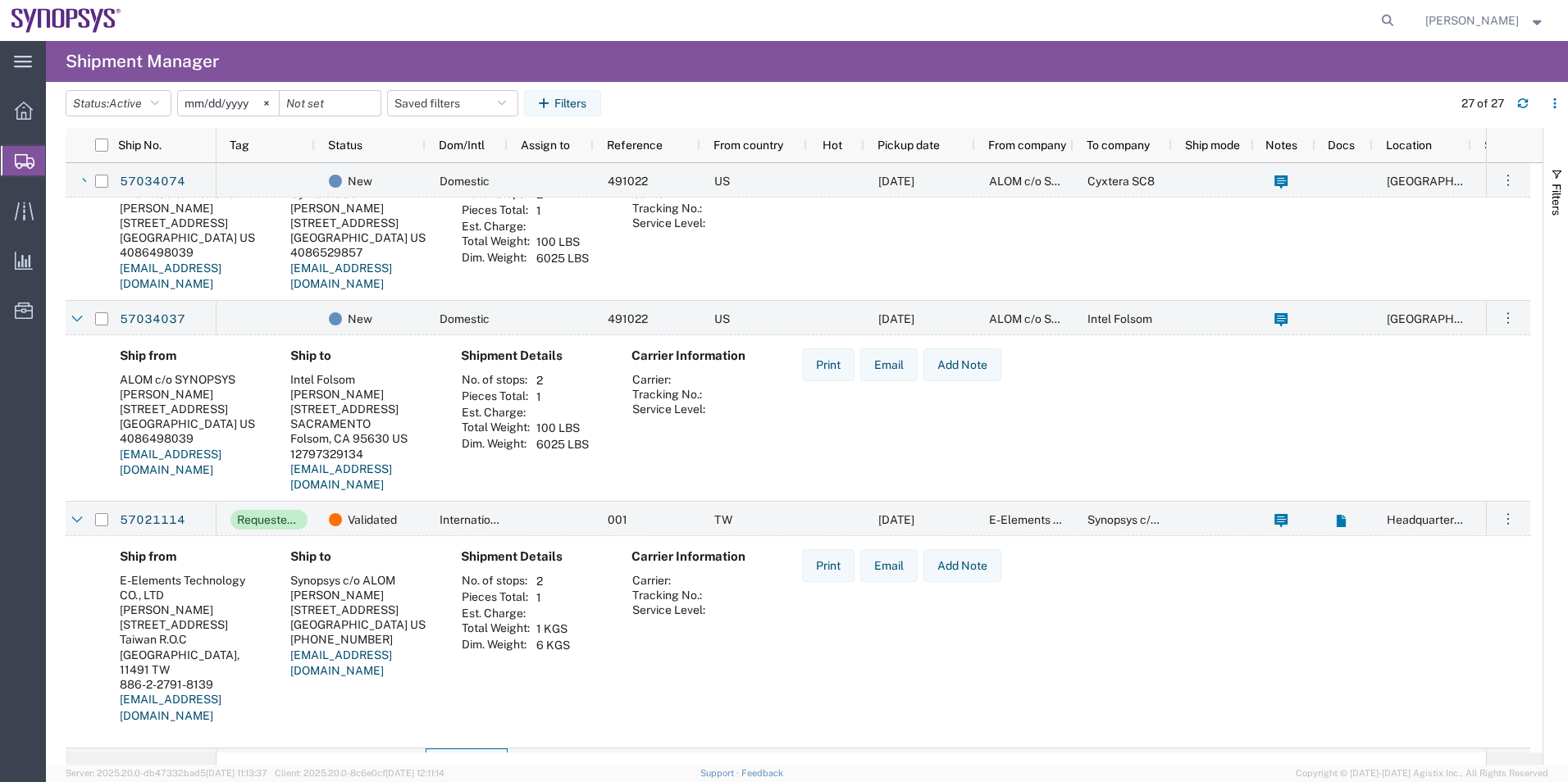
scroll to position [82, 0]
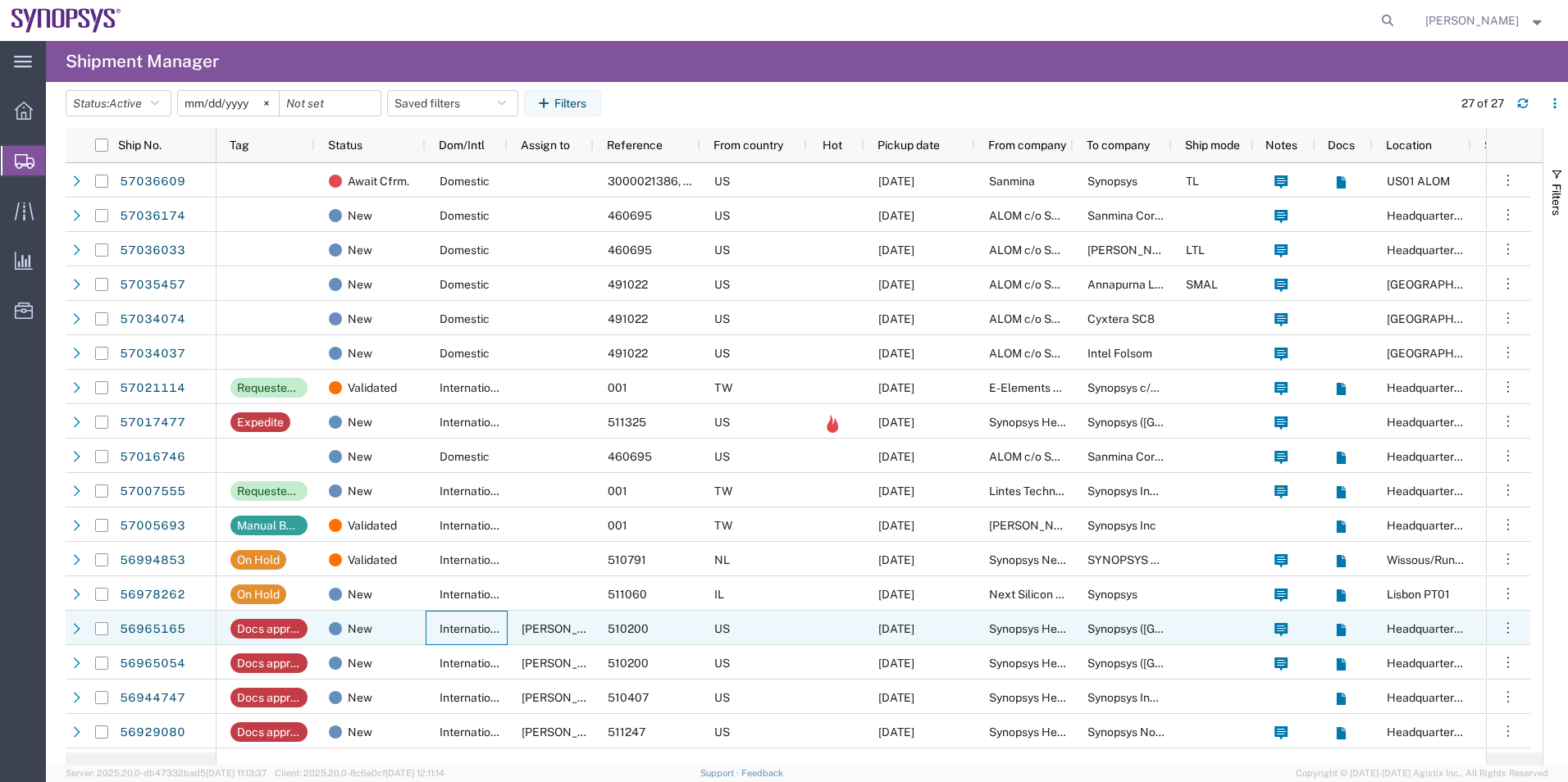
click at [478, 628] on span "International" at bounding box center [473, 629] width 67 height 13
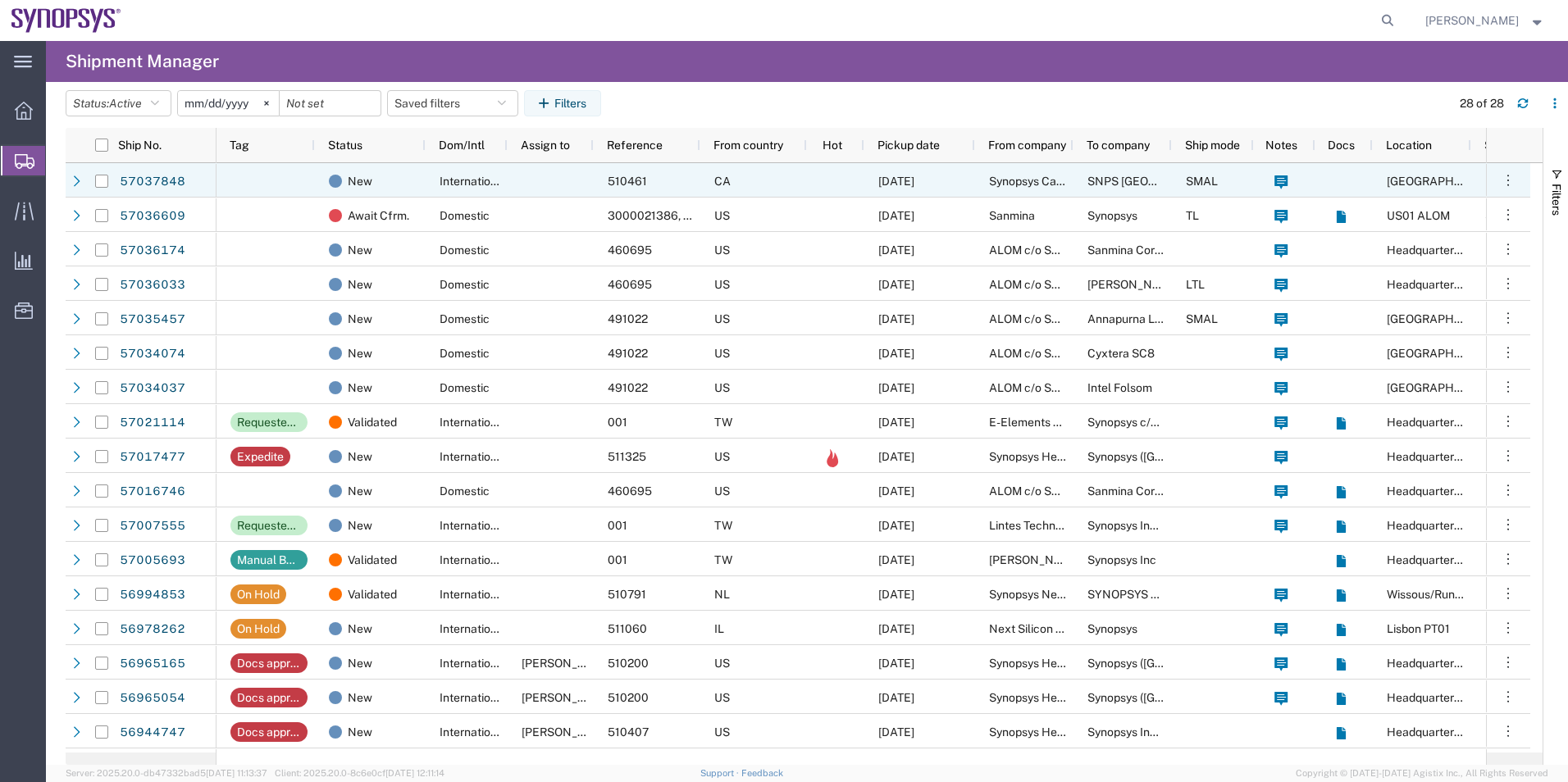
click at [571, 179] on div at bounding box center [551, 180] width 86 height 34
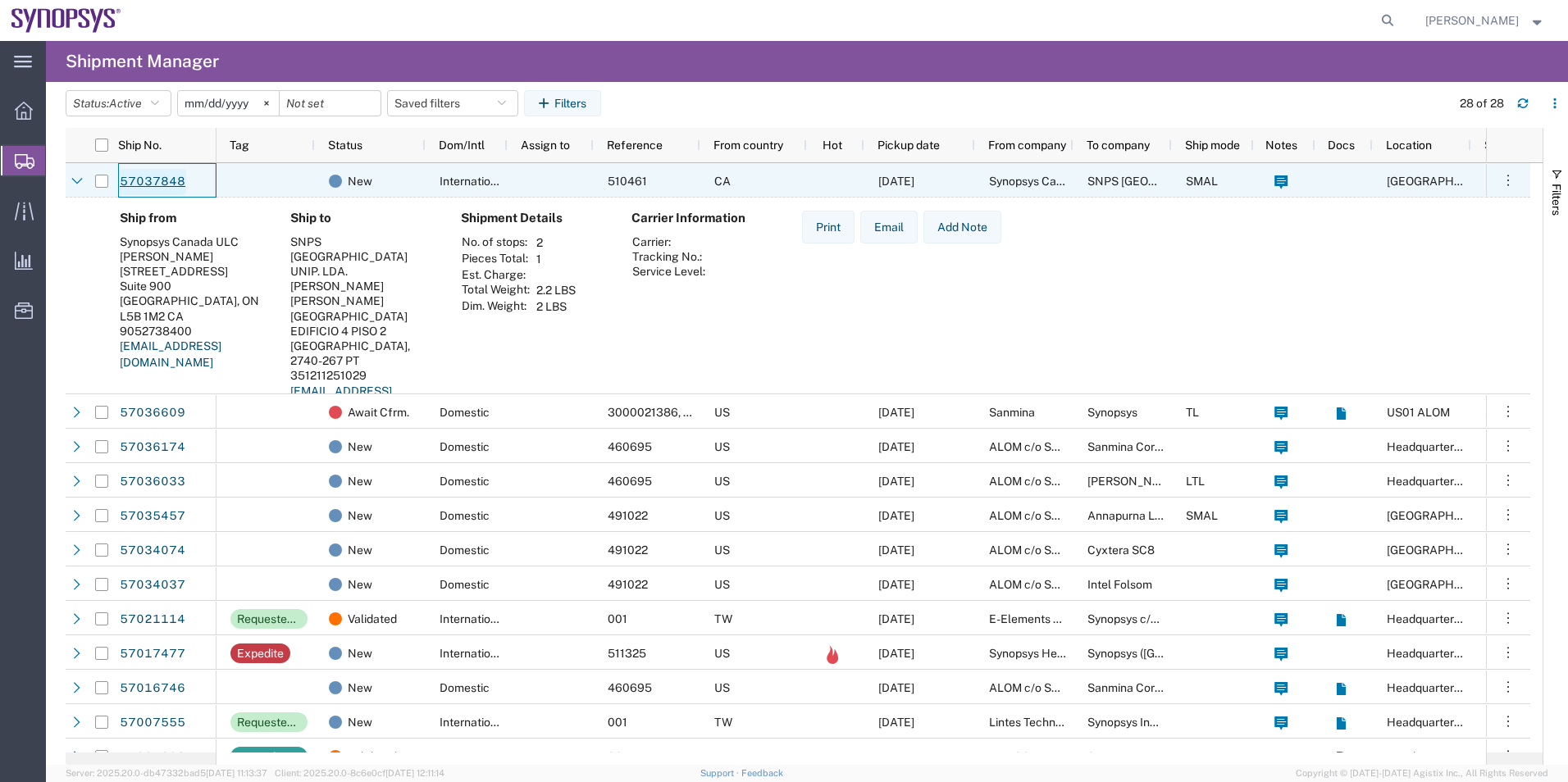
click at [159, 172] on link "57037848" at bounding box center [152, 182] width 67 height 27
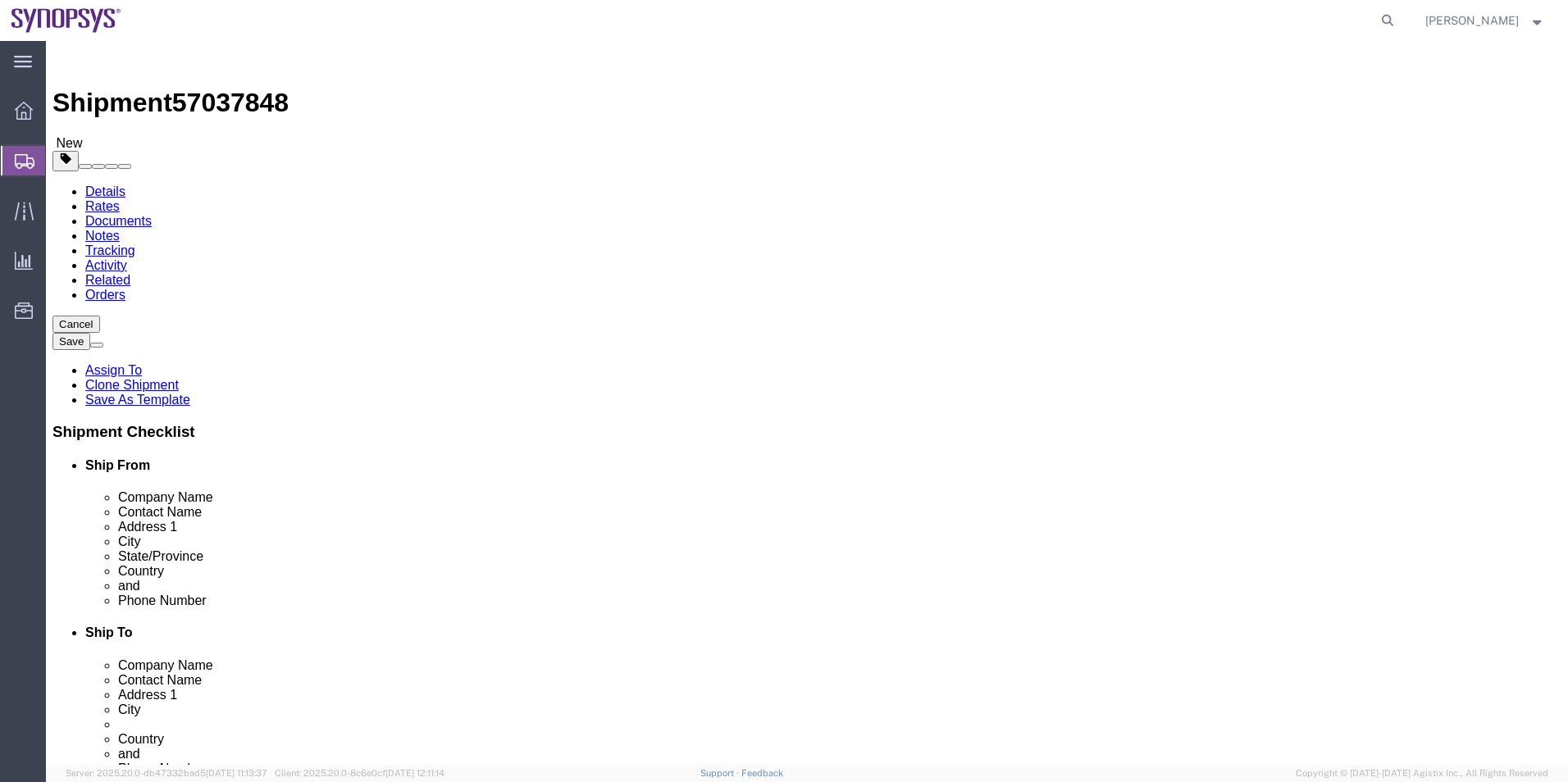
select select
click icon
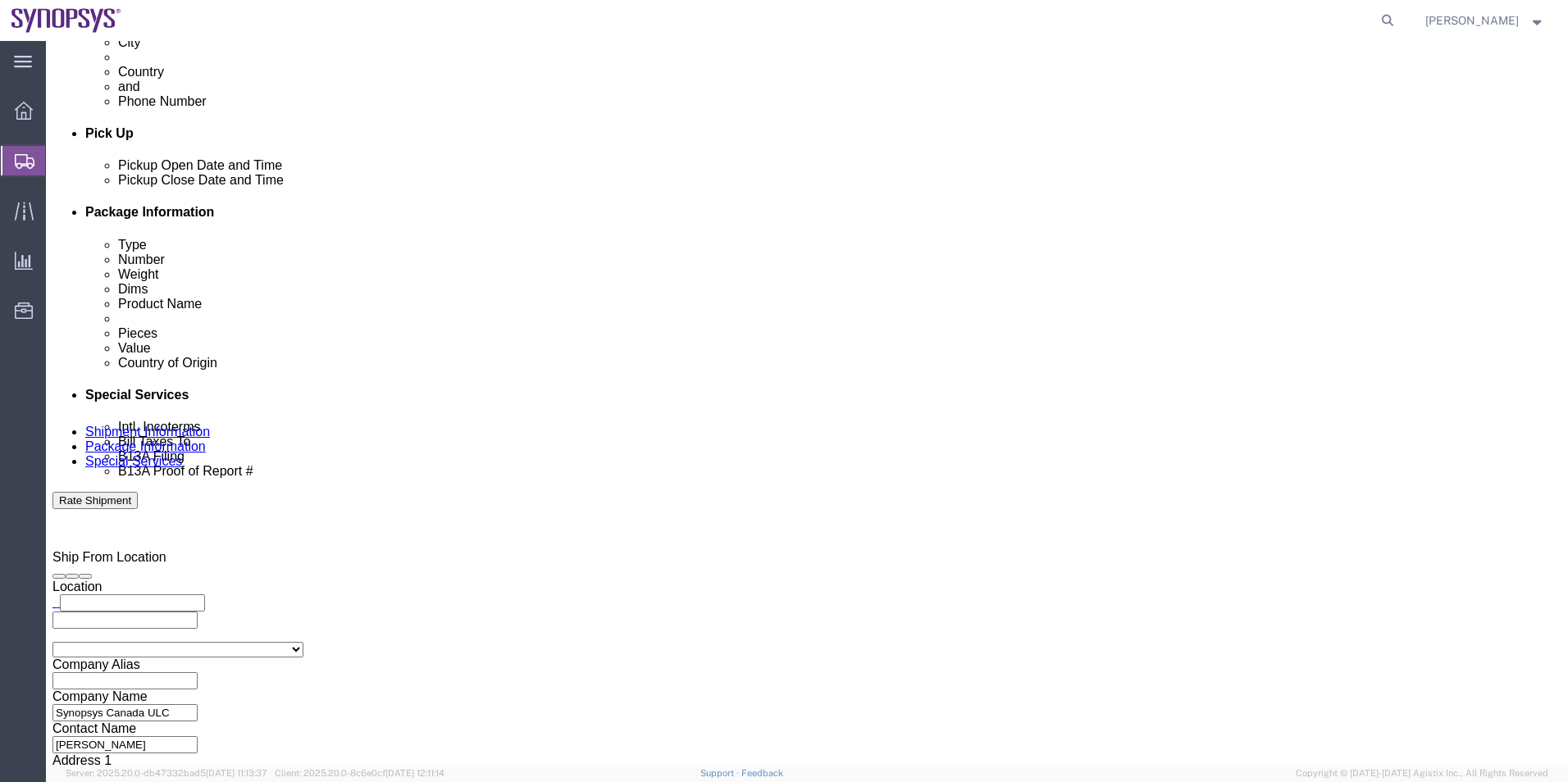
scroll to position [656, 0]
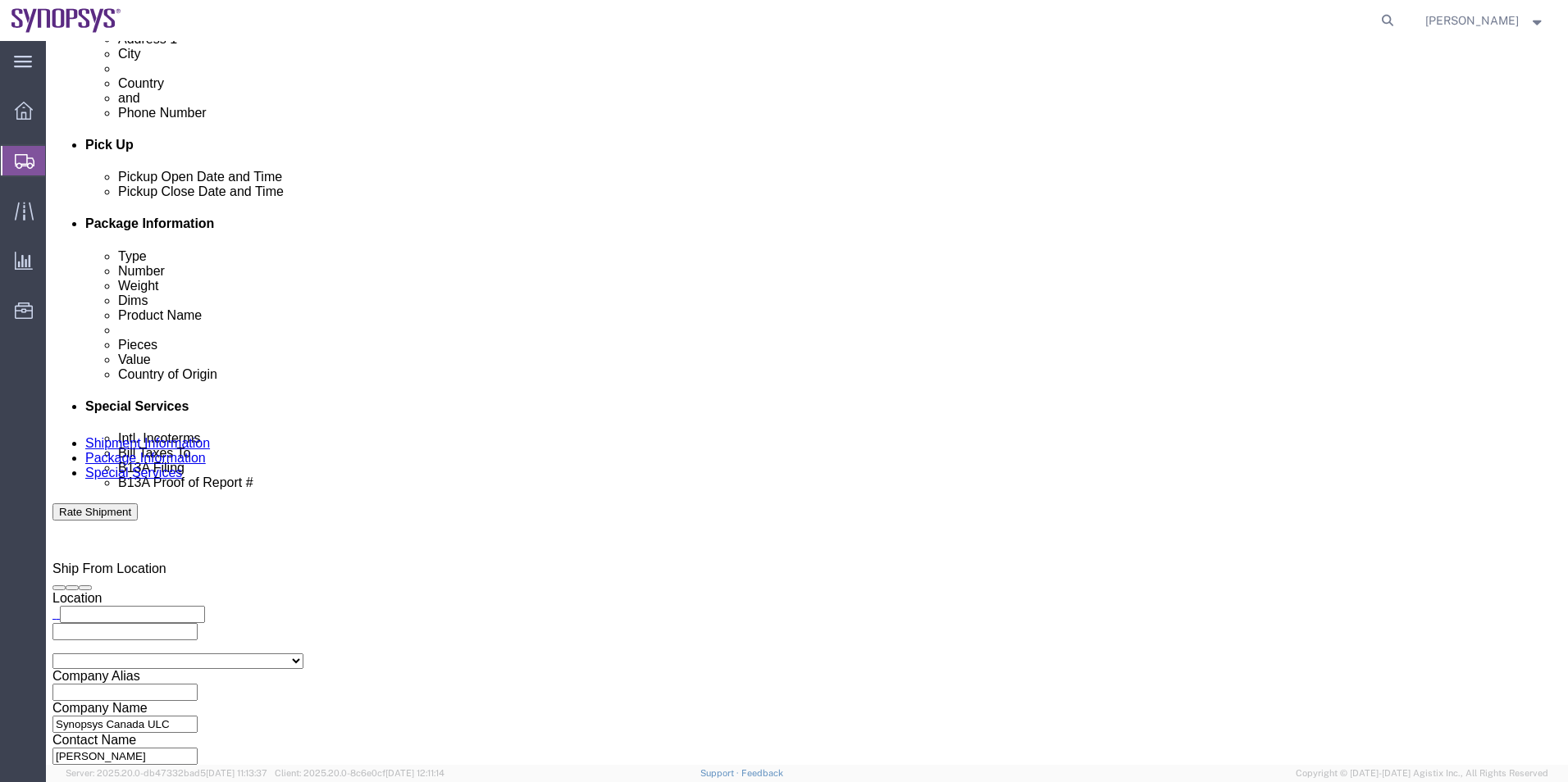
click select "Select Carriage Insurance Paid Carriage Paid To Cost and Freight Cost Insurance…"
select select "DAP"
click select "Select Carriage Insurance Paid Carriage Paid To Cost and Freight Cost Insurance…"
click icon
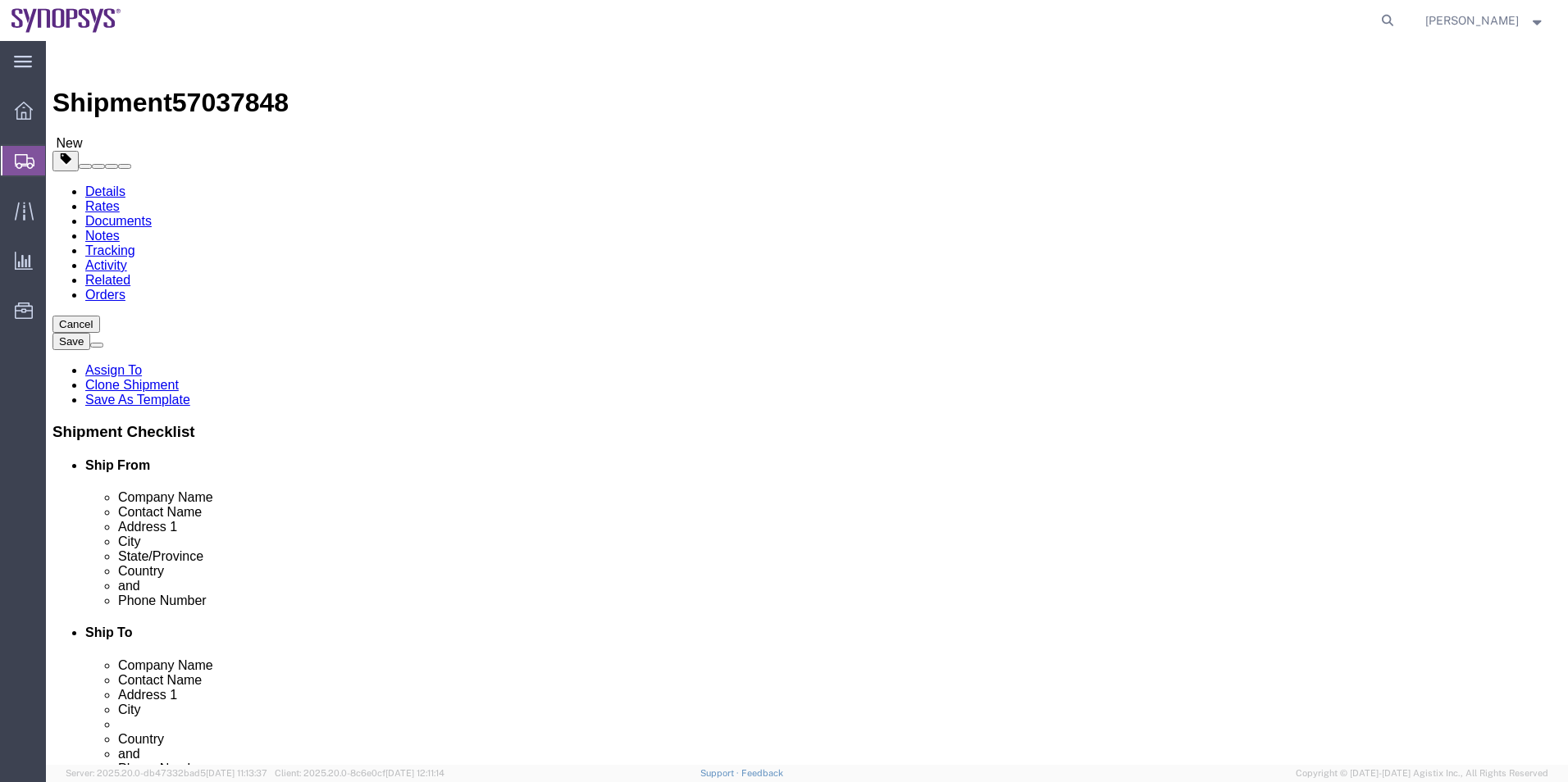
click at [0, 0] on span "Shipment Manager" at bounding box center [0, 0] width 0 height 0
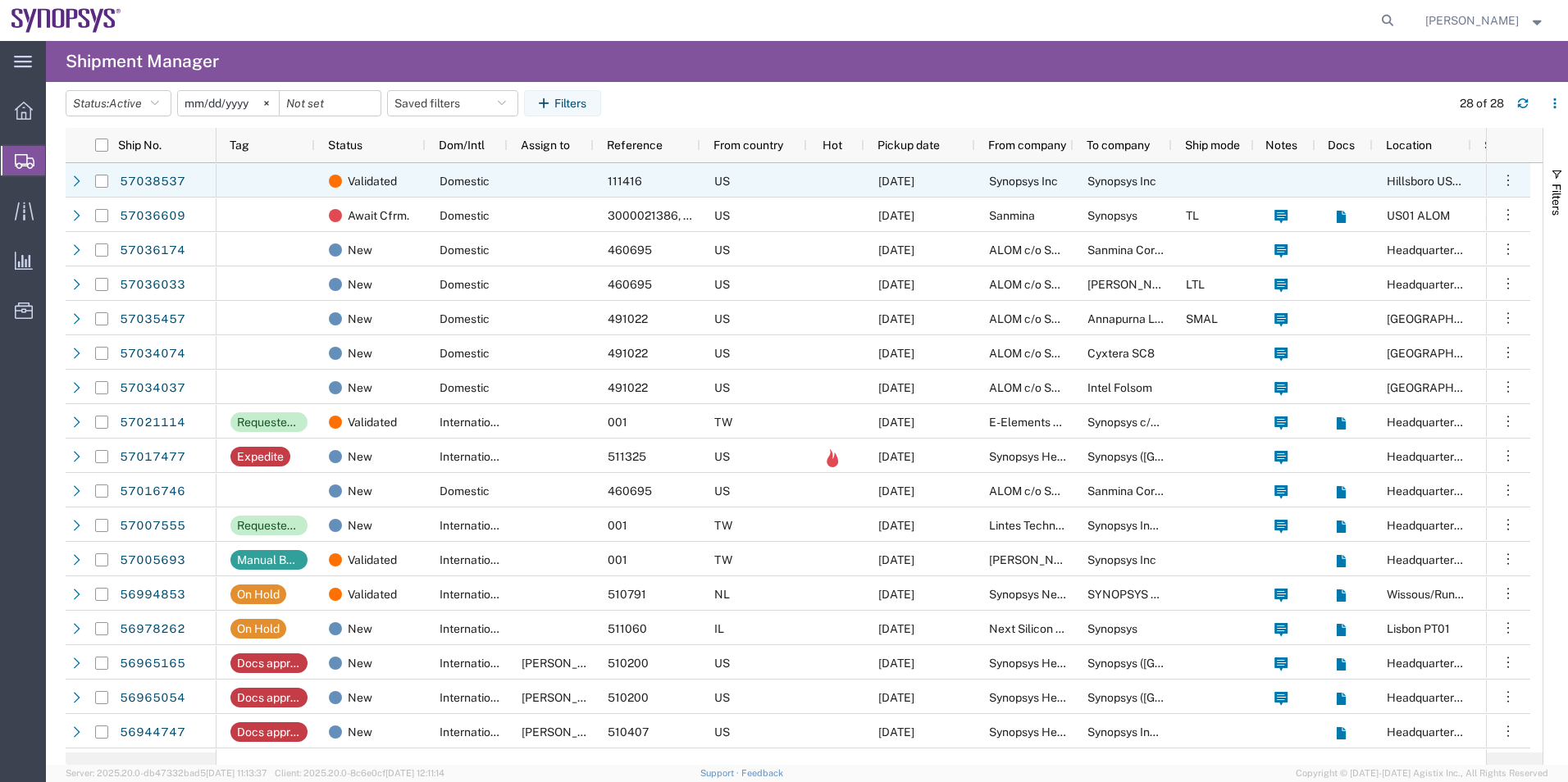
click at [570, 180] on div at bounding box center [551, 180] width 86 height 34
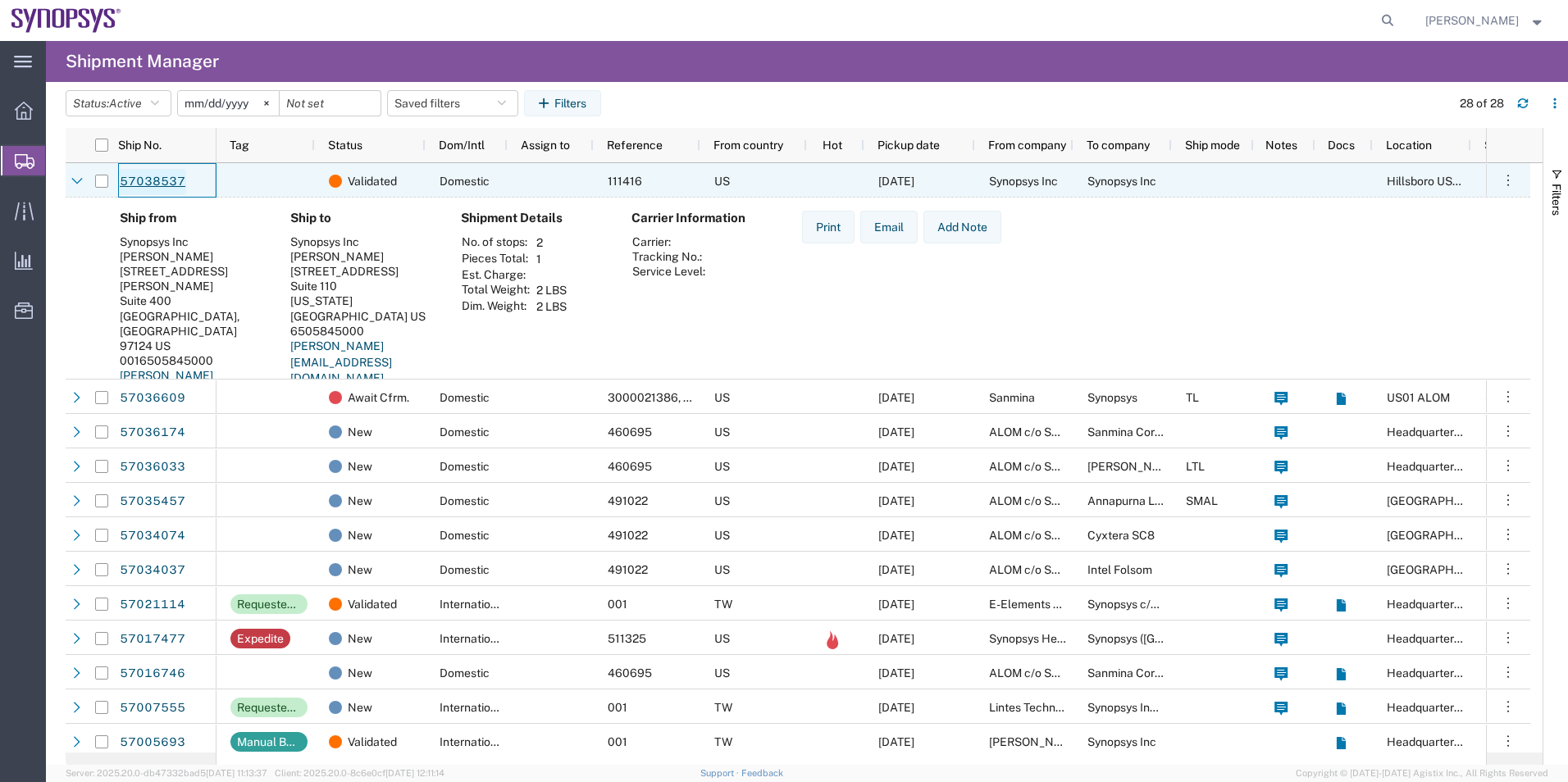
click at [133, 179] on link "57038537" at bounding box center [152, 182] width 67 height 27
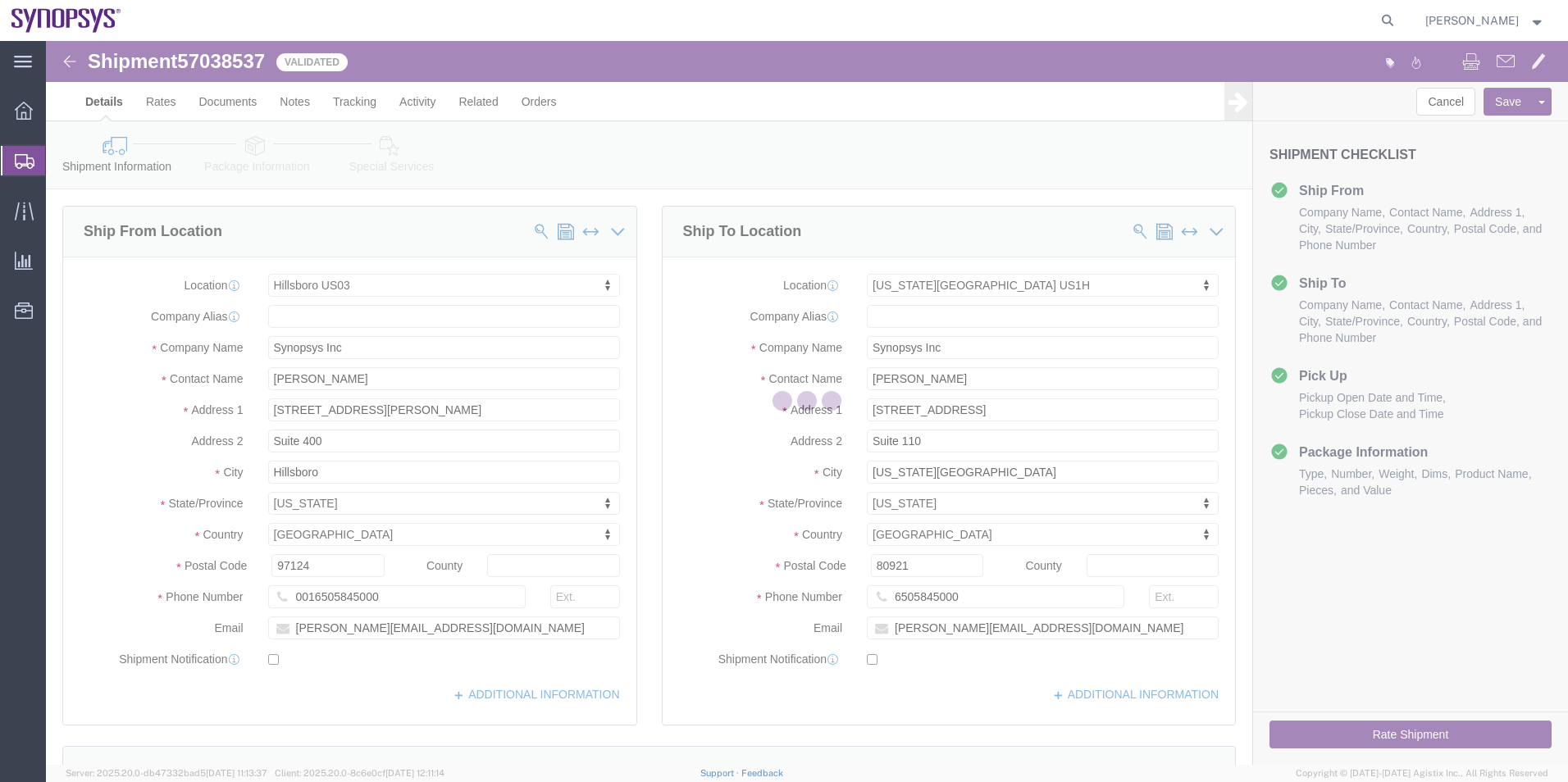
select select "63190"
select select "63187"
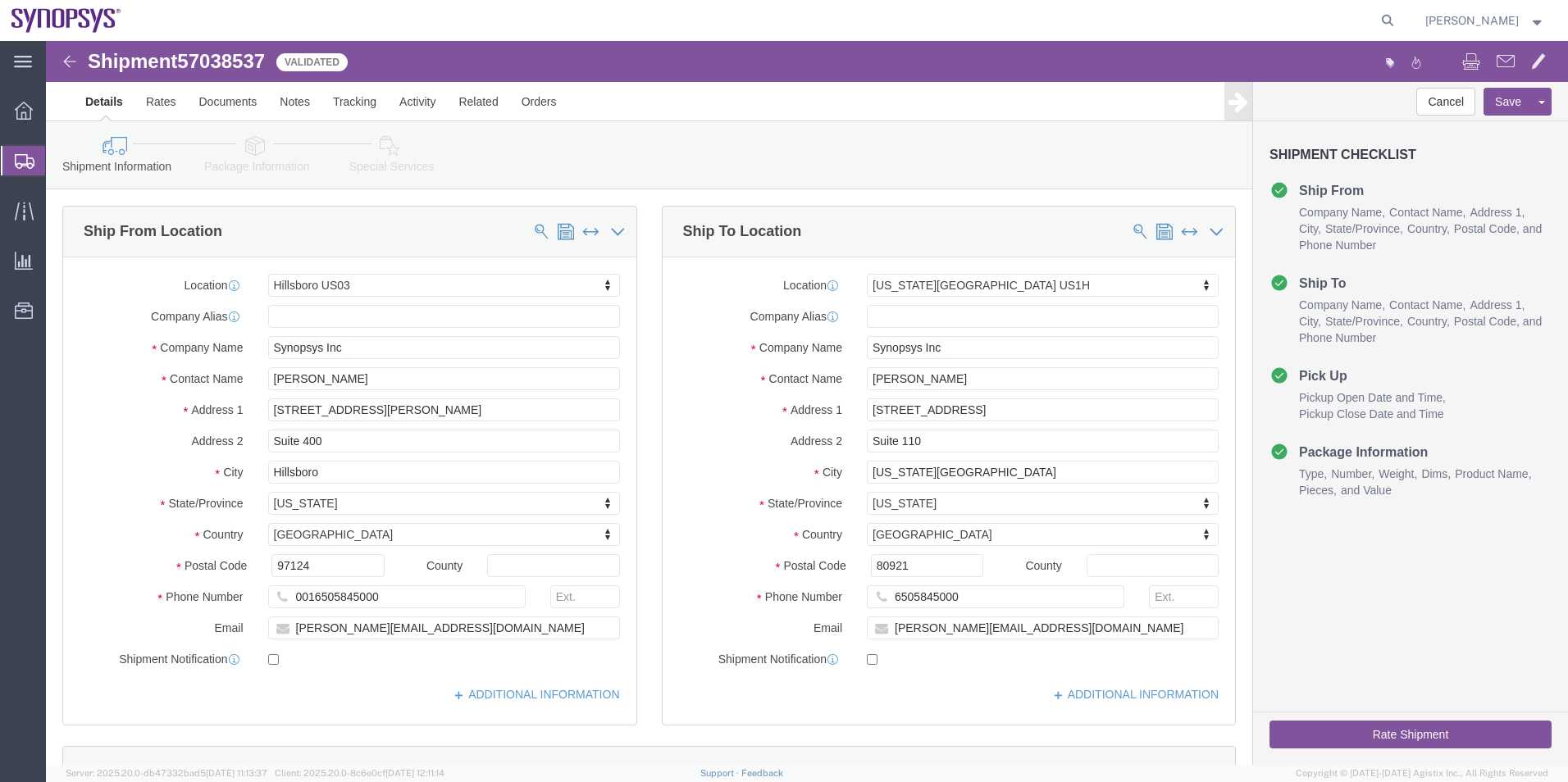
click link "Package Information"
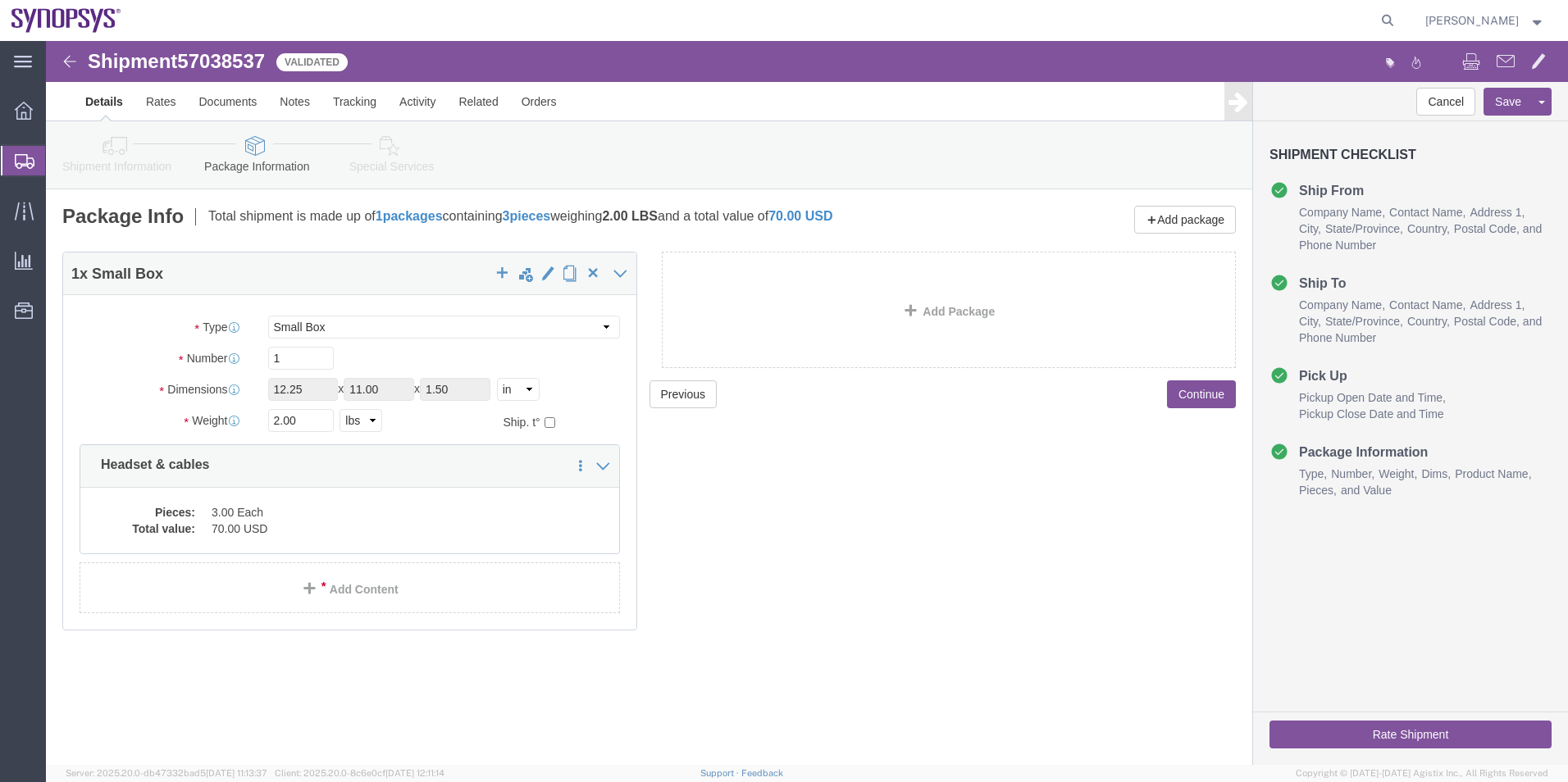
click link "Special Services"
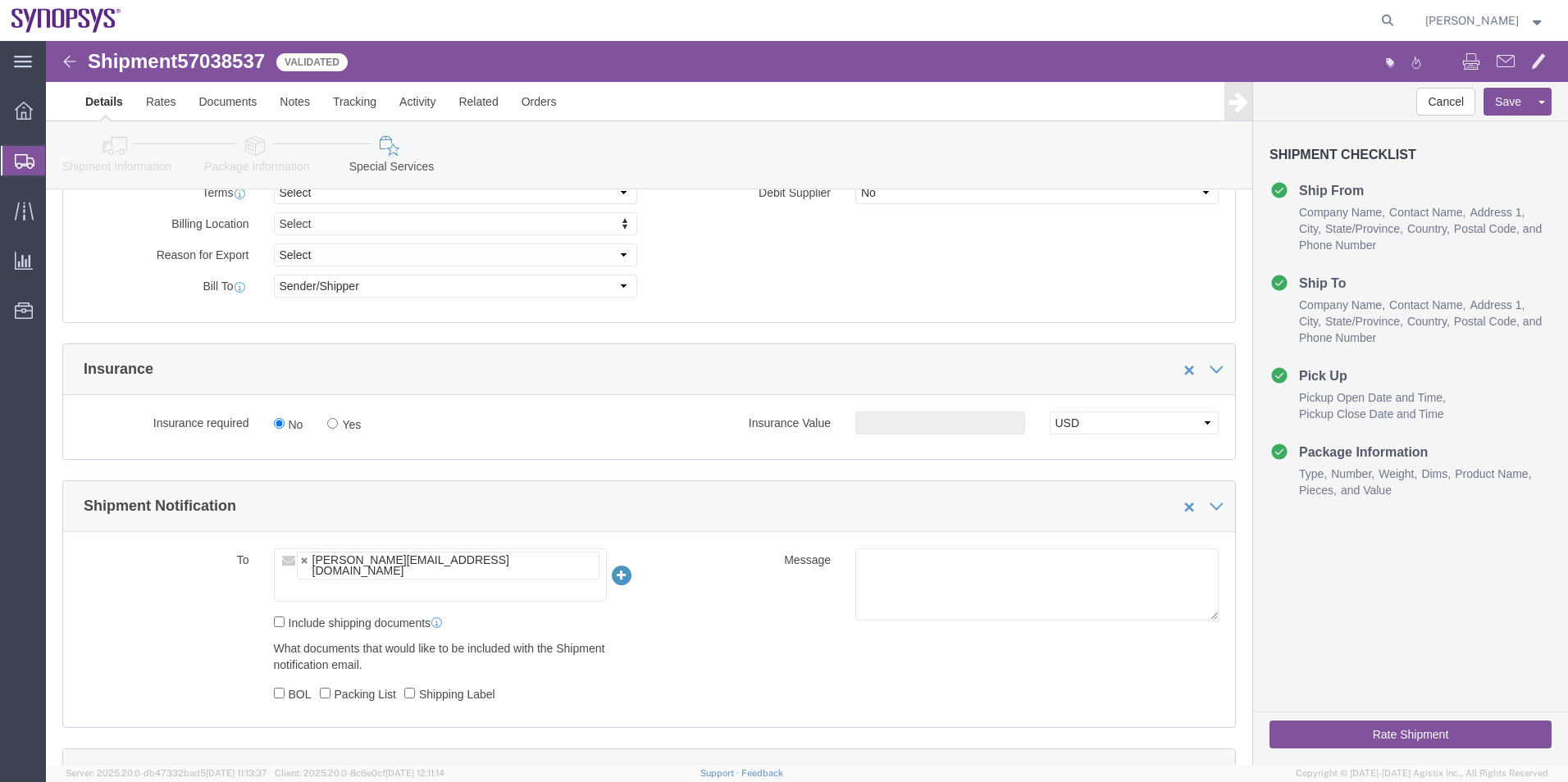
scroll to position [984, 0]
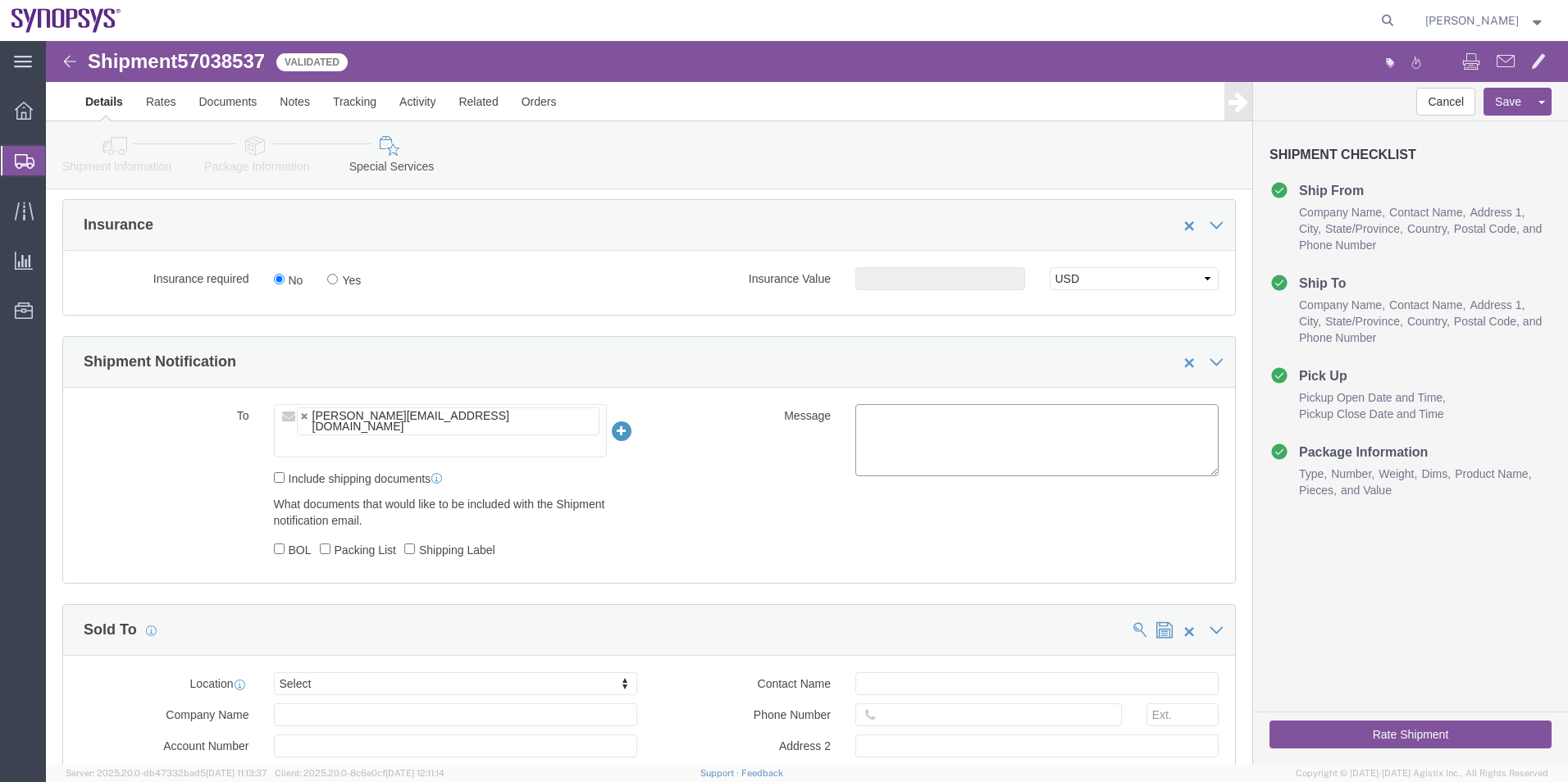
click textarea
type textarea "Please see attached. -[GEOGRAPHIC_DATA]"
click button "Rate Shipment"
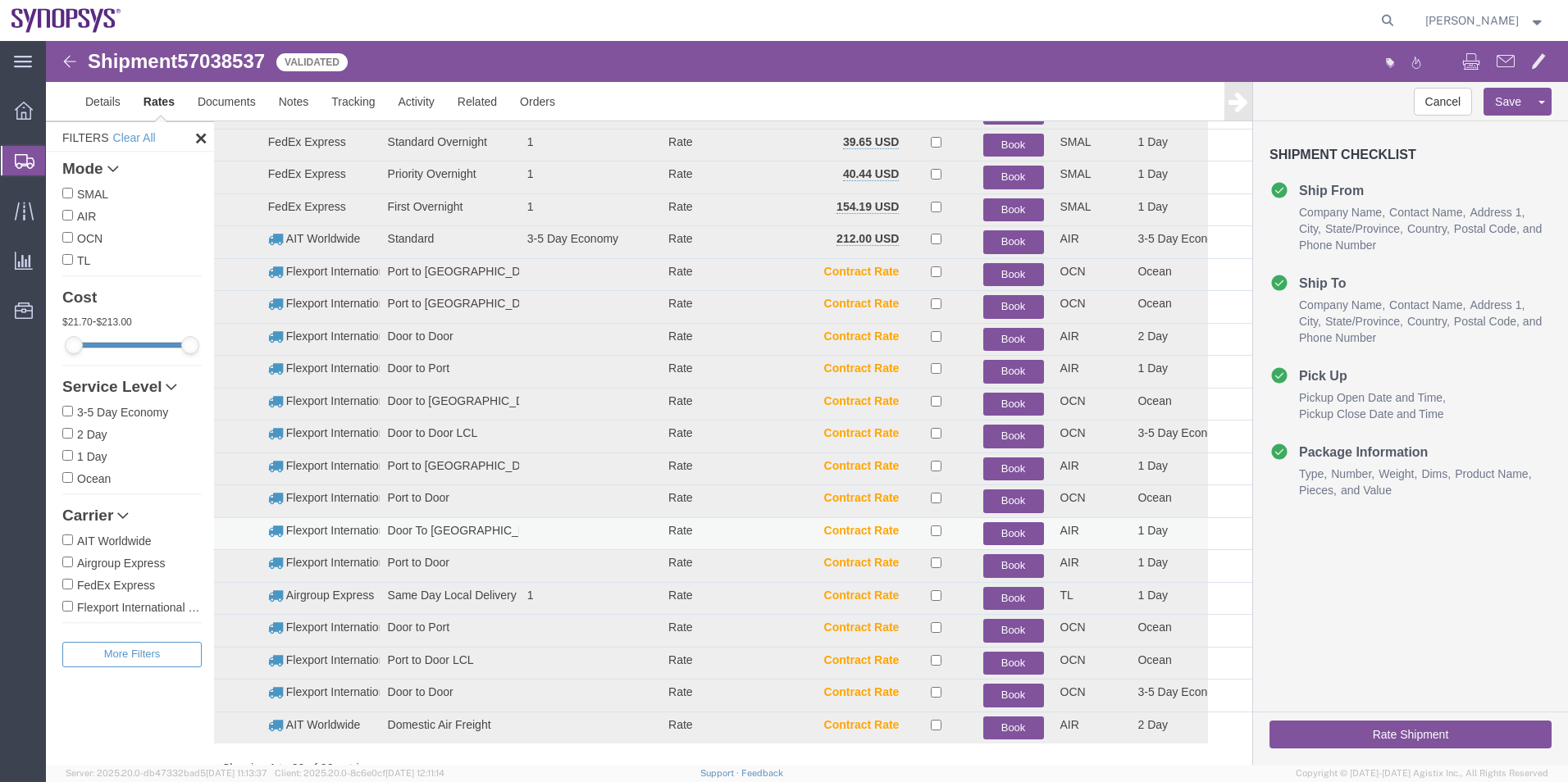
scroll to position [0, 0]
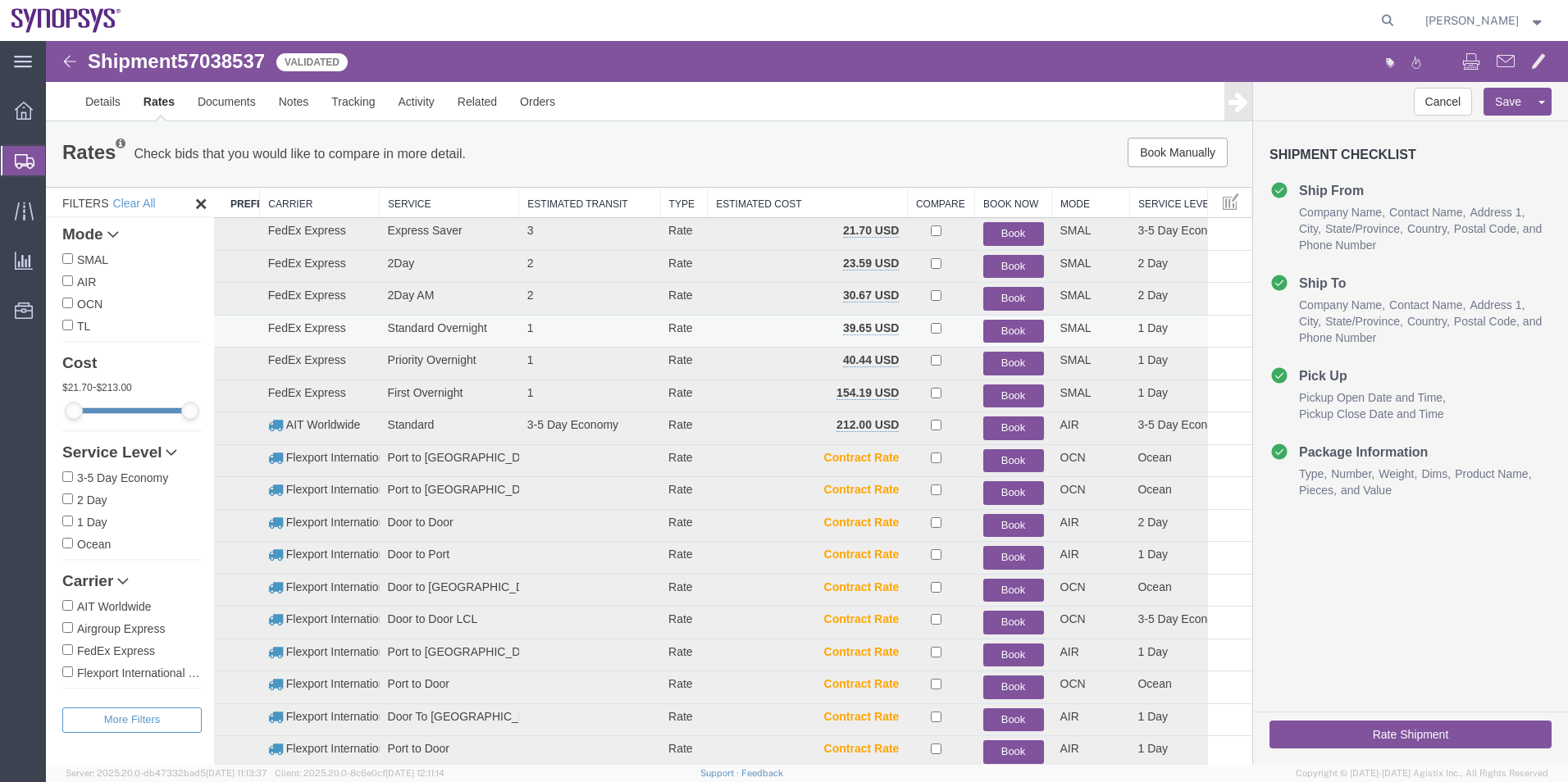
click at [1013, 330] on button "Book" at bounding box center [1014, 331] width 61 height 24
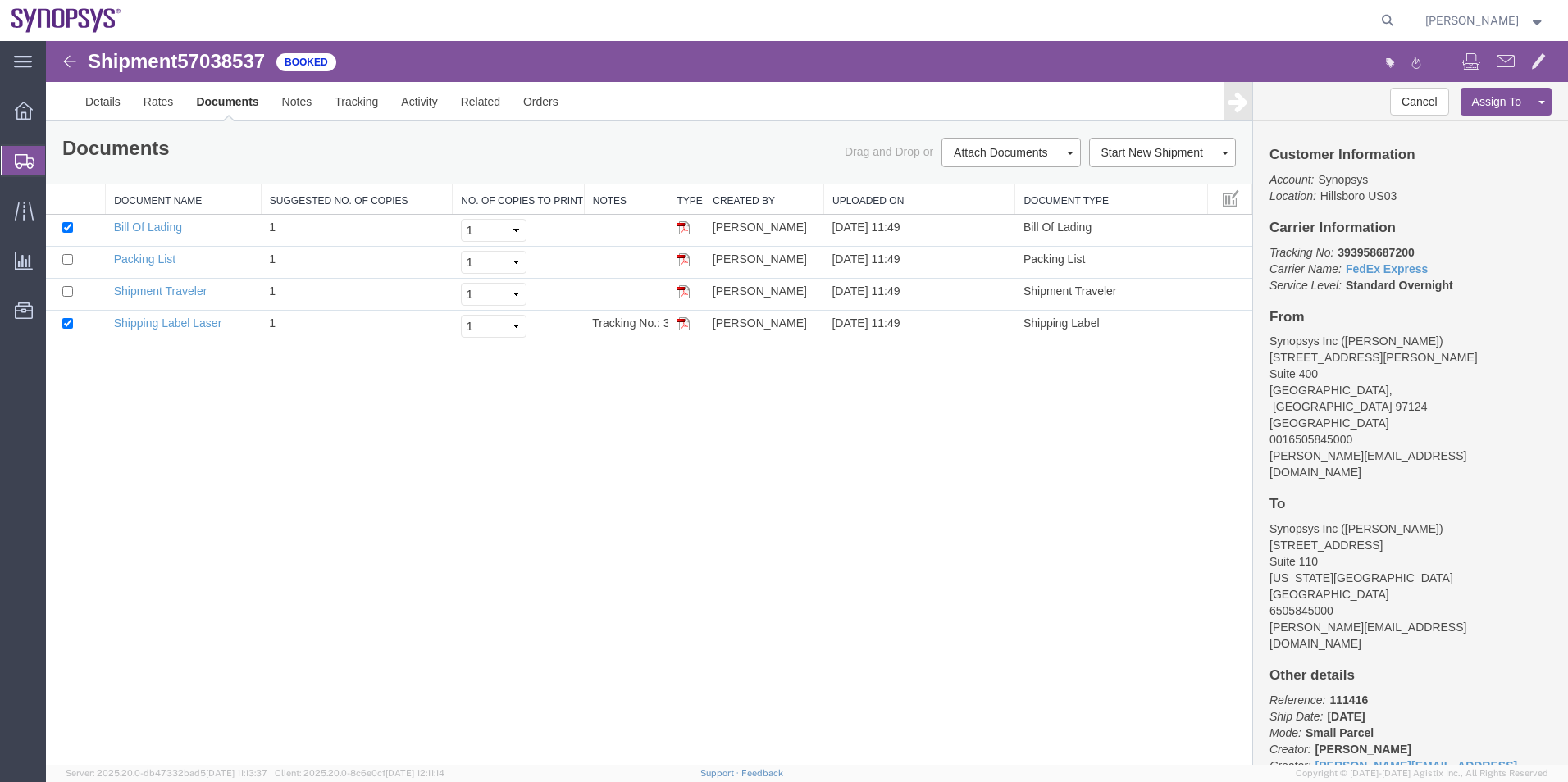
click at [0, 0] on span "Shipment Manager" at bounding box center [0, 0] width 0 height 0
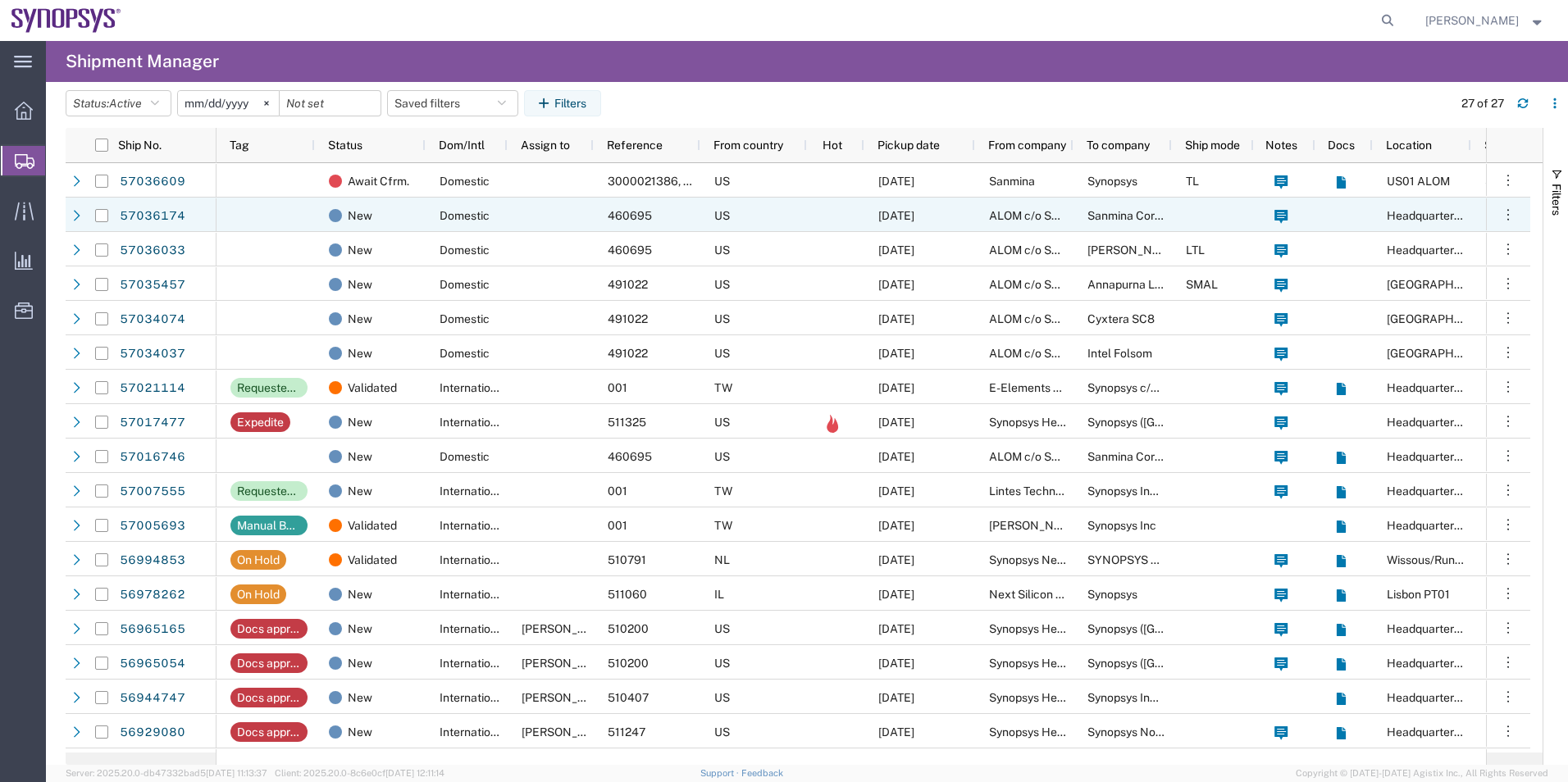
click at [249, 211] on div at bounding box center [266, 214] width 99 height 34
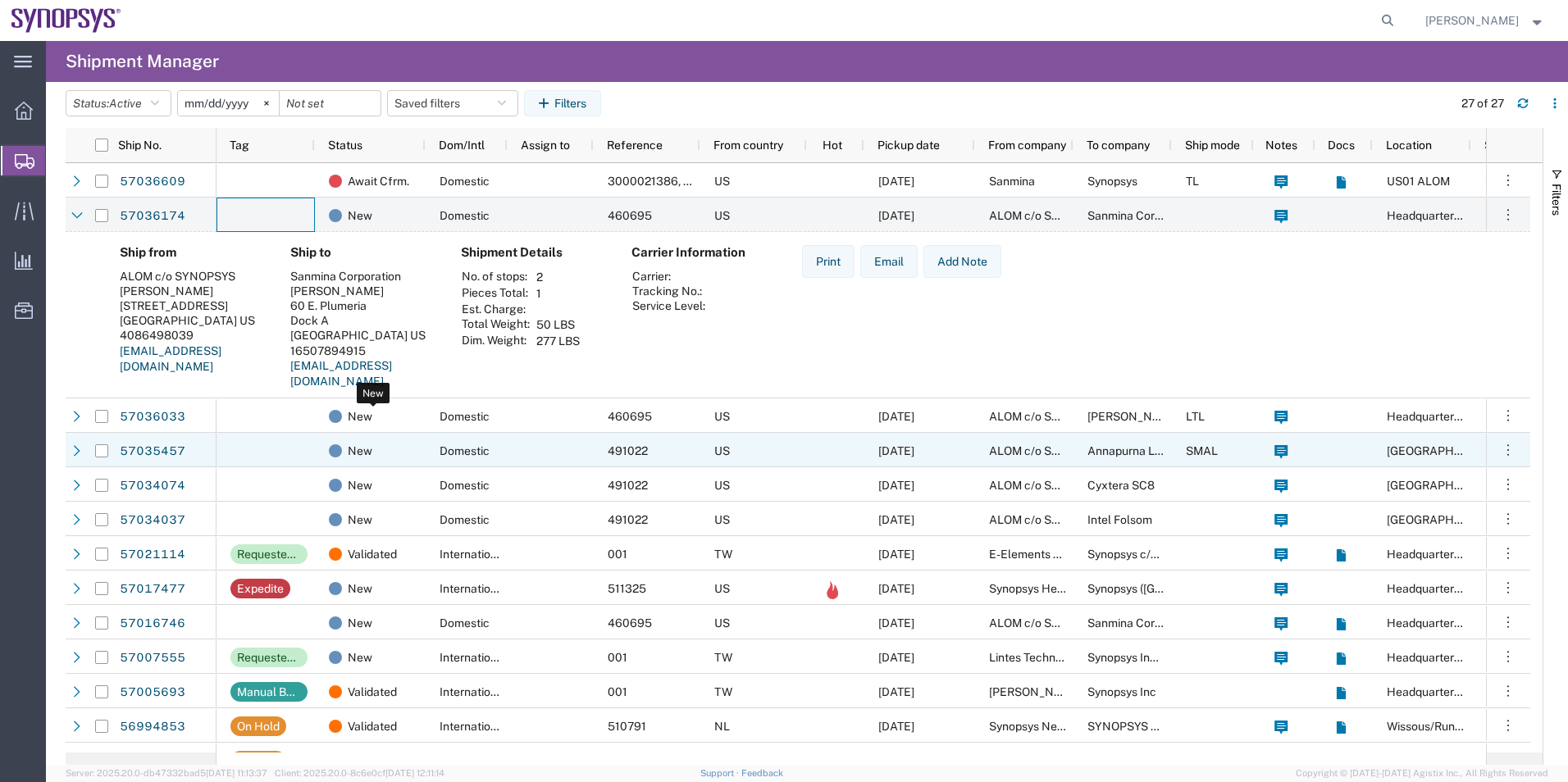
scroll to position [164, 0]
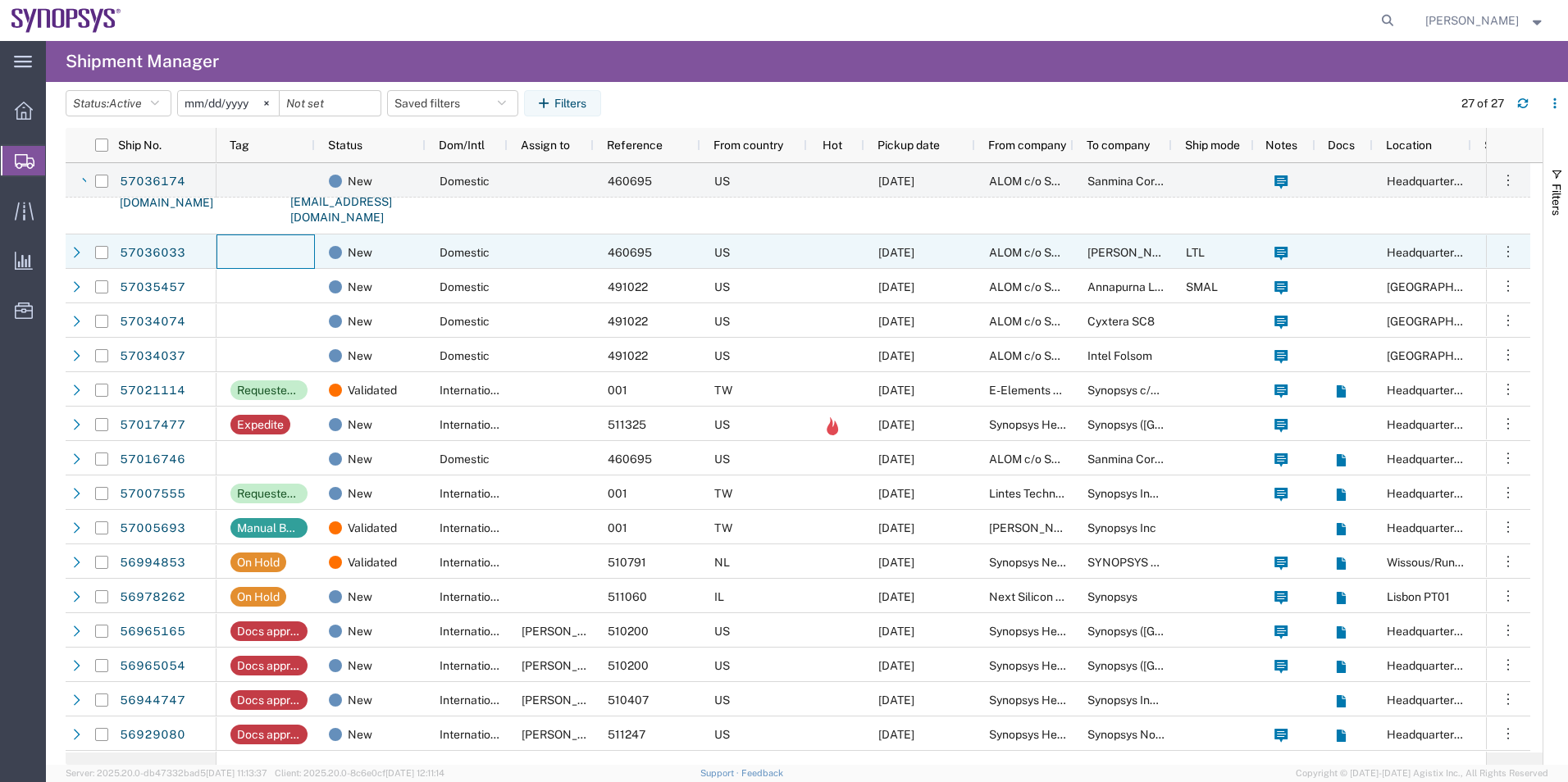
click at [288, 251] on div at bounding box center [266, 251] width 99 height 34
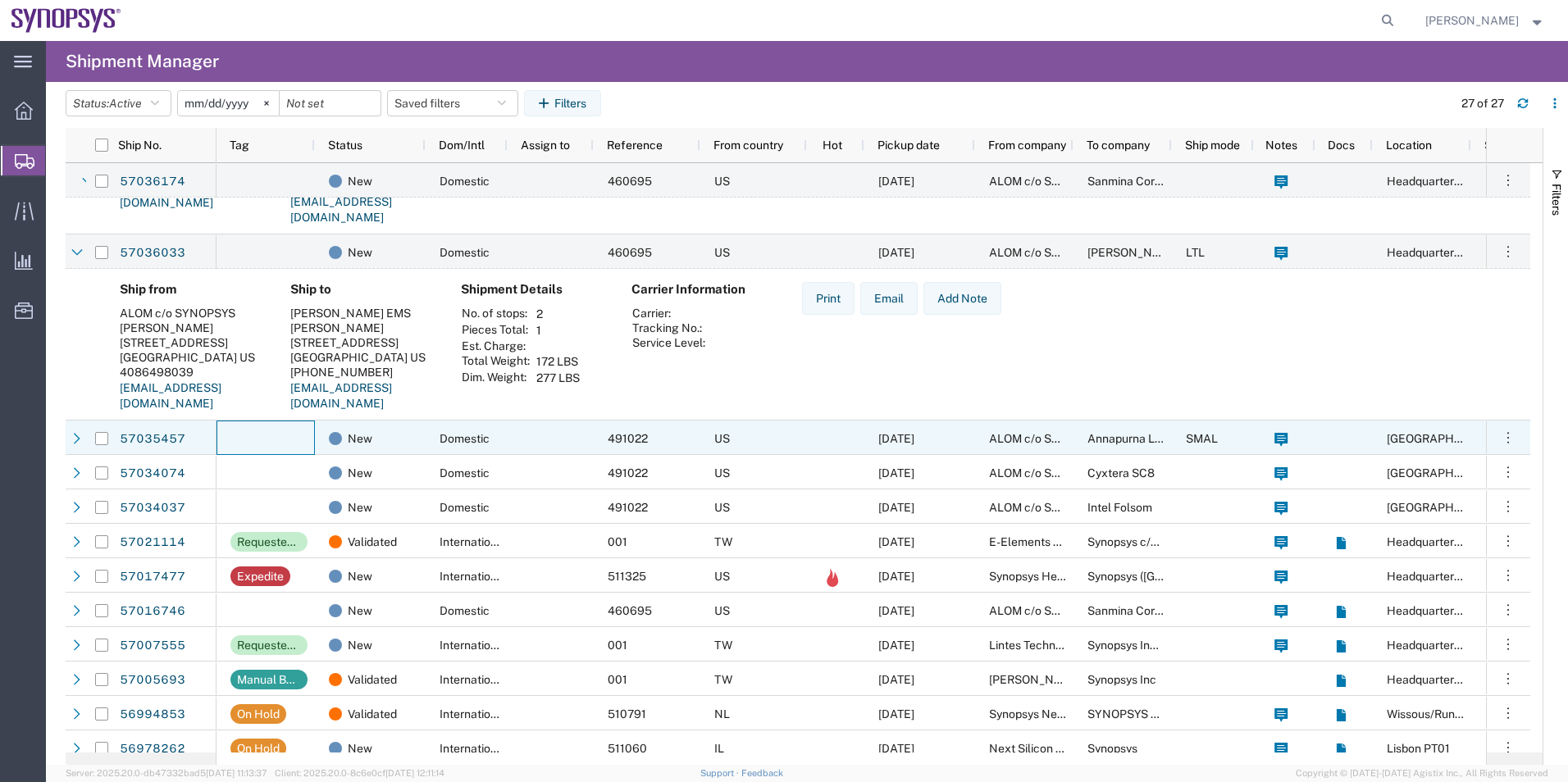
click at [286, 446] on div at bounding box center [266, 438] width 99 height 34
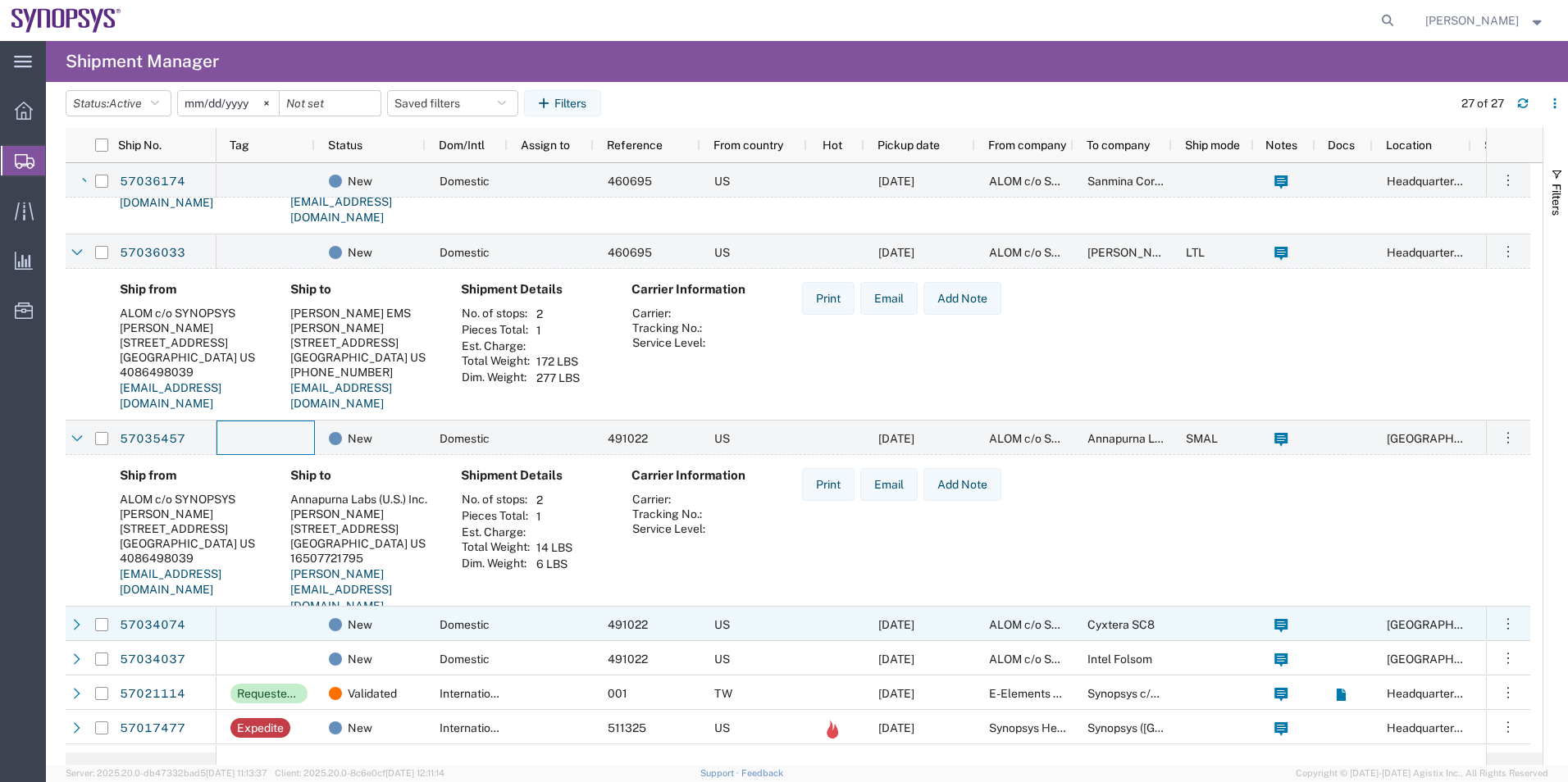
click at [302, 620] on div at bounding box center [266, 624] width 99 height 34
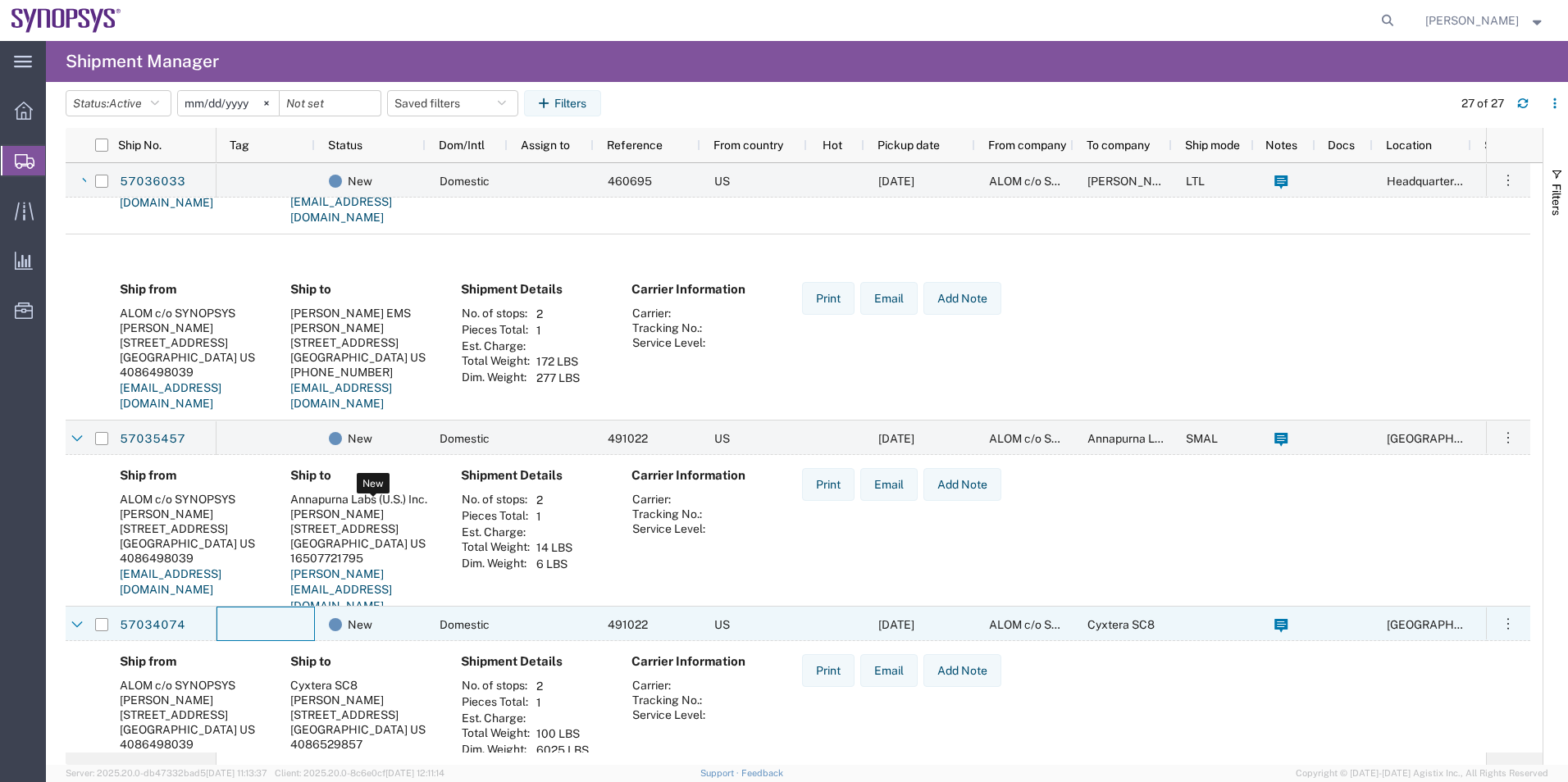
scroll to position [410, 0]
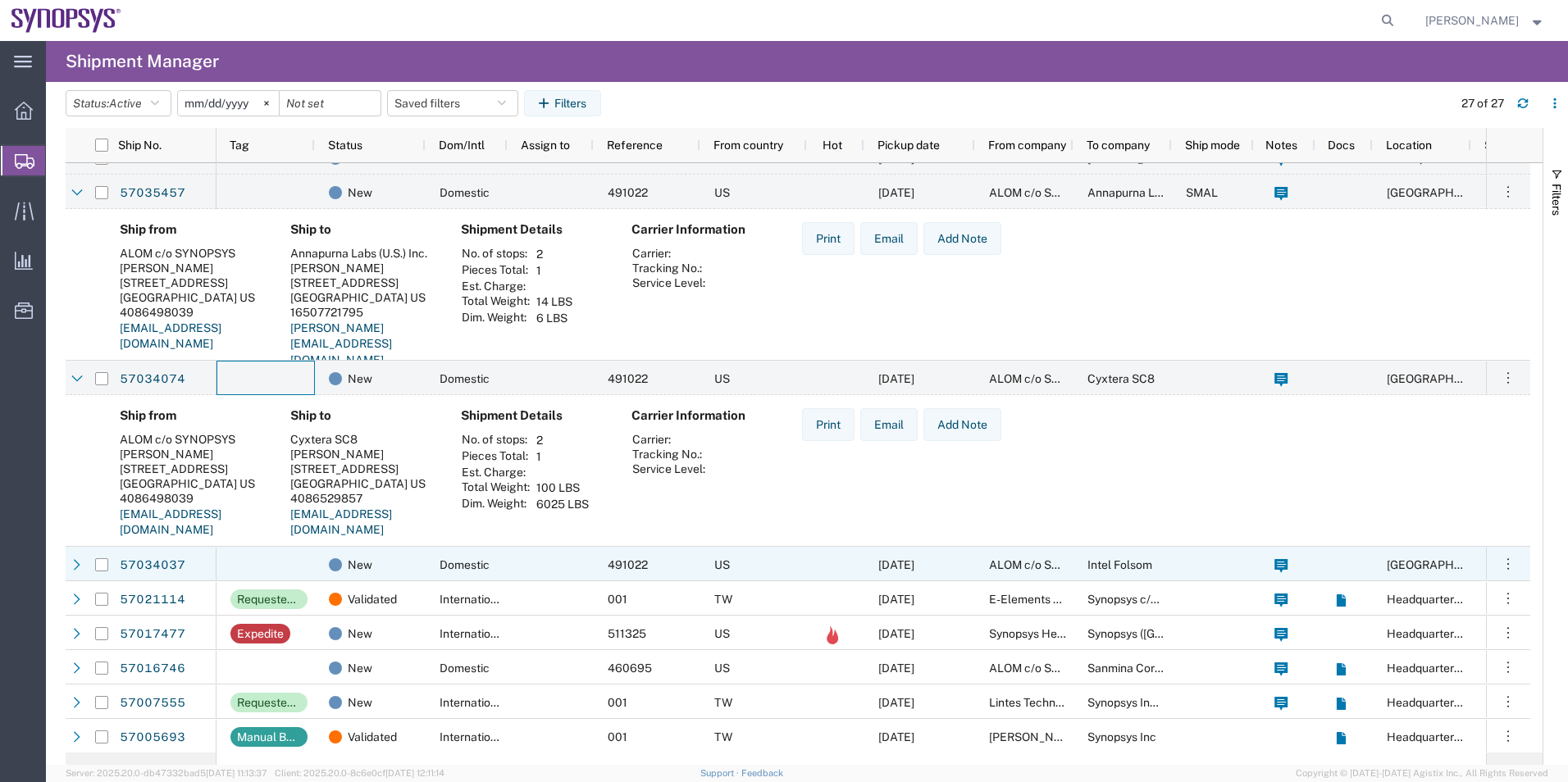
click at [302, 552] on div at bounding box center [266, 564] width 99 height 34
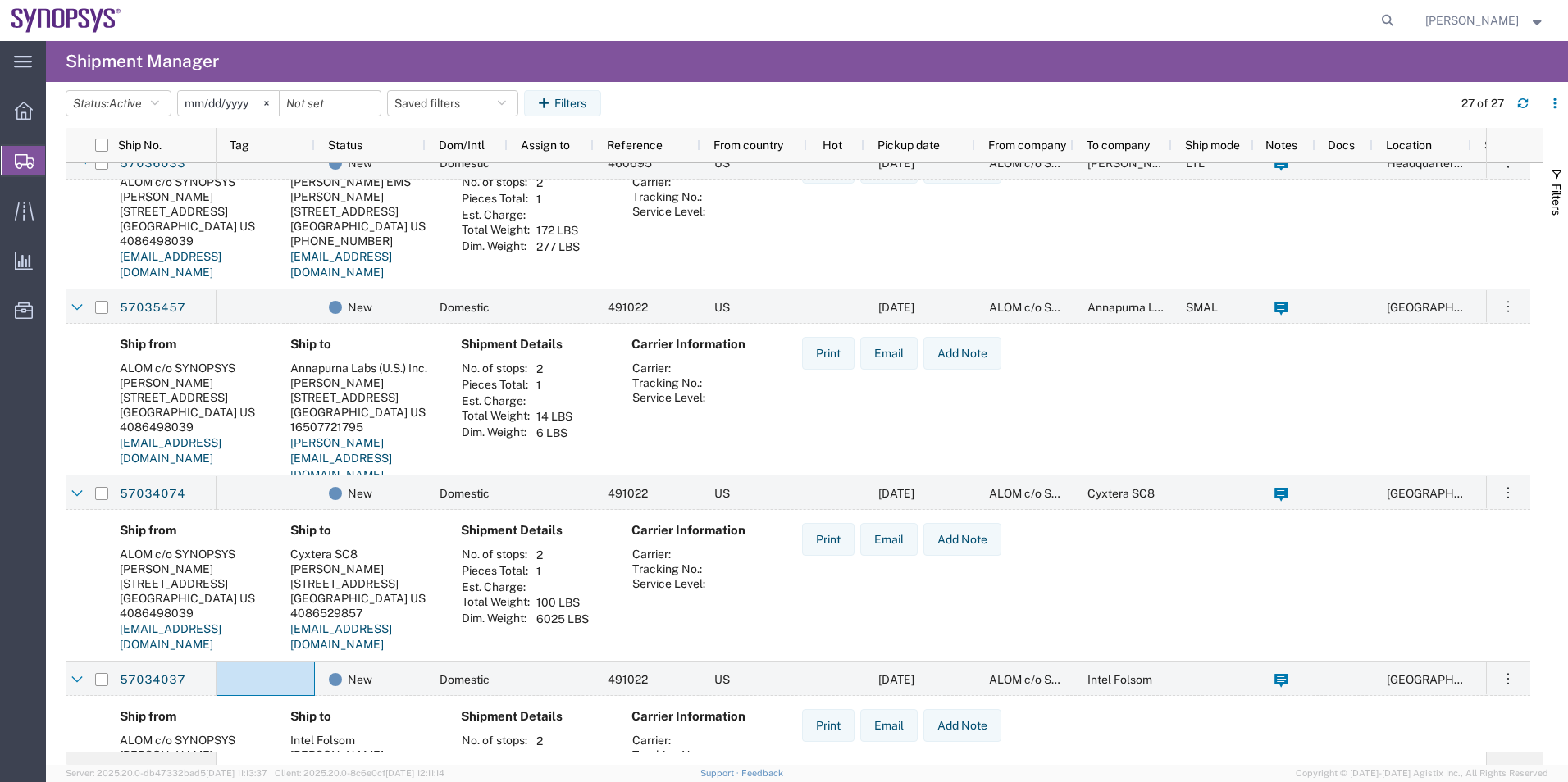
scroll to position [0, 0]
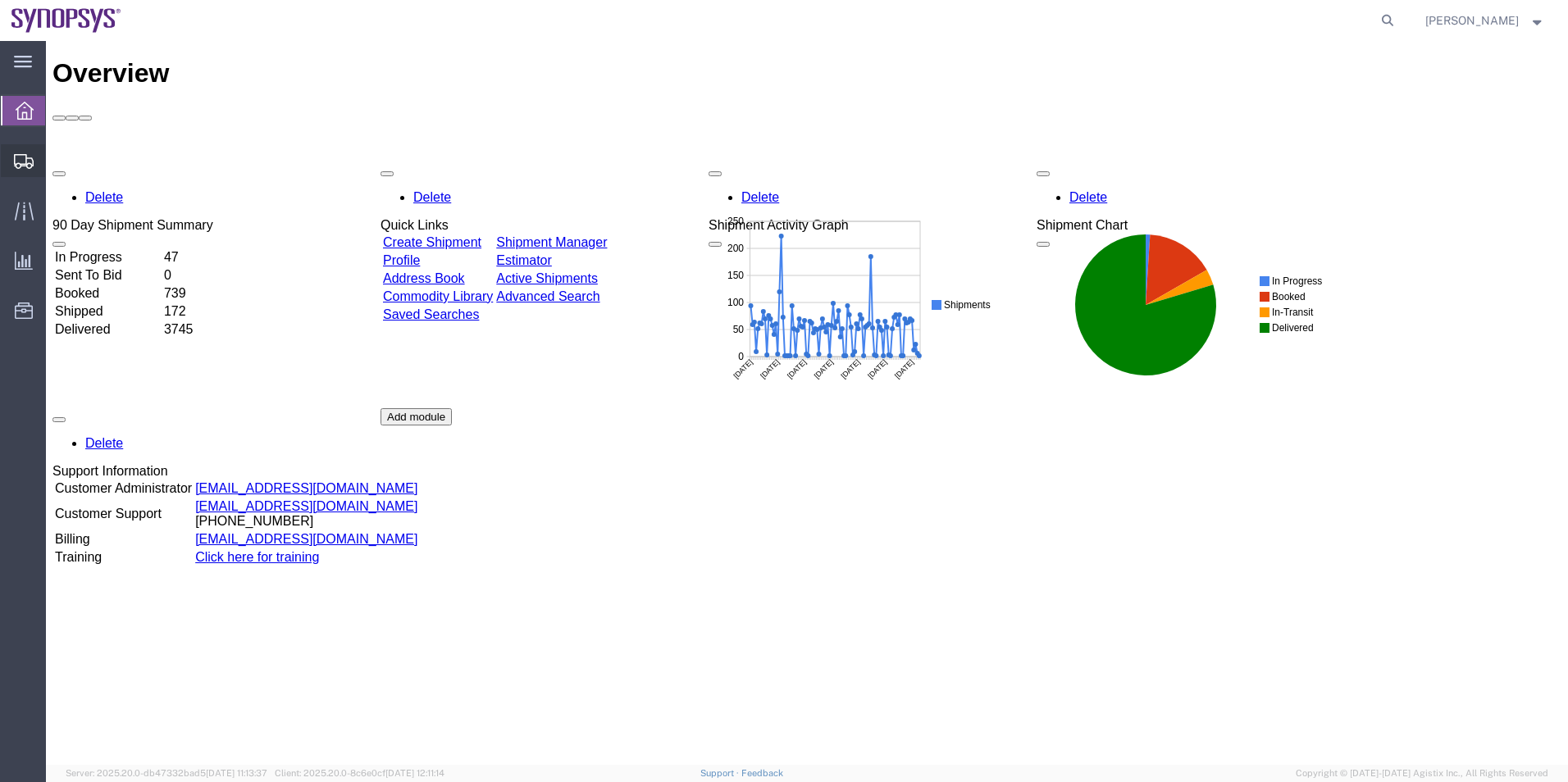
click at [0, 0] on span "Shipment Manager" at bounding box center [0, 0] width 0 height 0
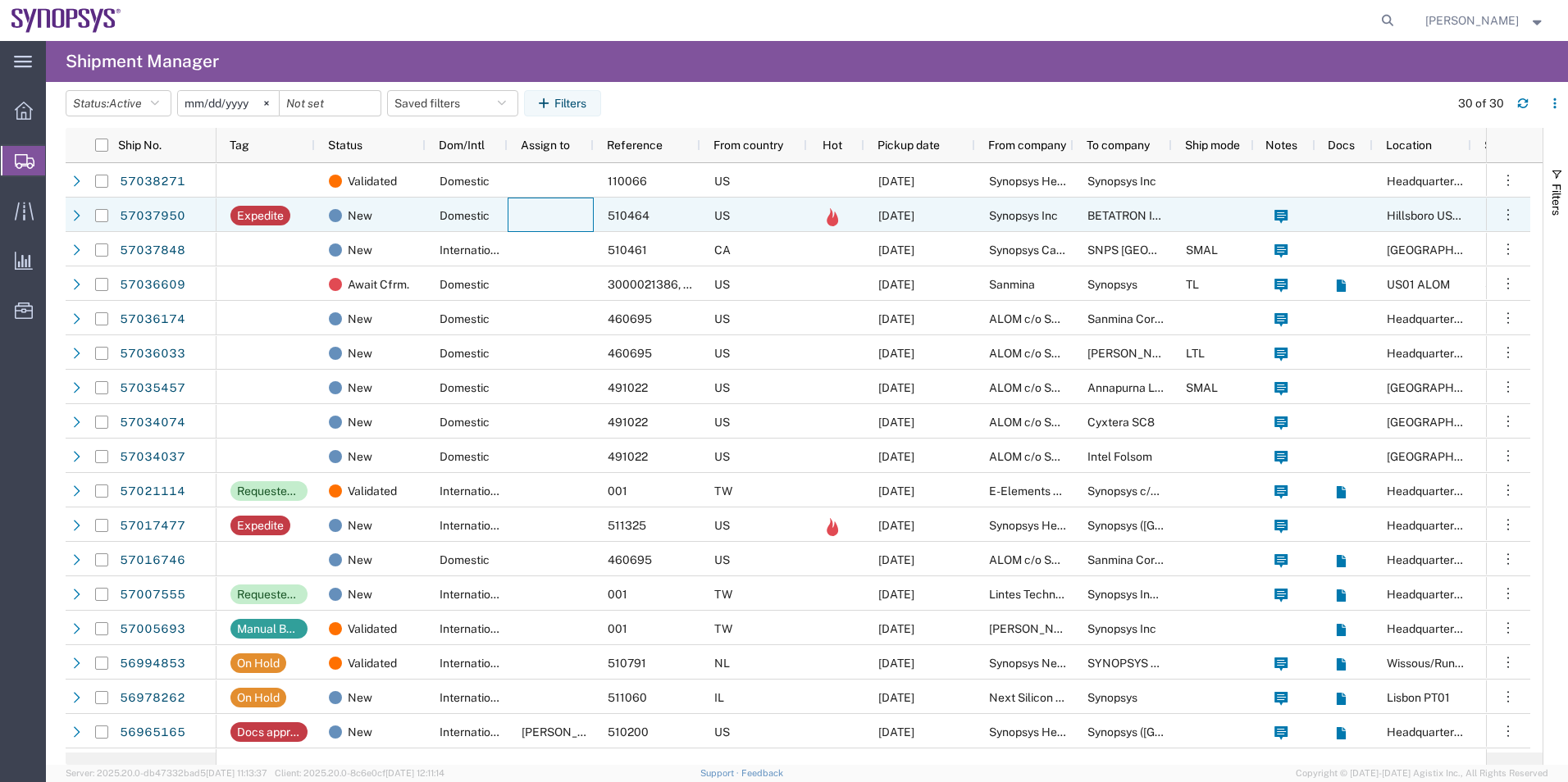
click at [536, 219] on div at bounding box center [551, 214] width 86 height 34
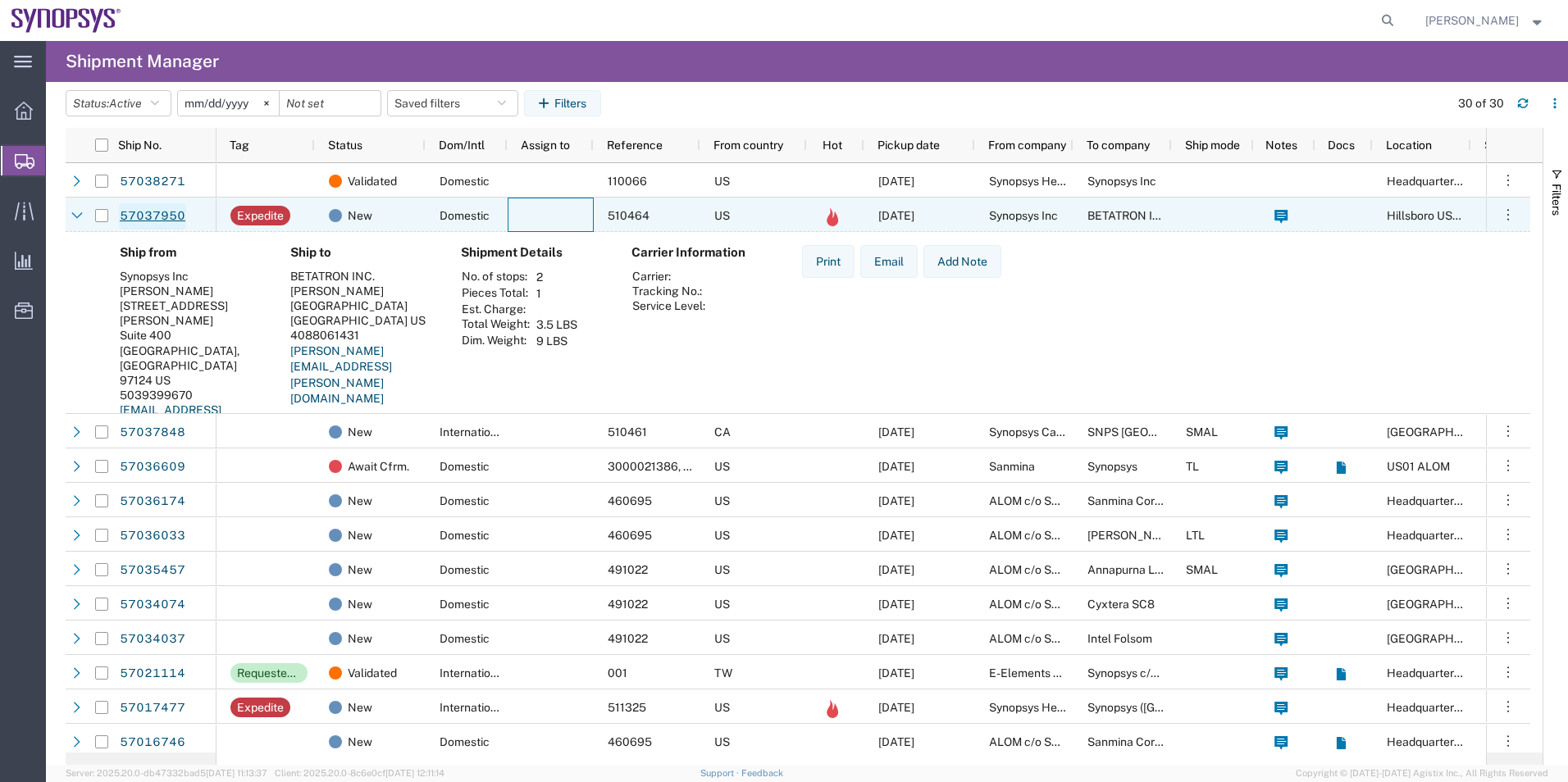
click at [141, 221] on link "57037950" at bounding box center [152, 216] width 67 height 27
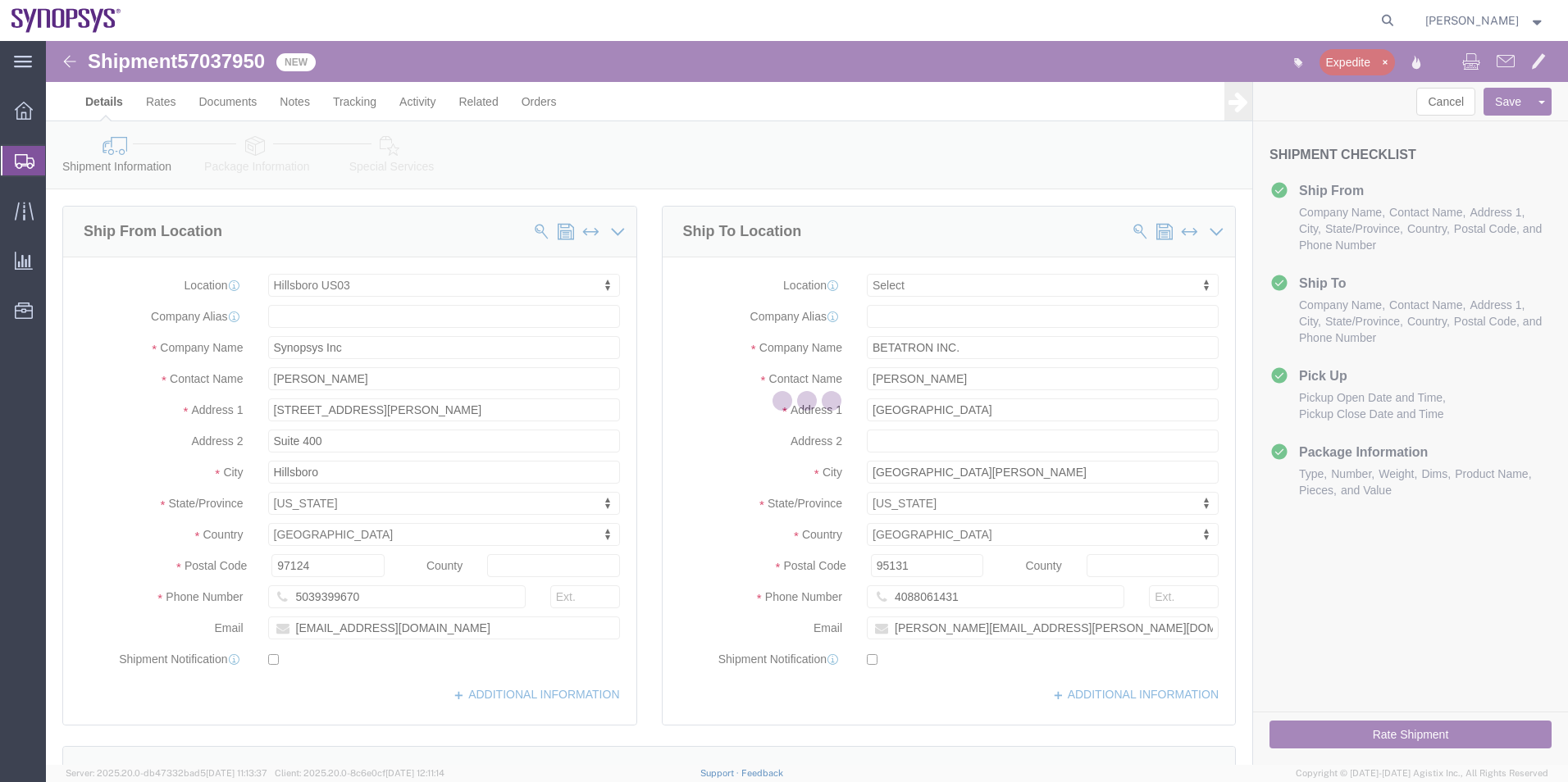
select select "63190"
select select
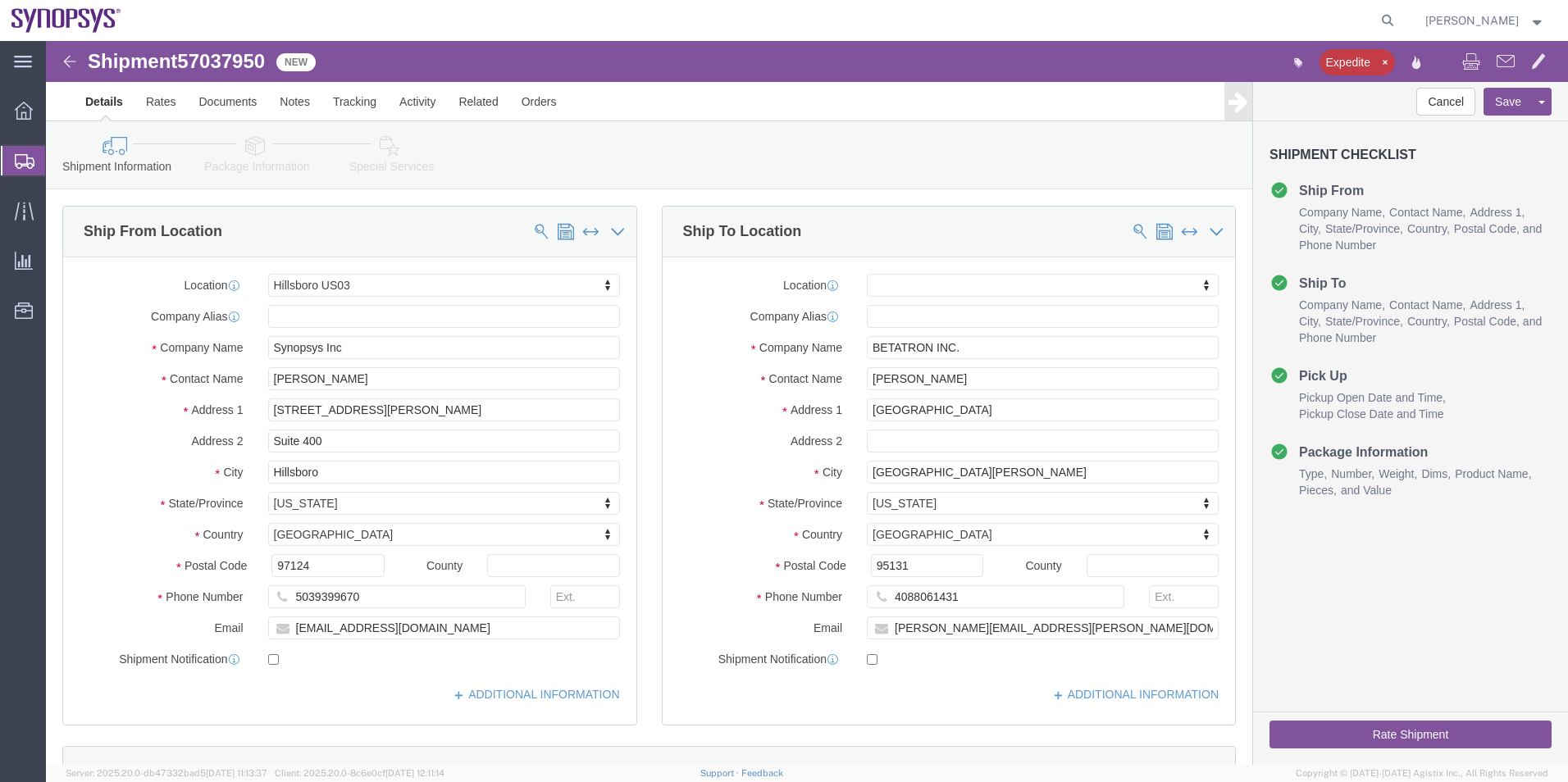
click icon
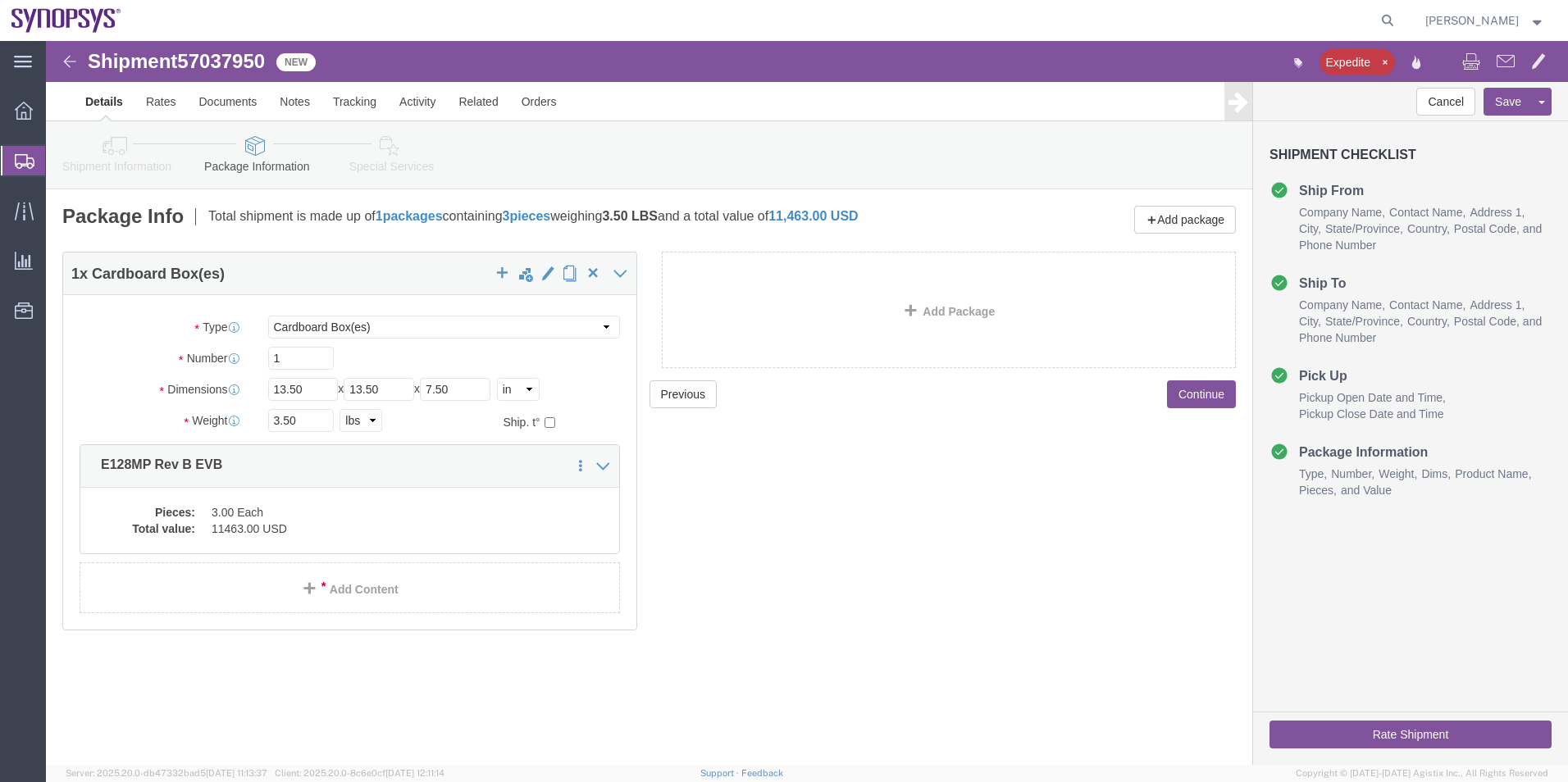
click div "Pieces: 3.00 Each Total value: 11463.00 USD"
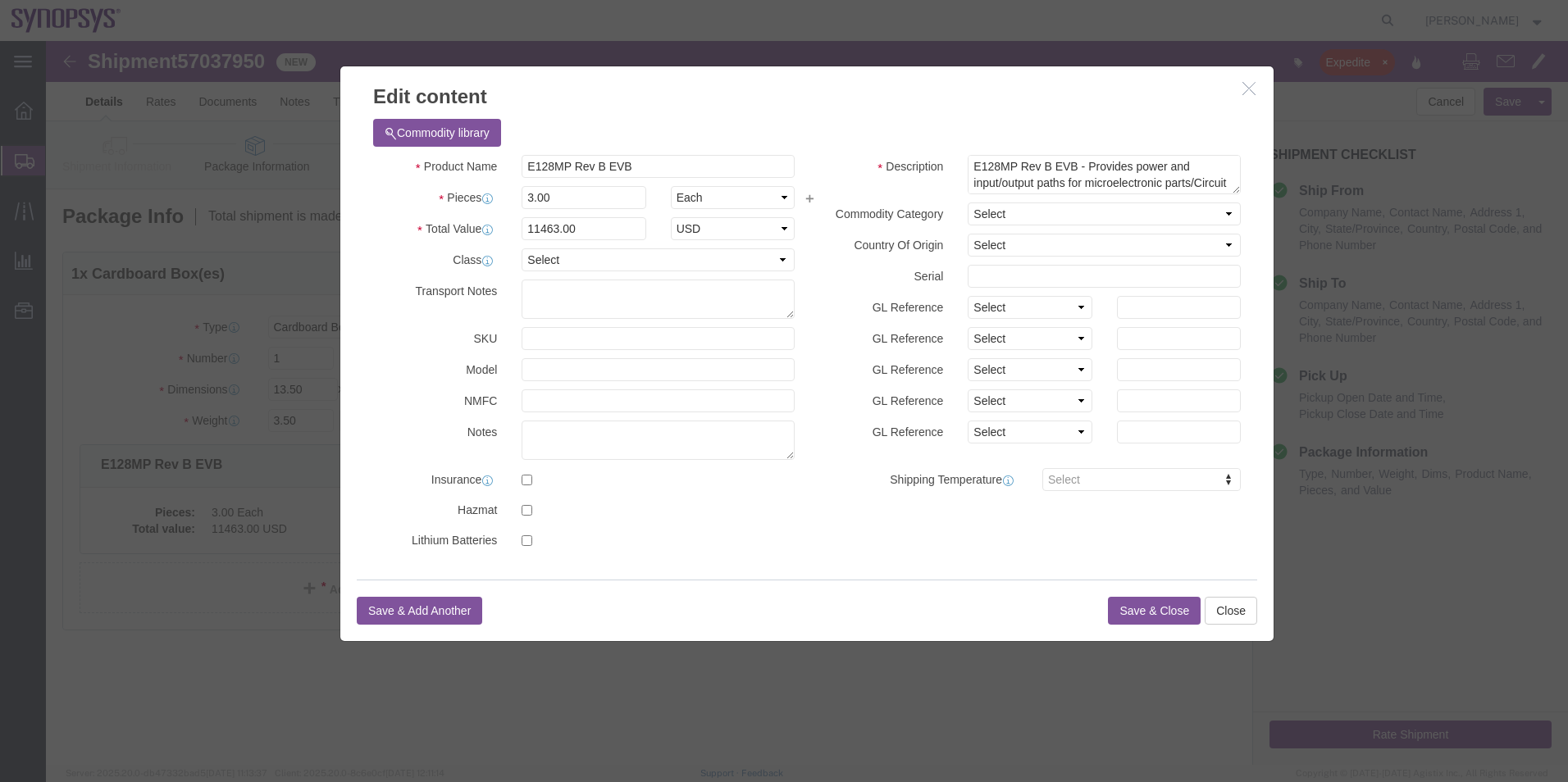
click div
click button "Save & Close"
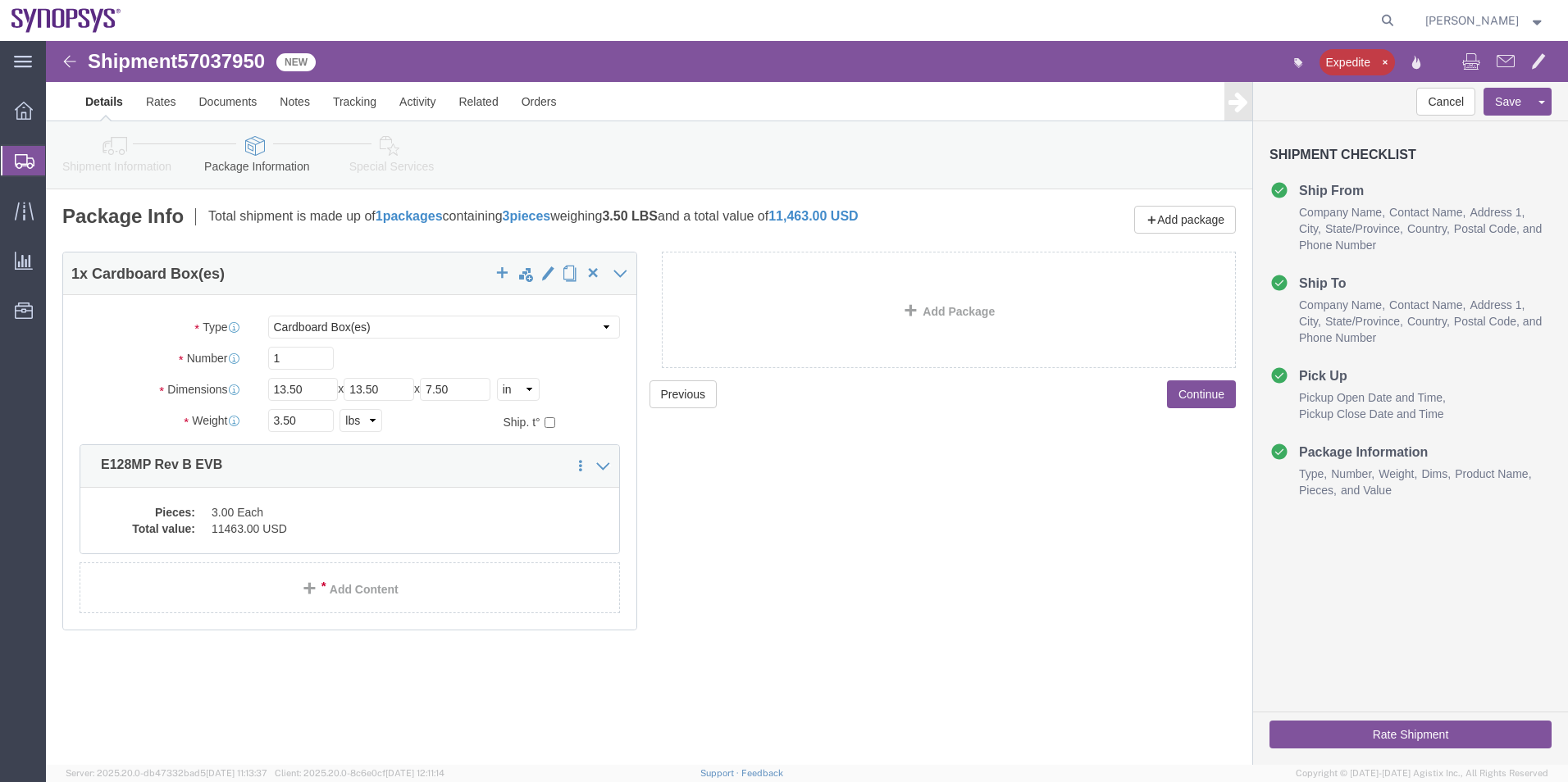
click icon
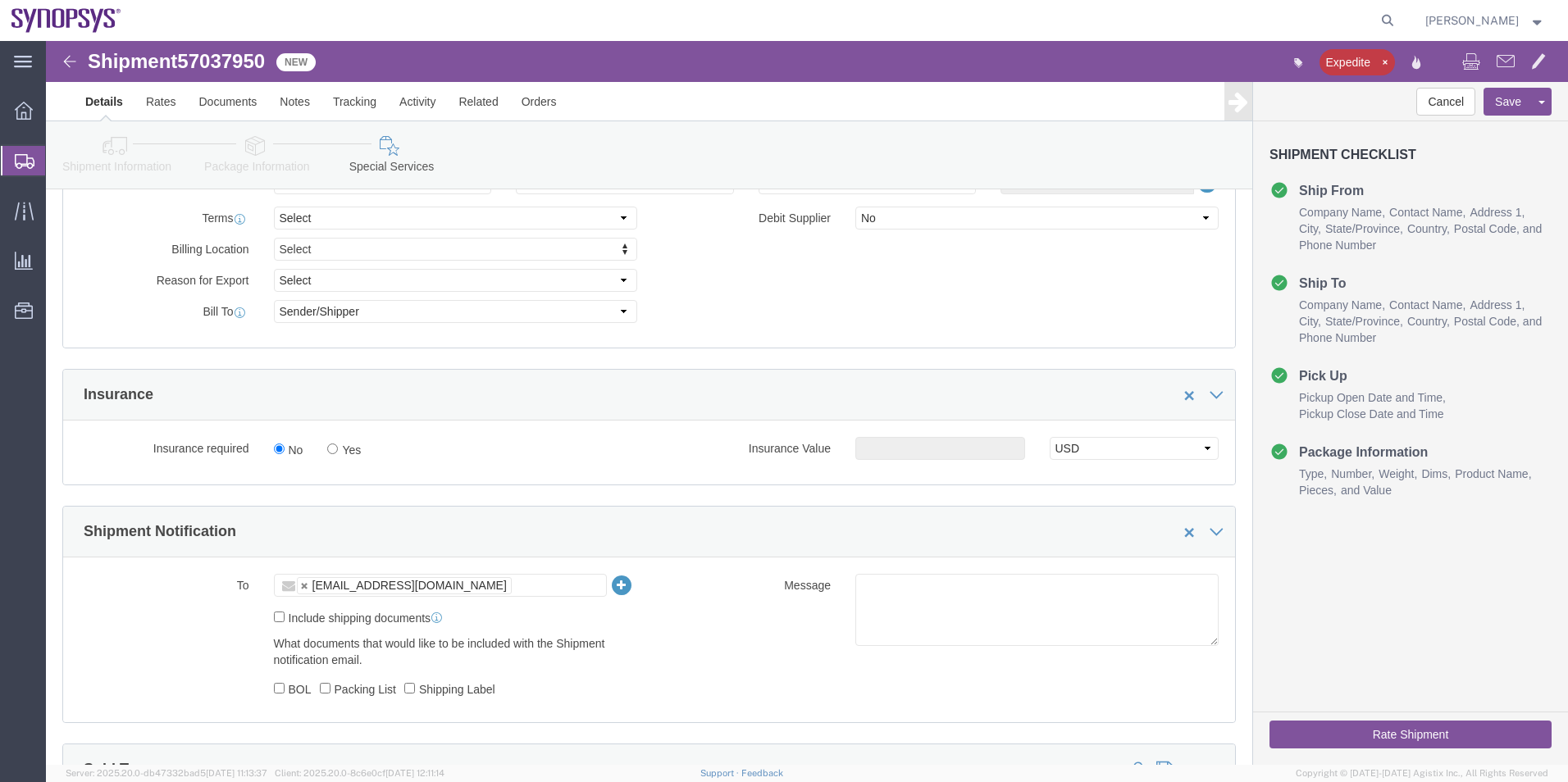
scroll to position [902, 0]
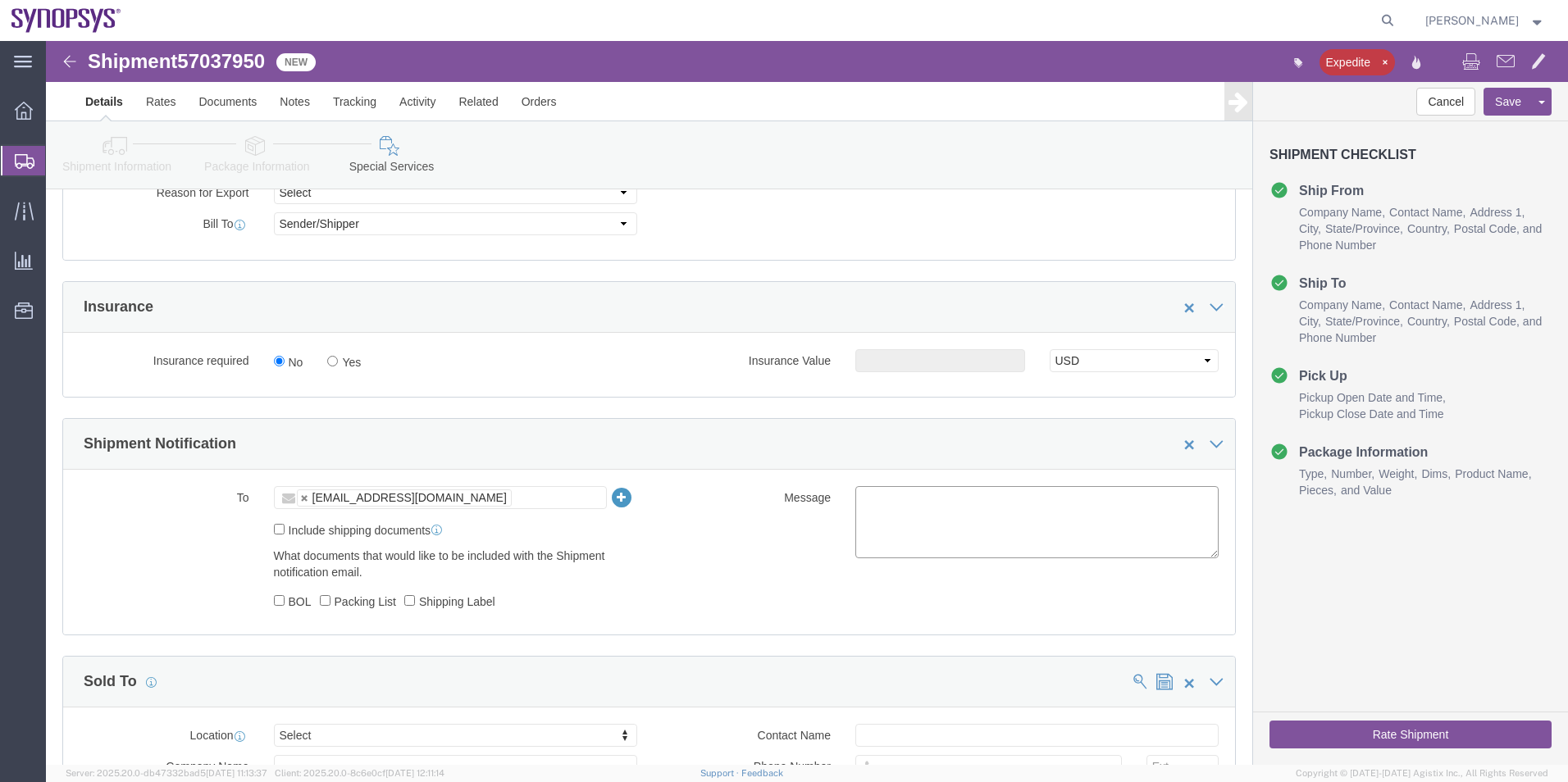
click textarea
type textarea "Please see attached. -[GEOGRAPHIC_DATA]"
click button "Rate Shipment"
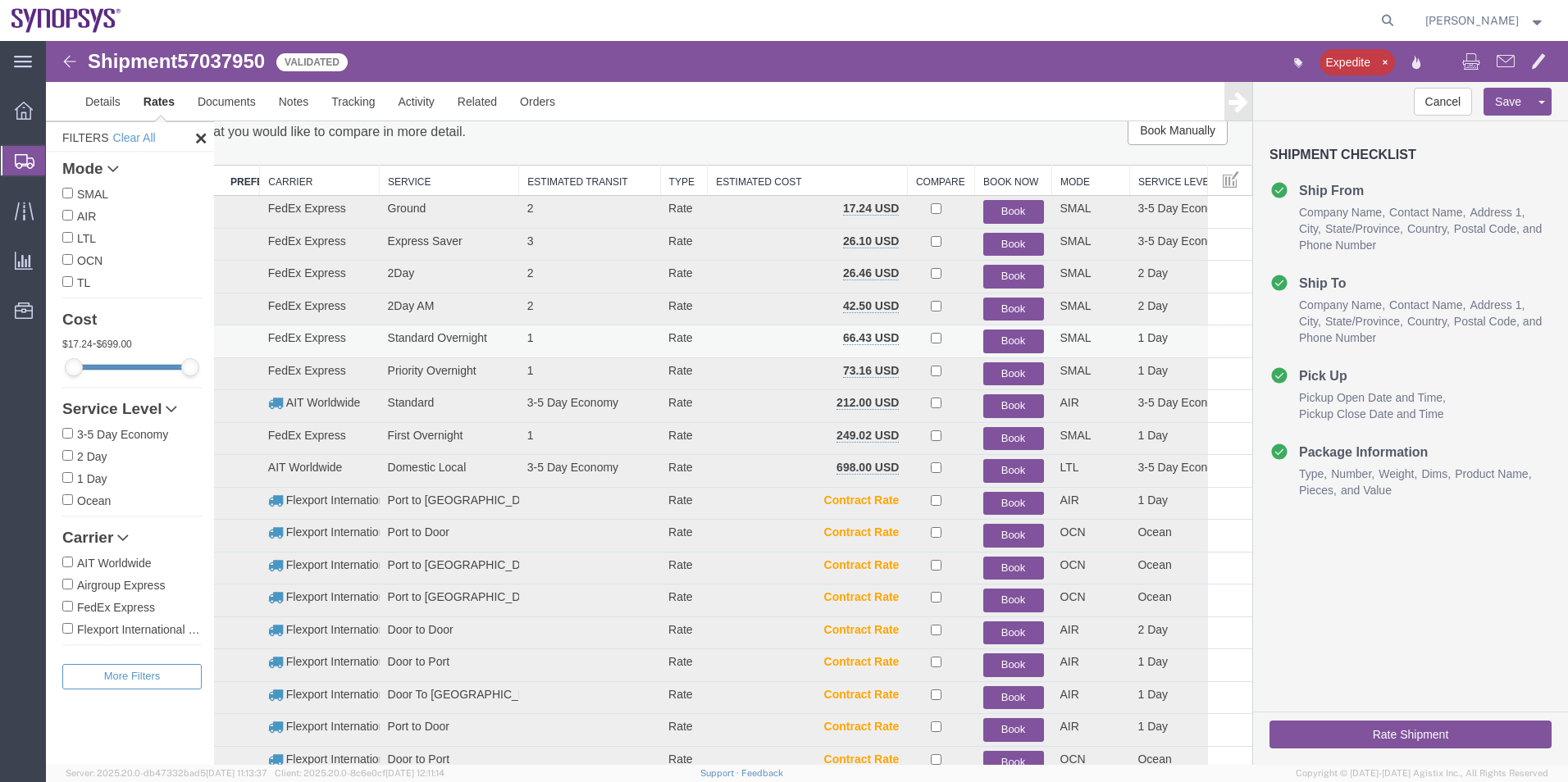
scroll to position [17, 0]
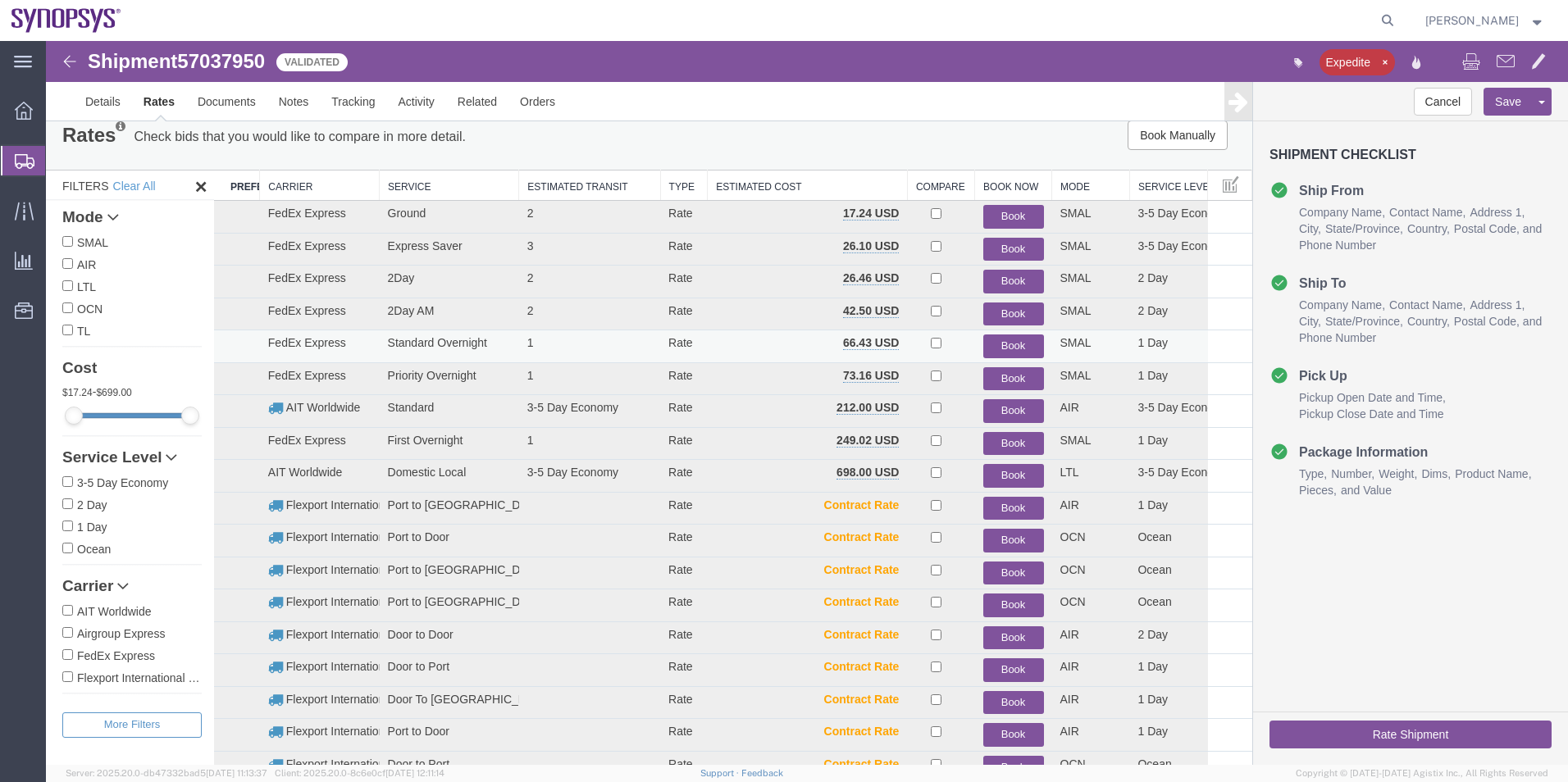
click at [999, 340] on button "Book" at bounding box center [1014, 345] width 61 height 24
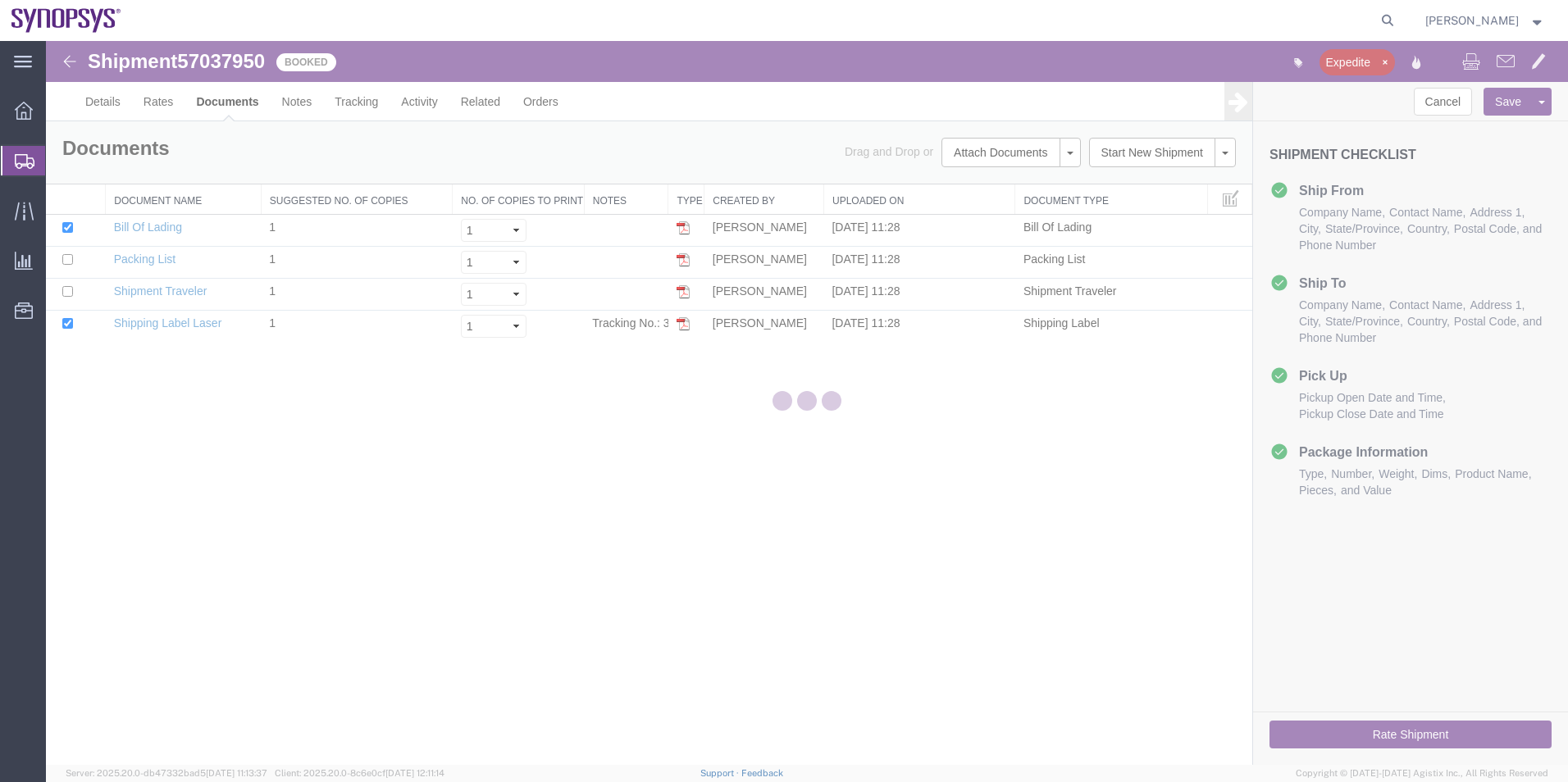
scroll to position [0, 0]
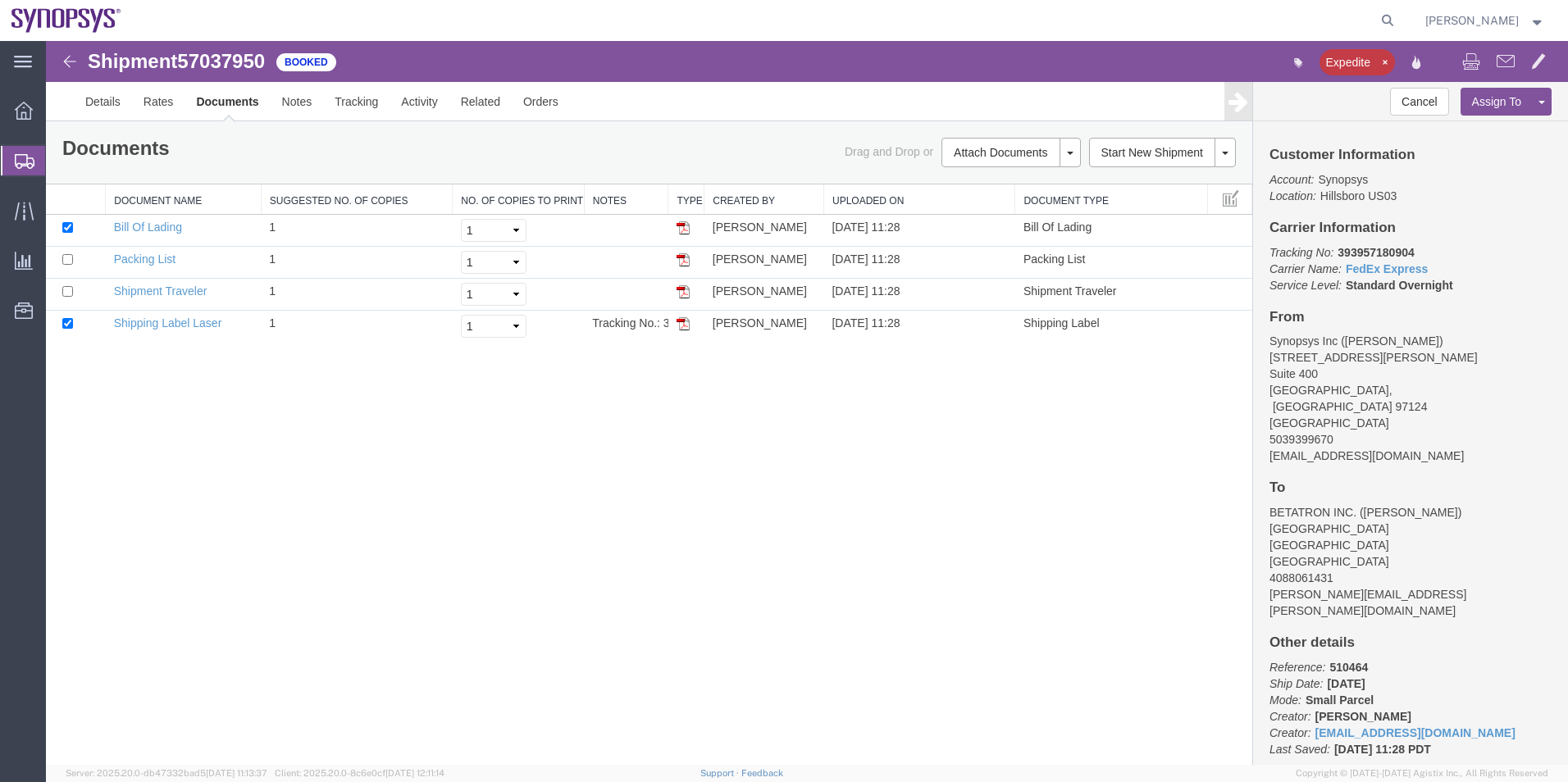
click at [0, 0] on span "Shipment Manager" at bounding box center [0, 0] width 0 height 0
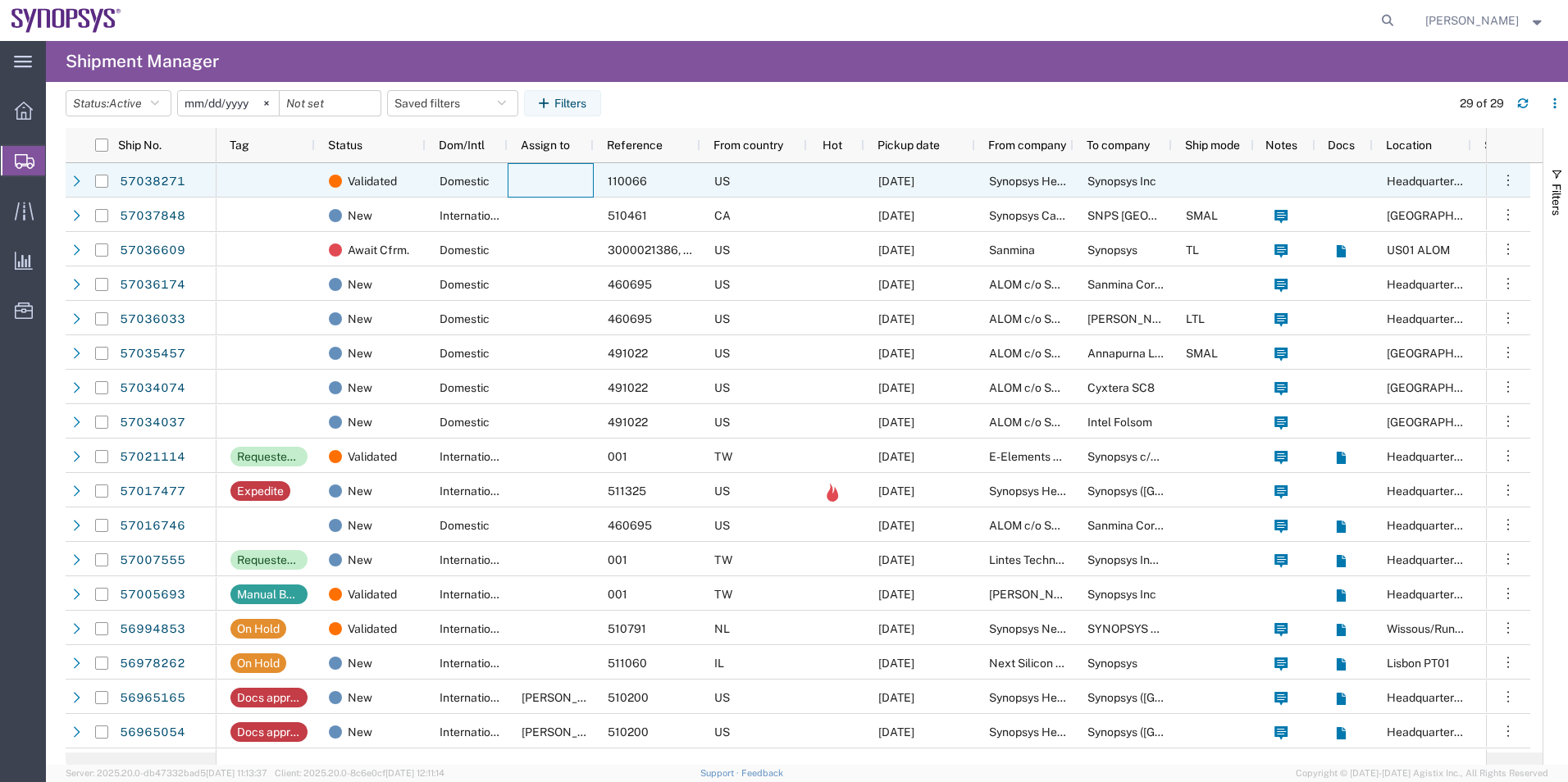
click at [545, 190] on div at bounding box center [551, 180] width 86 height 34
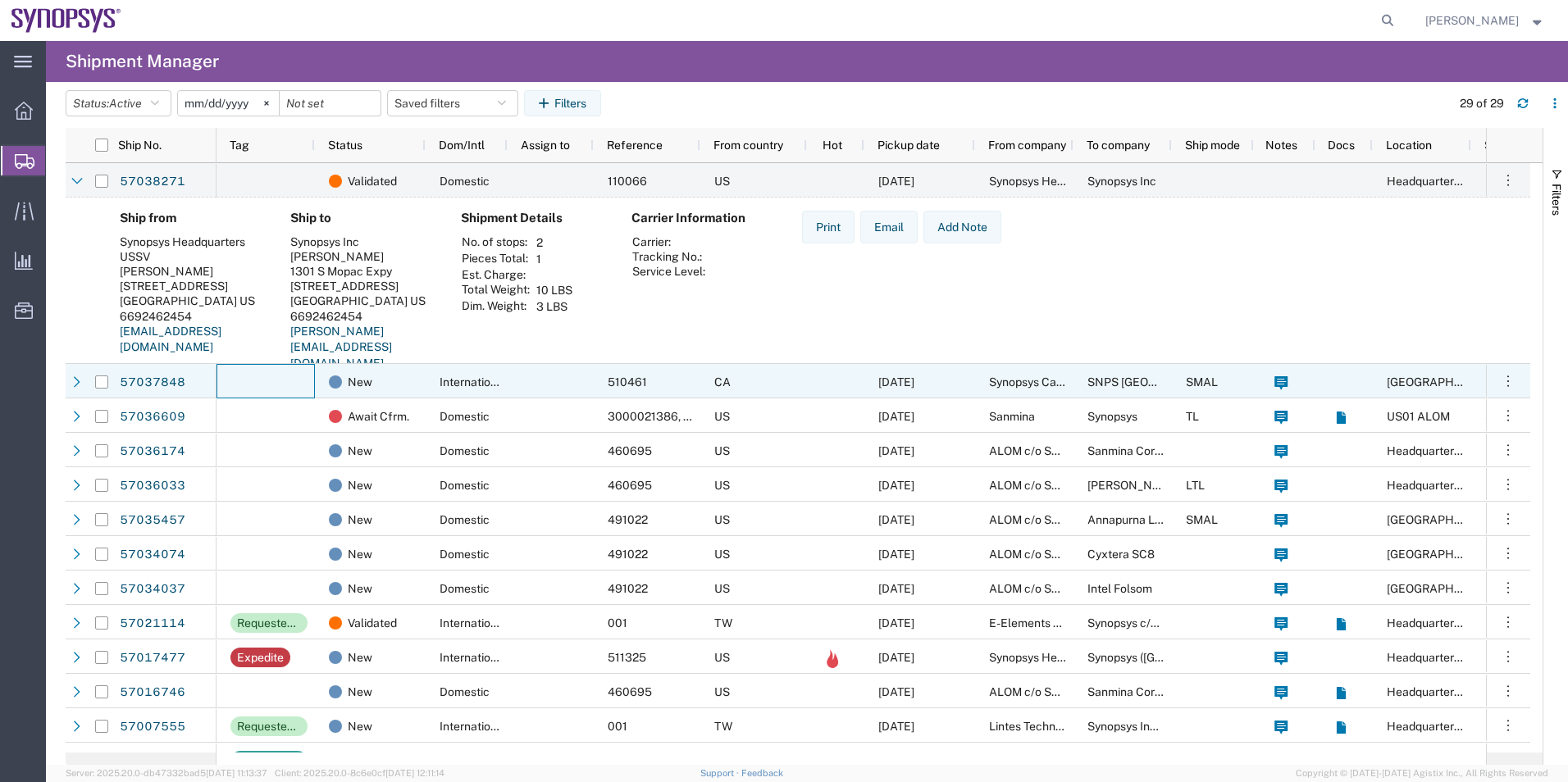
click at [282, 367] on div at bounding box center [266, 382] width 99 height 34
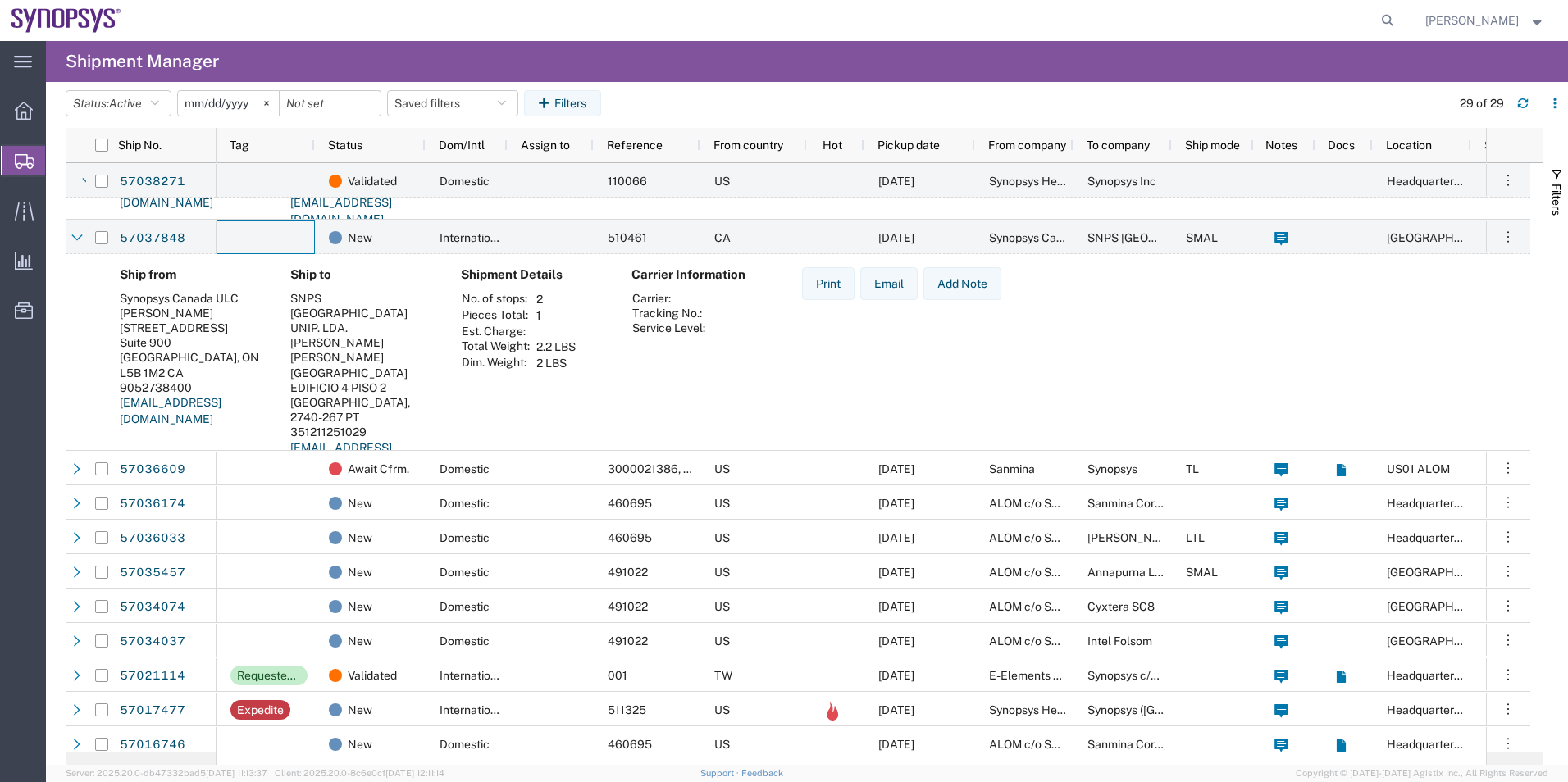
scroll to position [164, 0]
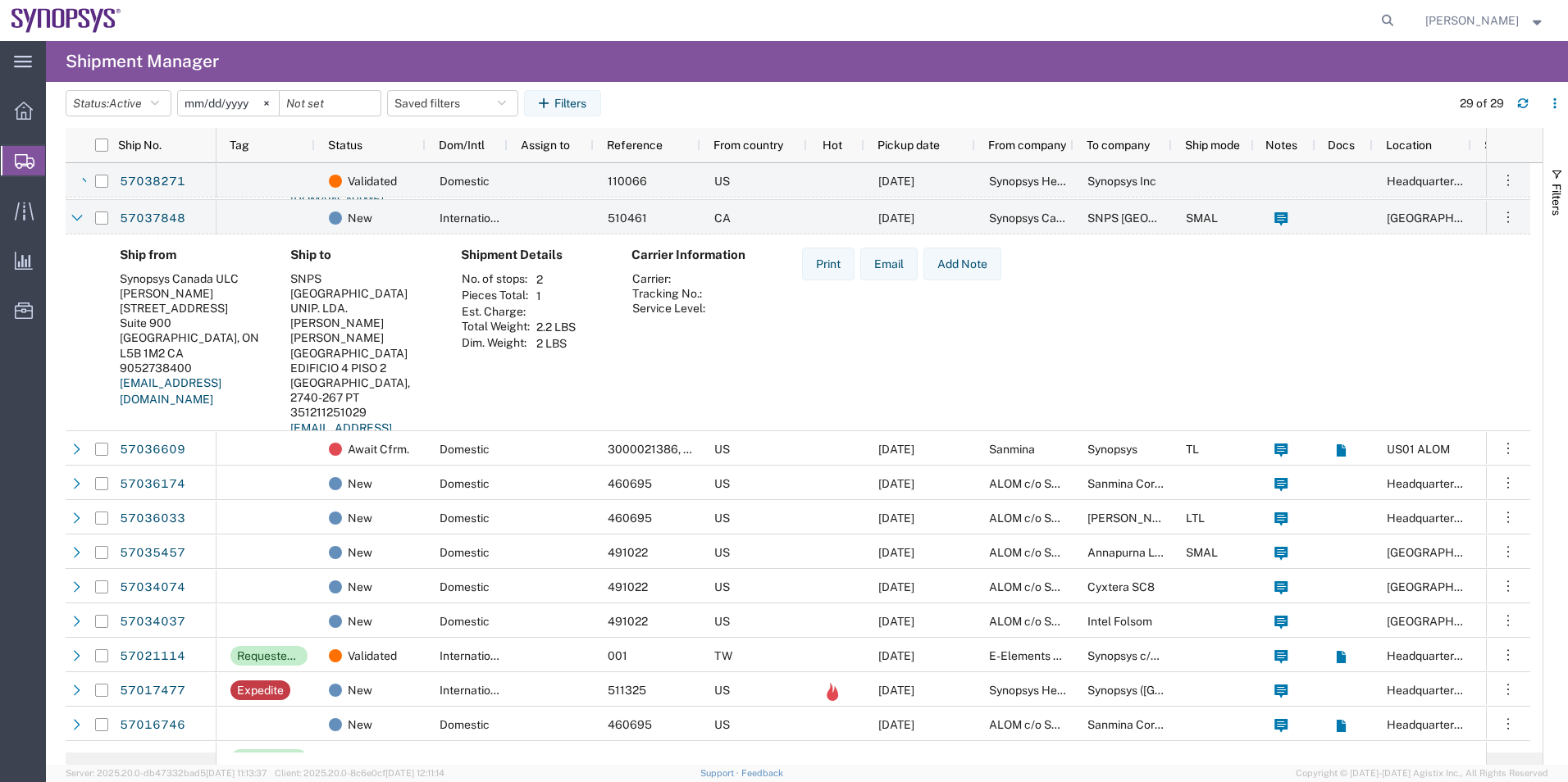
click at [268, 408] on div "Ship from Synopsys [GEOGRAPHIC_DATA] ULC [PERSON_NAME] [STREET_ADDRESS][GEOGRAP…" at bounding box center [192, 356] width 171 height 216
click at [140, 222] on link "57037848" at bounding box center [152, 219] width 67 height 27
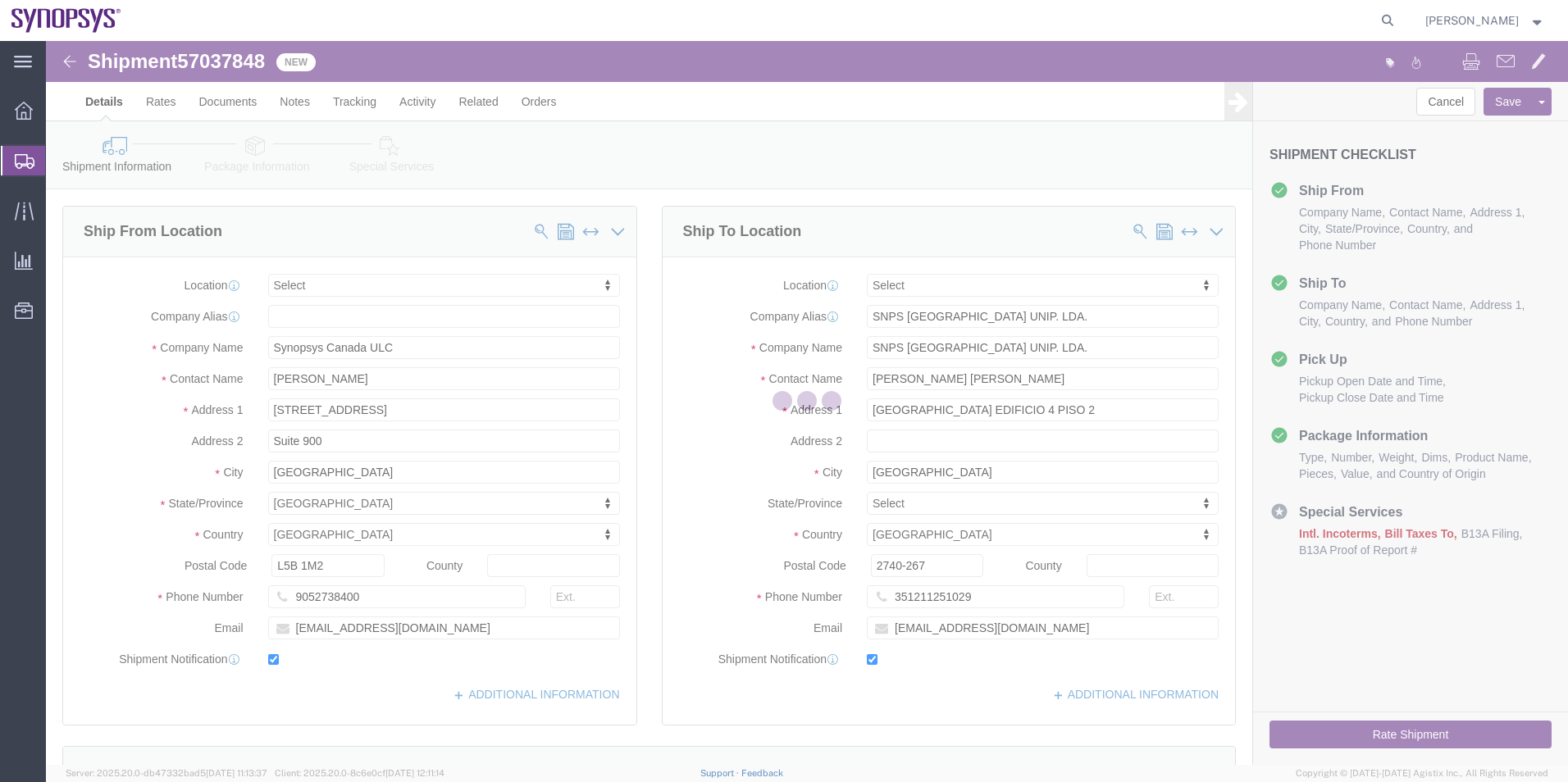
select select
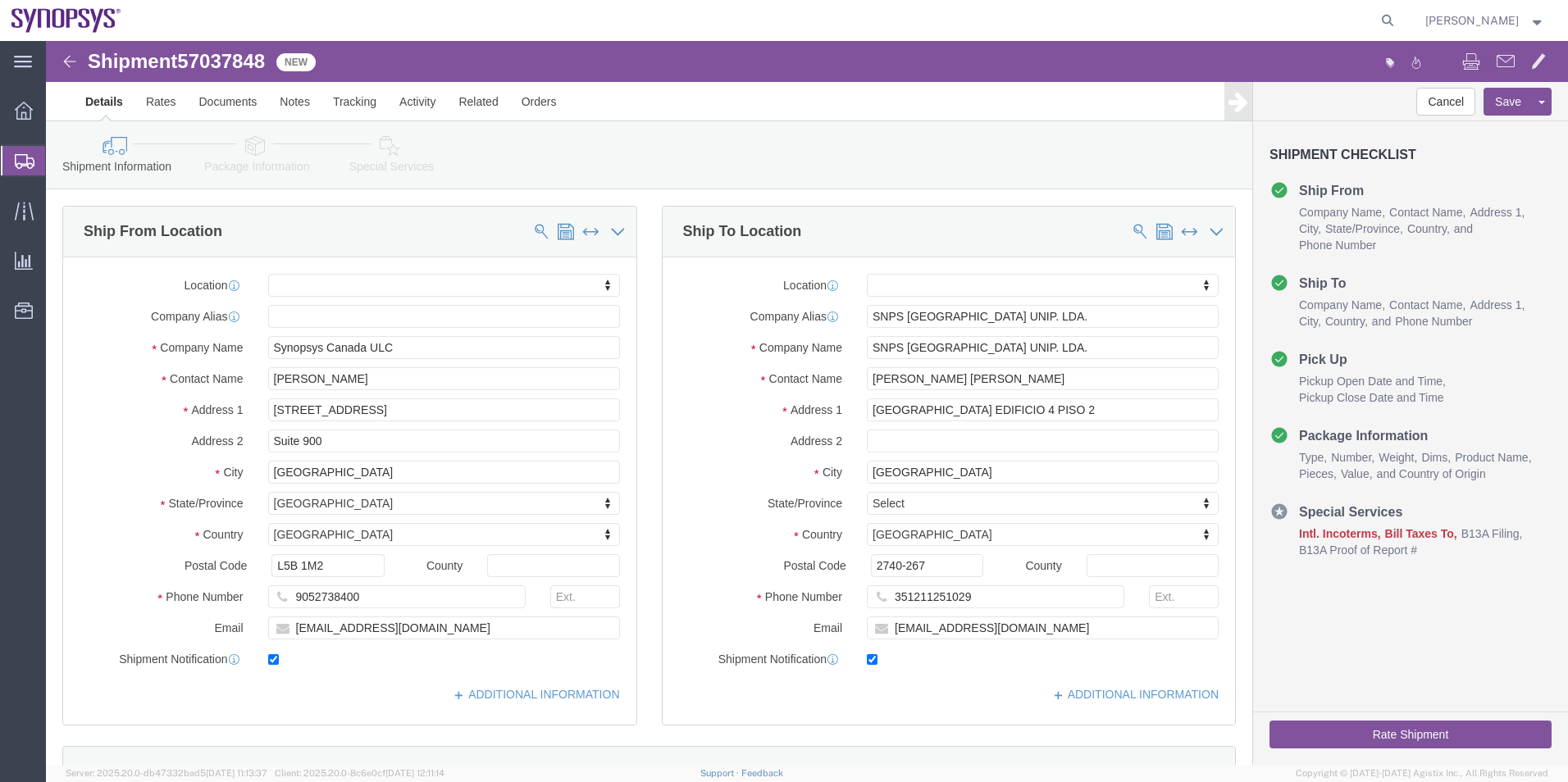
drag, startPoint x: 383, startPoint y: 152, endPoint x: 338, endPoint y: 111, distance: 60.9
click icon
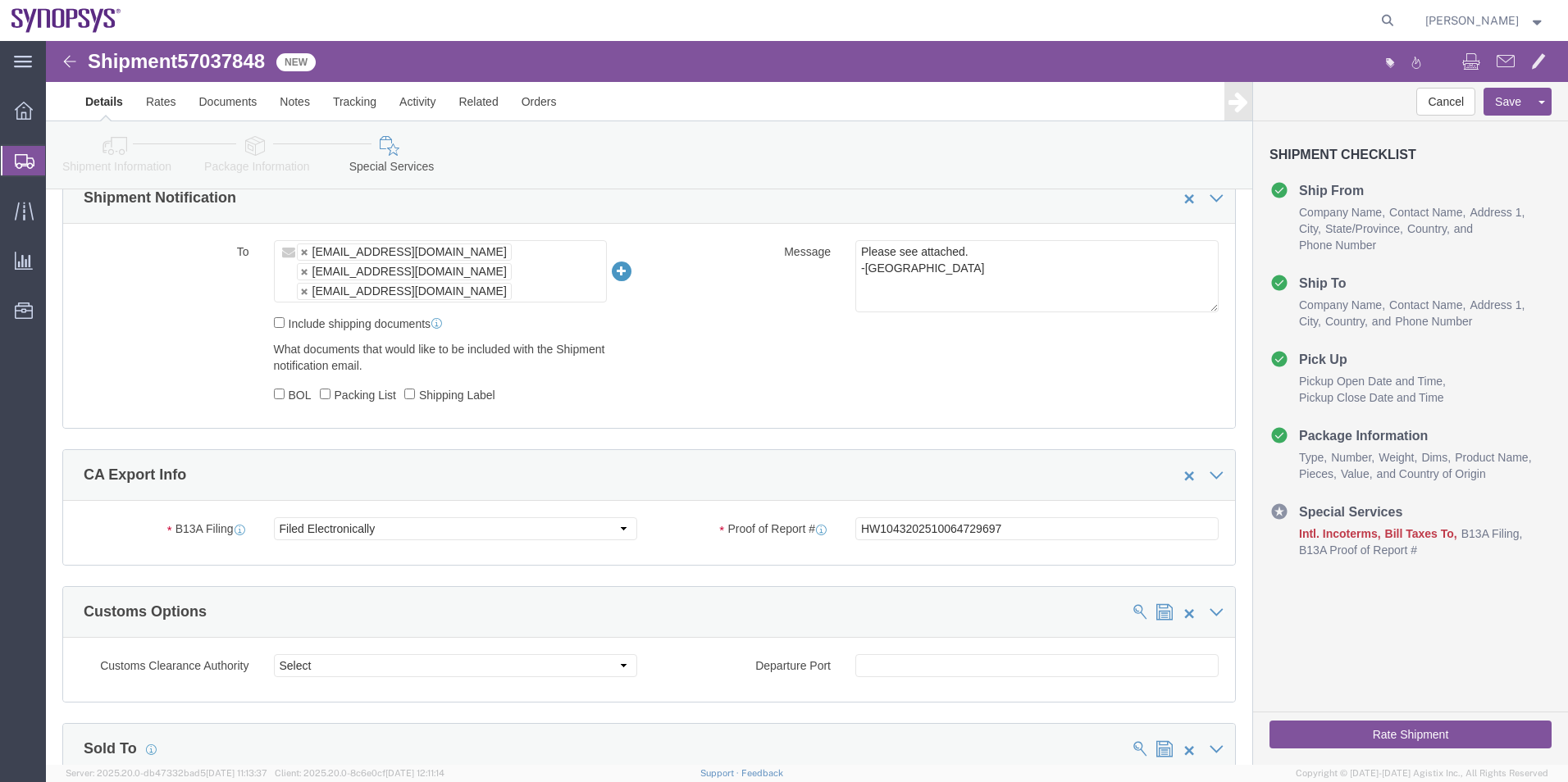
scroll to position [1393, 0]
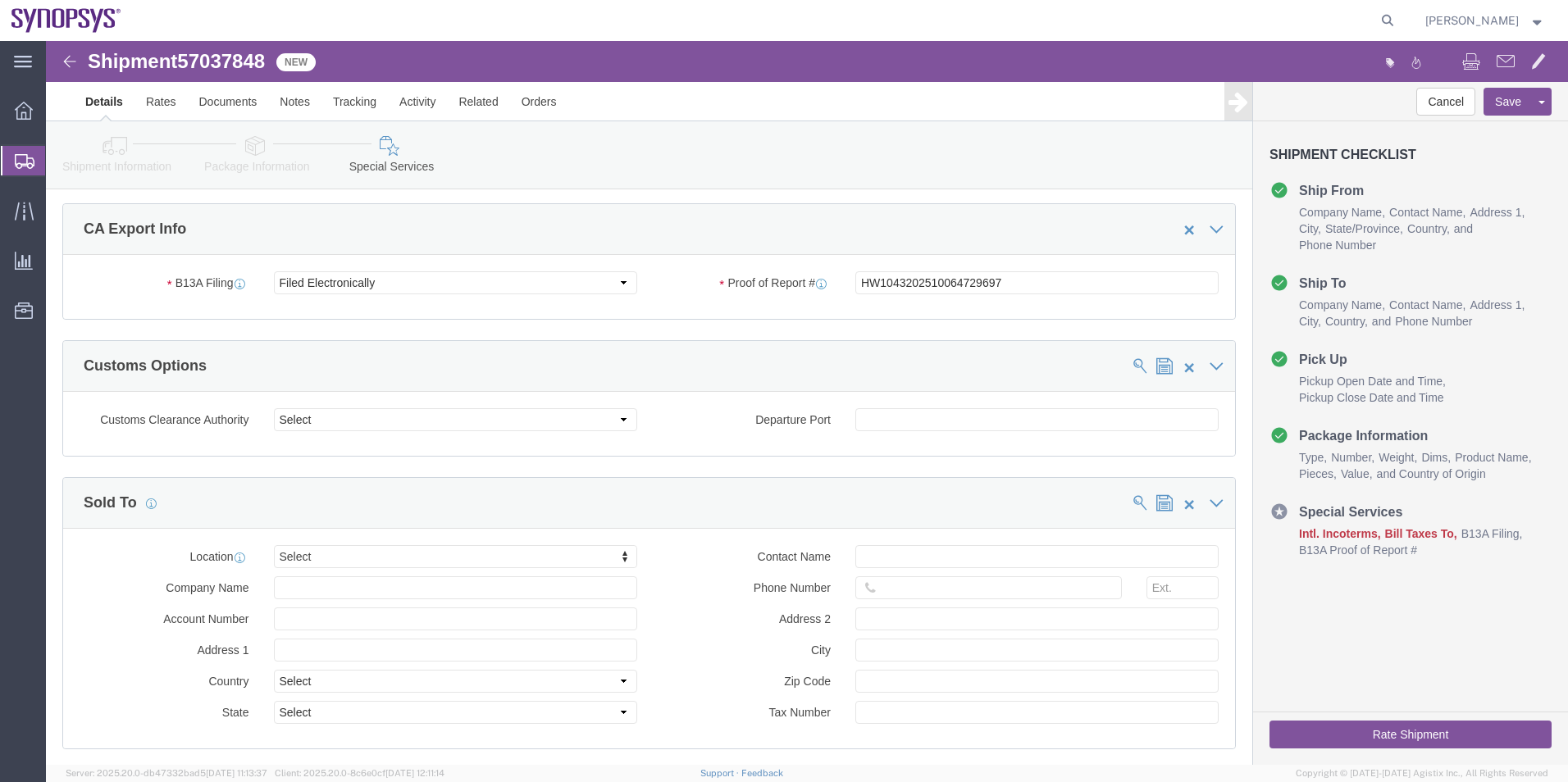
click link "Package Information"
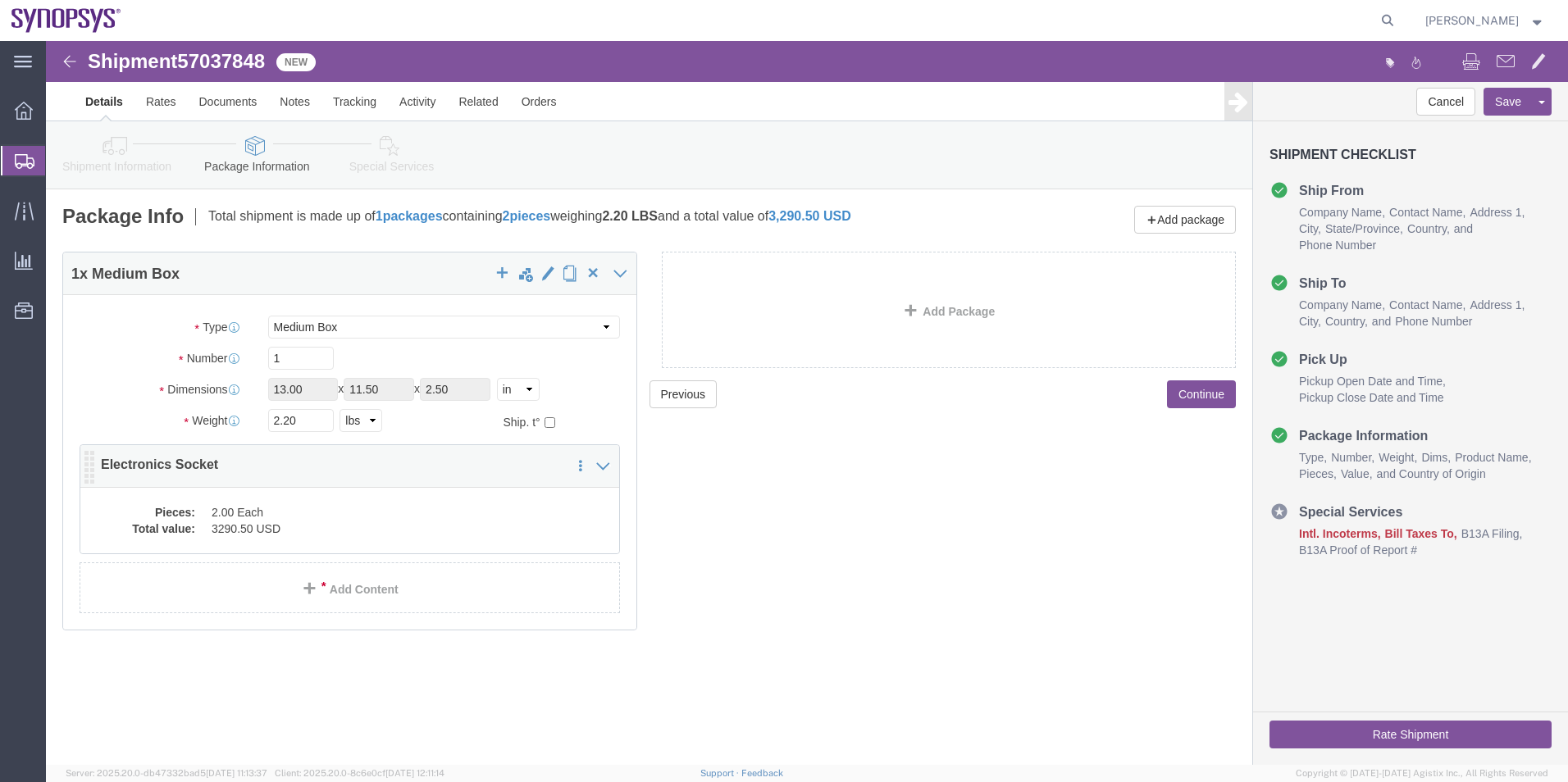
click dd "3290.50 USD"
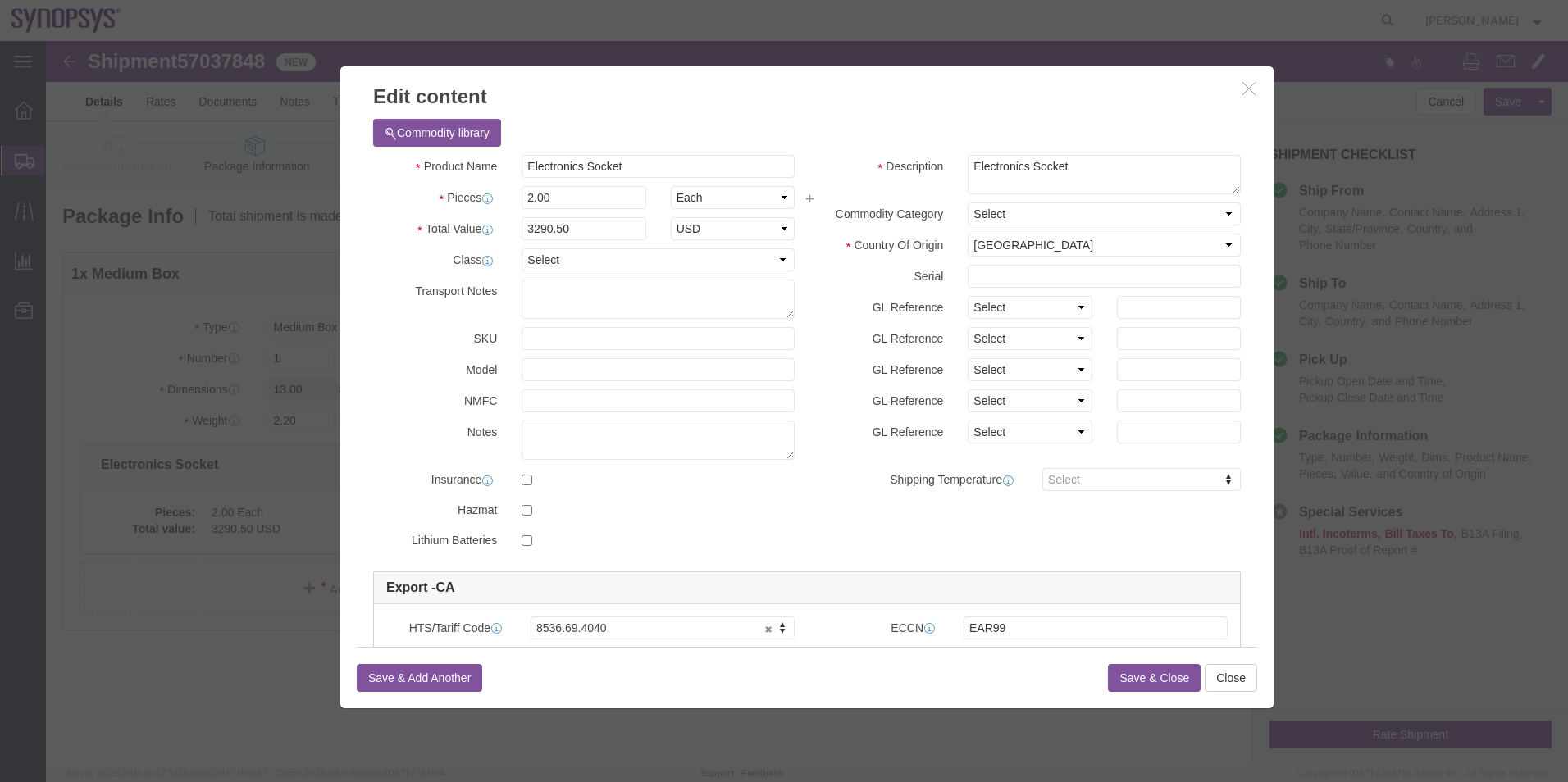
click button "Save & Close"
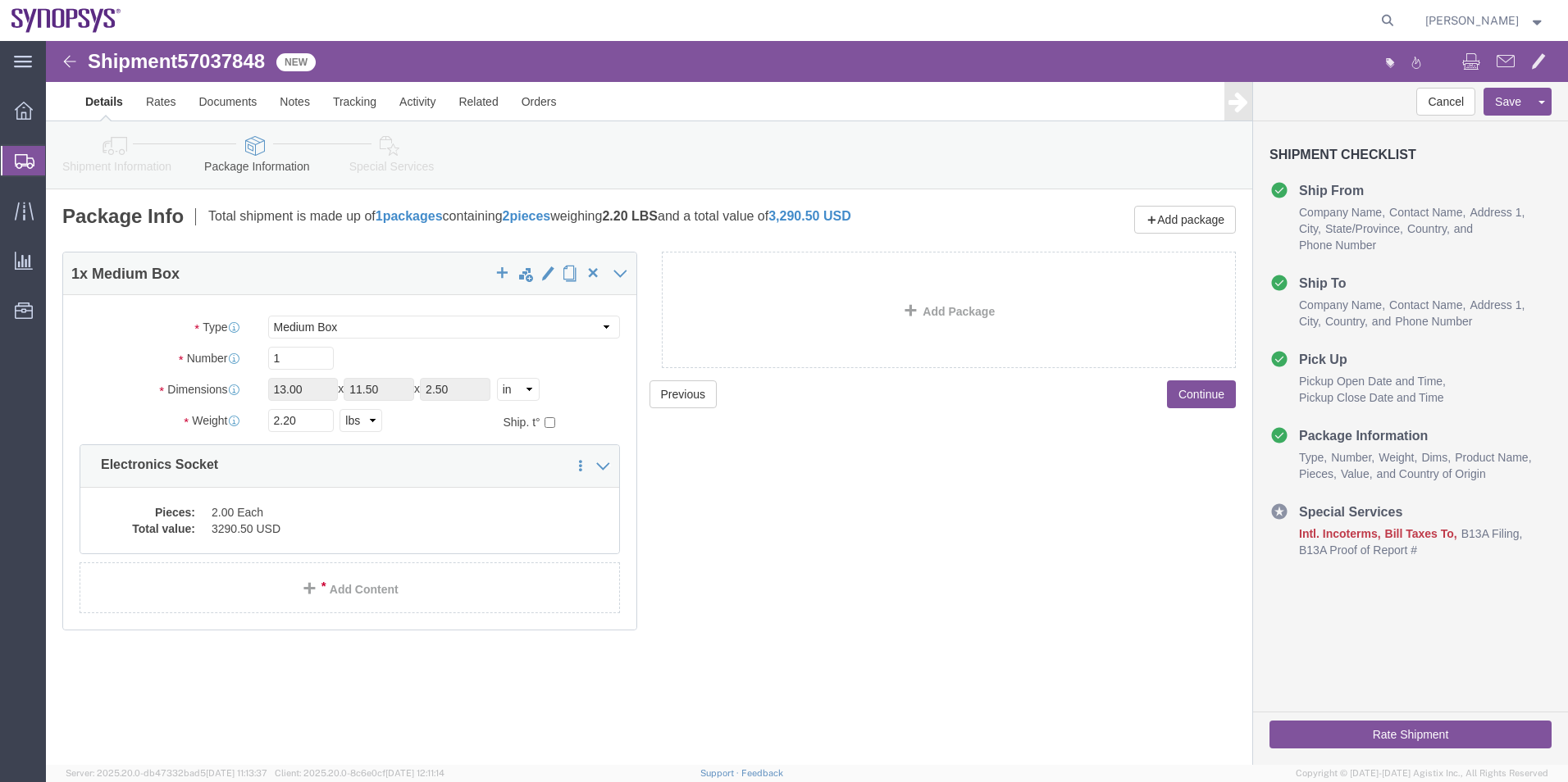
click div "Shipment Information Package Information Special Services"
click icon
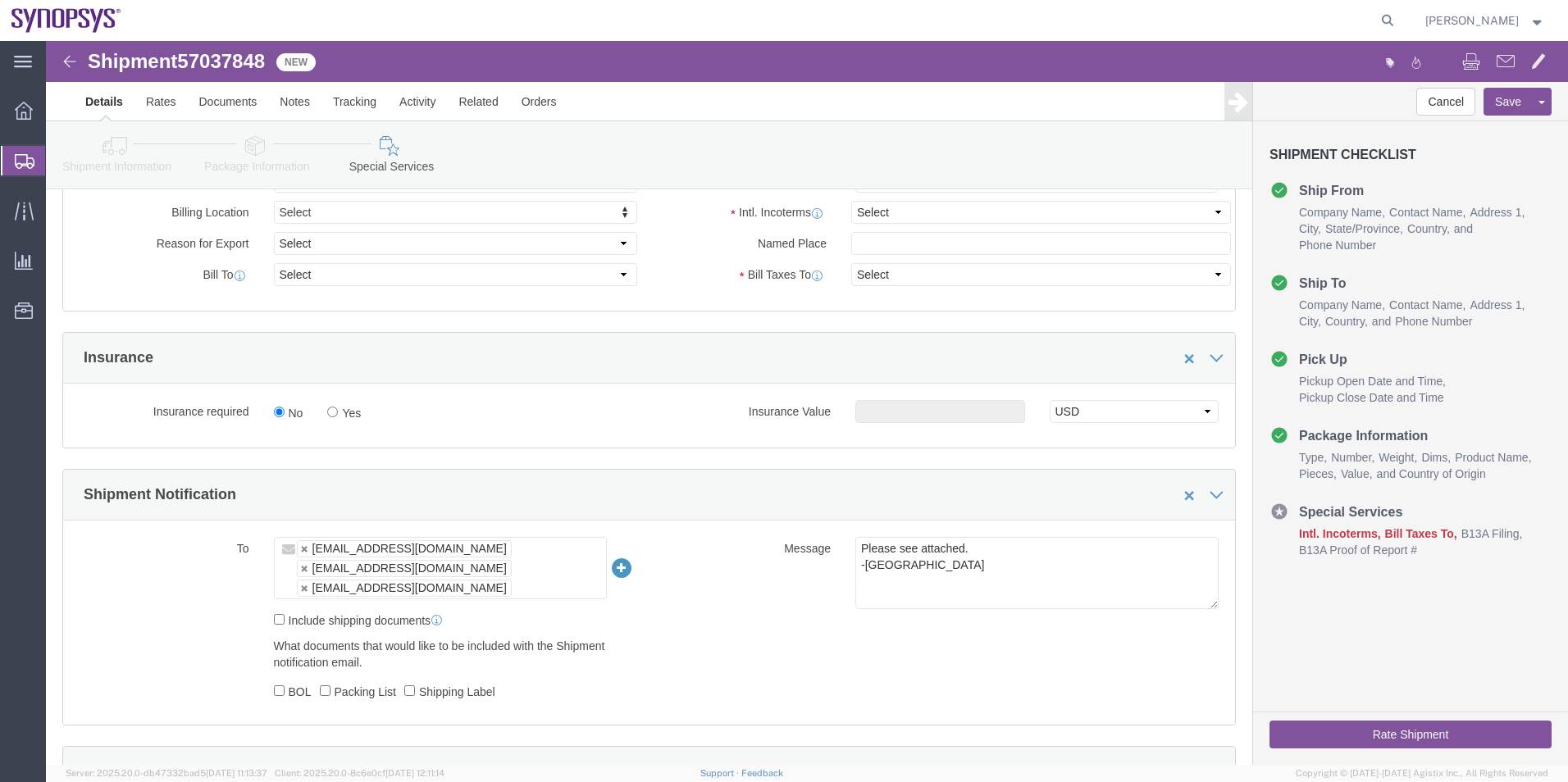
scroll to position [984, 0]
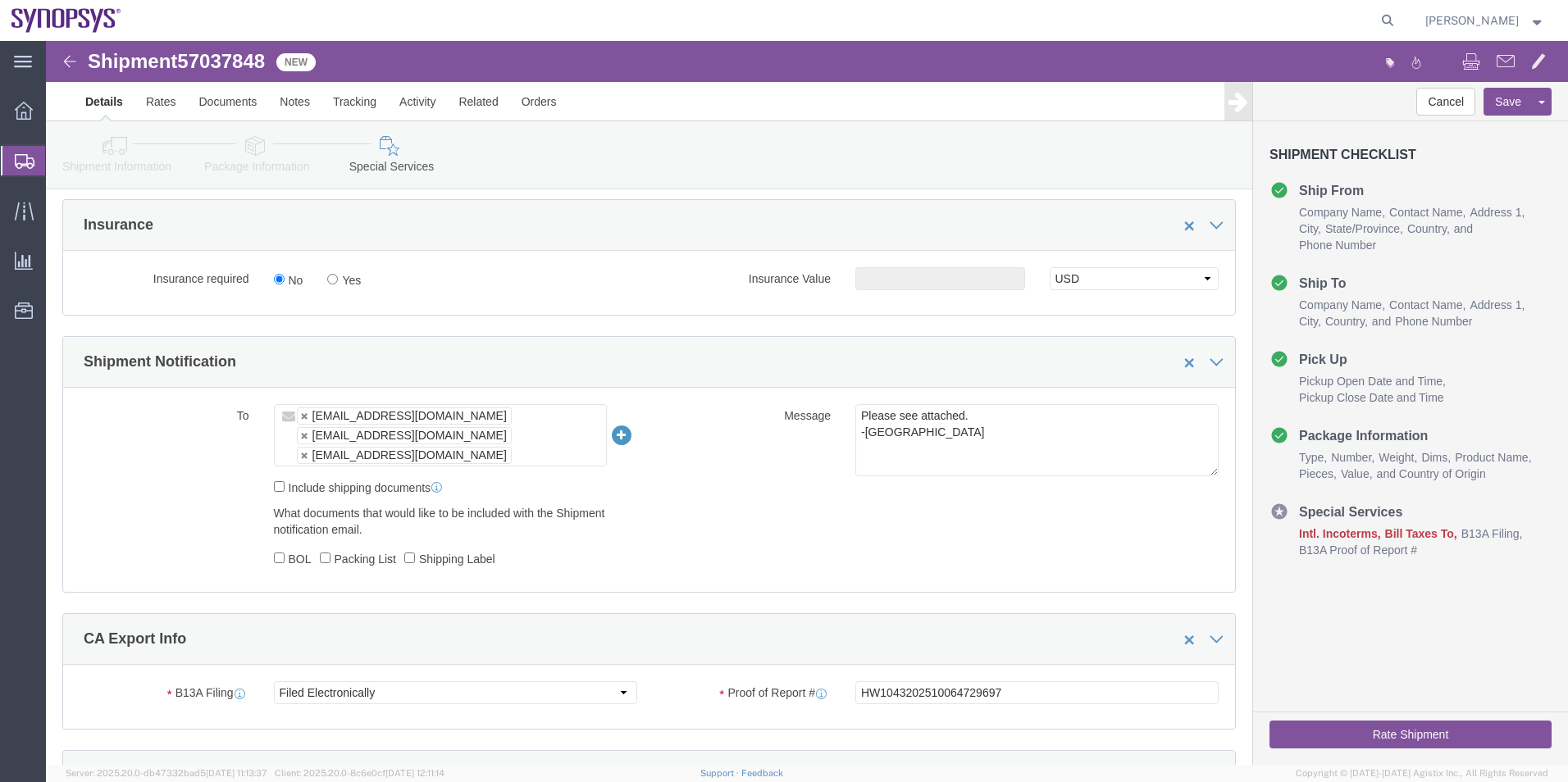
click ul "rvarela@synopsys.com shipping@synopsys.com marilia@synopsys.com"
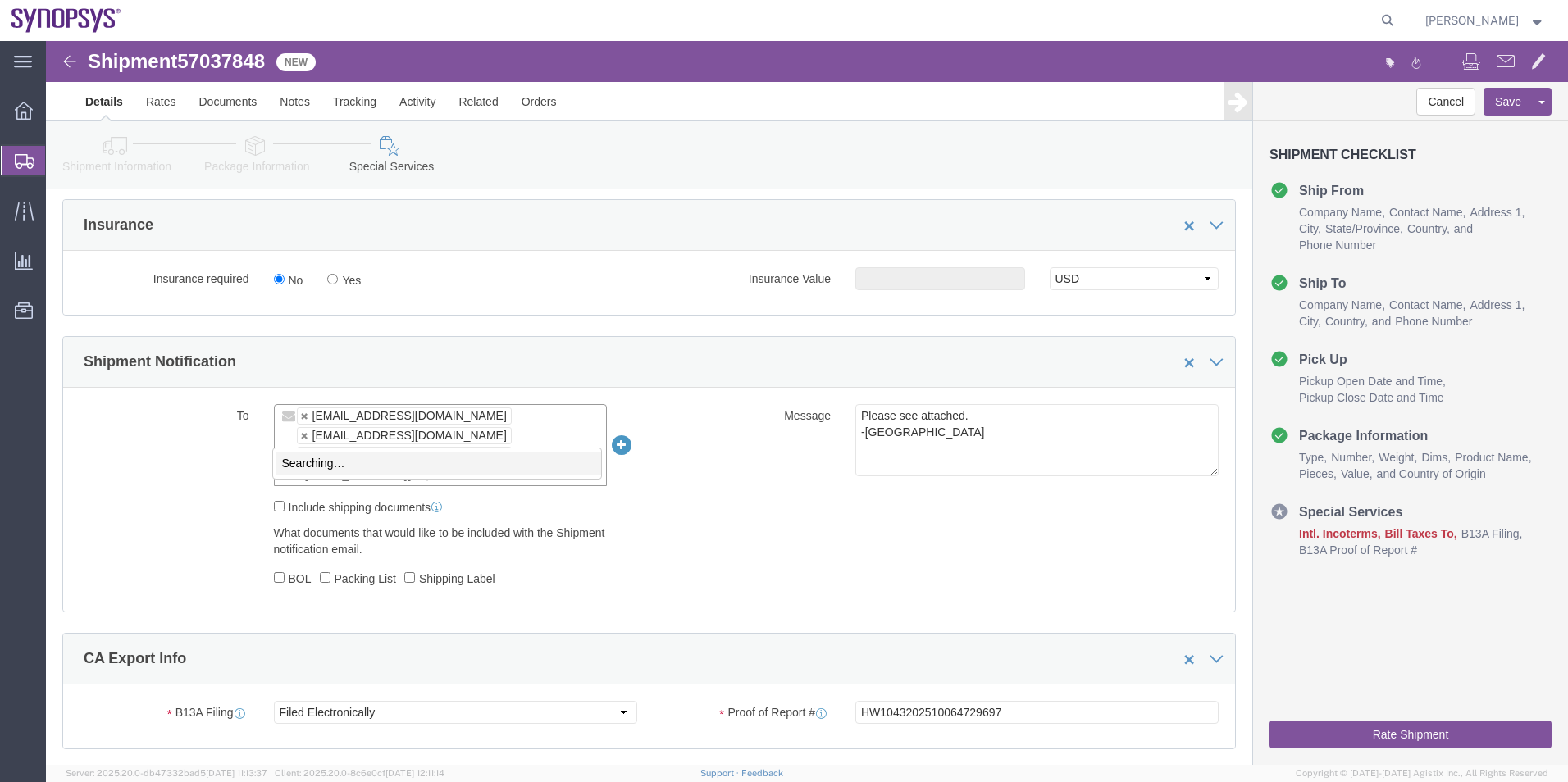
type input "shipping@synopsys.com"
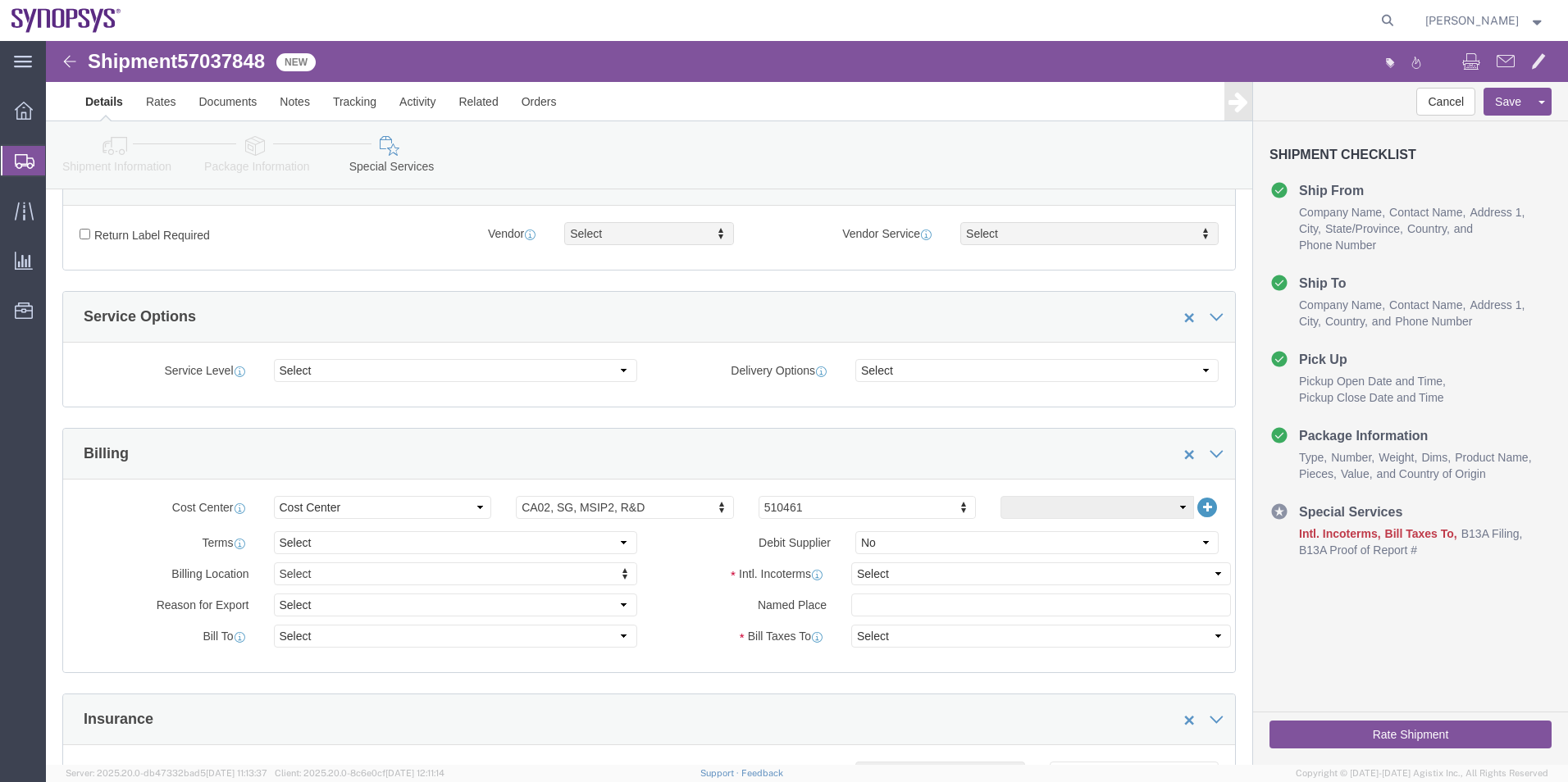
scroll to position [410, 0]
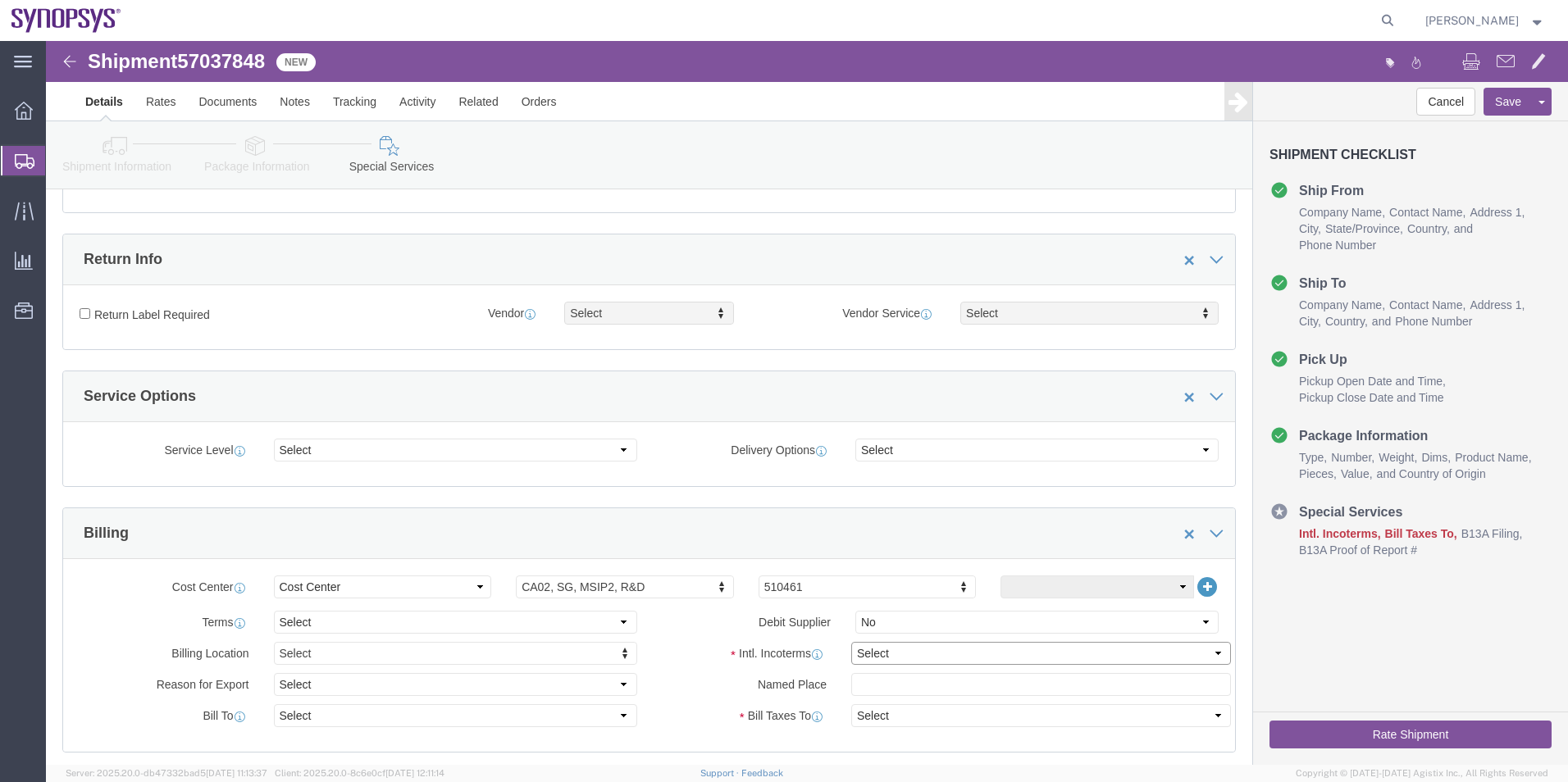
click select "Select Carriage Insurance Paid Carriage Paid To Cost and Freight Cost Insurance…"
select select "DAP"
click select "Select Carriage Insurance Paid Carriage Paid To Cost and Freight Cost Insurance…"
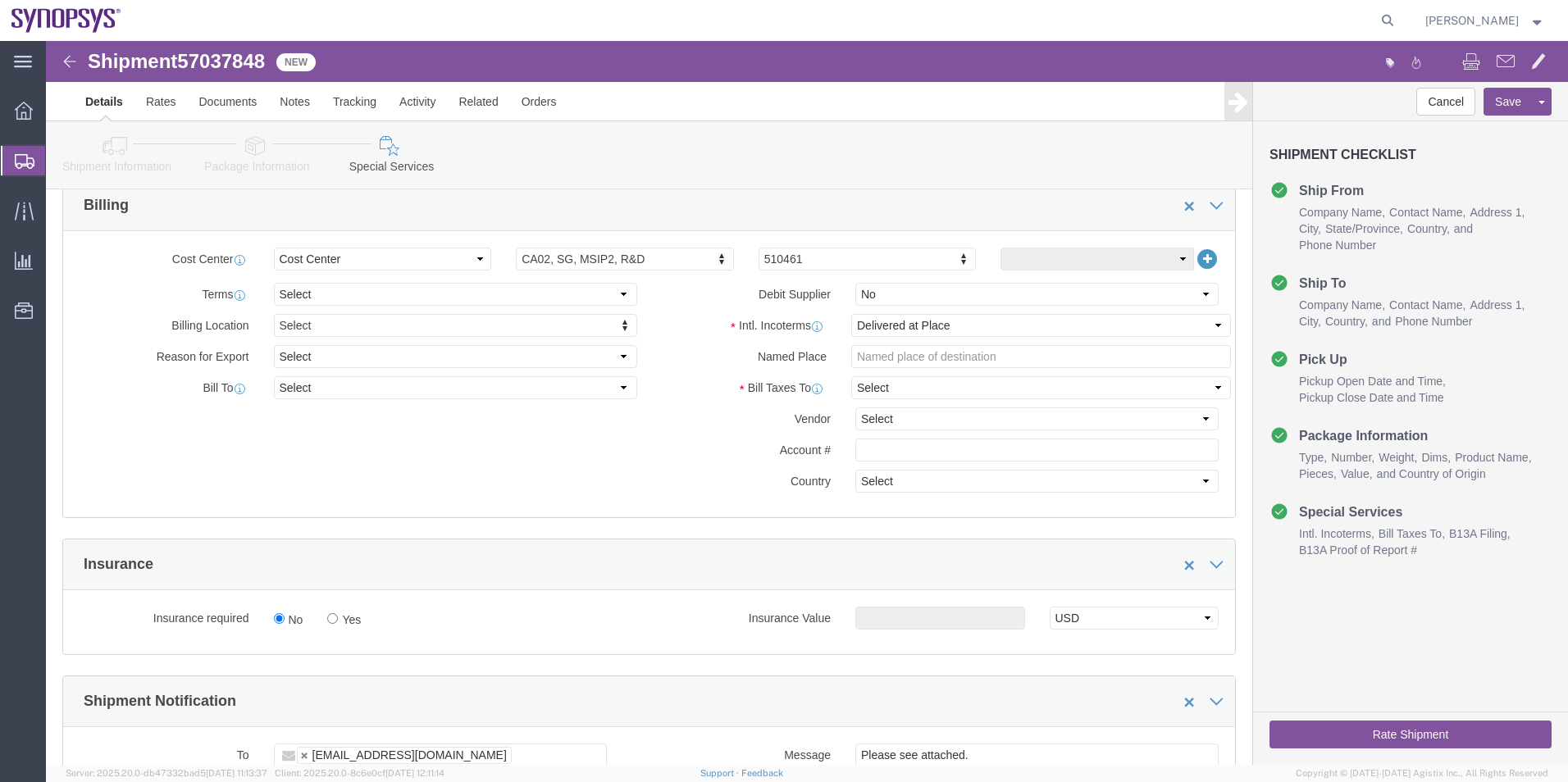
click button "Rate Shipment"
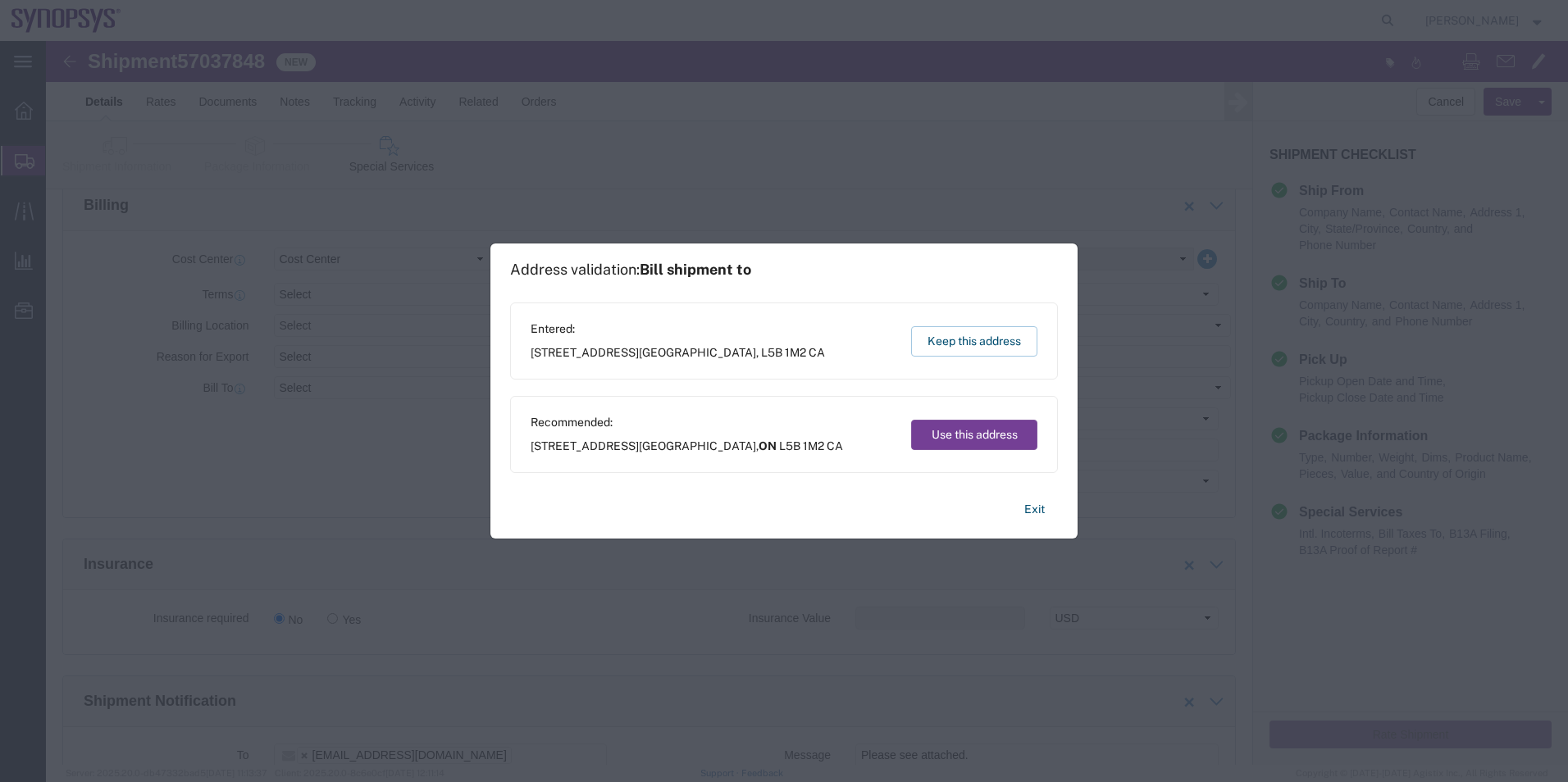
click at [972, 430] on button "Use this address" at bounding box center [974, 435] width 126 height 30
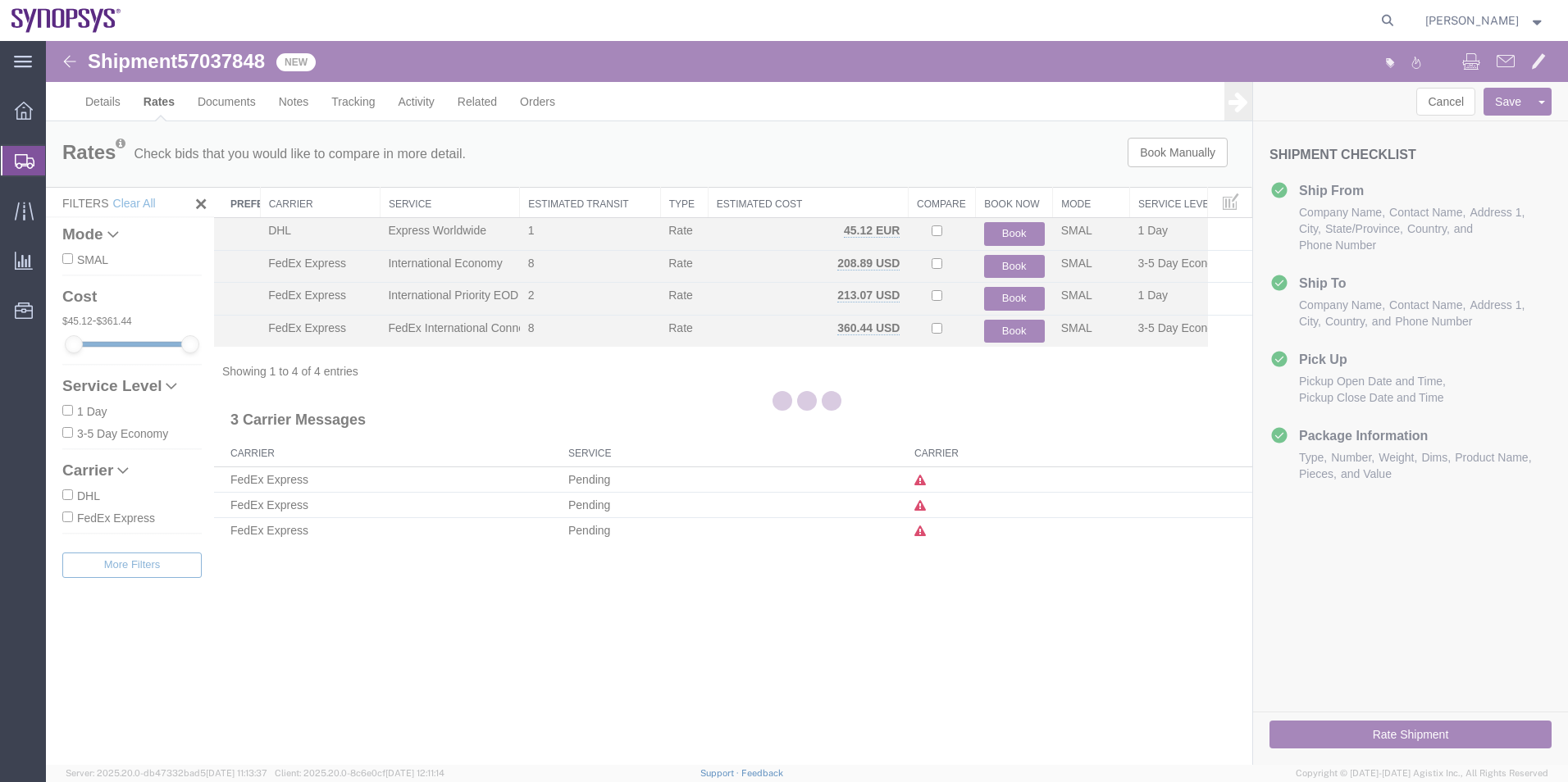
scroll to position [0, 0]
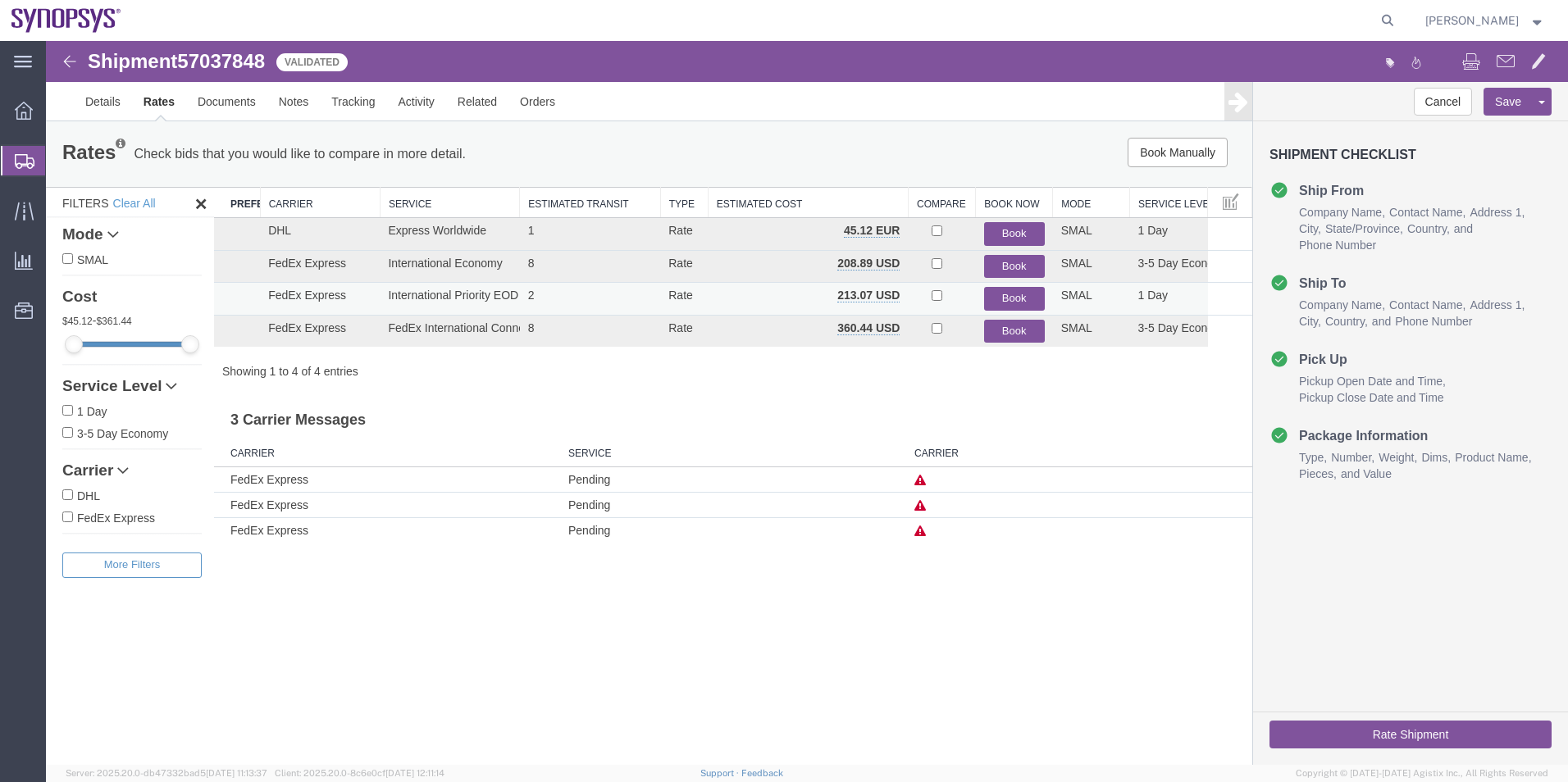
click at [1020, 297] on button "Book" at bounding box center [1015, 298] width 61 height 24
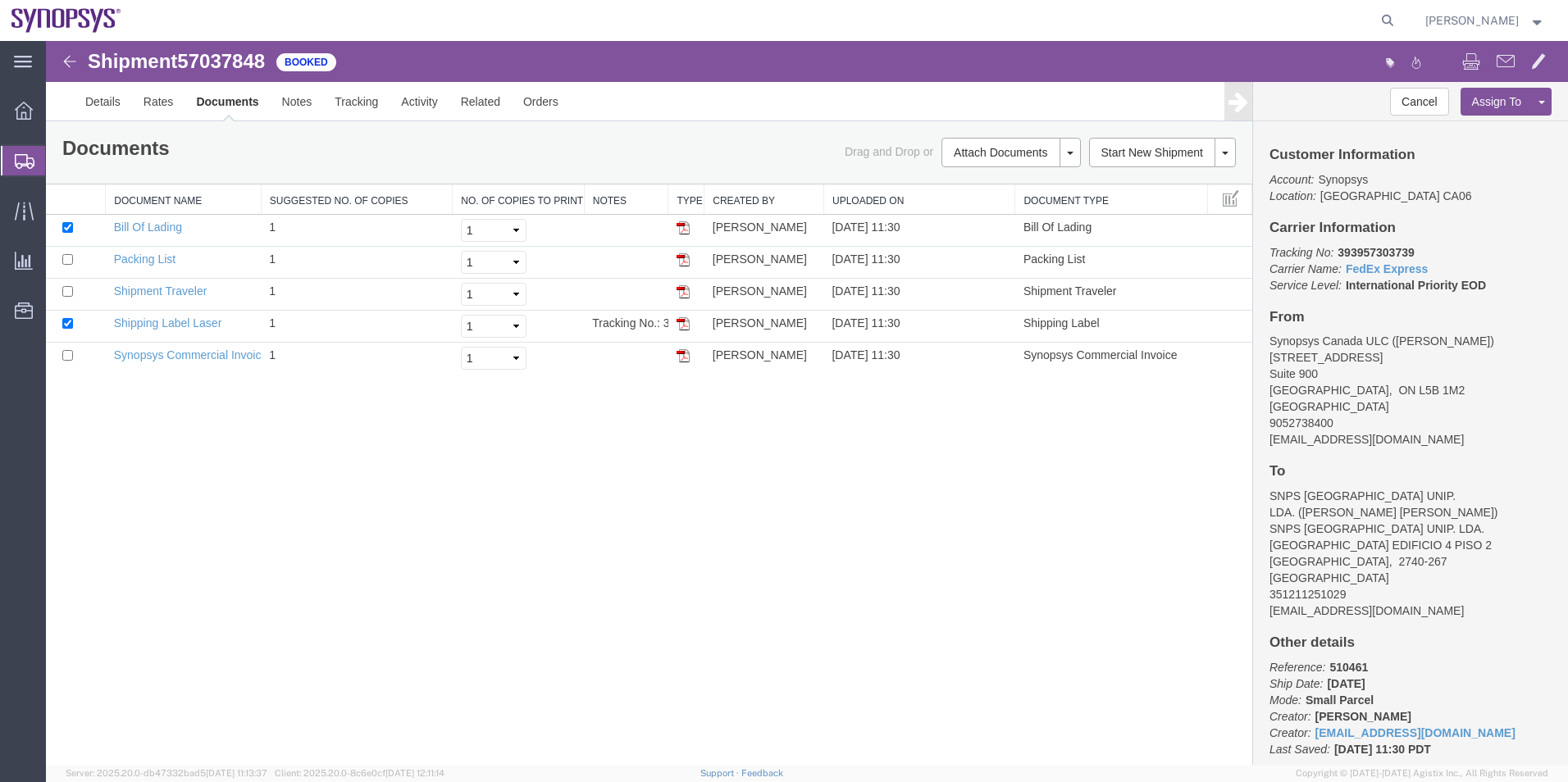
click at [0, 0] on span "Shipment Manager" at bounding box center [0, 0] width 0 height 0
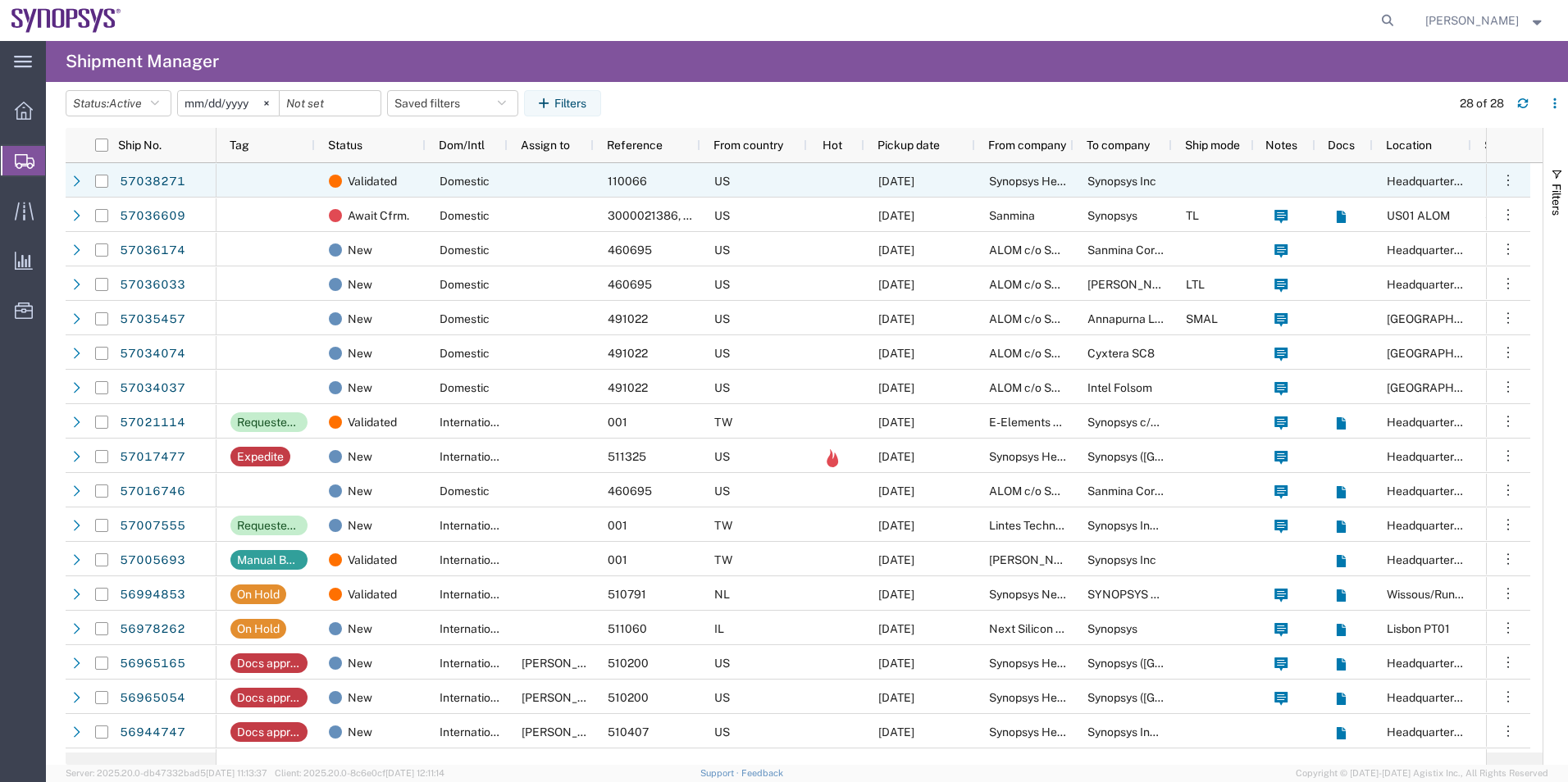
click at [659, 193] on div "110066" at bounding box center [646, 180] width 106 height 34
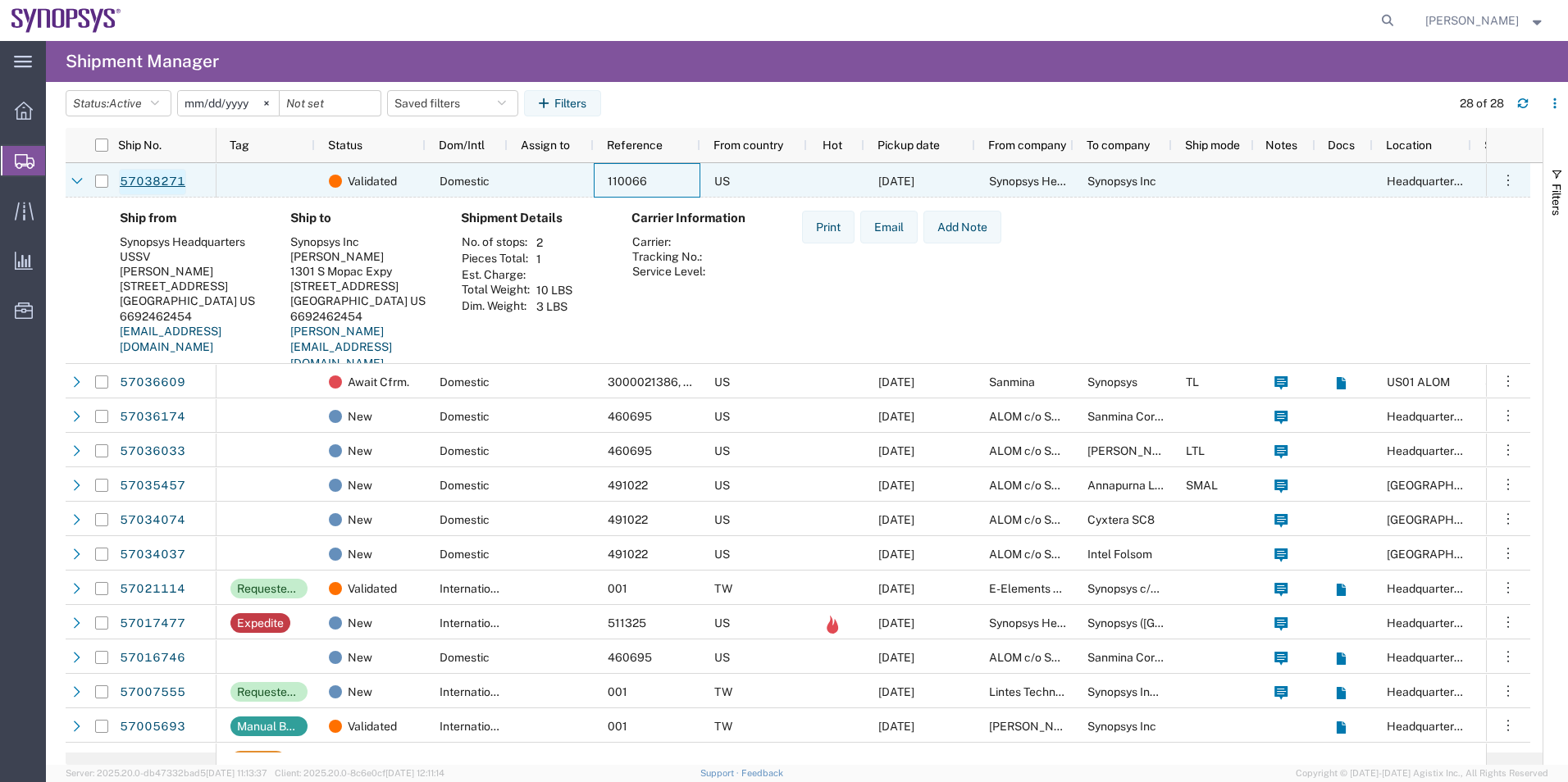
click at [162, 171] on link "57038271" at bounding box center [152, 182] width 67 height 27
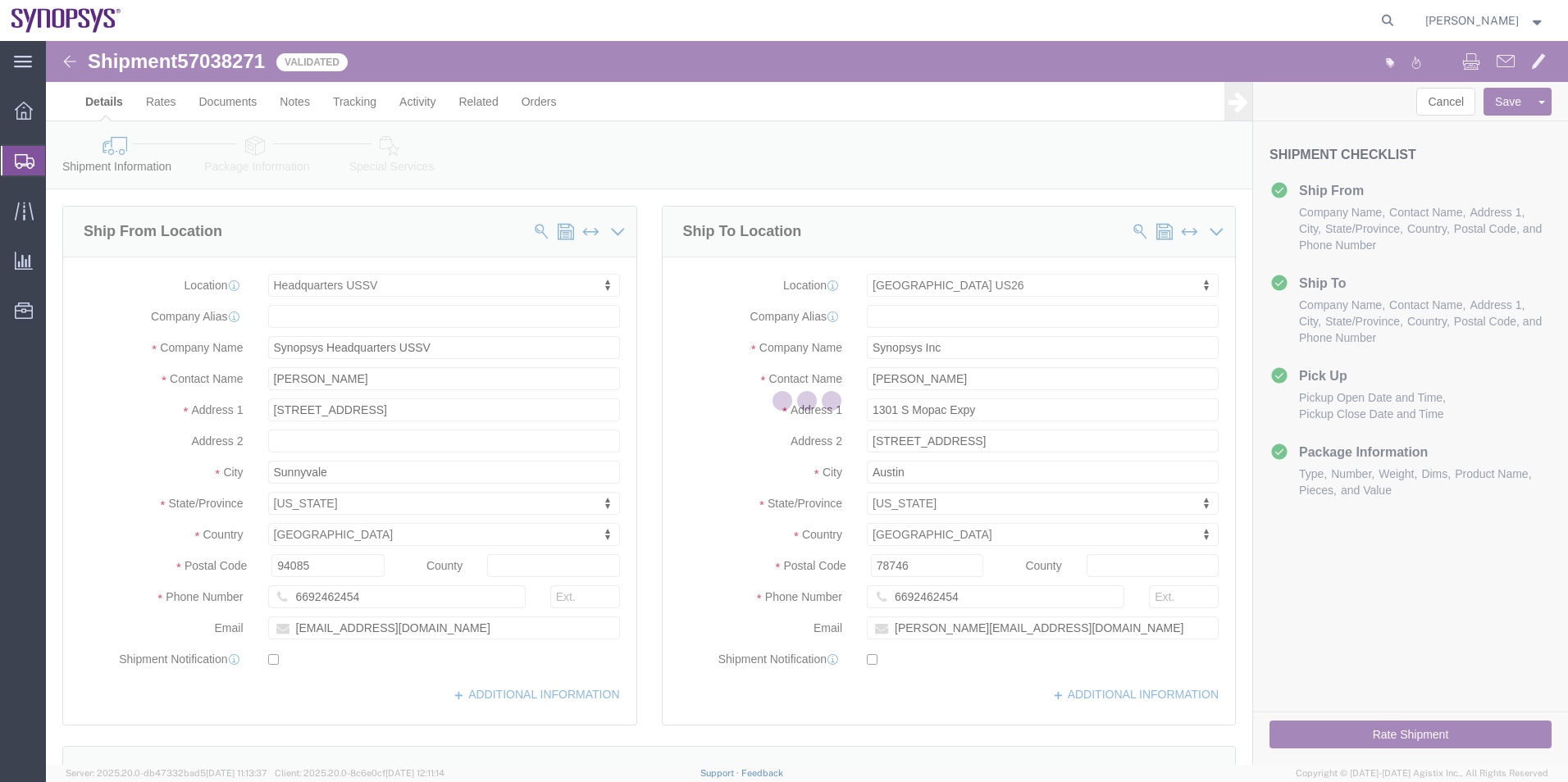
select select "63204"
select select "63180"
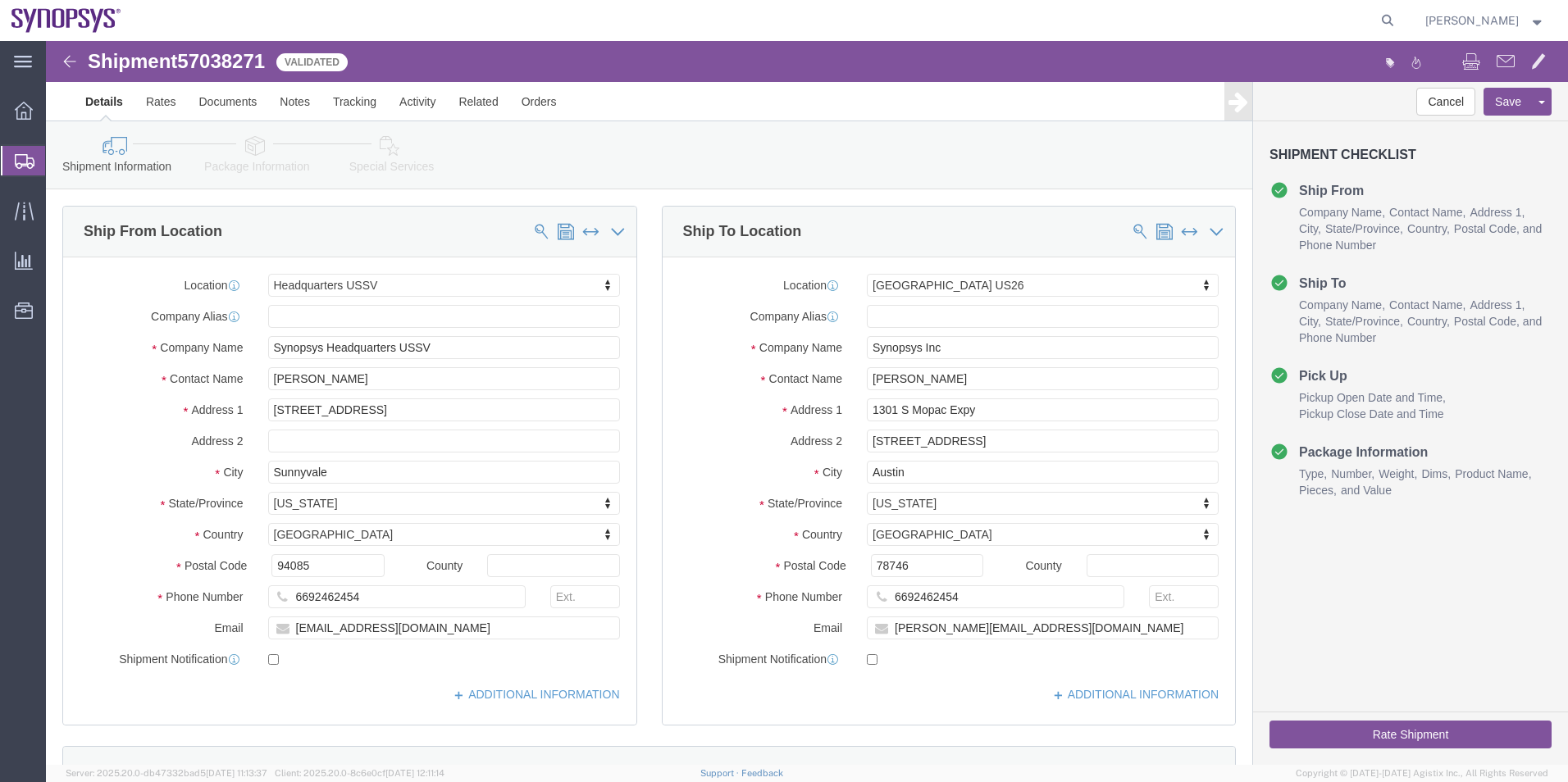
click icon
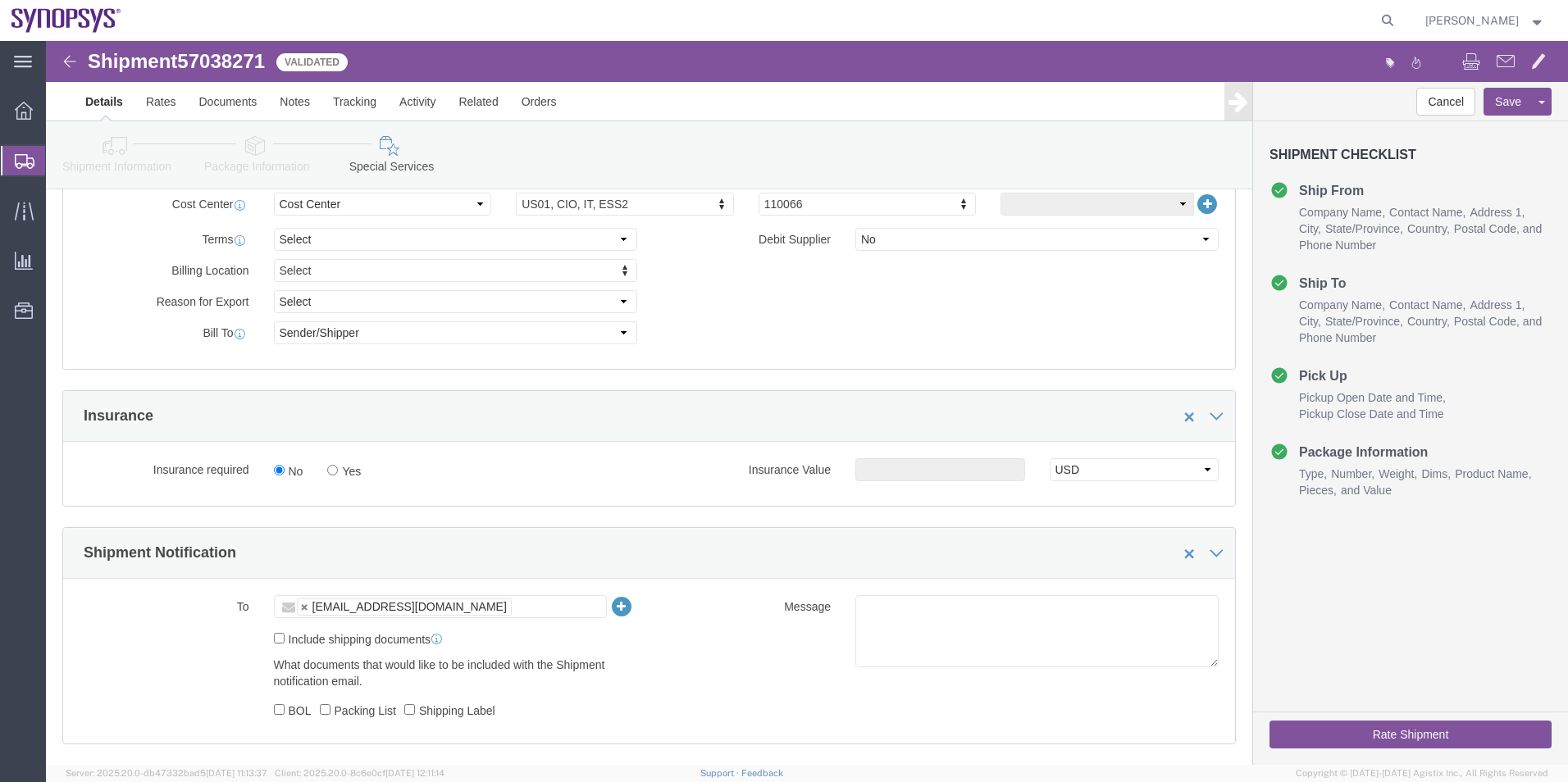
scroll to position [902, 0]
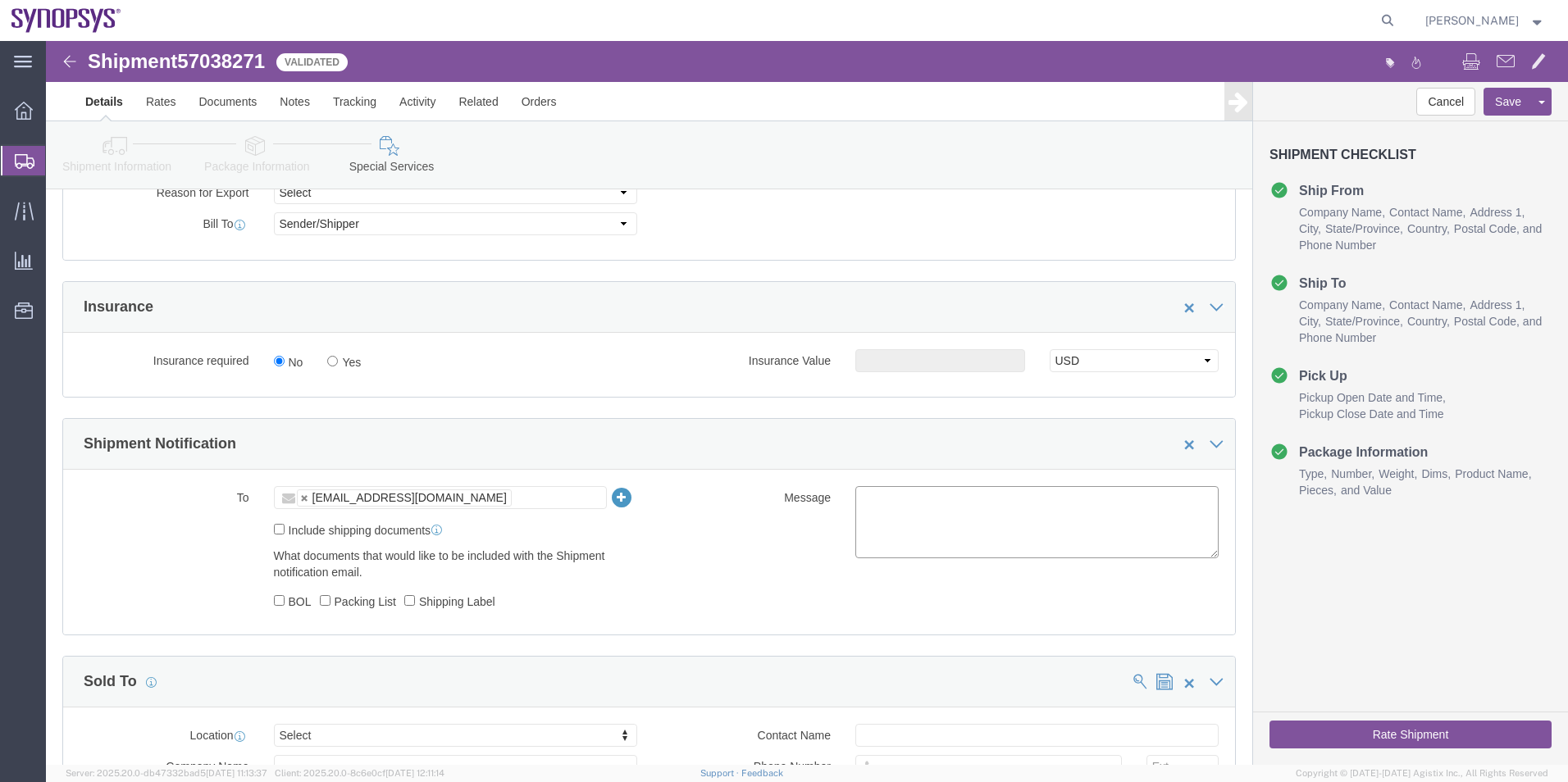
click textarea
type textarea "please see attached. -Kaelen"
click button "Rate Shipment"
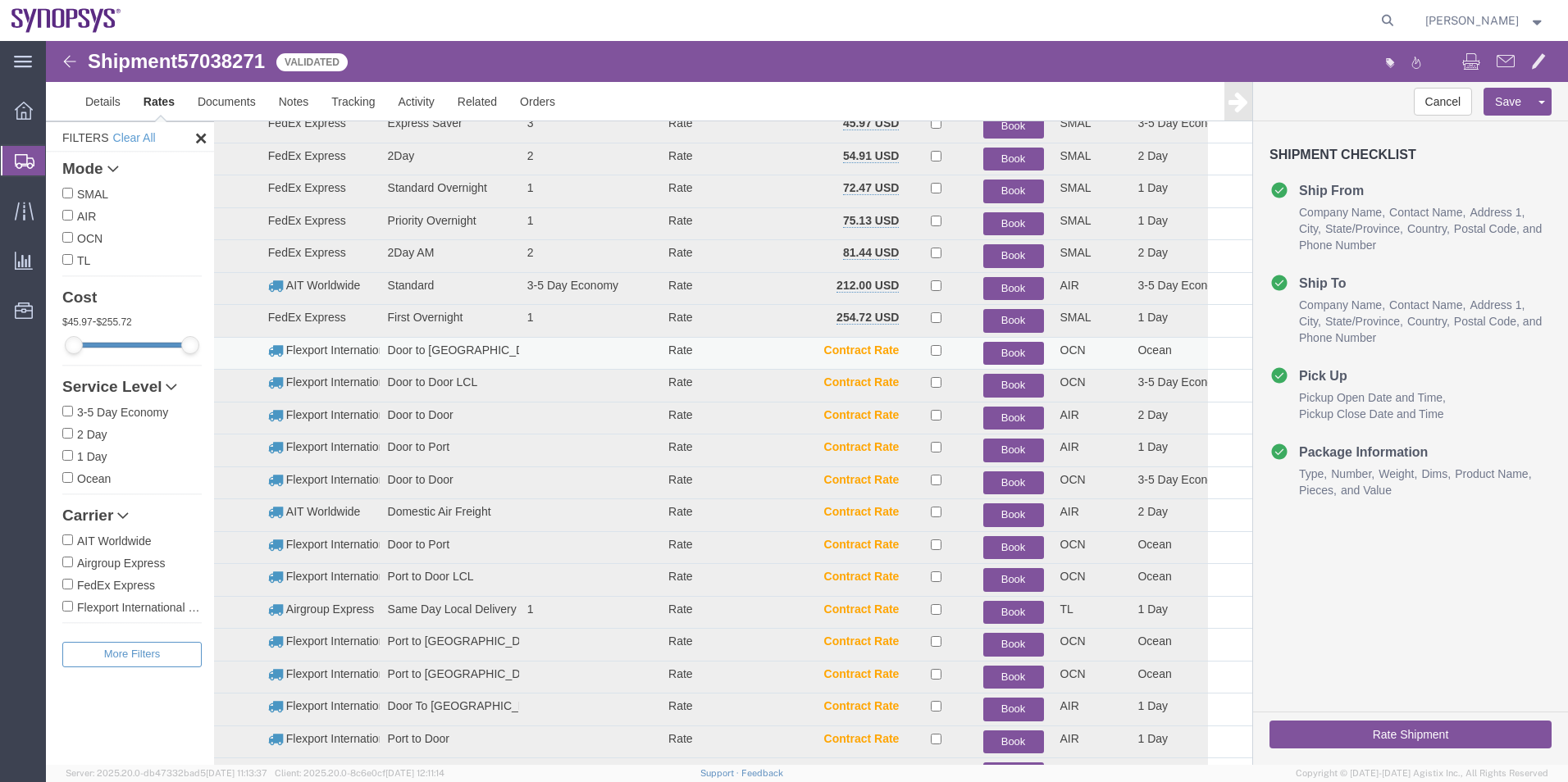
scroll to position [34, 0]
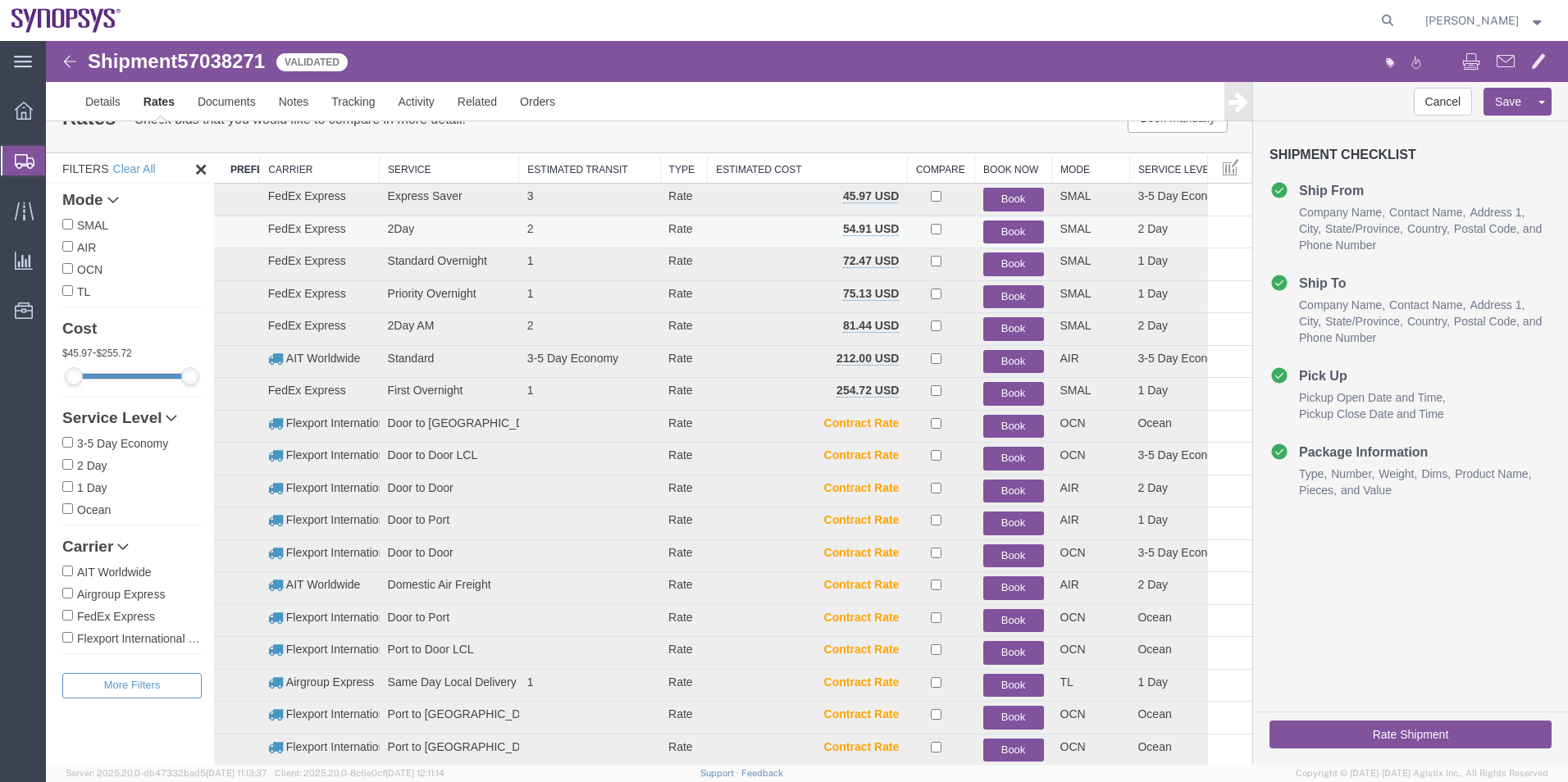
click at [990, 238] on button "Book" at bounding box center [1014, 232] width 61 height 24
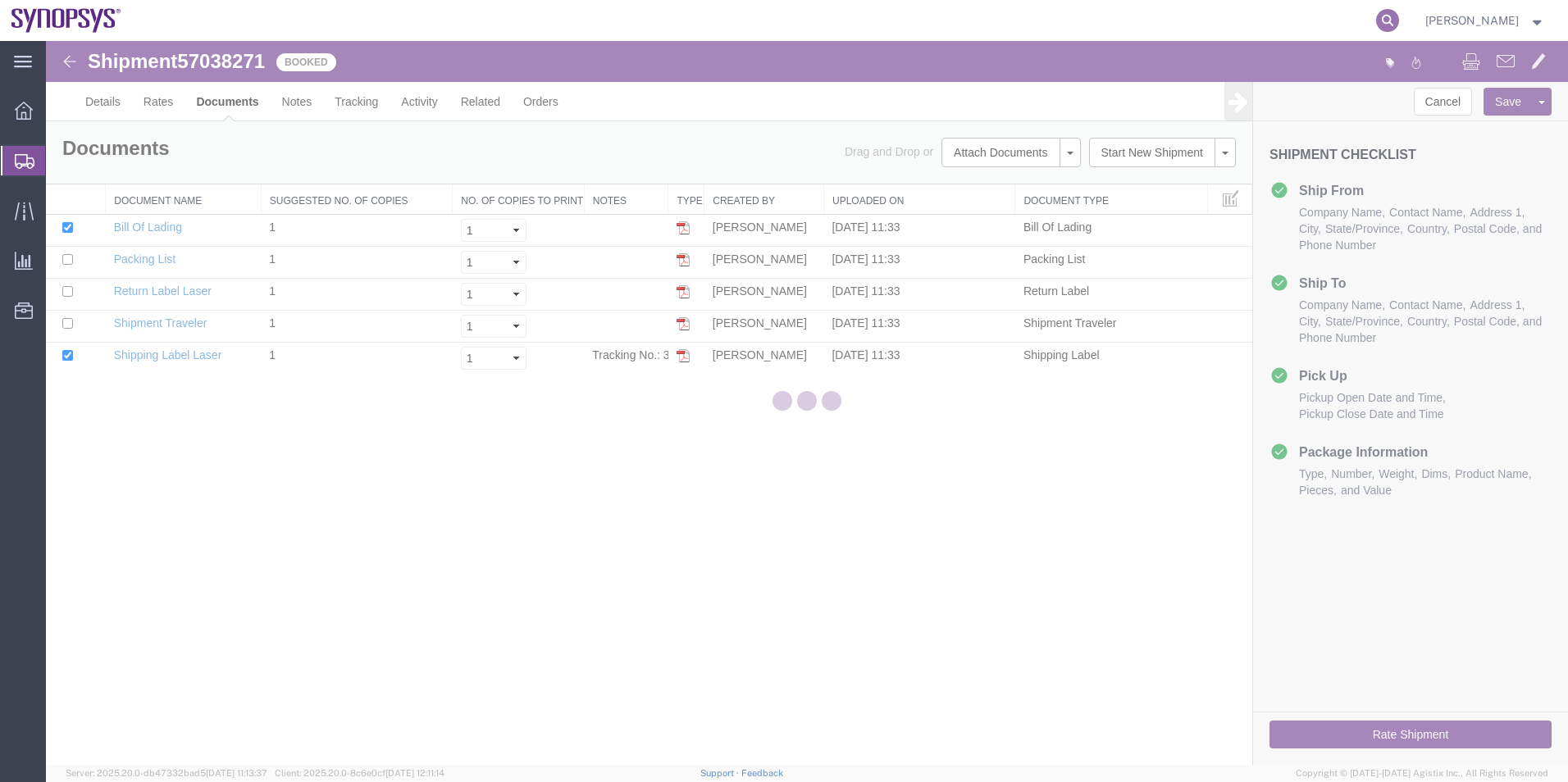
scroll to position [0, 0]
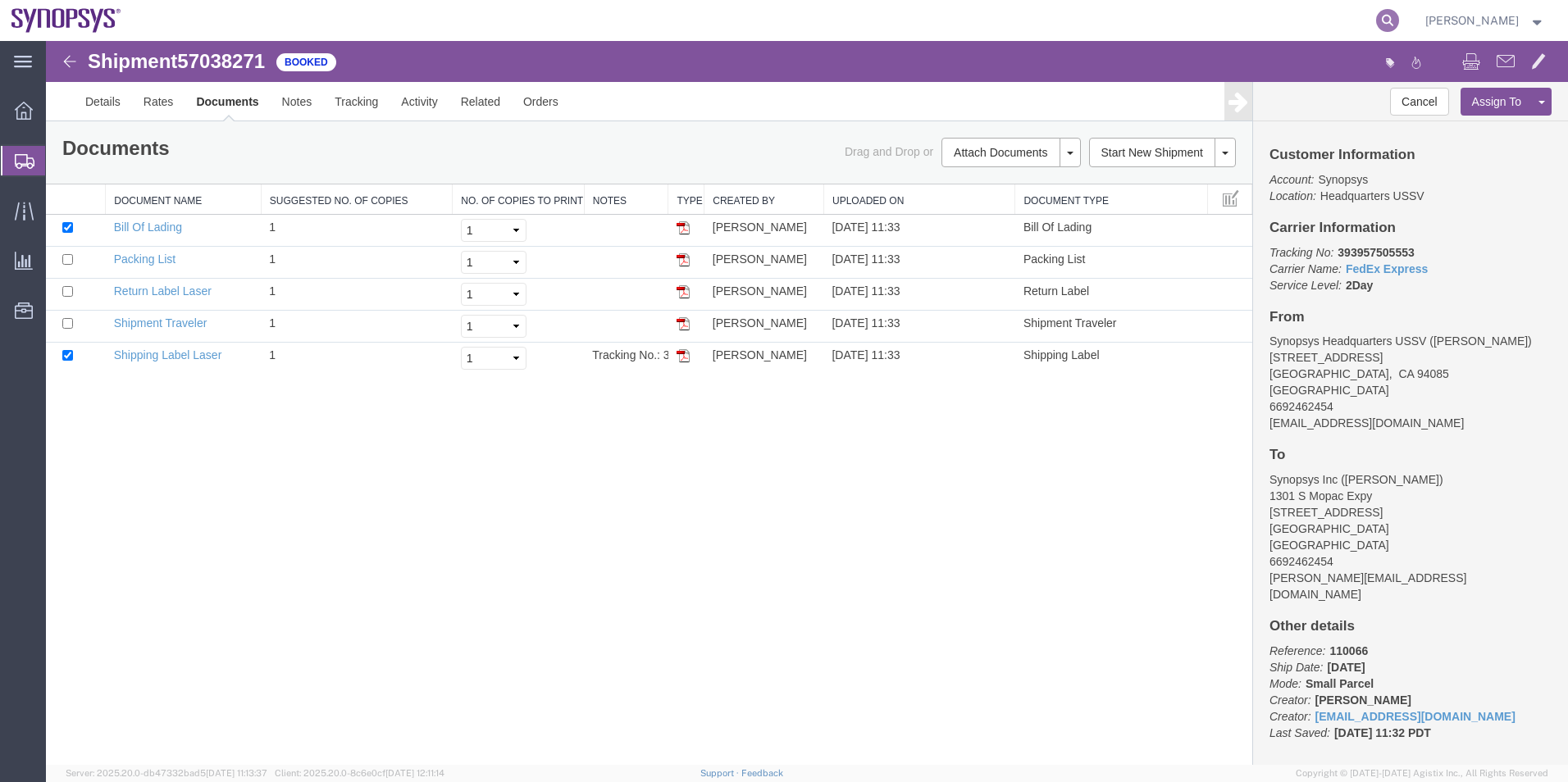
click at [1397, 26] on icon at bounding box center [1387, 21] width 23 height 23
click at [1241, 4] on input "search" at bounding box center [1126, 20] width 498 height 39
paste input "393708835790"
type input "393708835790"
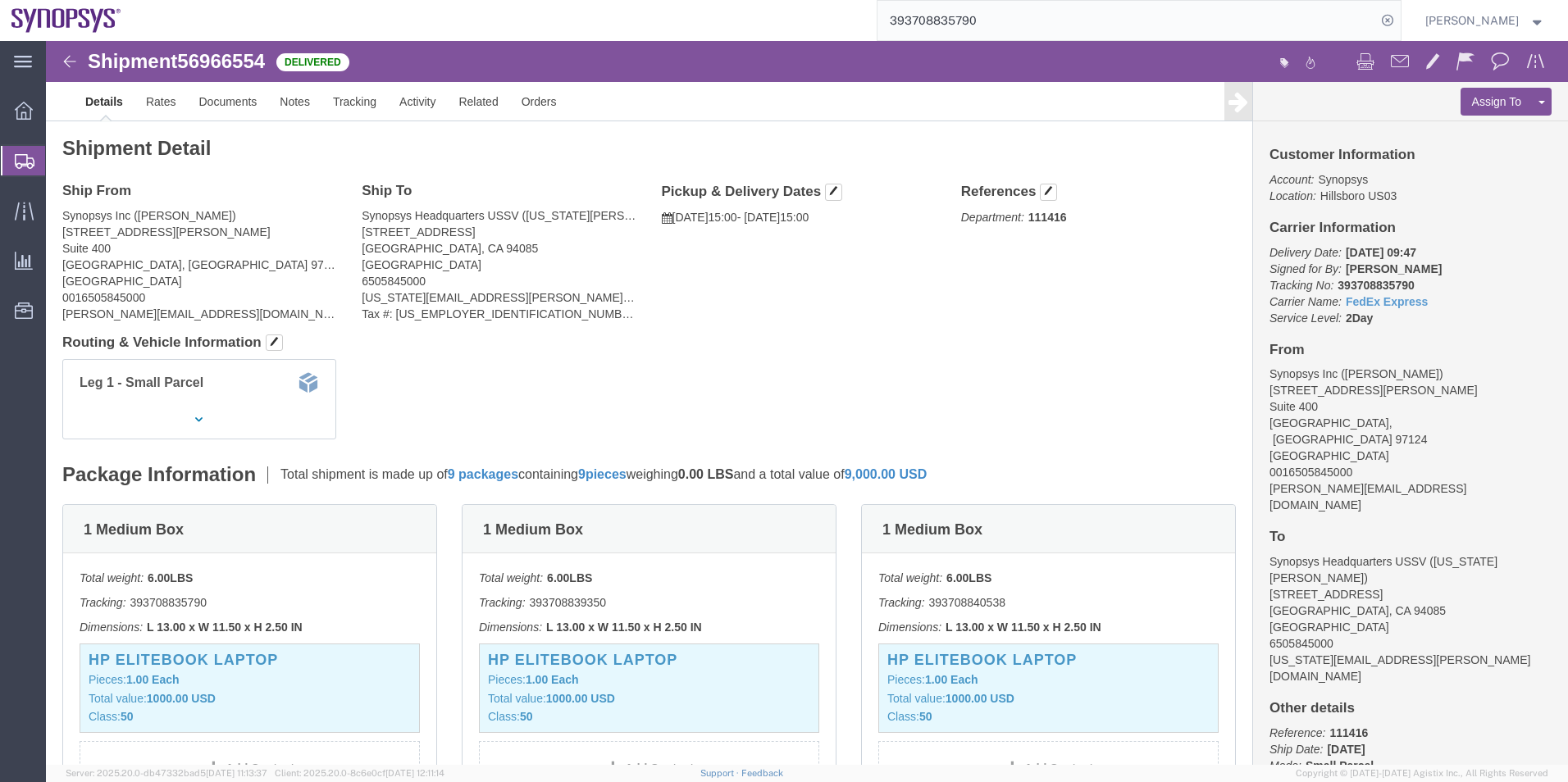
scroll to position [164, 0]
